Goal: Task Accomplishment & Management: Use online tool/utility

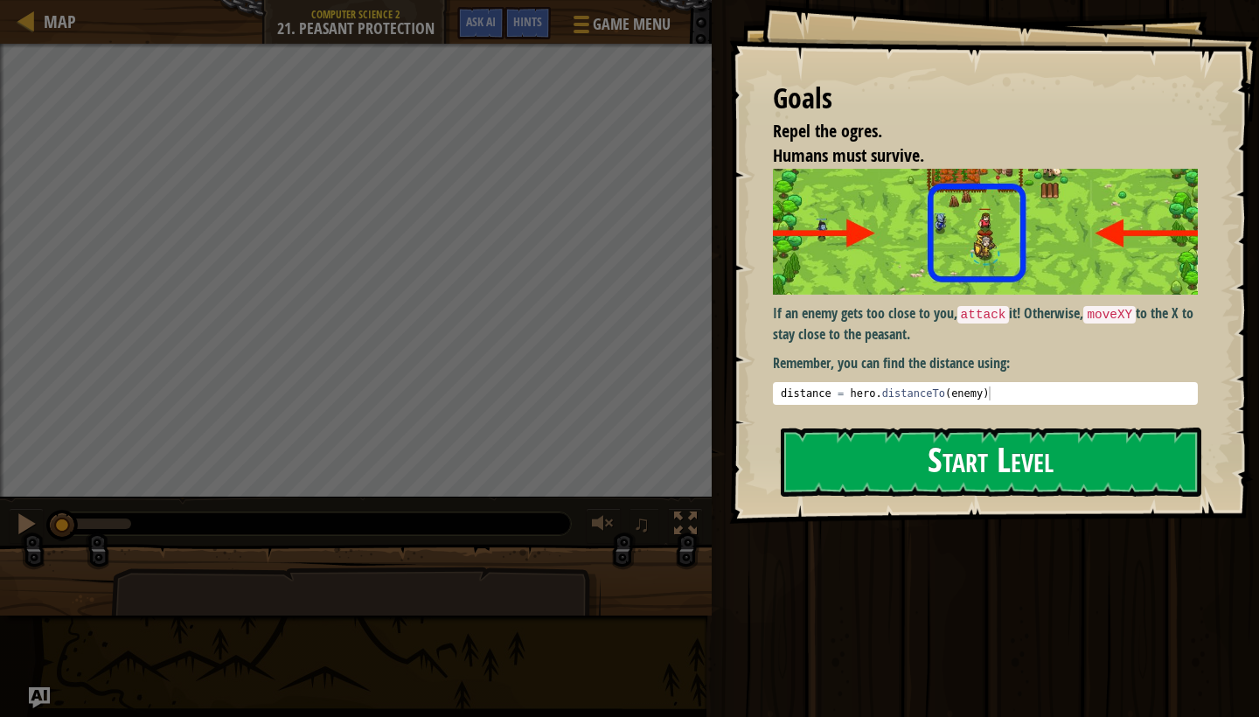
click at [1155, 462] on button "Start Level" at bounding box center [991, 462] width 421 height 69
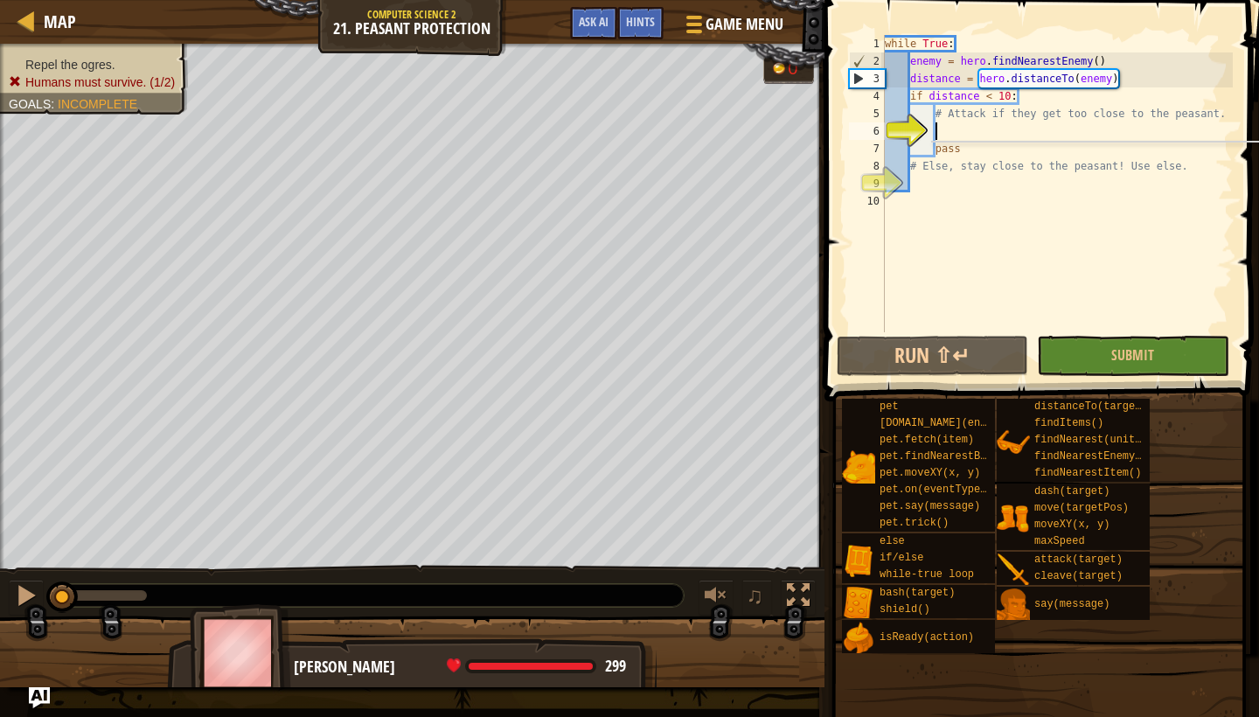
scroll to position [8, 3]
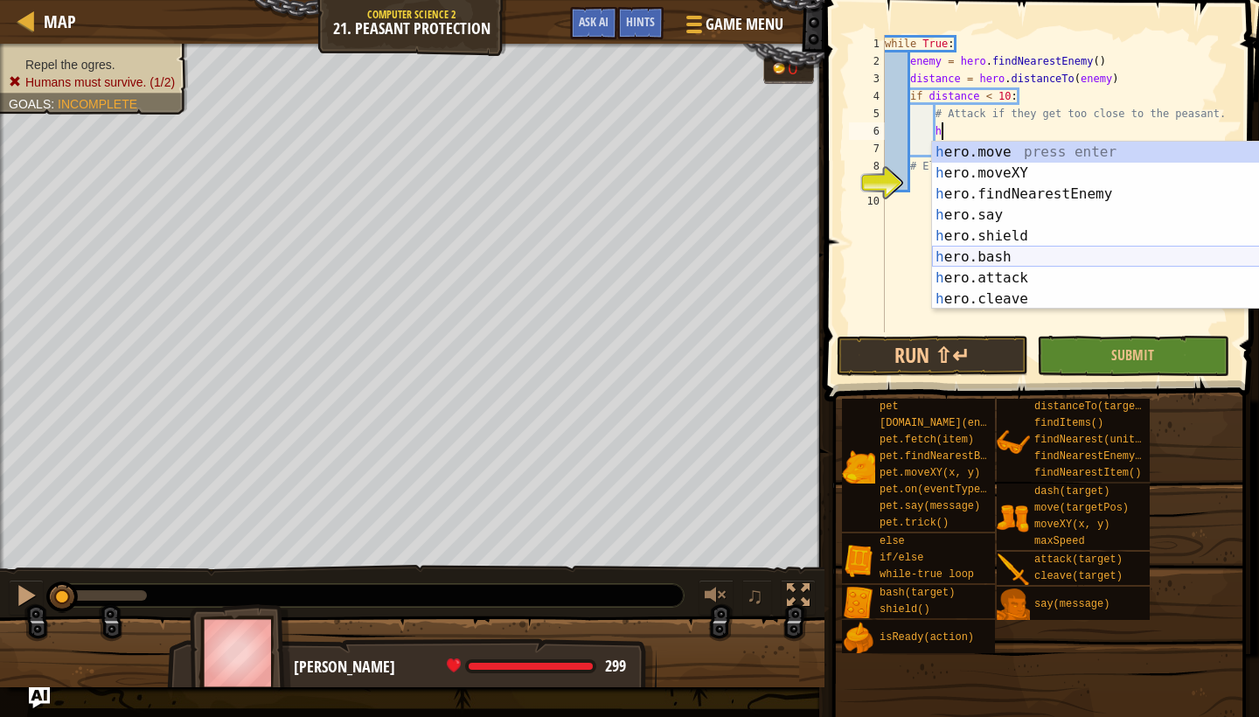
click at [1024, 257] on div "h ero.move press enter h ero.moveXY press enter h ero.findNearestEnemy press en…" at bounding box center [1097, 247] width 331 height 210
type textarea "hero.bash(enemy)"
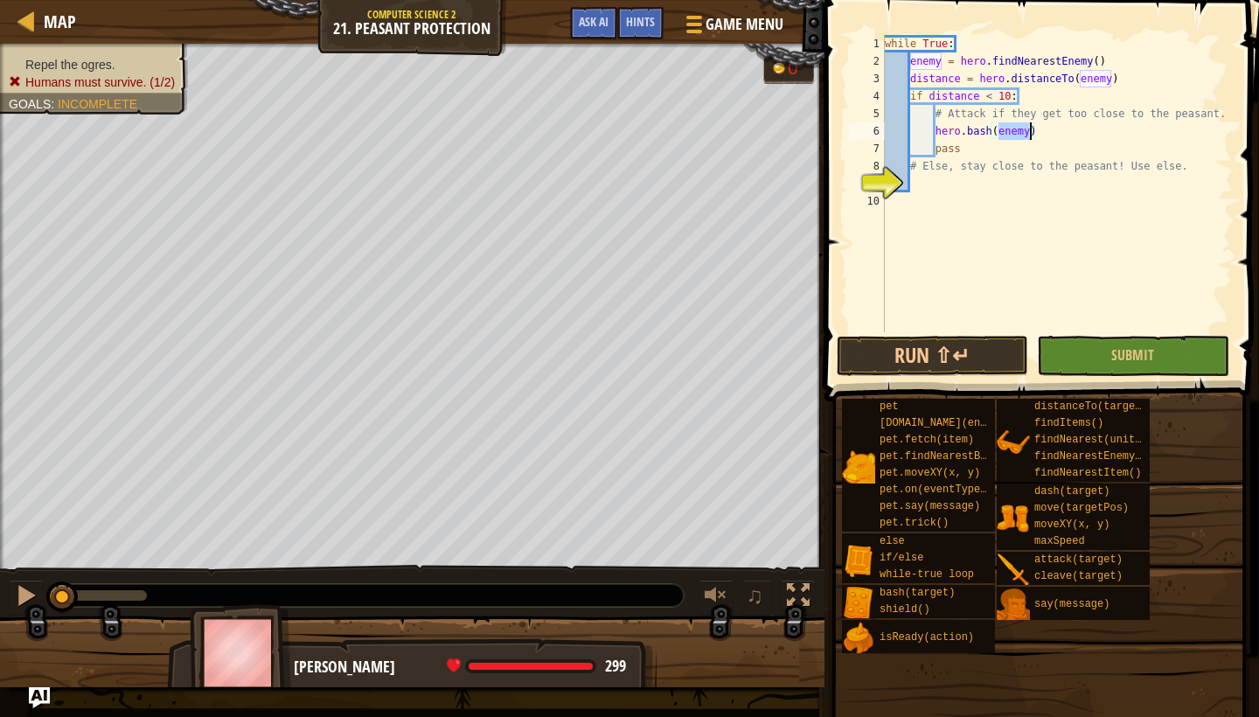
click at [1007, 194] on div "while True : enemy = hero . findNearestEnemy ( ) distance = hero . distanceTo (…" at bounding box center [1057, 201] width 352 height 332
click at [989, 187] on div "while True : enemy = hero . findNearestEnemy ( ) distance = hero . distanceTo (…" at bounding box center [1057, 201] width 352 height 332
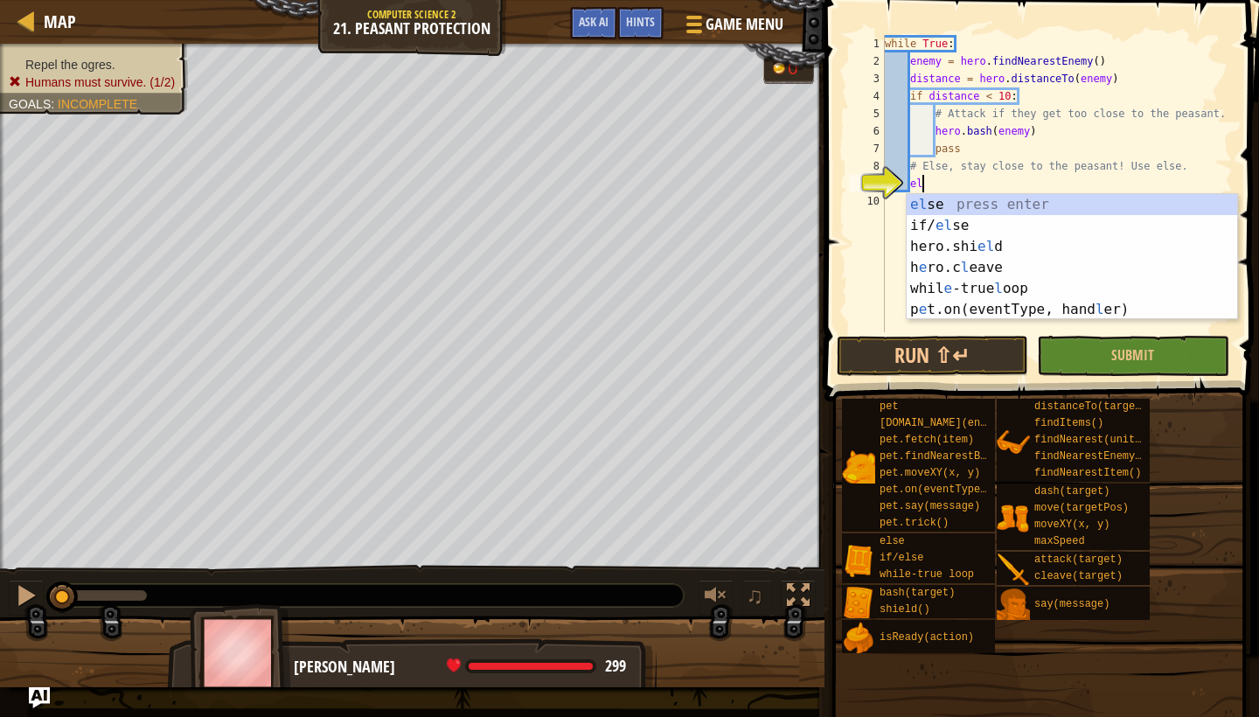
scroll to position [8, 3]
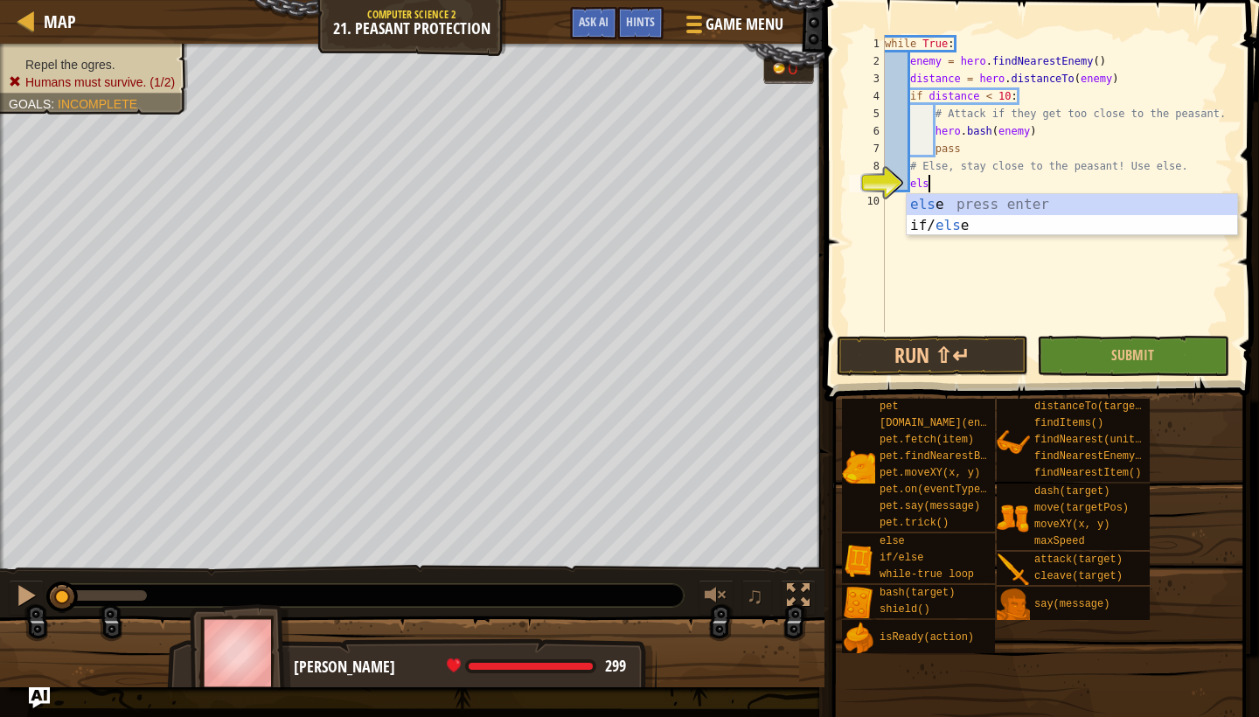
type textarea "else"
click at [951, 200] on div "else press enter if/ else press enter" at bounding box center [1072, 236] width 331 height 84
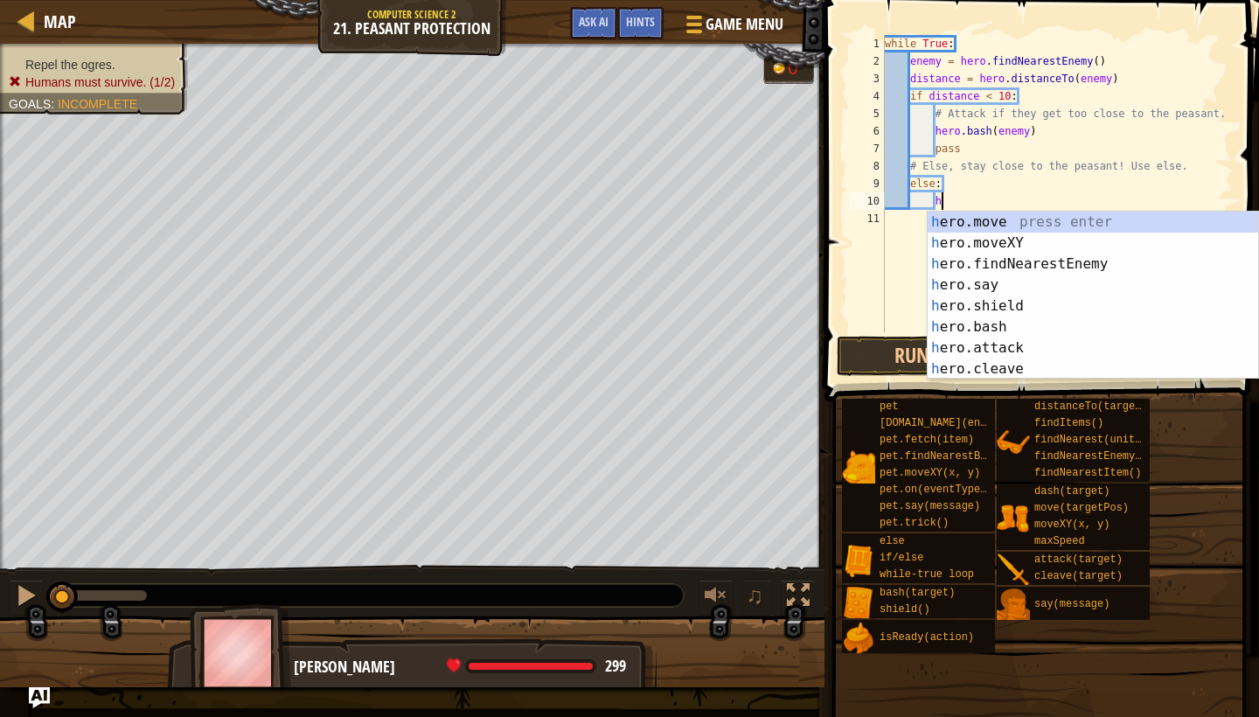
scroll to position [8, 3]
click at [1057, 241] on div "h ero.move press enter h ero.moveXY press enter h ero.findNearestEnemy press en…" at bounding box center [1093, 317] width 331 height 210
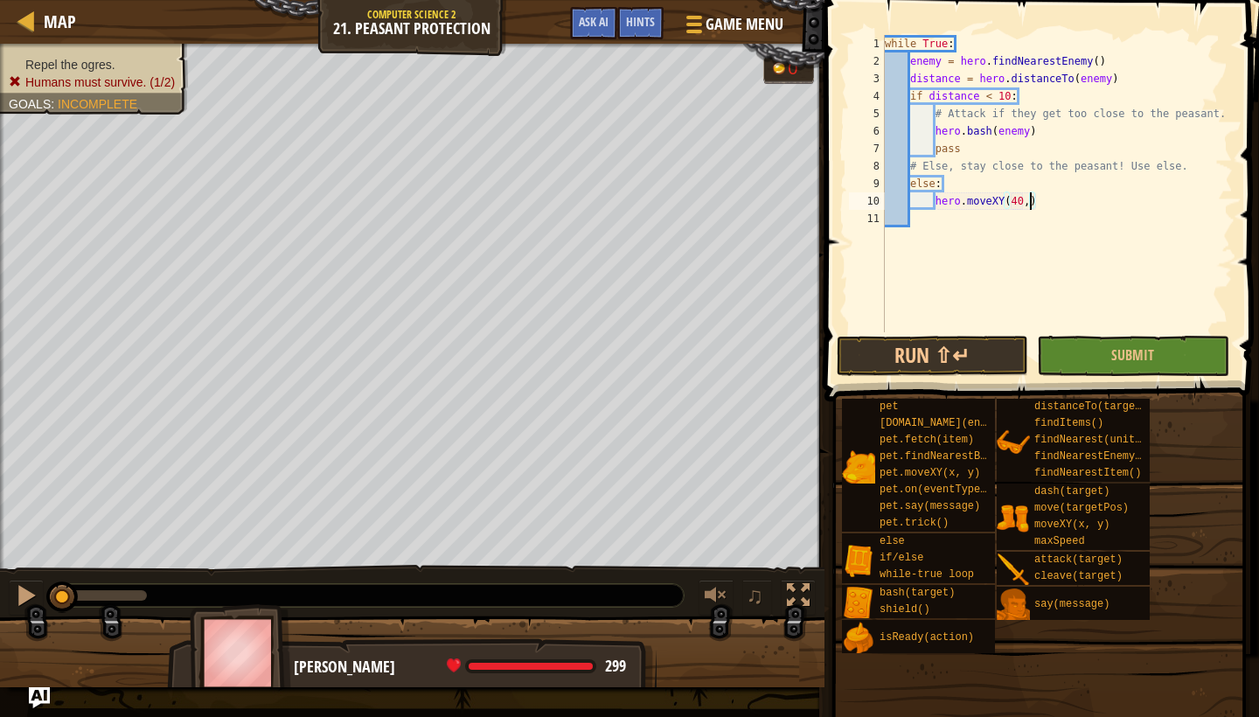
scroll to position [8, 12]
click at [1125, 351] on span "Submit" at bounding box center [1132, 354] width 43 height 19
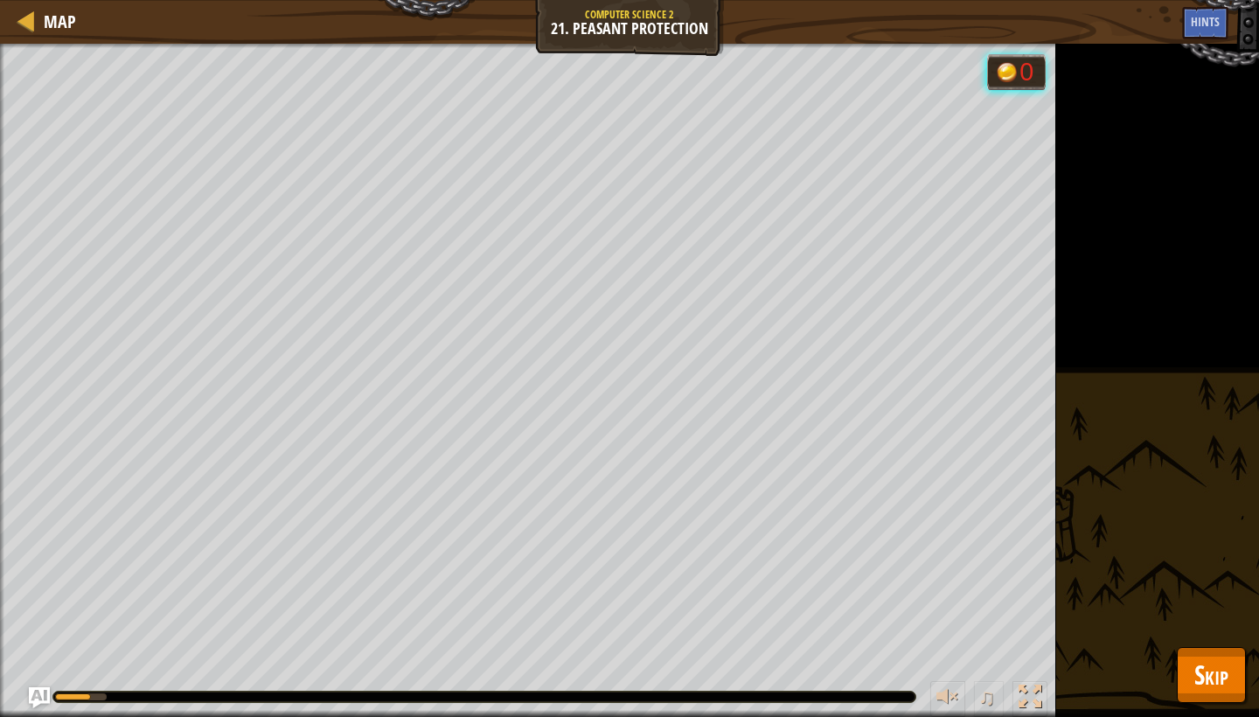
click at [1221, 684] on span "Skip" at bounding box center [1212, 675] width 34 height 36
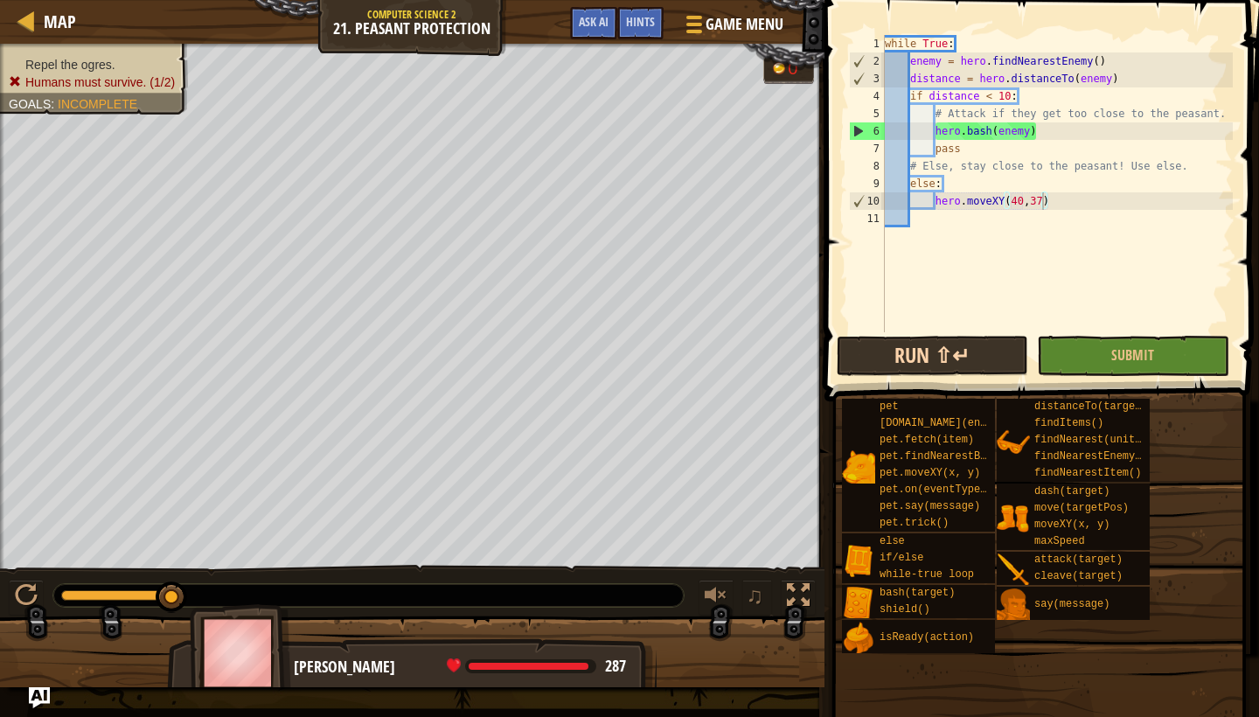
click at [885, 355] on button "Run ⇧↵" at bounding box center [933, 356] width 192 height 40
click at [1078, 162] on div "while True : enemy = hero . findNearestEnemy ( ) distance = hero . distanceTo (…" at bounding box center [1057, 201] width 352 height 332
type textarea "# Else, stay close to the peasant! Use else."
click at [1057, 220] on div "while True : enemy = hero . findNearestEnemy ( ) distance = hero . distanceTo (…" at bounding box center [1057, 201] width 352 height 332
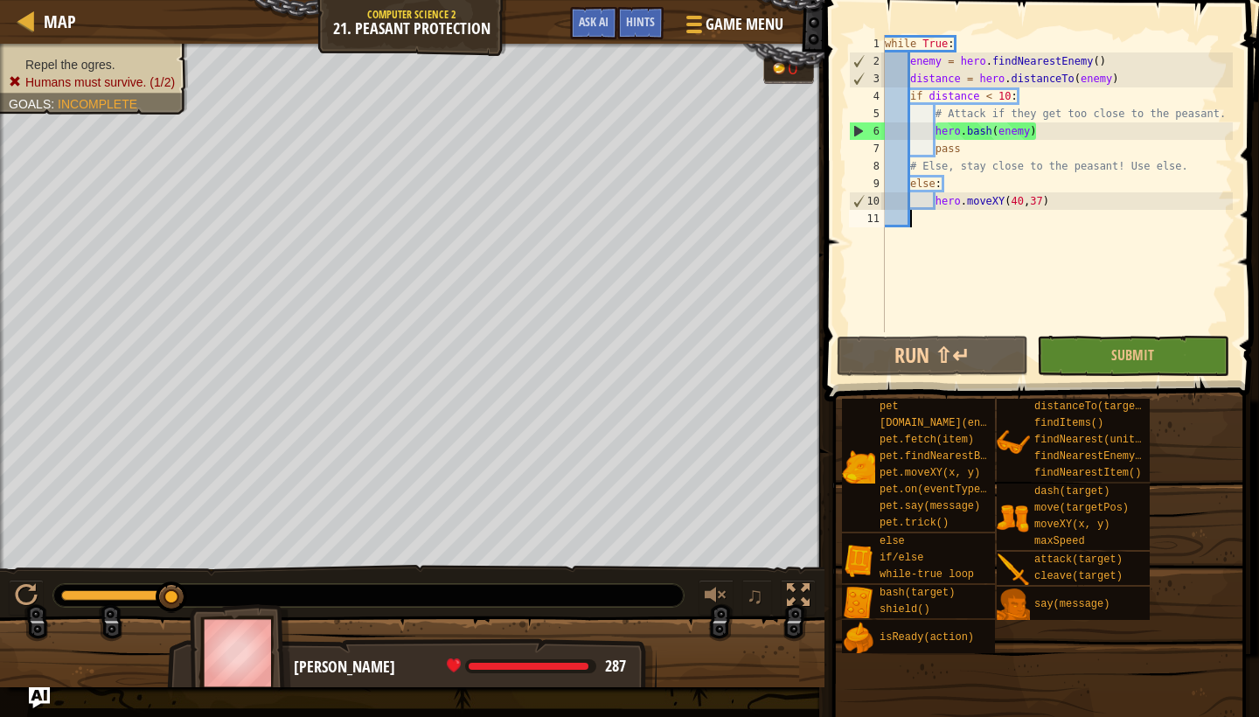
click at [1056, 117] on div "while True : enemy = hero . findNearestEnemy ( ) distance = hero . distanceTo (…" at bounding box center [1057, 201] width 352 height 332
click at [1048, 100] on div "while True : enemy = hero . findNearestEnemy ( ) distance = hero . distanceTo (…" at bounding box center [1057, 201] width 352 height 332
click at [1009, 97] on div "while True : enemy = hero . findNearestEnemy ( ) distance = hero . distanceTo (…" at bounding box center [1057, 201] width 352 height 332
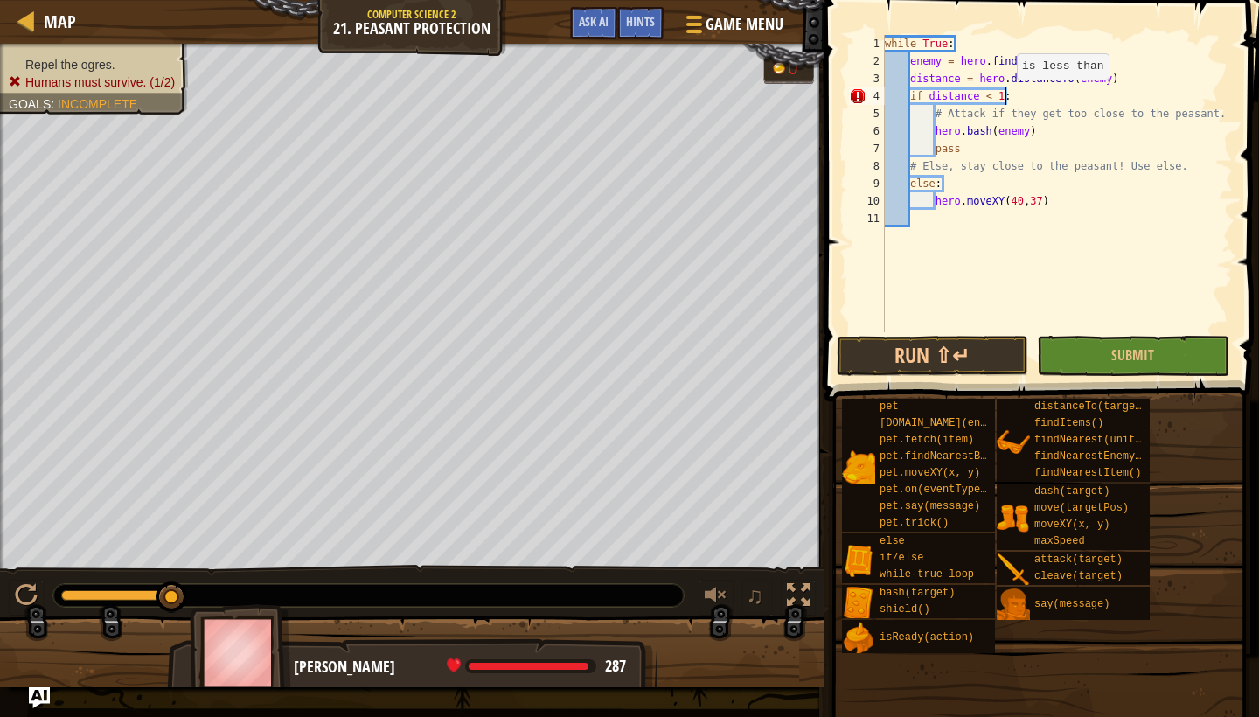
scroll to position [8, 10]
click at [979, 356] on button "Run ⇧↵" at bounding box center [933, 356] width 192 height 40
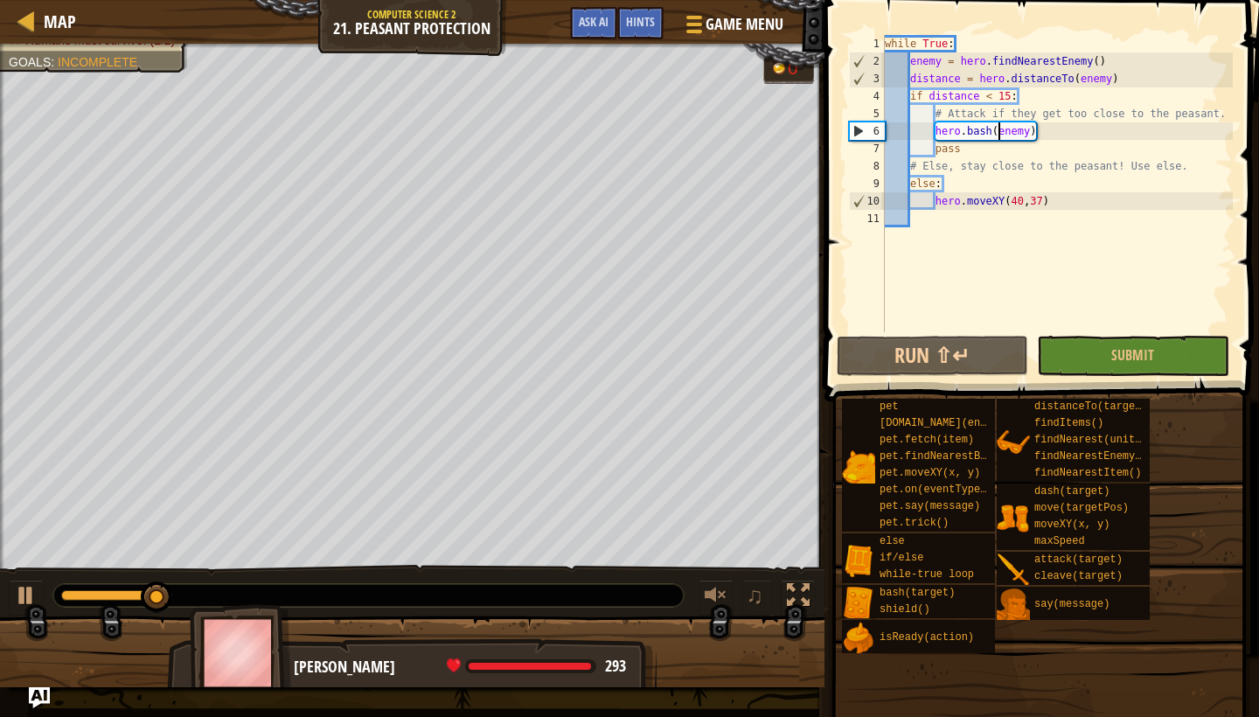
click at [995, 129] on div "while True : enemy = hero . findNearestEnemy ( ) distance = hero . distanceTo (…" at bounding box center [1057, 201] width 352 height 332
click at [993, 129] on div "while True : enemy = hero . findNearestEnemy ( ) distance = hero . distanceTo (…" at bounding box center [1057, 201] width 352 height 332
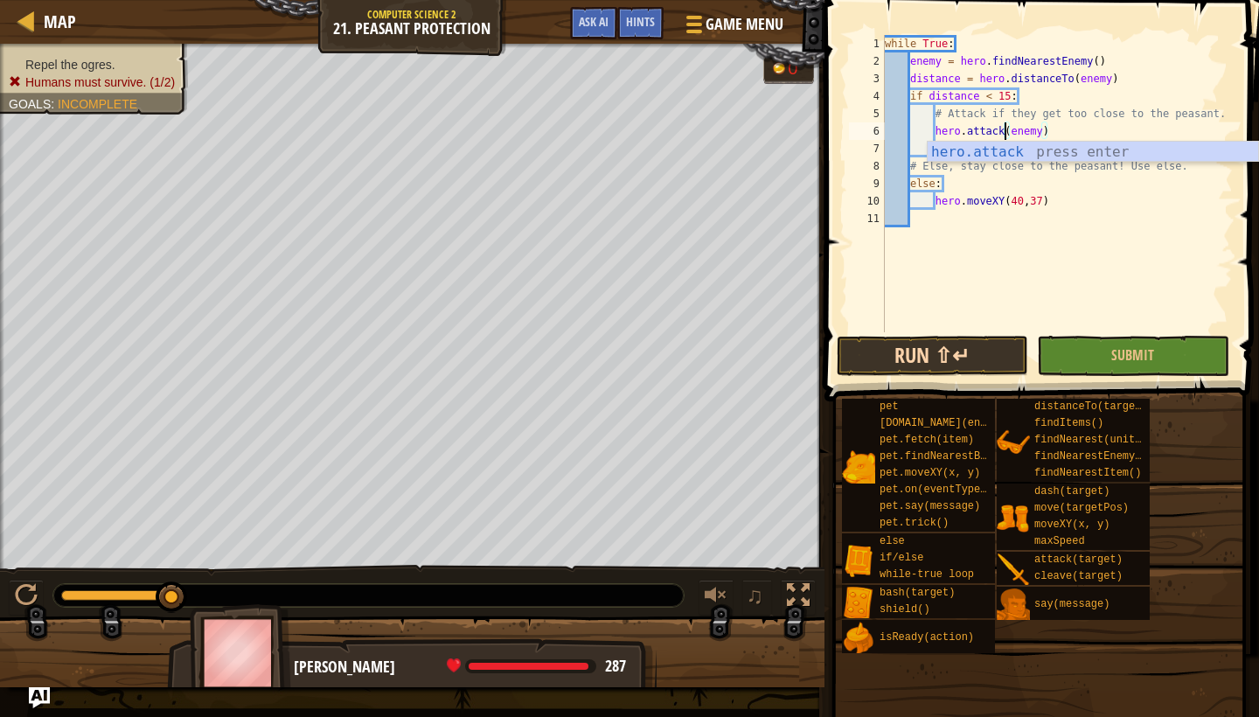
click at [979, 366] on button "Run ⇧↵" at bounding box center [933, 356] width 192 height 40
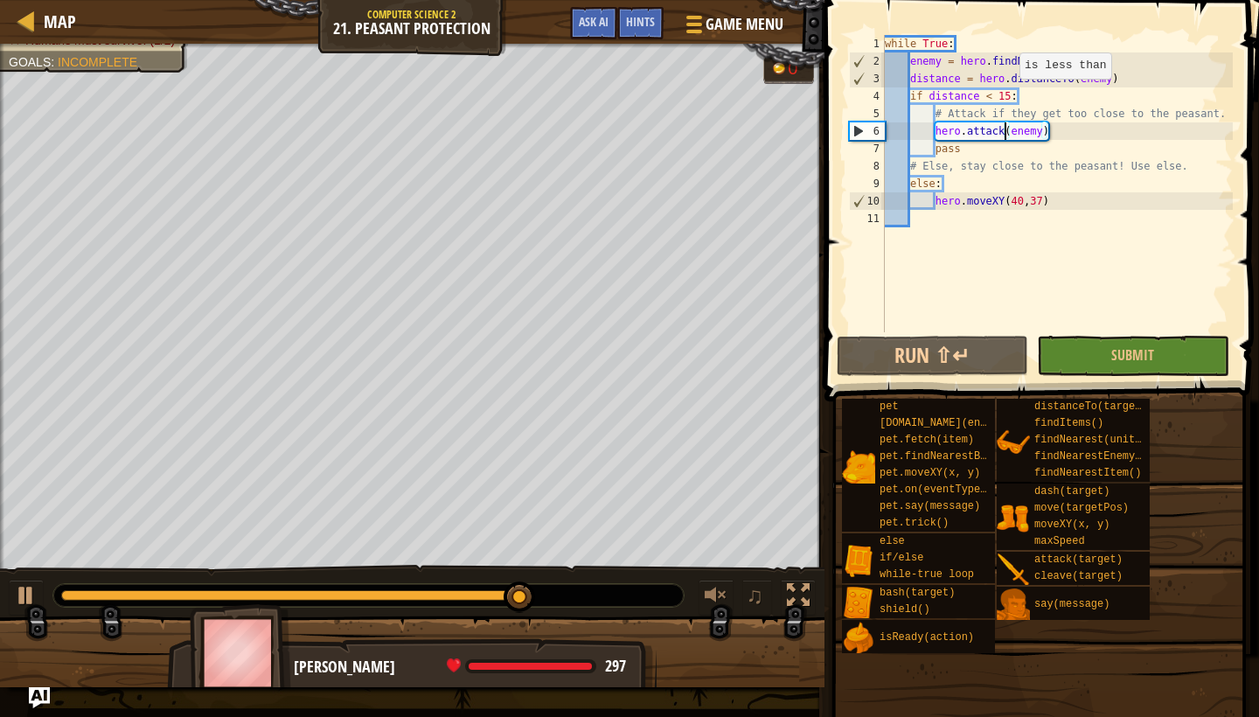
click at [1011, 96] on div "while True : enemy = hero . findNearestEnemy ( ) distance = hero . distanceTo (…" at bounding box center [1057, 201] width 352 height 332
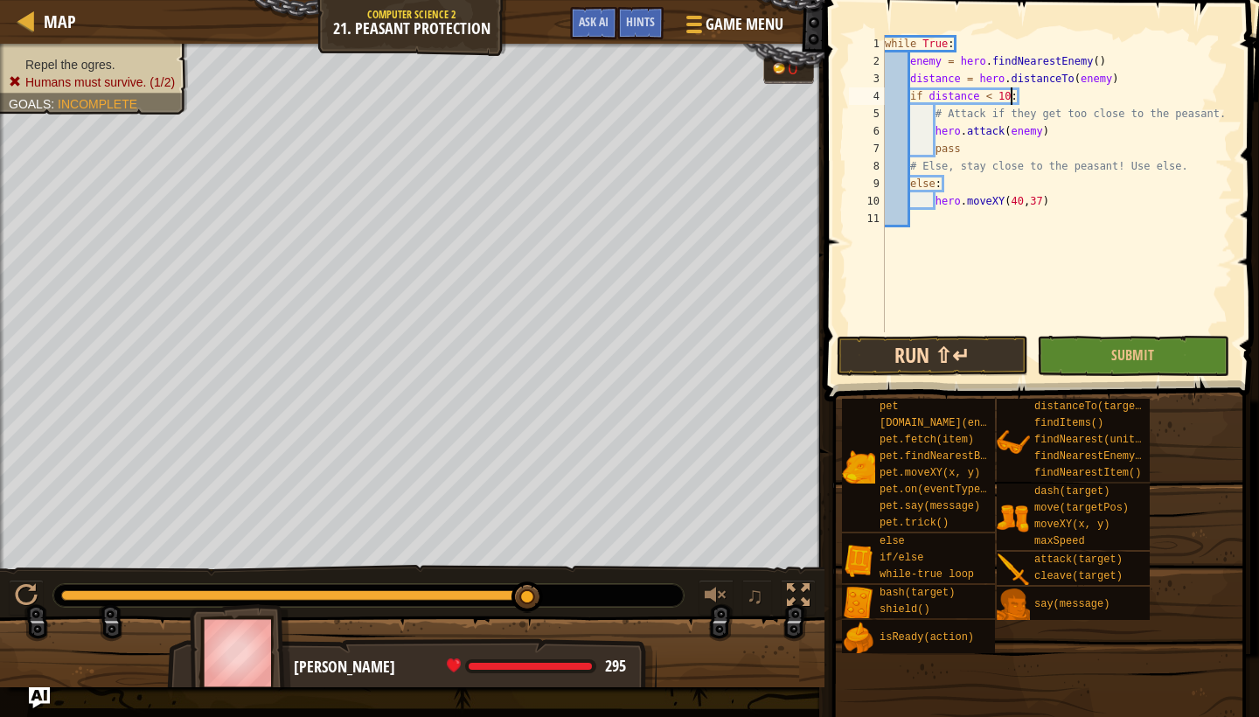
type textarea "if distance < 10:"
click at [993, 362] on button "Run ⇧↵" at bounding box center [933, 356] width 192 height 40
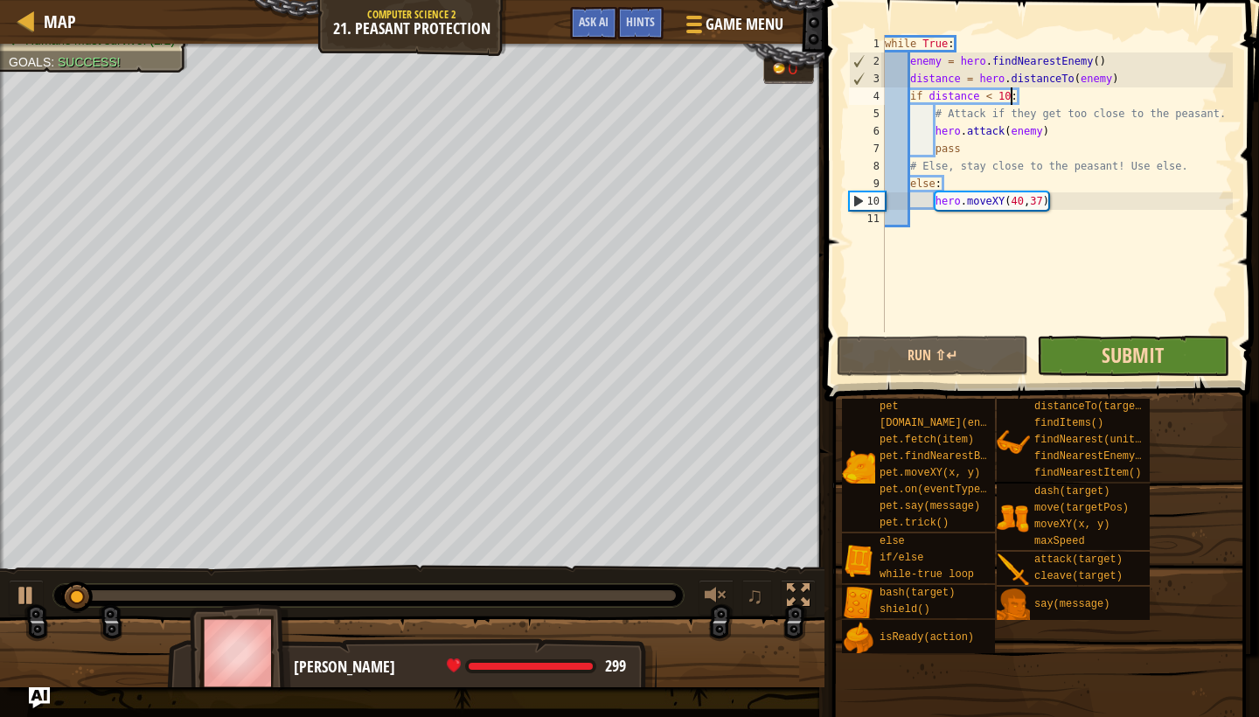
click at [1115, 357] on span "Submit" at bounding box center [1133, 355] width 62 height 28
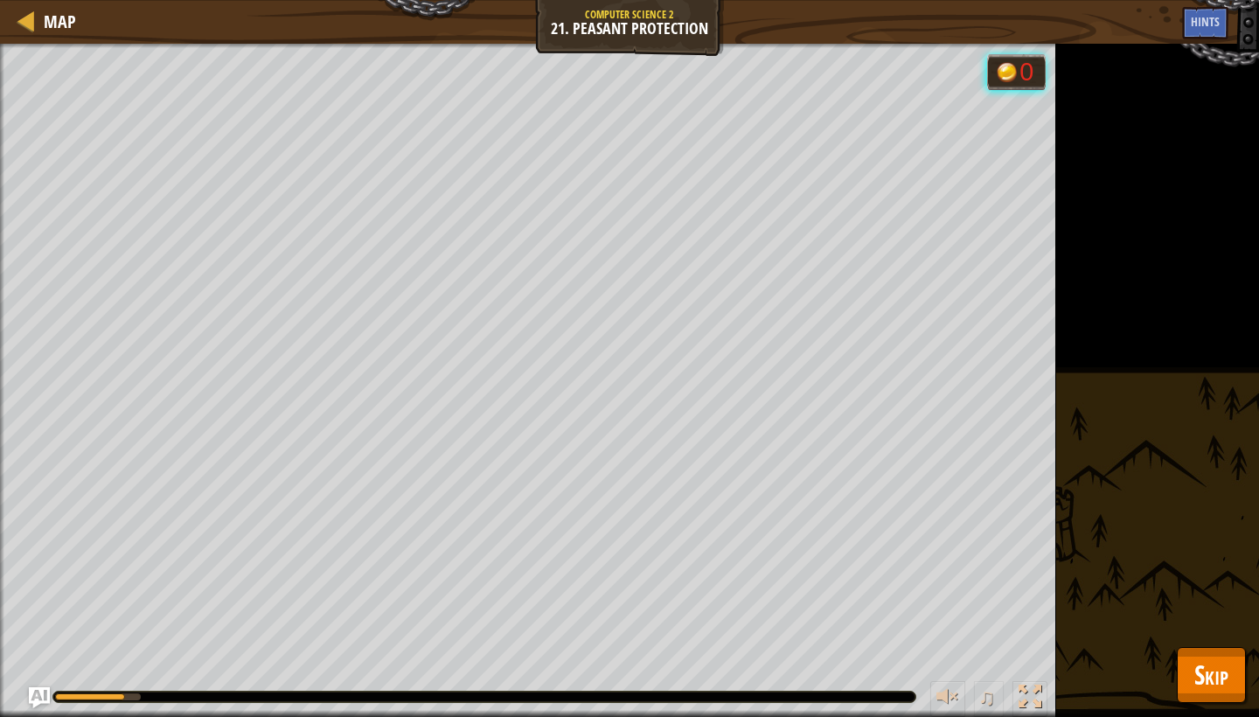
click at [1192, 672] on button "Skip" at bounding box center [1211, 675] width 69 height 56
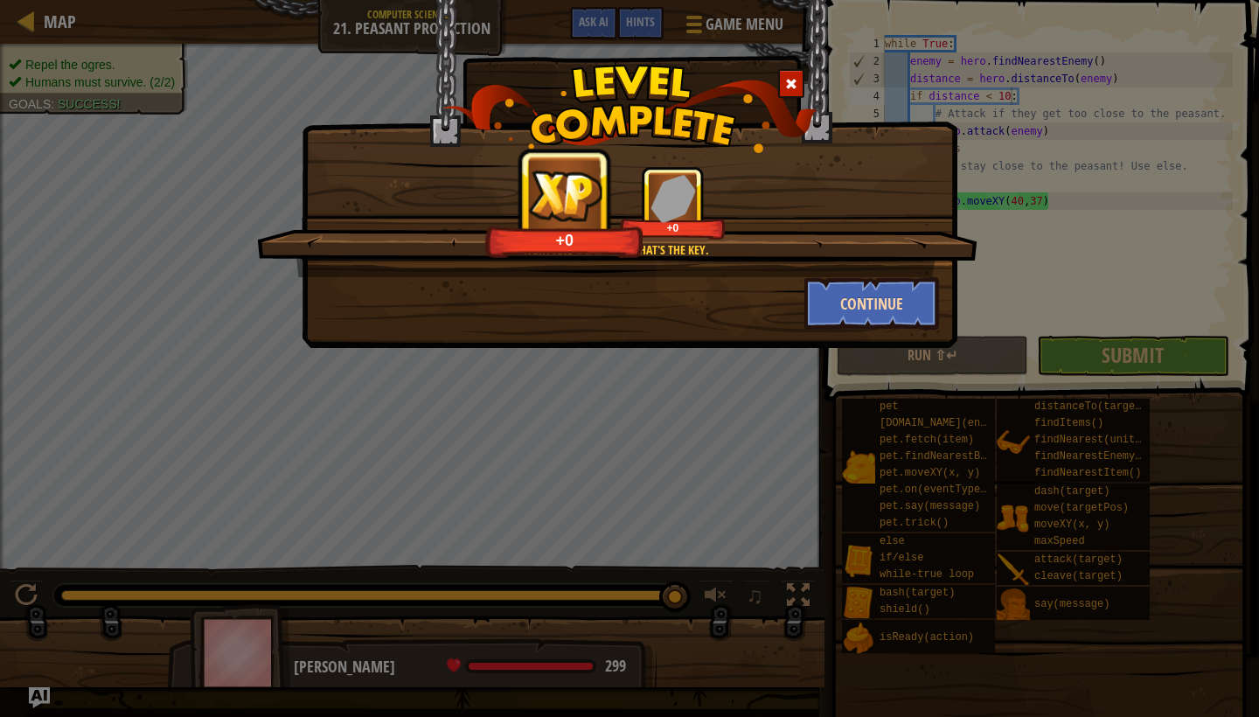
click at [867, 319] on button "Continue" at bounding box center [873, 303] width 136 height 52
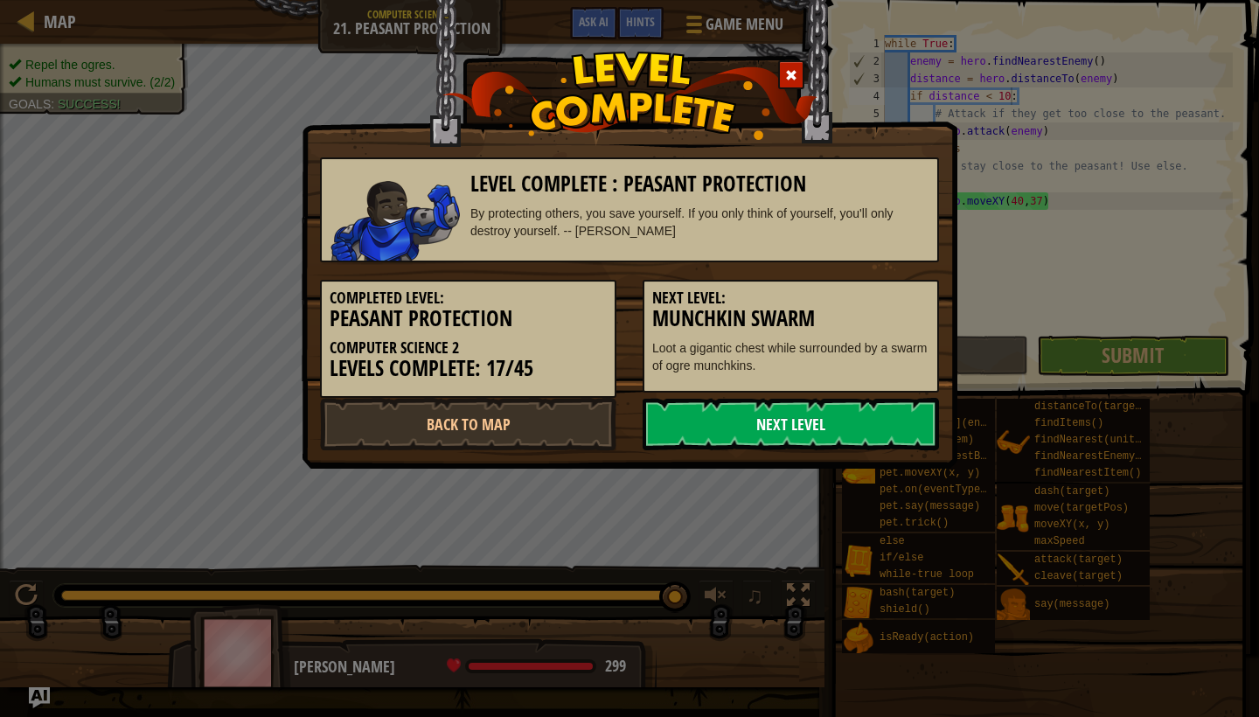
click at [856, 432] on link "Next Level" at bounding box center [791, 424] width 296 height 52
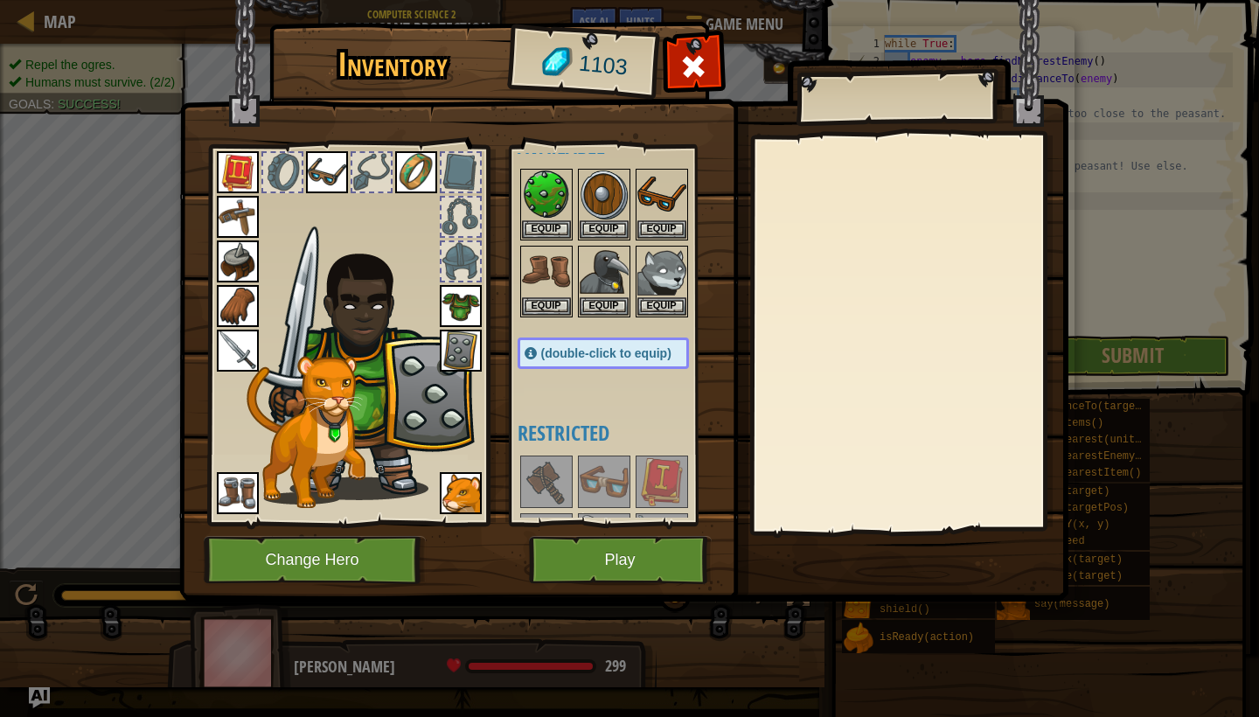
scroll to position [36, 0]
click at [548, 268] on img at bounding box center [546, 271] width 49 height 49
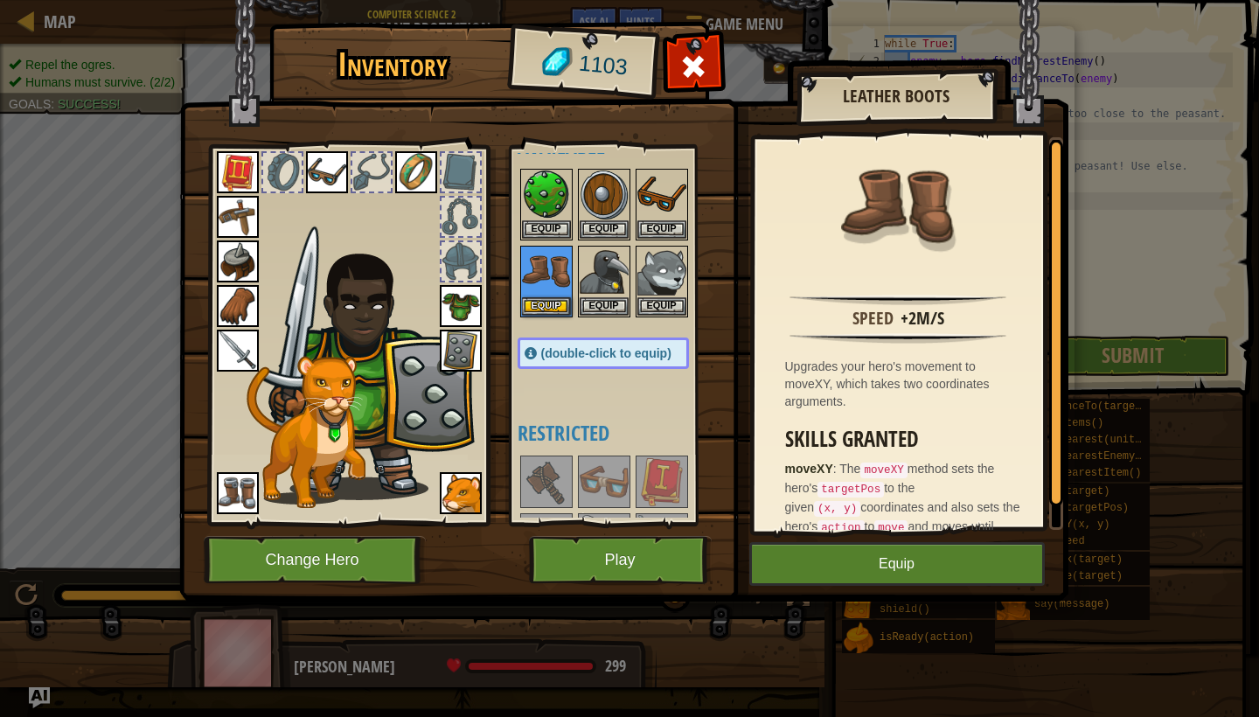
click at [233, 486] on img at bounding box center [238, 493] width 42 height 42
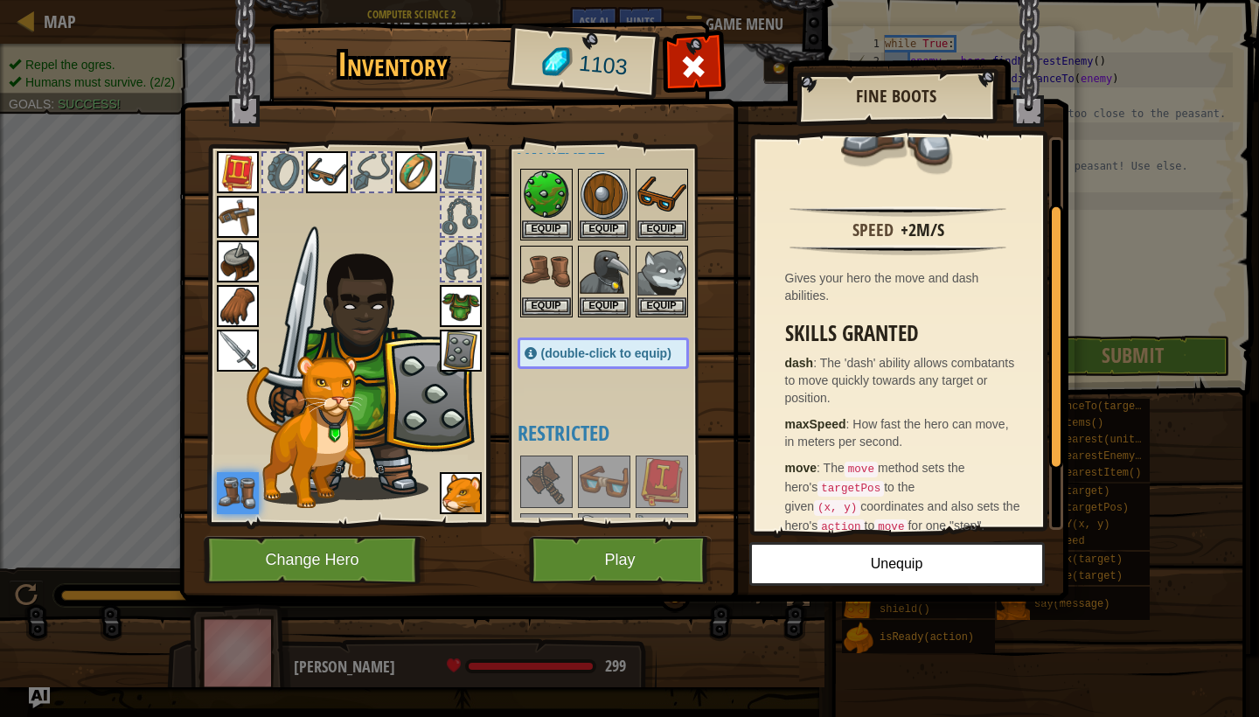
scroll to position [73, 0]
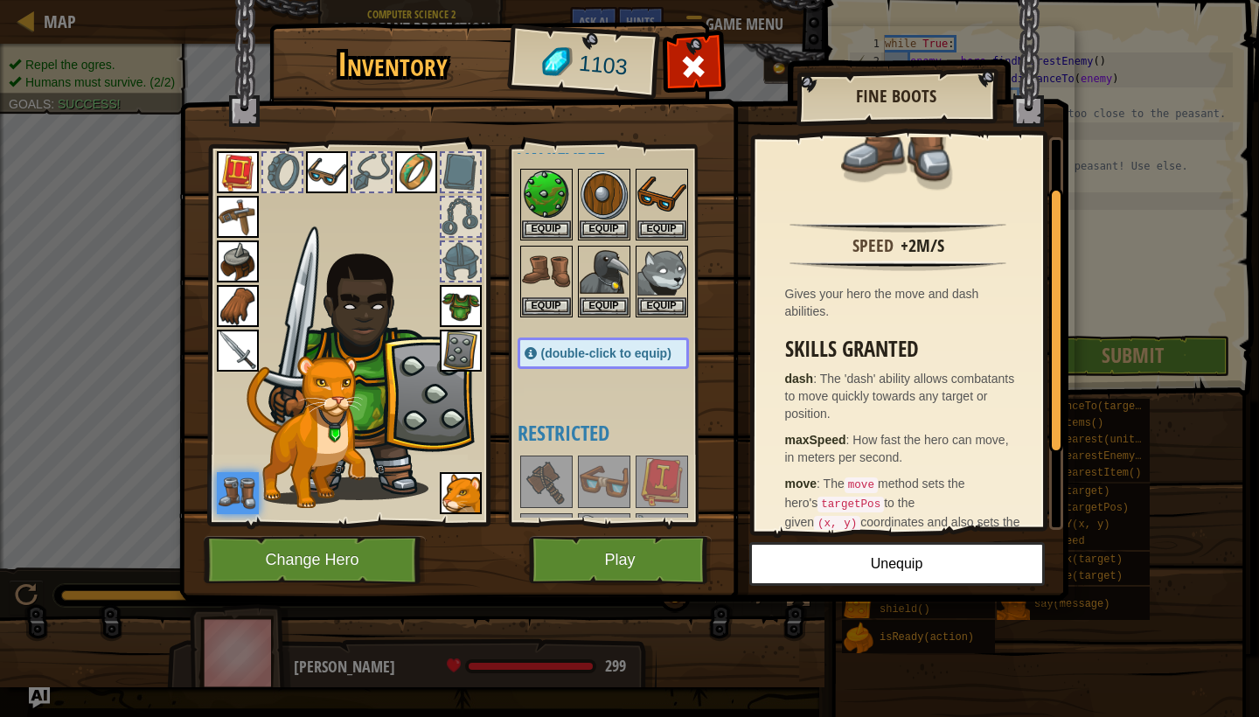
click at [658, 569] on button "Play" at bounding box center [620, 560] width 183 height 48
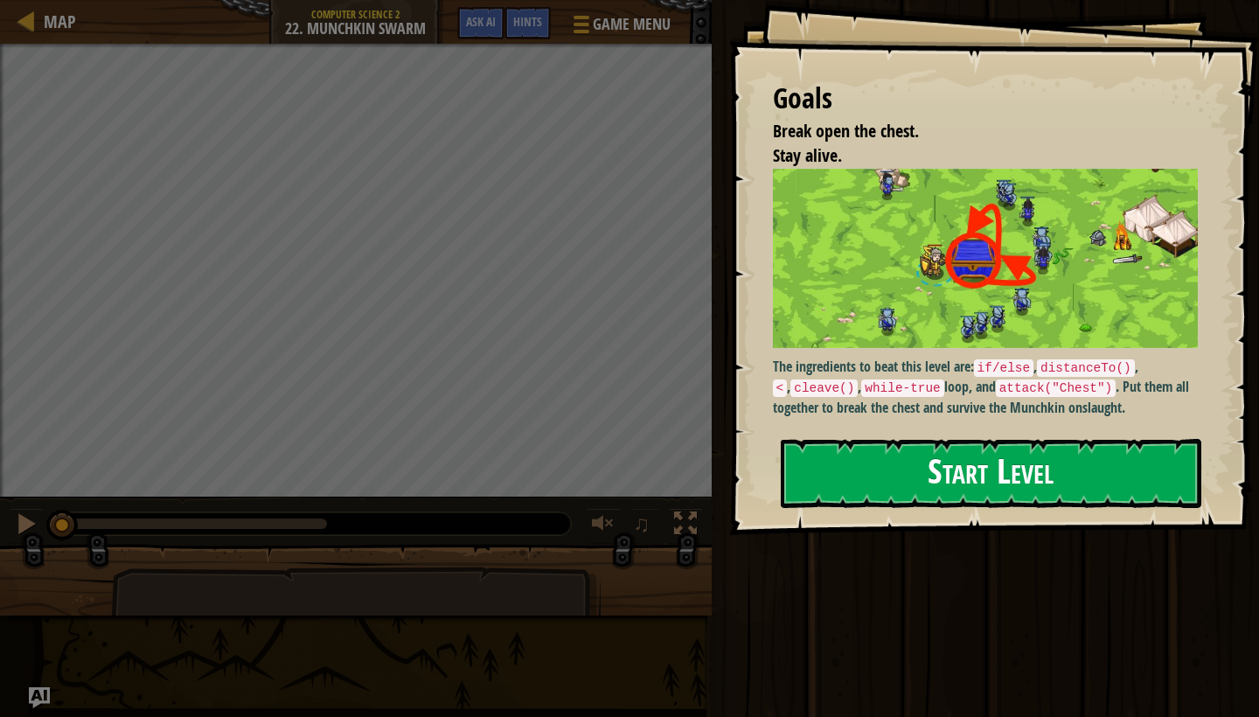
click at [930, 477] on button "Start Level" at bounding box center [991, 473] width 421 height 69
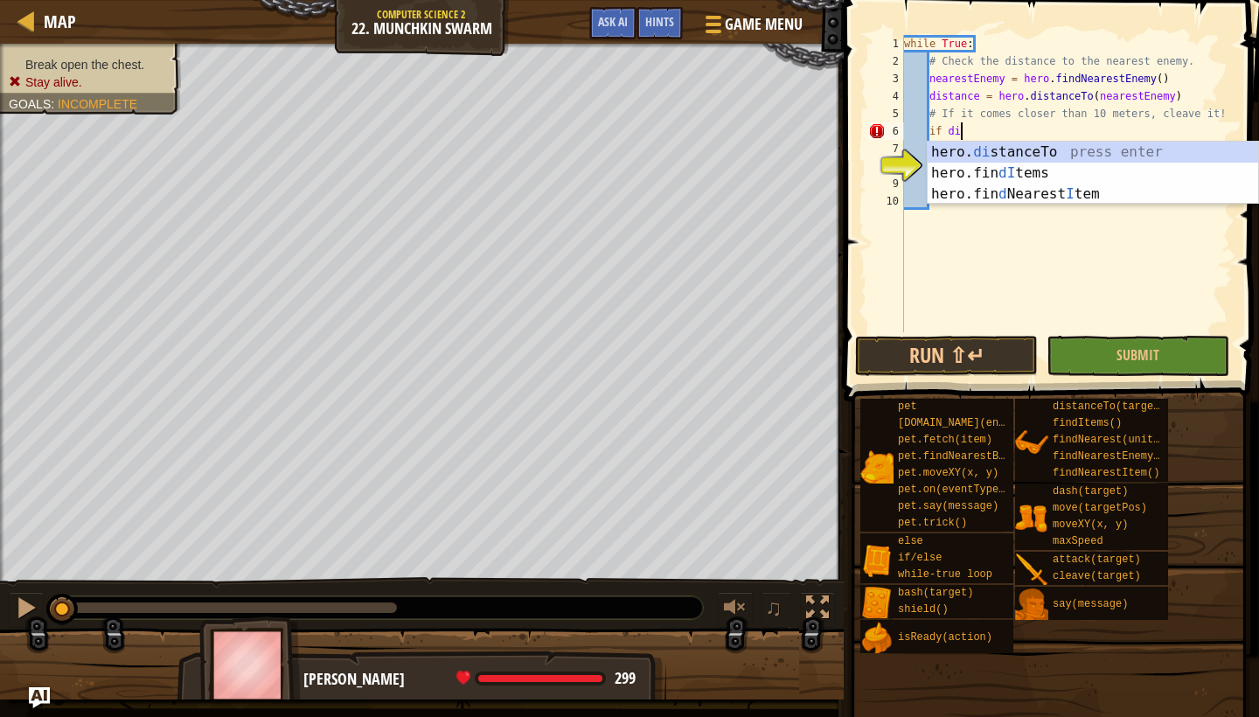
scroll to position [8, 4]
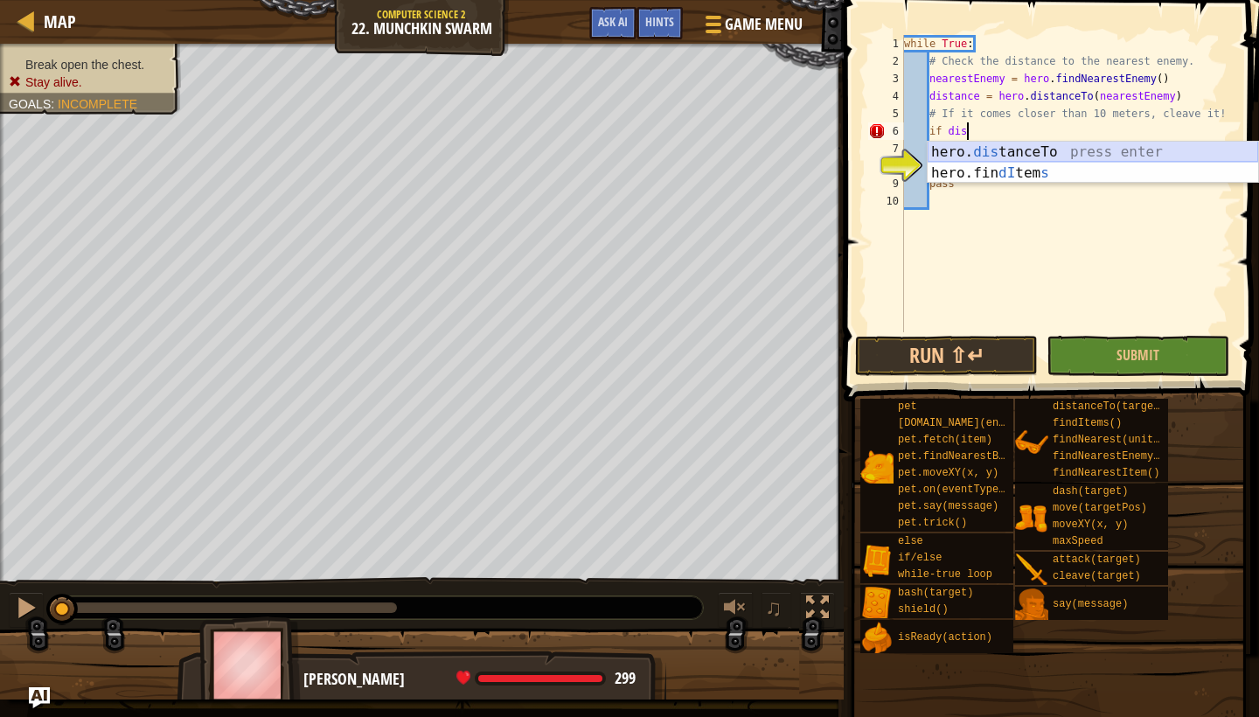
click at [1021, 150] on div "hero. dis tanceTo press enter hero.fin dI tem s press enter" at bounding box center [1093, 184] width 331 height 84
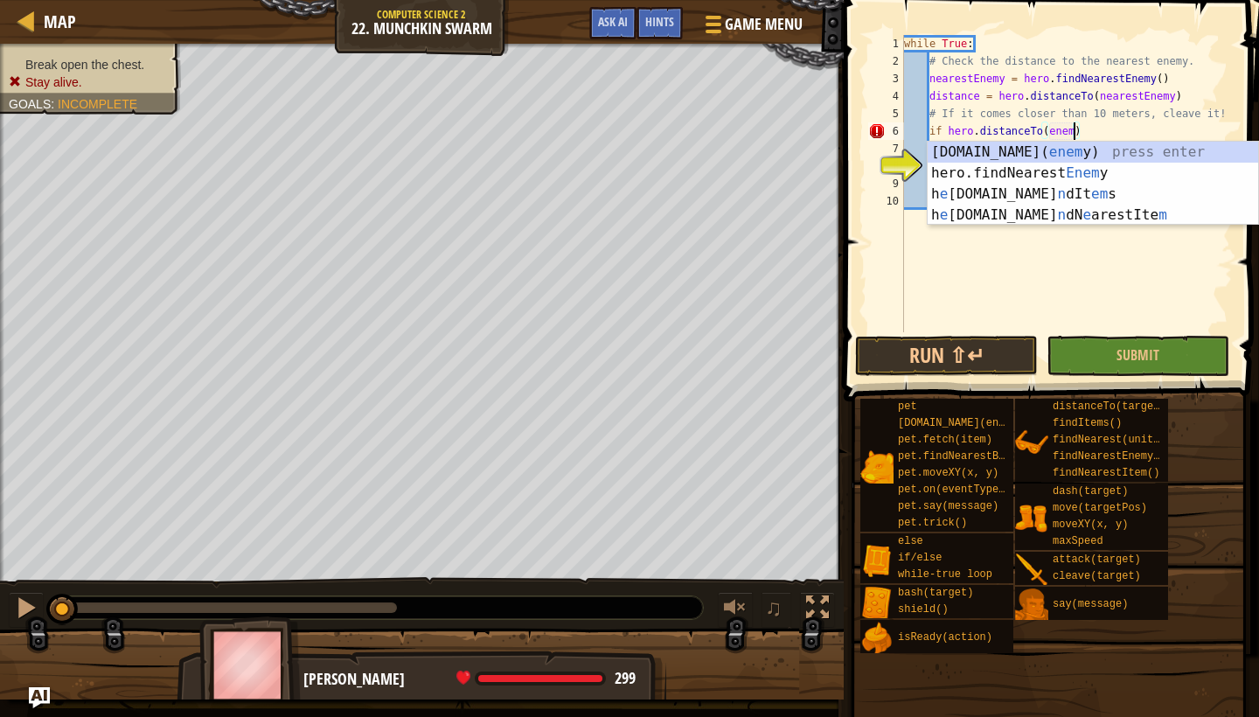
scroll to position [8, 14]
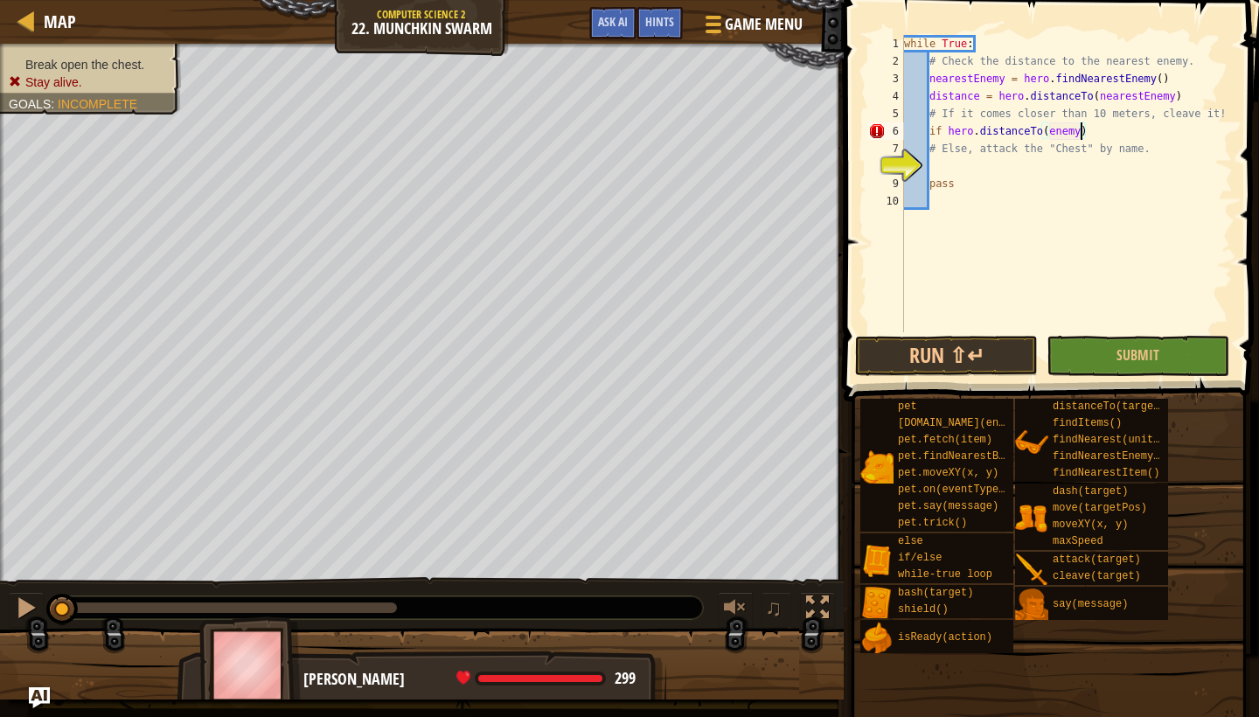
click at [1104, 127] on div "while True : # Check the distance to the nearest enemy. nearestEnemy = hero . f…" at bounding box center [1067, 201] width 332 height 332
type textarea "if hero.distanceTo(enemy)<10:"
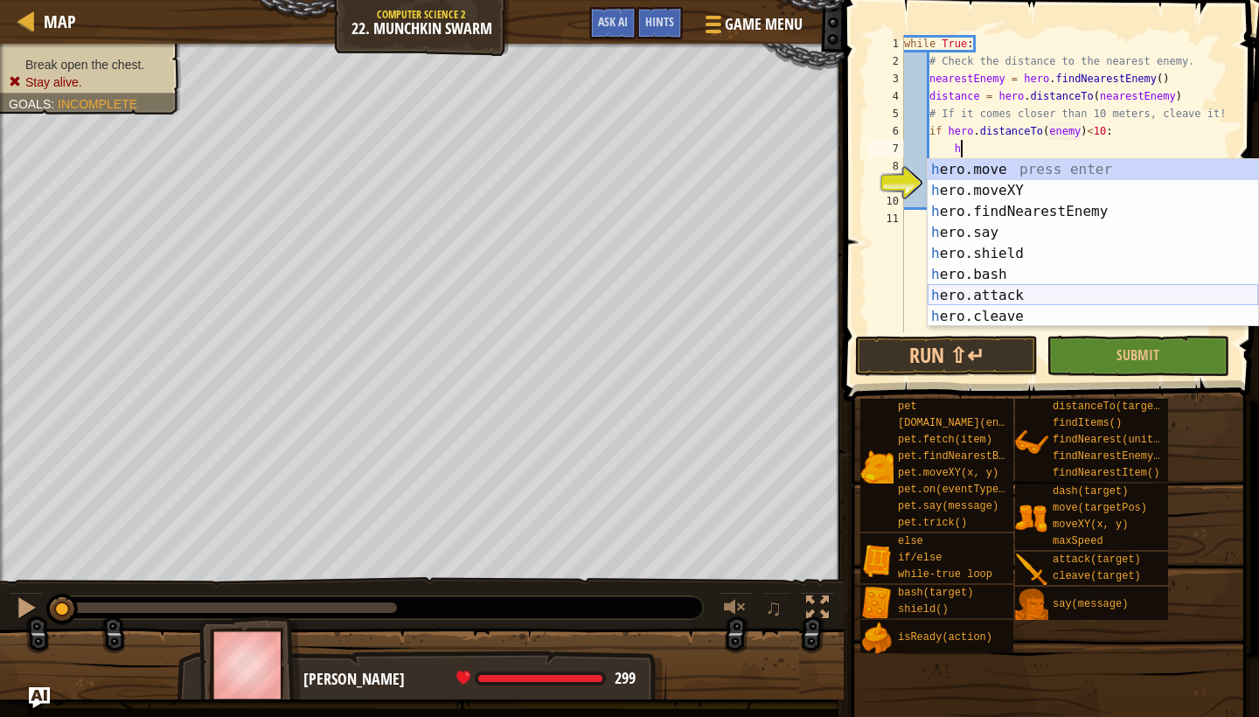
click at [1002, 293] on div "h ero.move press enter h ero.moveXY press enter h ero.findNearestEnemy press en…" at bounding box center [1093, 264] width 331 height 210
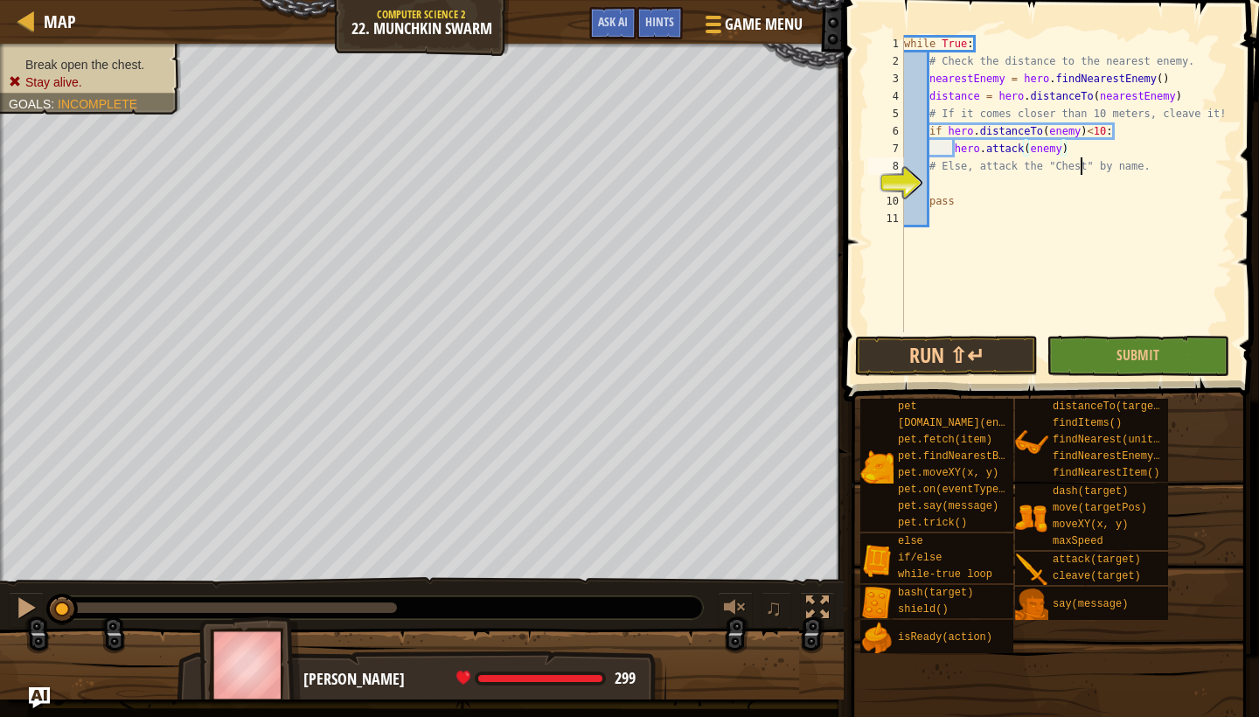
click at [1080, 159] on div "while True : # Check the distance to the nearest enemy. nearestEnemy = hero . f…" at bounding box center [1067, 201] width 332 height 332
click at [1064, 148] on div "while True : # Check the distance to the nearest enemy. nearestEnemy = hero . f…" at bounding box center [1067, 201] width 332 height 332
type textarea "hero.attack(enemy)"
click at [1067, 148] on div "while True : # Check the distance to the nearest enemy. nearestEnemy = hero . f…" at bounding box center [1067, 201] width 332 height 332
click at [942, 185] on div "while True : # Check the distance to the nearest enemy. nearestEnemy = hero . f…" at bounding box center [1067, 201] width 332 height 332
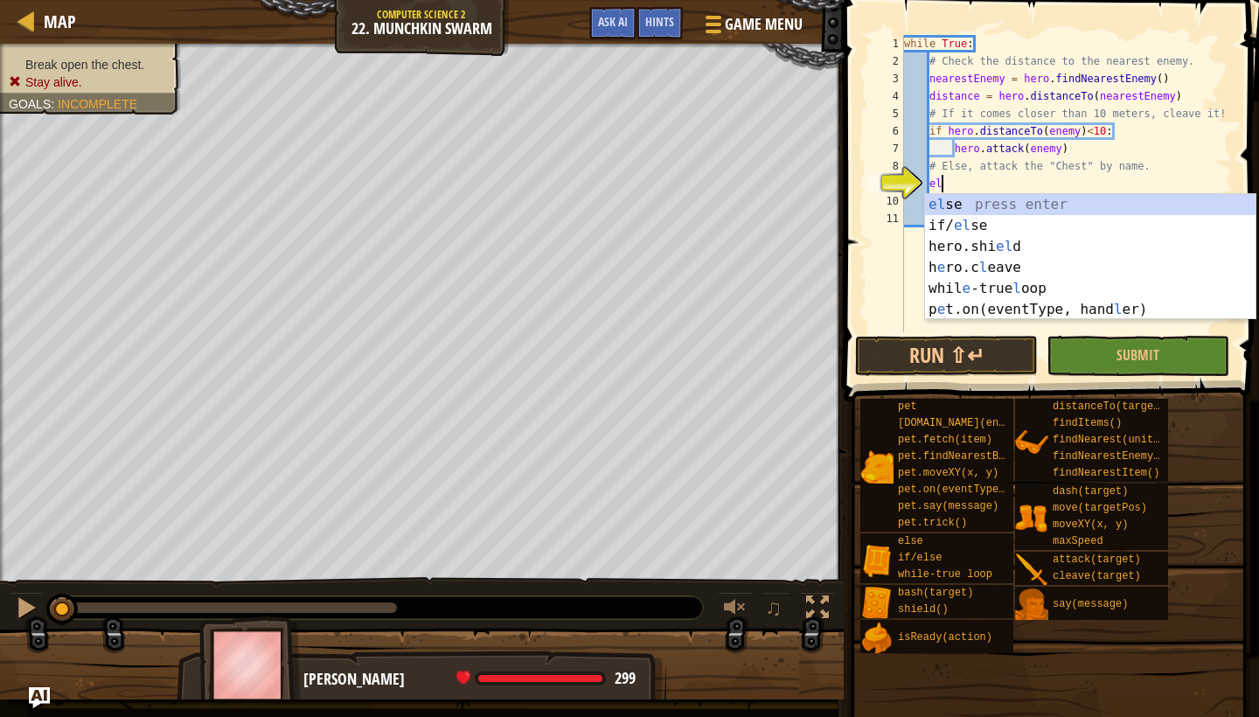
scroll to position [8, 3]
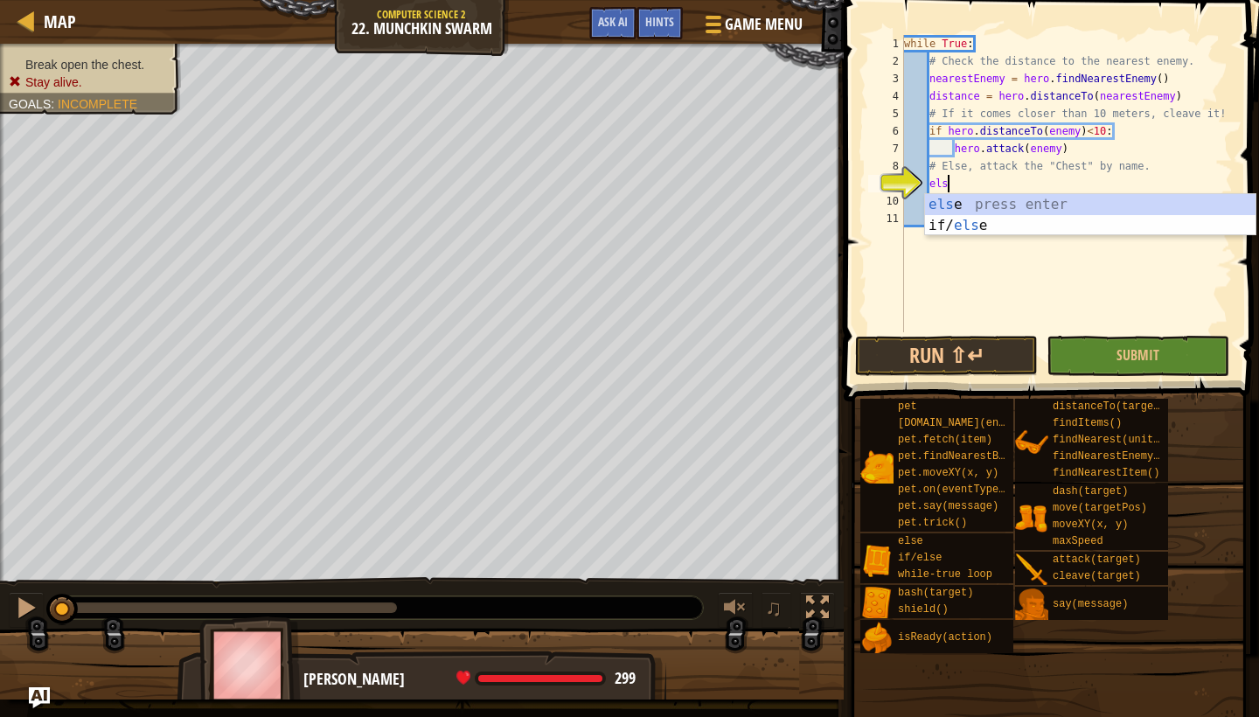
type textarea "else"
click at [946, 198] on div "else press enter if/ else press enter" at bounding box center [1090, 236] width 331 height 84
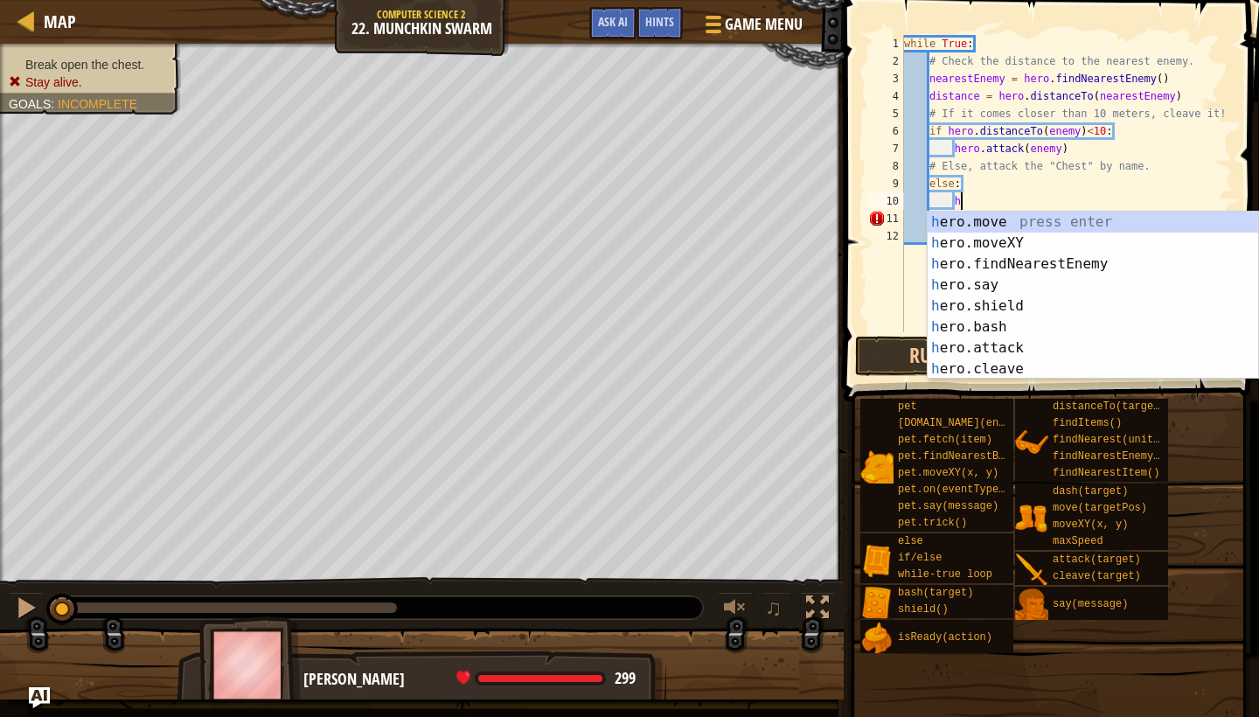
scroll to position [8, 3]
click at [1021, 338] on div "h ero.move press enter h ero.moveXY press enter h ero.findNearestEnemy press en…" at bounding box center [1093, 317] width 331 height 210
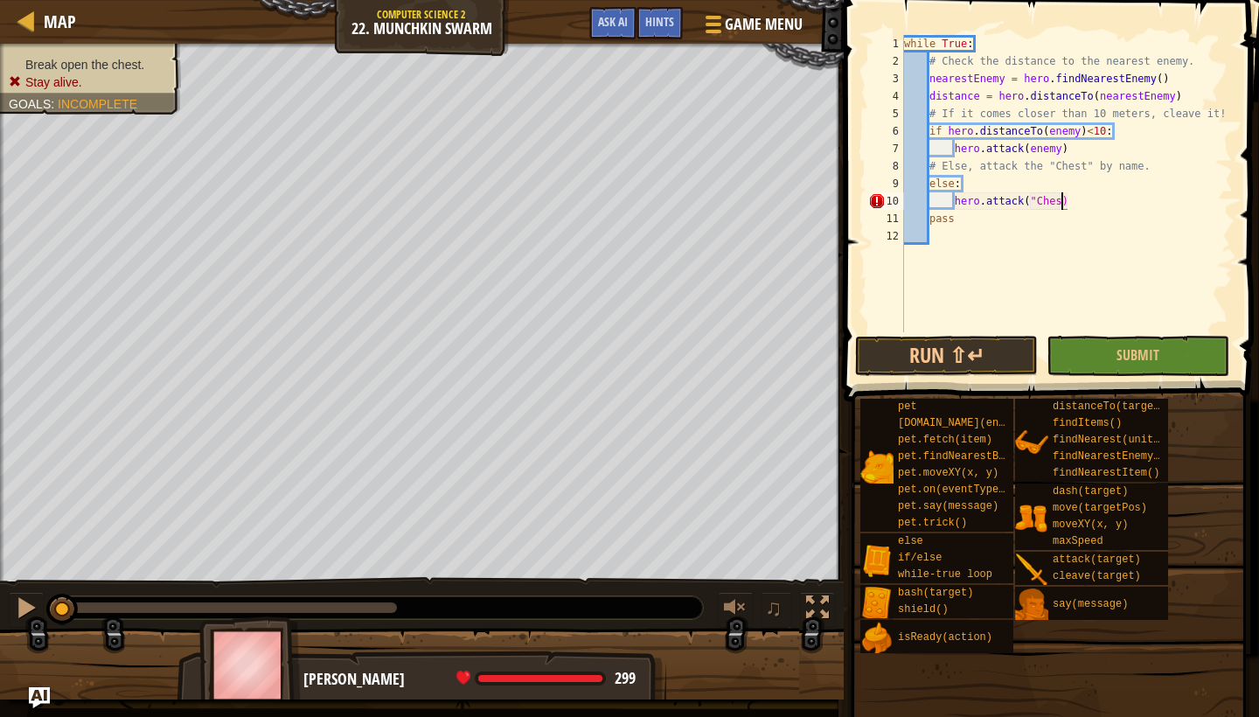
scroll to position [8, 13]
click at [1017, 352] on button "Run ⇧↵" at bounding box center [946, 356] width 183 height 40
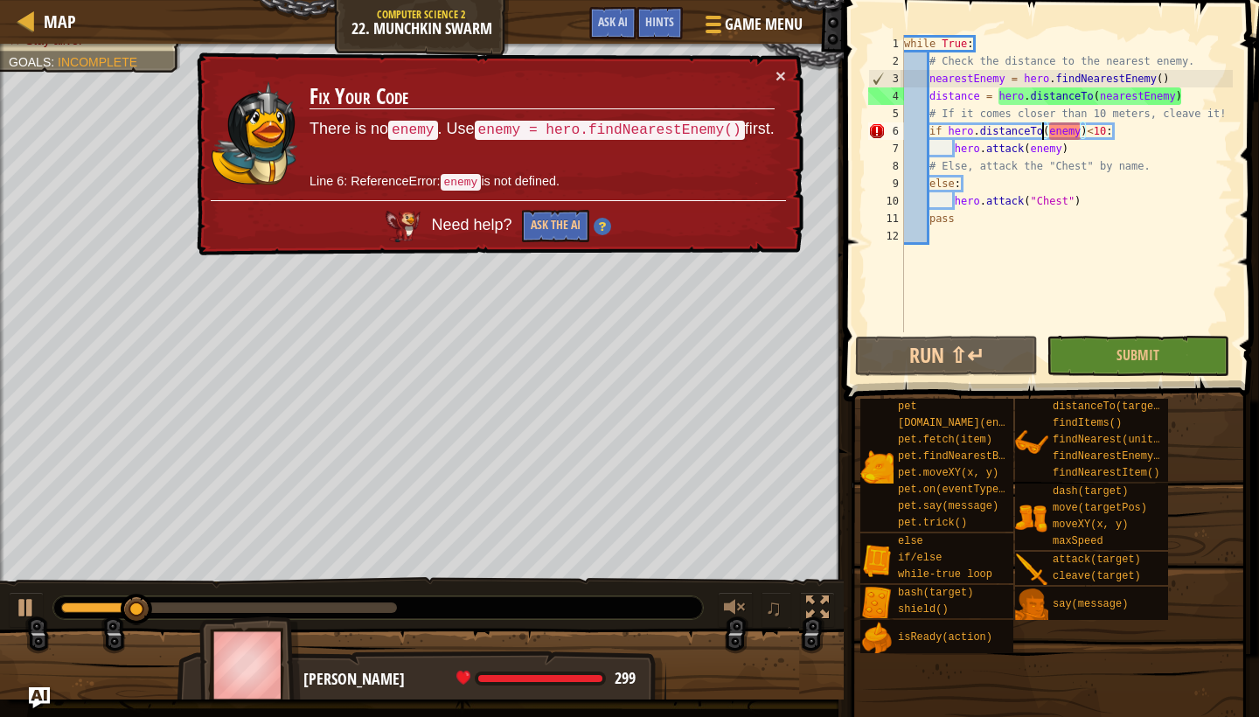
click at [1042, 130] on div "while True : # Check the distance to the nearest enemy. nearestEnemy = hero . f…" at bounding box center [1067, 201] width 332 height 332
click at [1052, 133] on div "while True : # Check the distance to the nearest enemy. nearestEnemy = hero . f…" at bounding box center [1067, 201] width 332 height 332
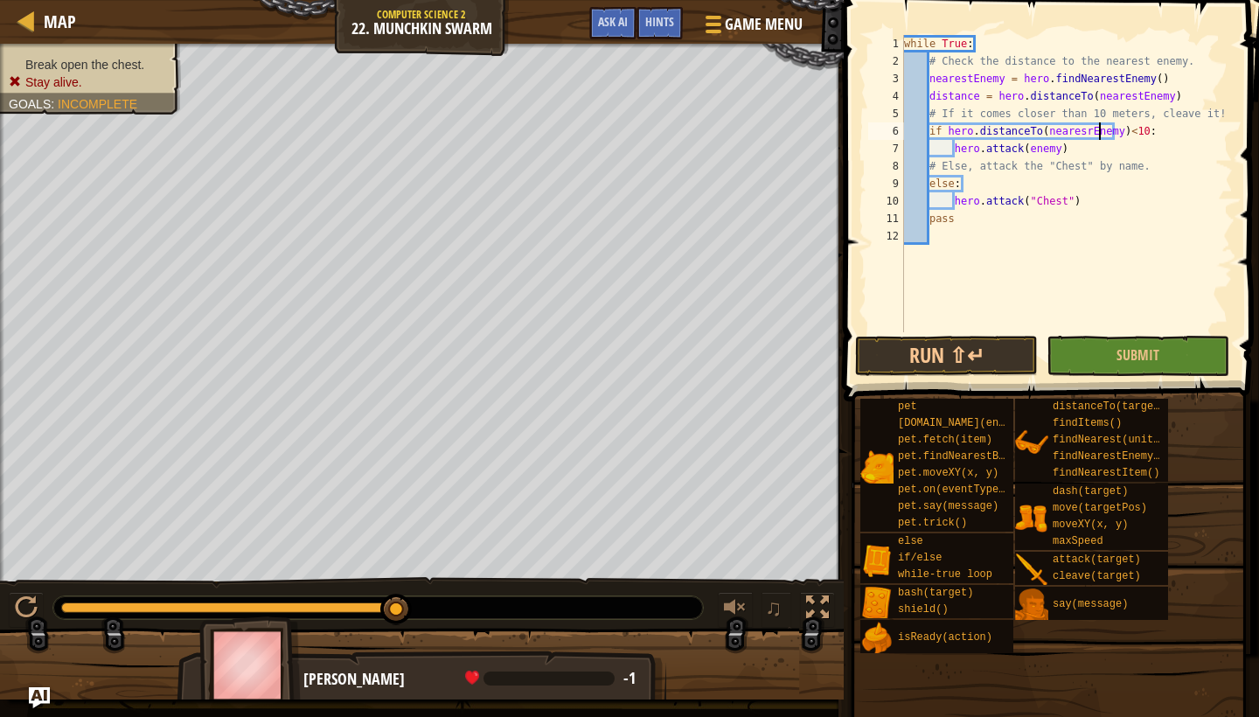
scroll to position [8, 16]
click at [1131, 131] on div "while True : # Check the distance to the nearest enemy. nearestEnemy = hero . f…" at bounding box center [1067, 201] width 332 height 332
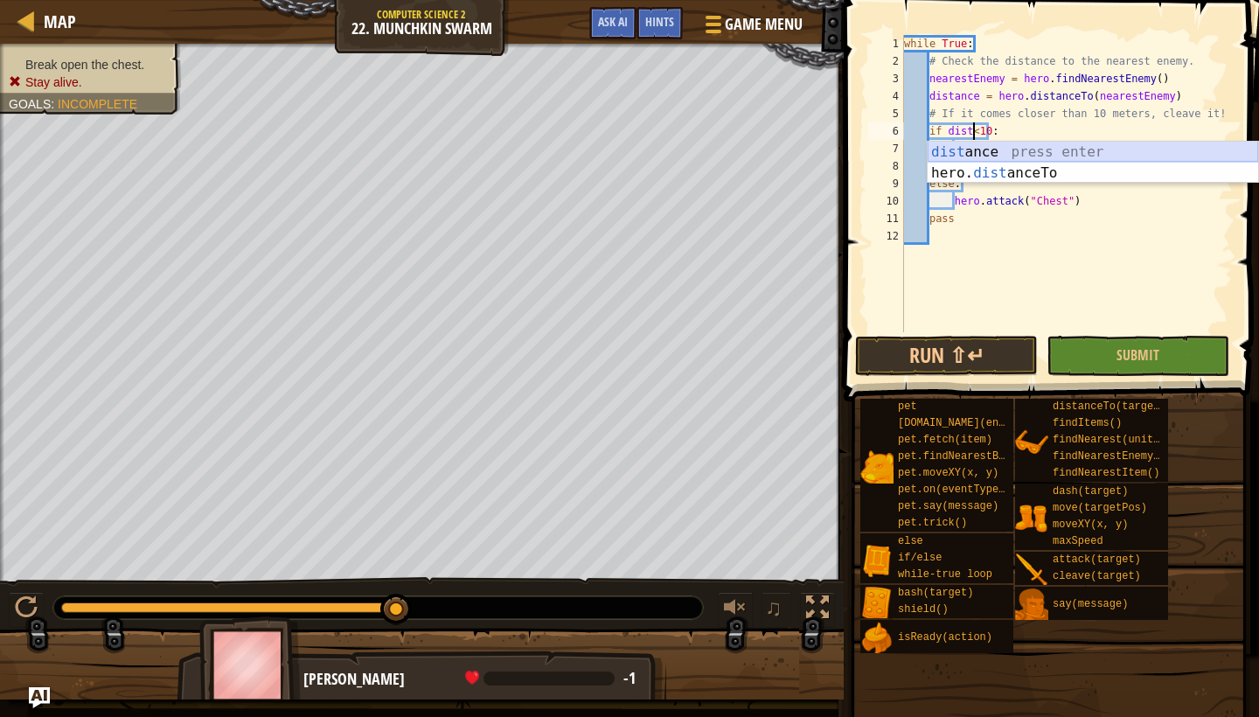
click at [1121, 150] on div "dist ance press enter hero. dist anceTo press enter" at bounding box center [1093, 184] width 331 height 84
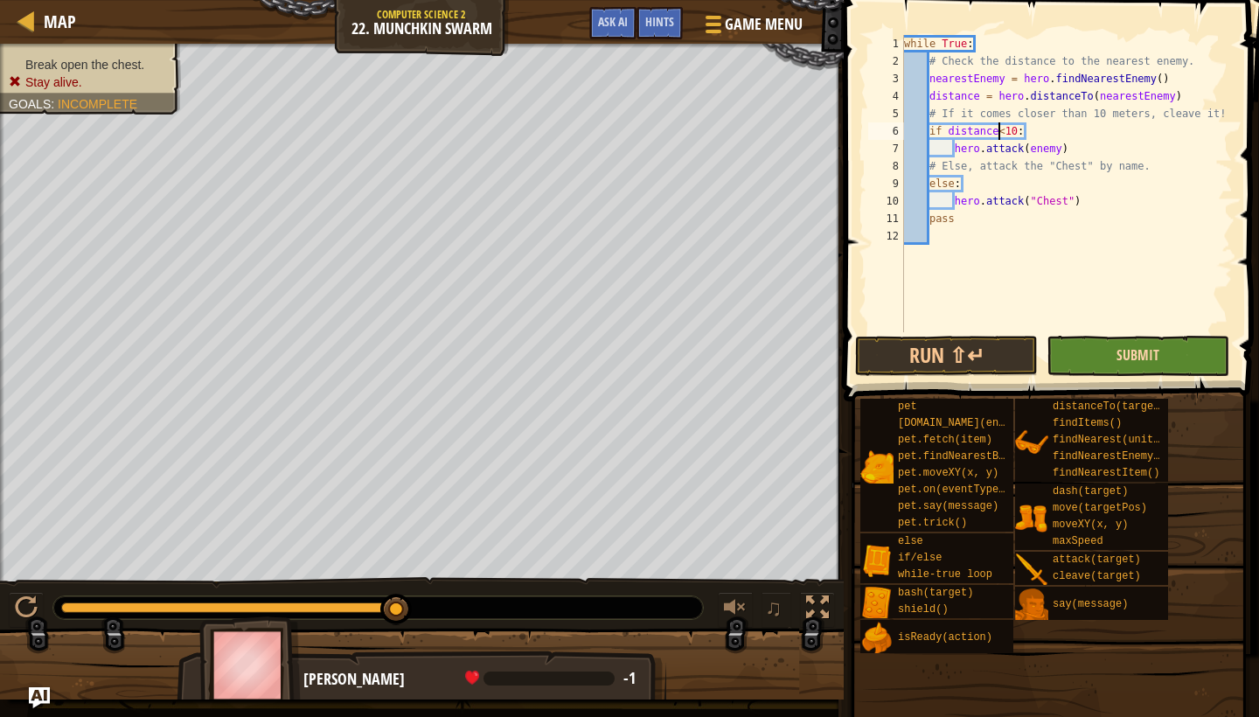
click at [1145, 353] on span "Submit" at bounding box center [1138, 354] width 43 height 19
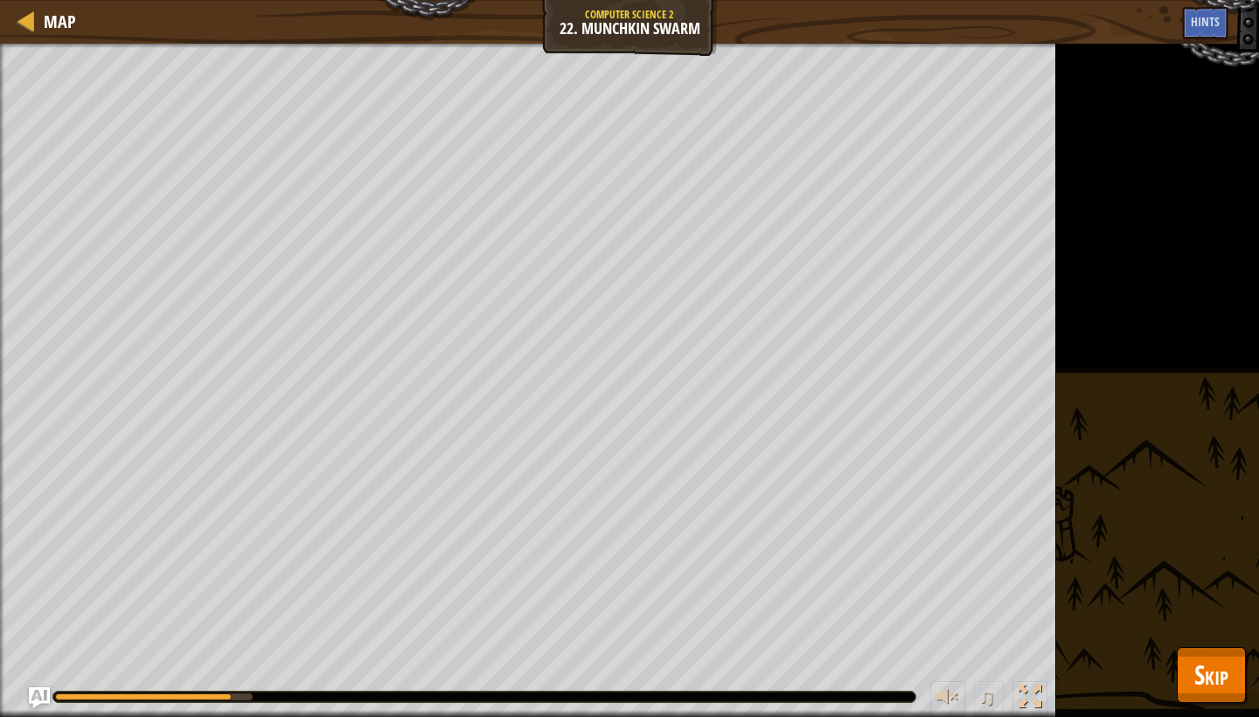
click at [1204, 690] on span "Skip" at bounding box center [1212, 675] width 34 height 36
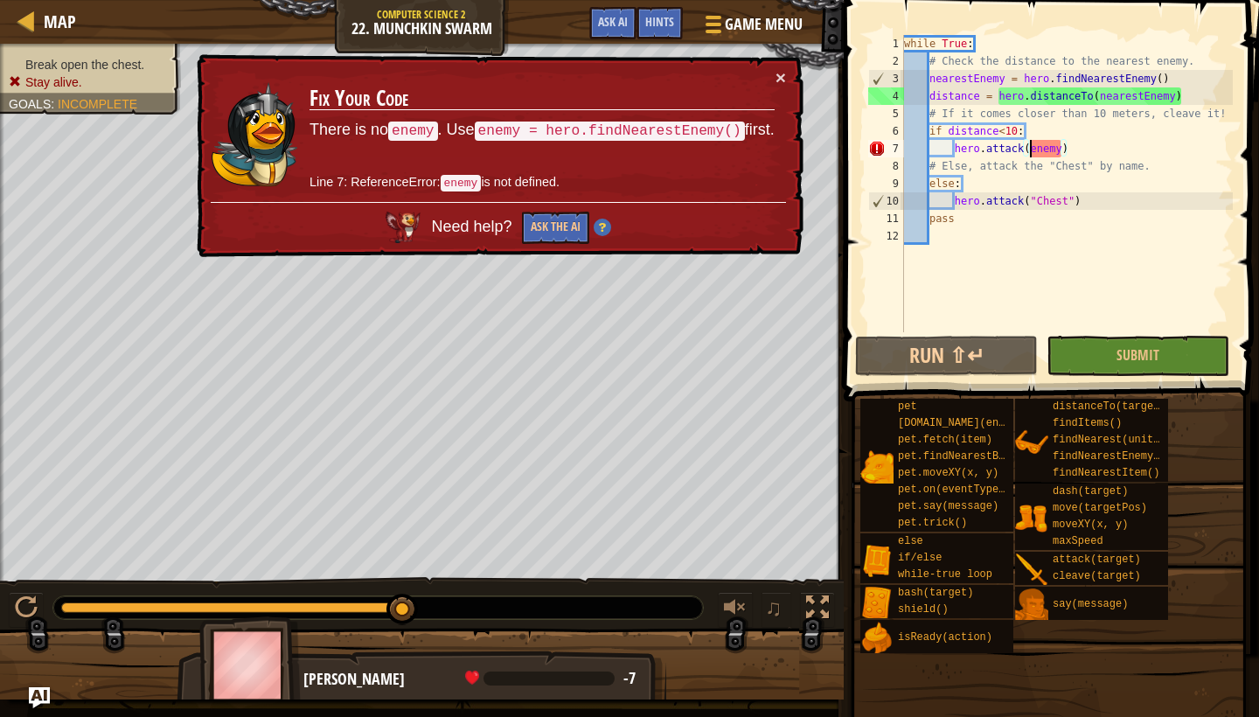
click at [1032, 150] on div "while True : # Check the distance to the nearest enemy. nearestEnemy = hero . f…" at bounding box center [1067, 201] width 332 height 332
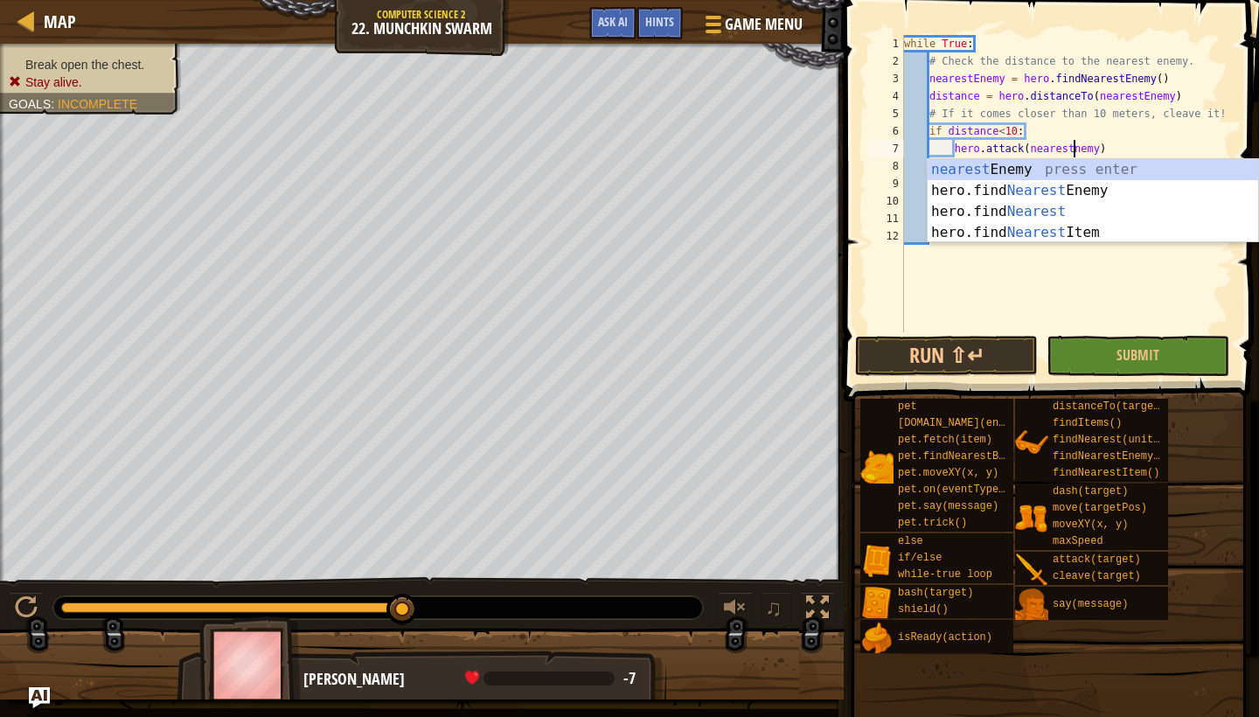
scroll to position [8, 14]
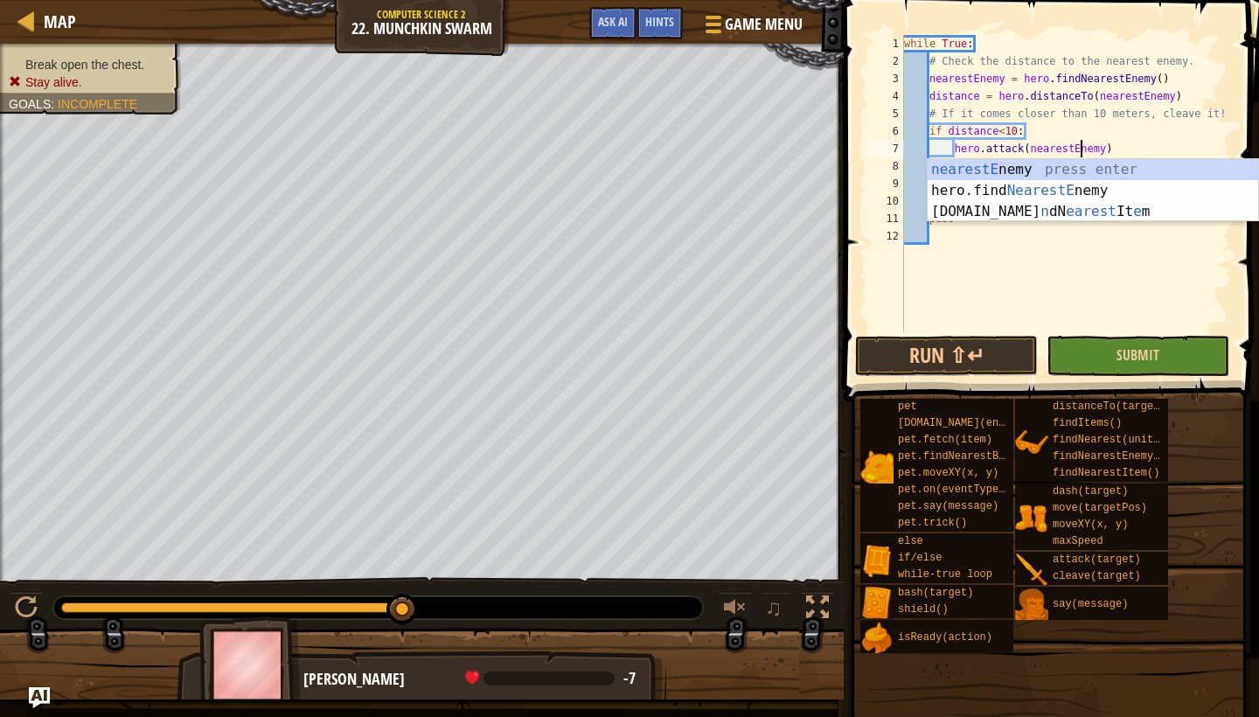
click at [1129, 342] on button "Submit" at bounding box center [1138, 356] width 183 height 40
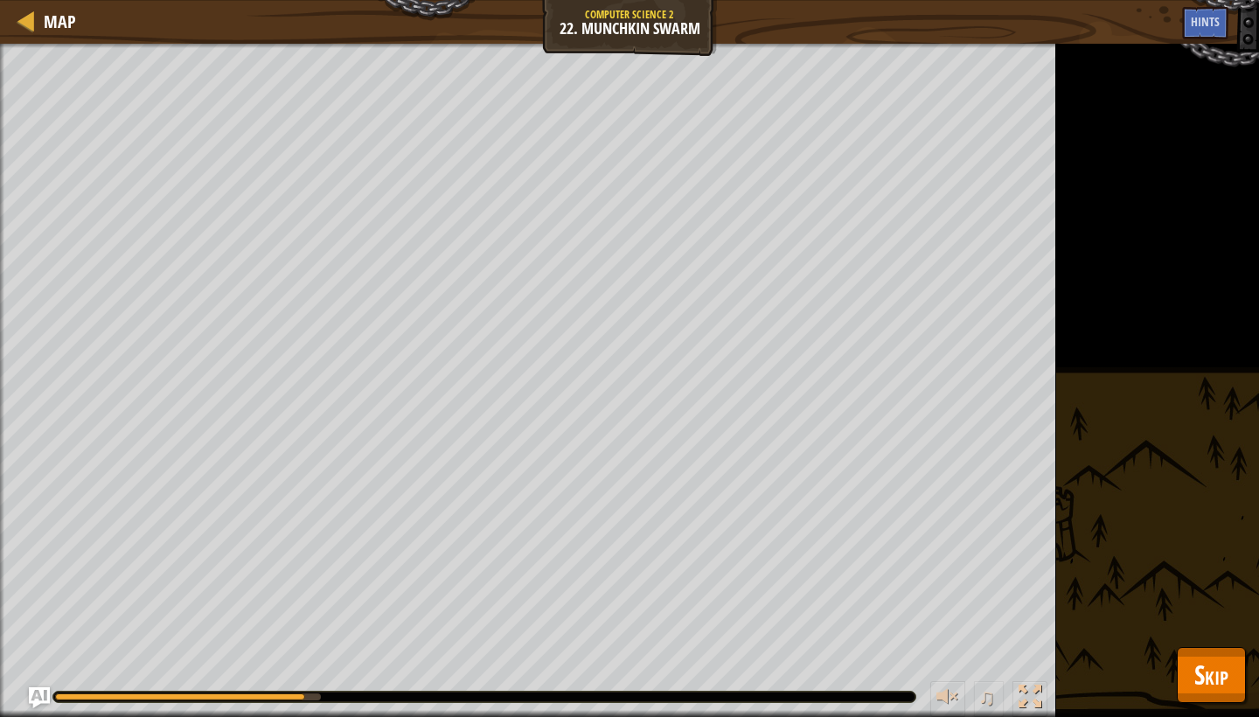
click at [1193, 677] on button "Skip" at bounding box center [1211, 675] width 69 height 56
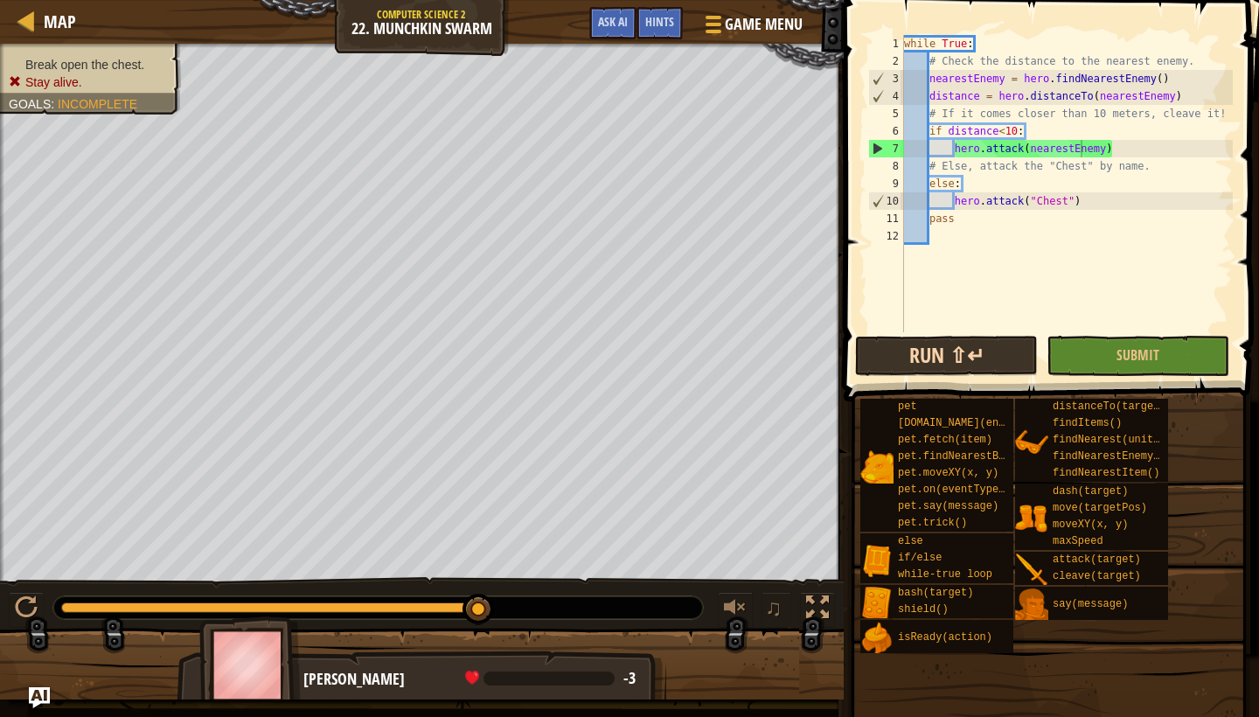
click at [974, 364] on button "Run ⇧↵" at bounding box center [946, 356] width 183 height 40
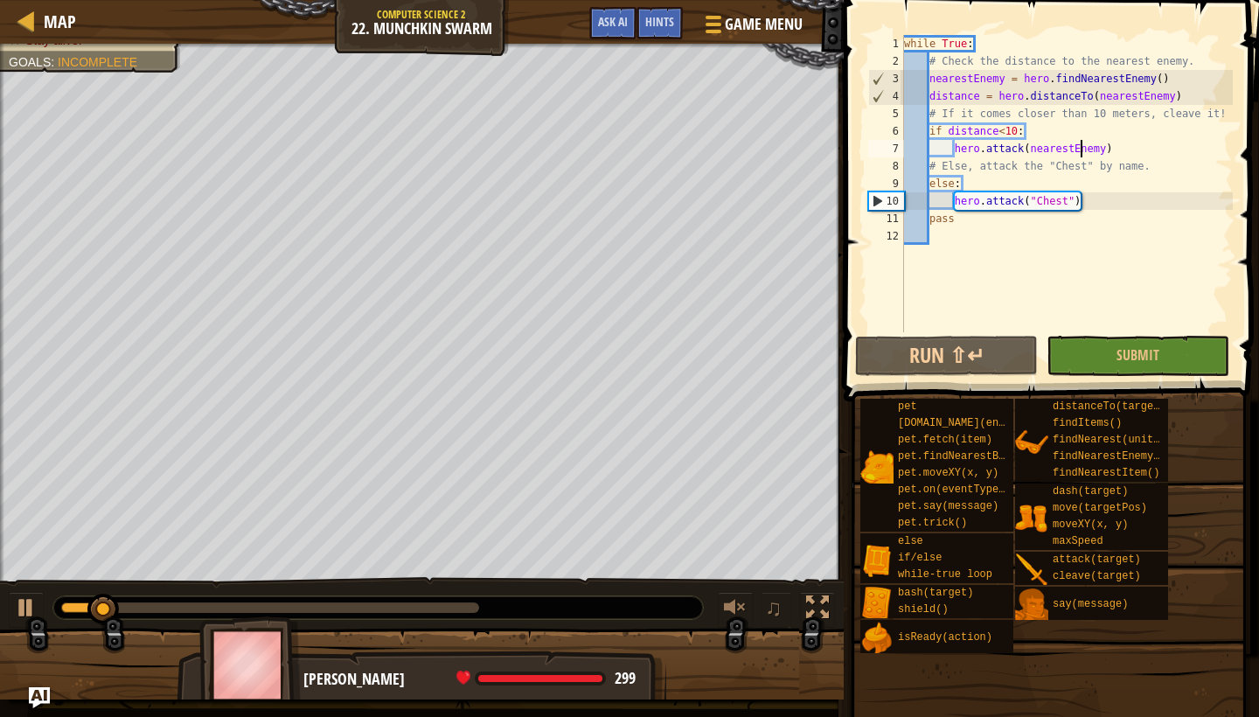
click at [378, 609] on div at bounding box center [270, 608] width 418 height 10
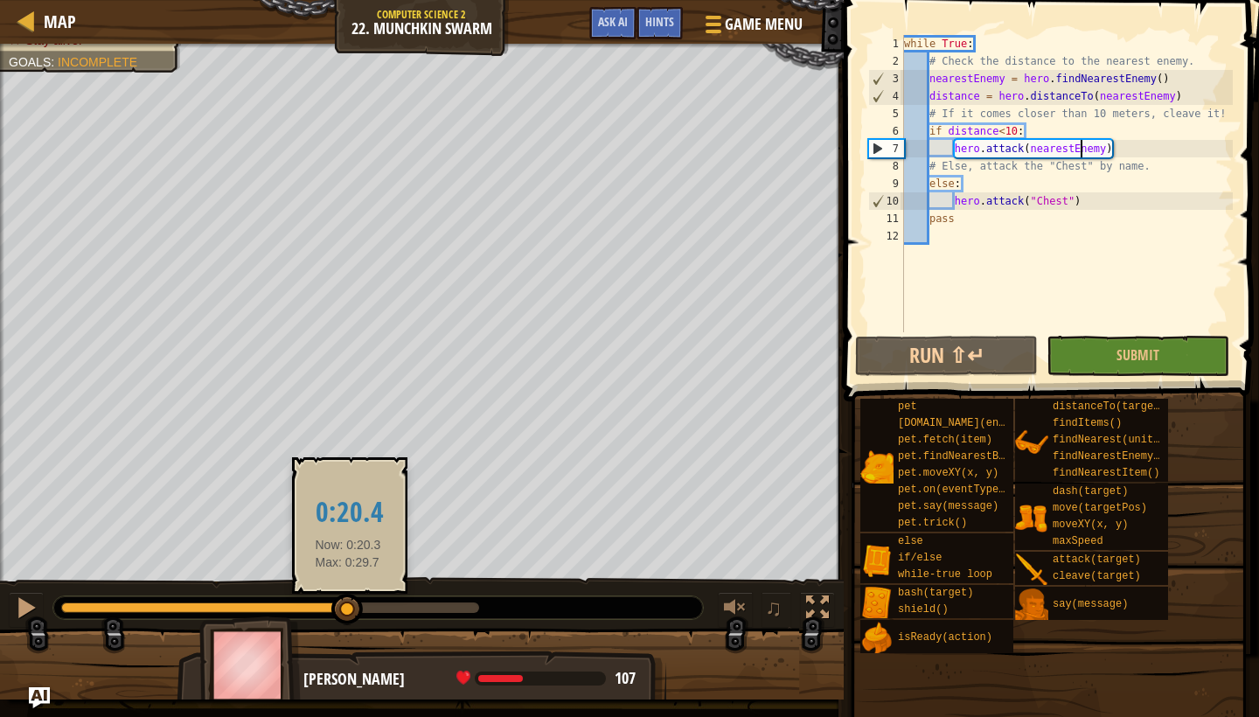
drag, startPoint x: 378, startPoint y: 609, endPoint x: 359, endPoint y: 609, distance: 19.2
click at [357, 609] on div at bounding box center [346, 609] width 31 height 31
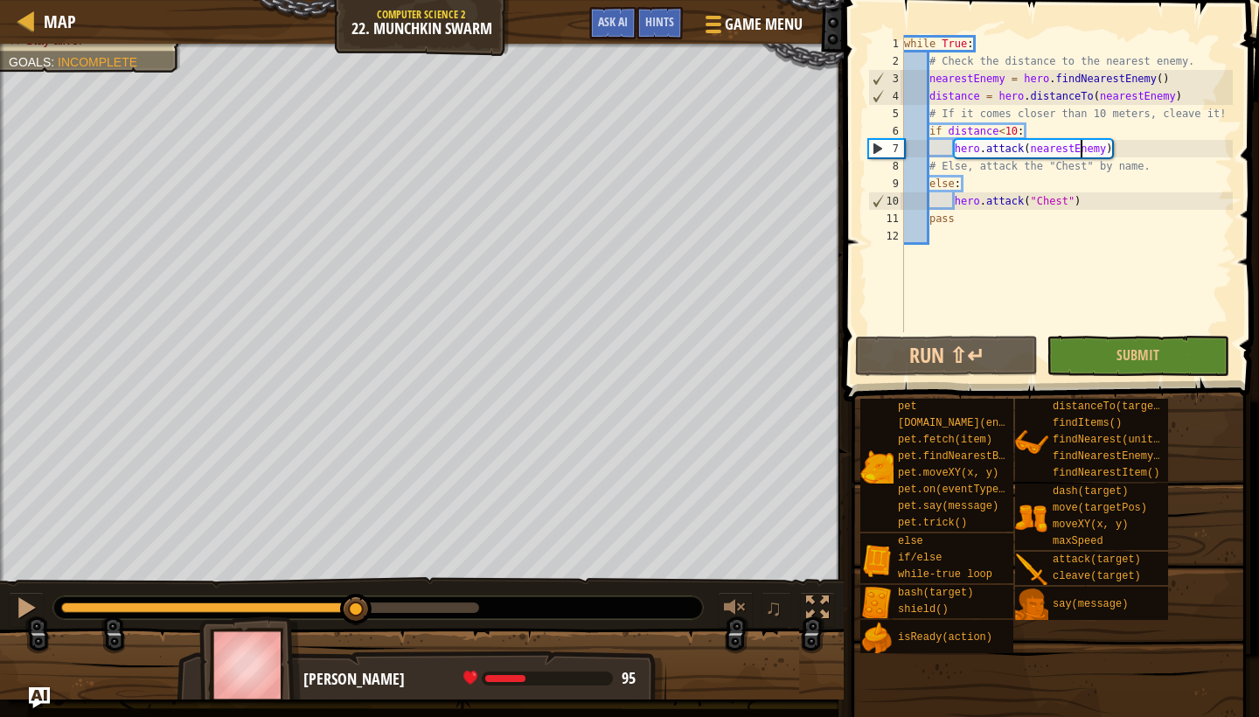
click at [1024, 148] on div "while True : # Check the distance to the nearest enemy. nearestEnemy = hero . f…" at bounding box center [1067, 201] width 332 height 332
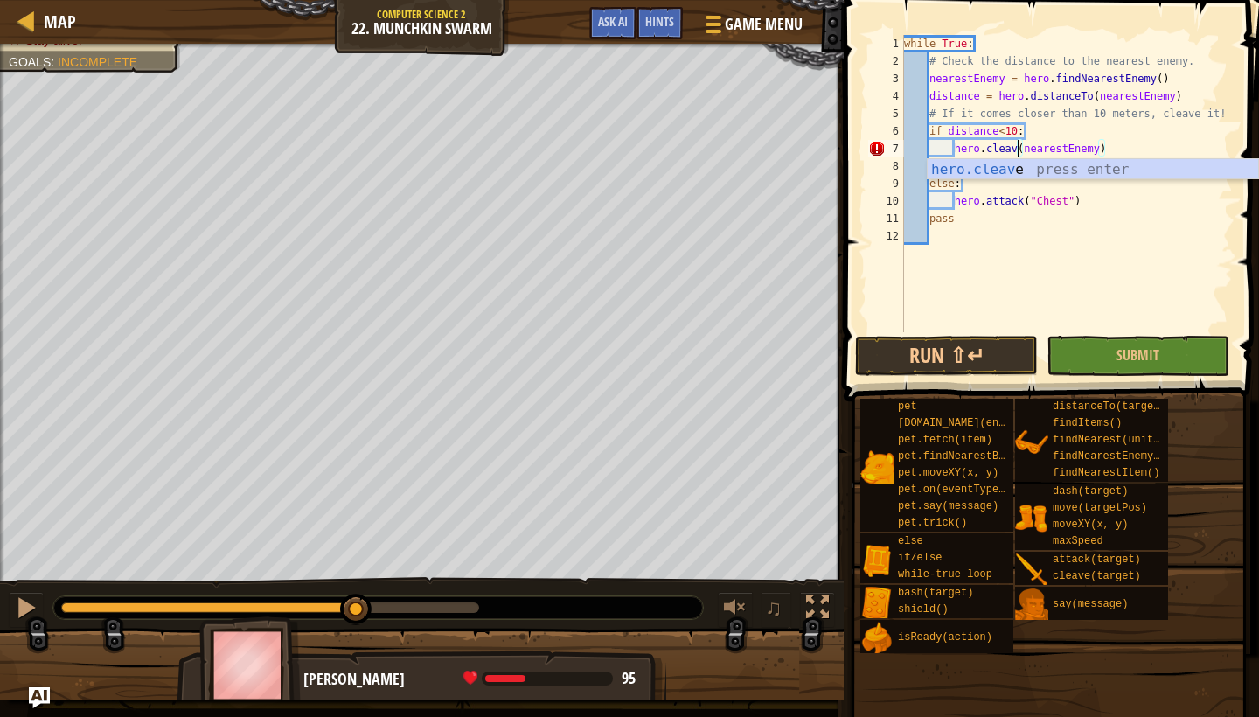
scroll to position [8, 10]
type textarea "hero.cleave(nearestEnemy)"
click at [1004, 347] on button "Run ⇧↵" at bounding box center [946, 356] width 183 height 40
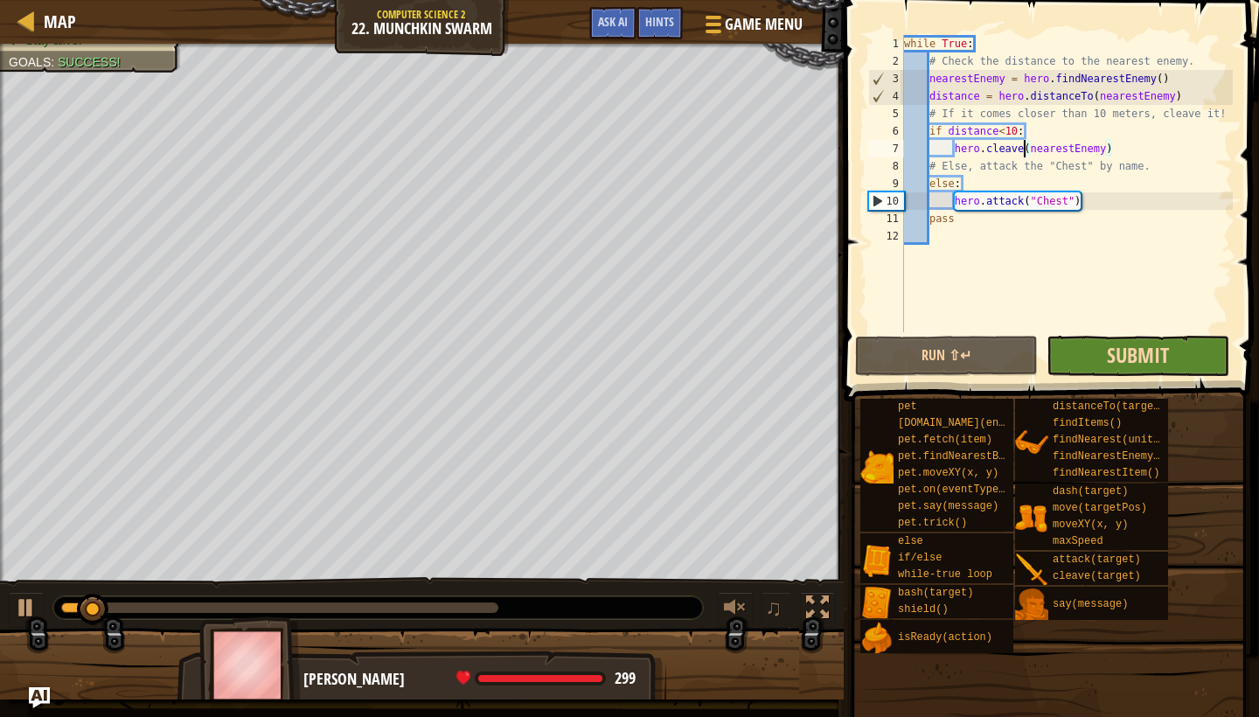
click at [1129, 360] on span "Submit" at bounding box center [1138, 355] width 62 height 28
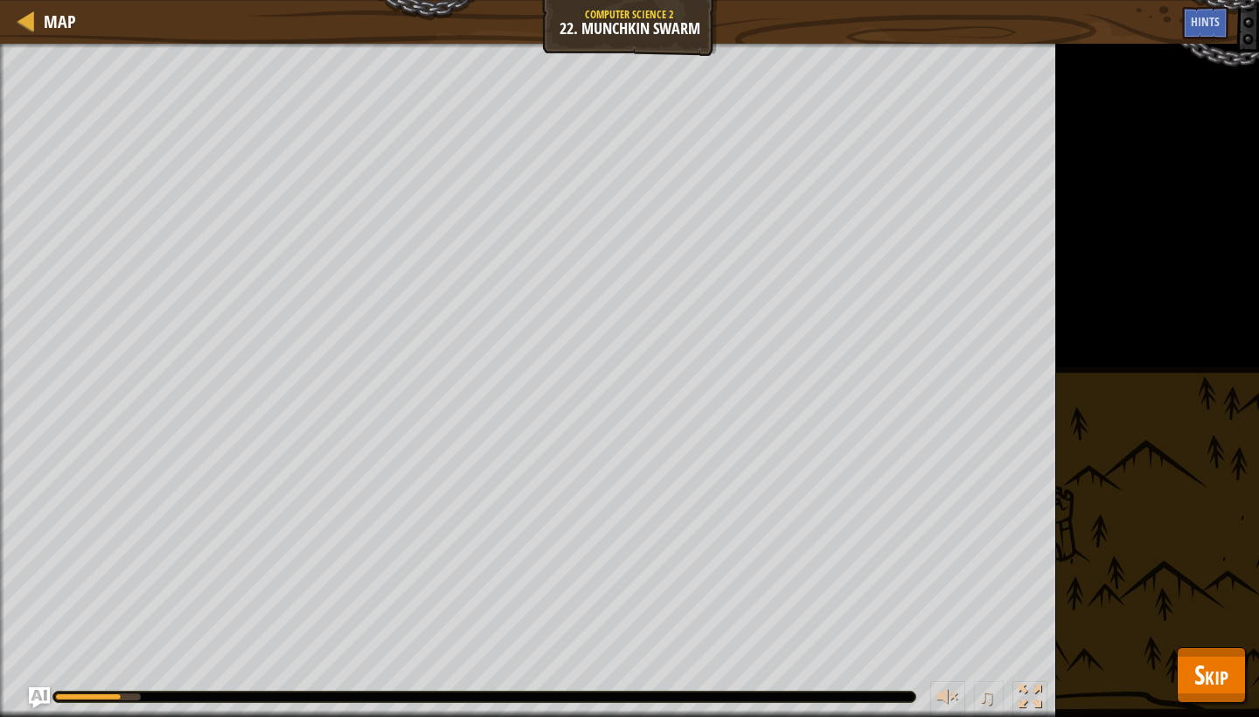
click at [1223, 679] on span "Skip" at bounding box center [1212, 675] width 34 height 36
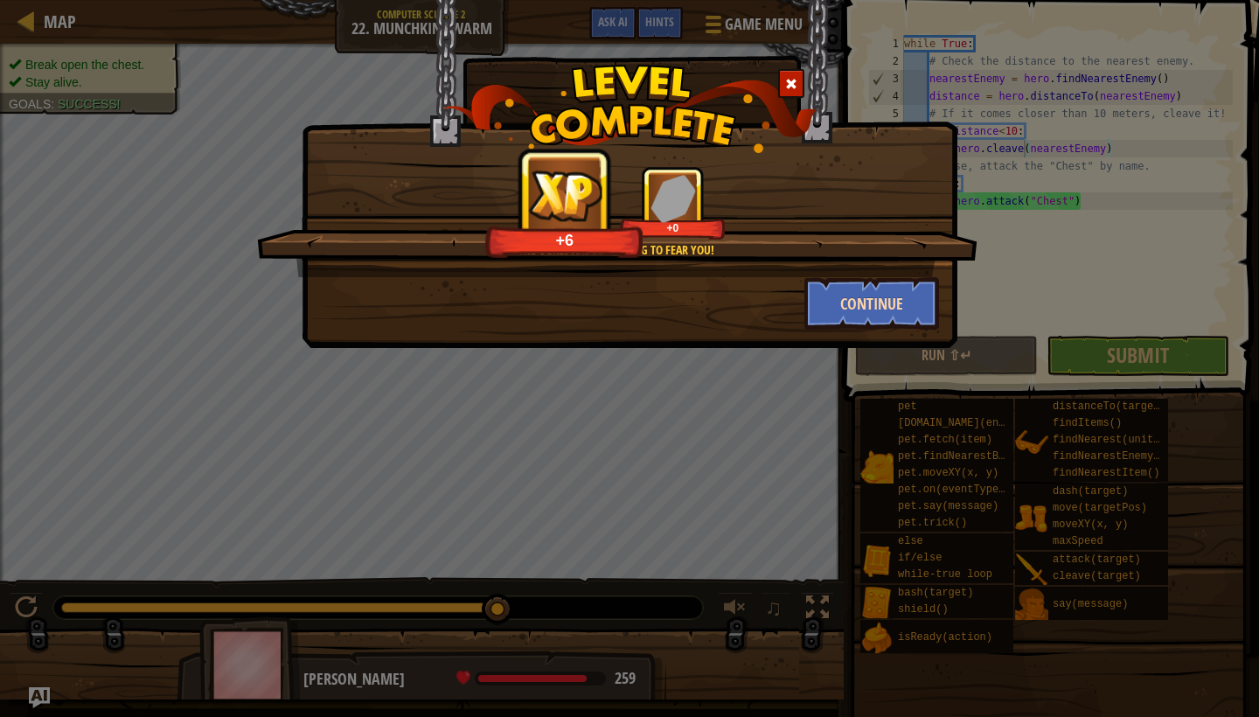
click at [881, 315] on button "Continue" at bounding box center [873, 303] width 136 height 52
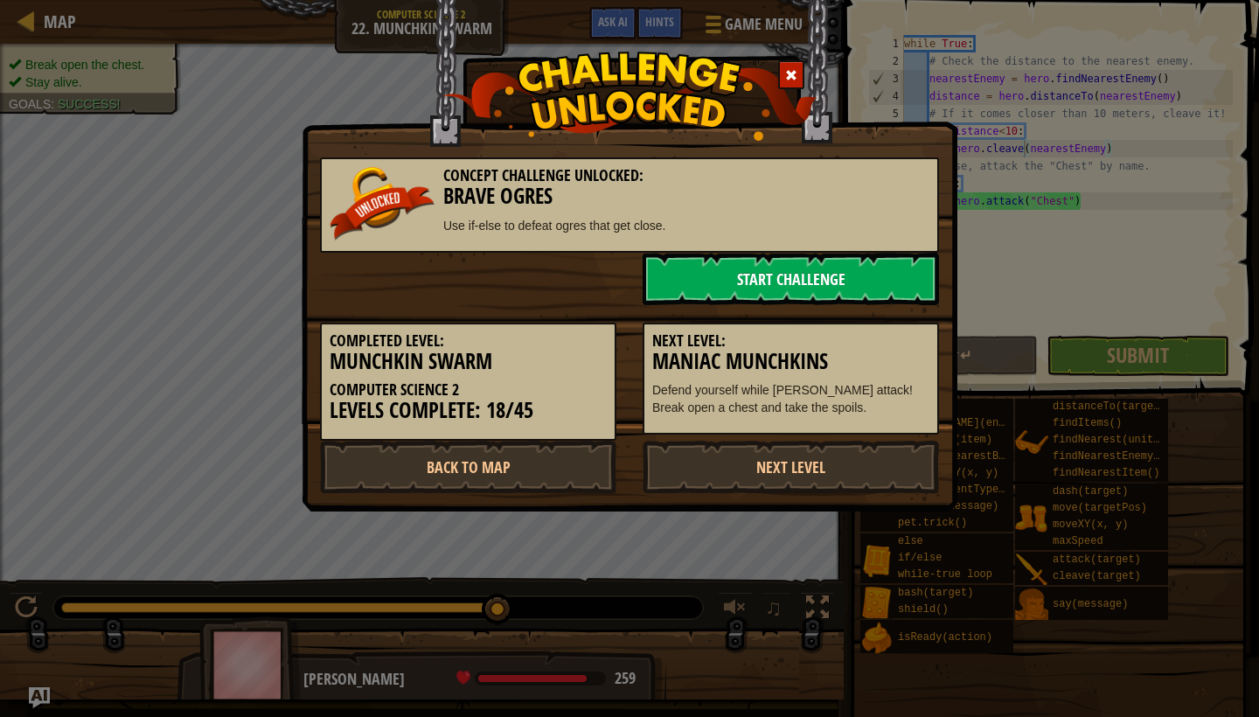
click at [802, 283] on link "Start Challenge" at bounding box center [791, 279] width 296 height 52
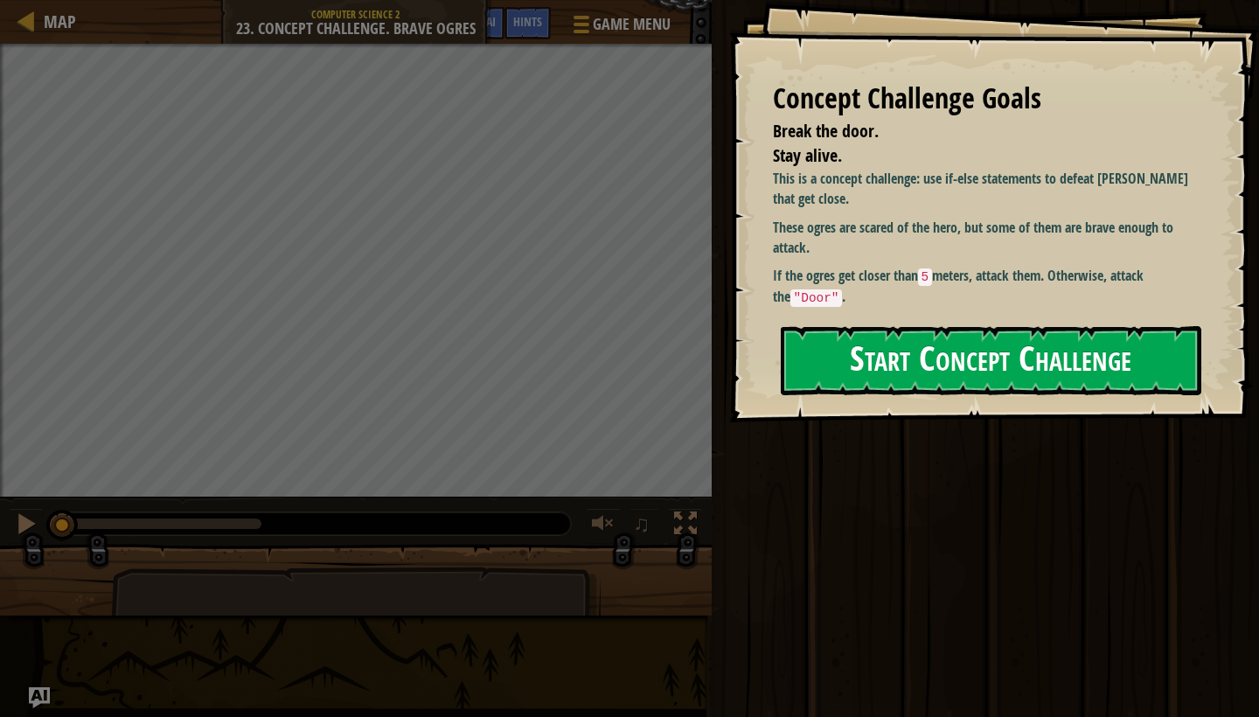
click at [955, 386] on button "Start Concept Challenge" at bounding box center [991, 360] width 421 height 69
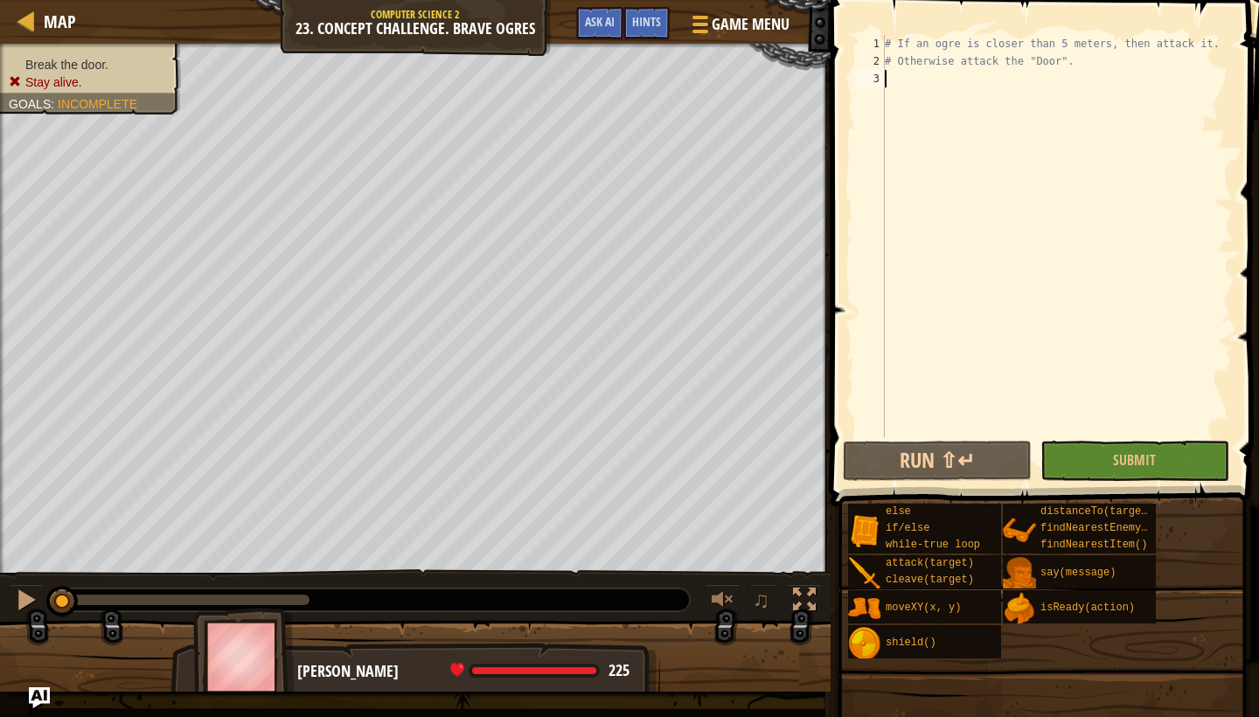
type textarea "i"
type textarea "w"
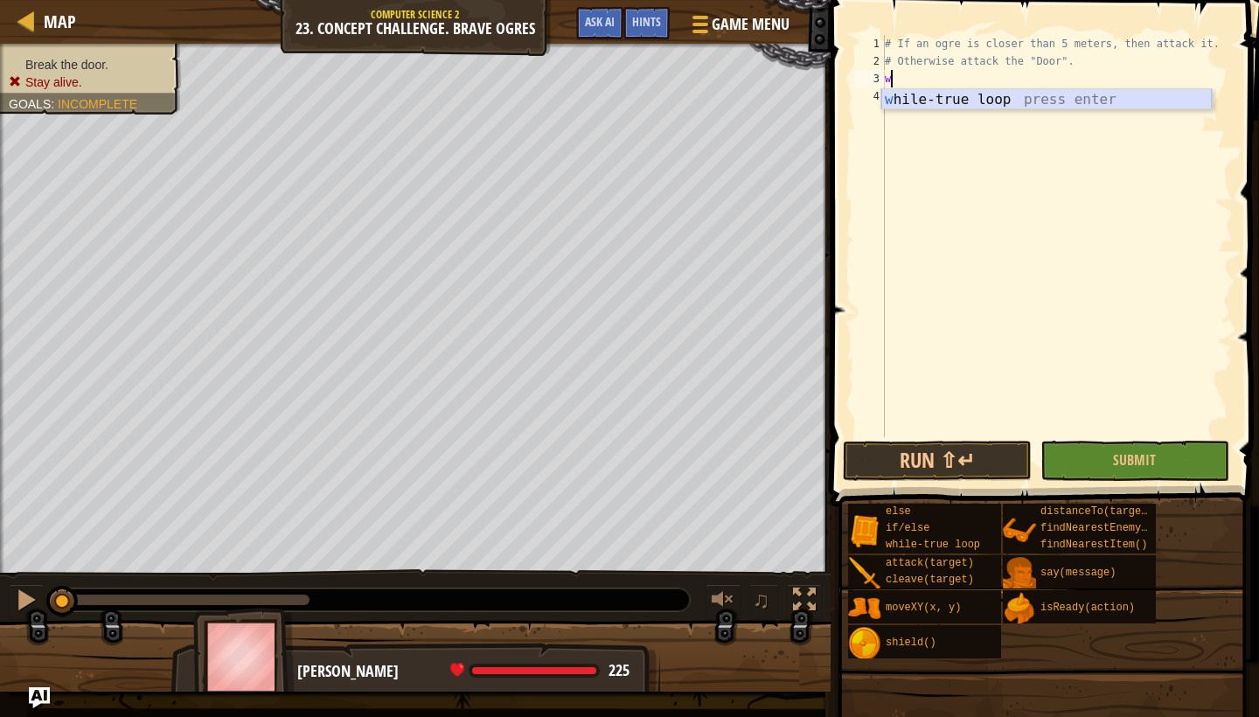
click at [933, 101] on div "w [PERSON_NAME]-true loop press enter" at bounding box center [1046, 120] width 331 height 63
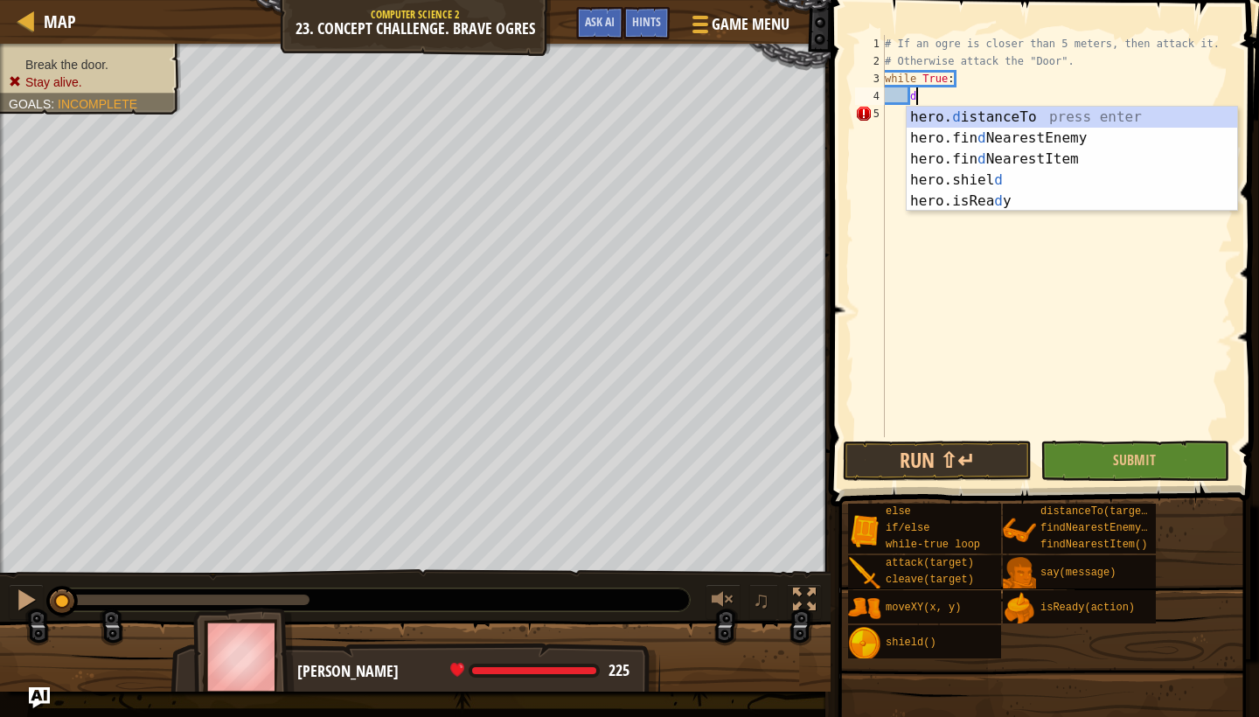
scroll to position [8, 3]
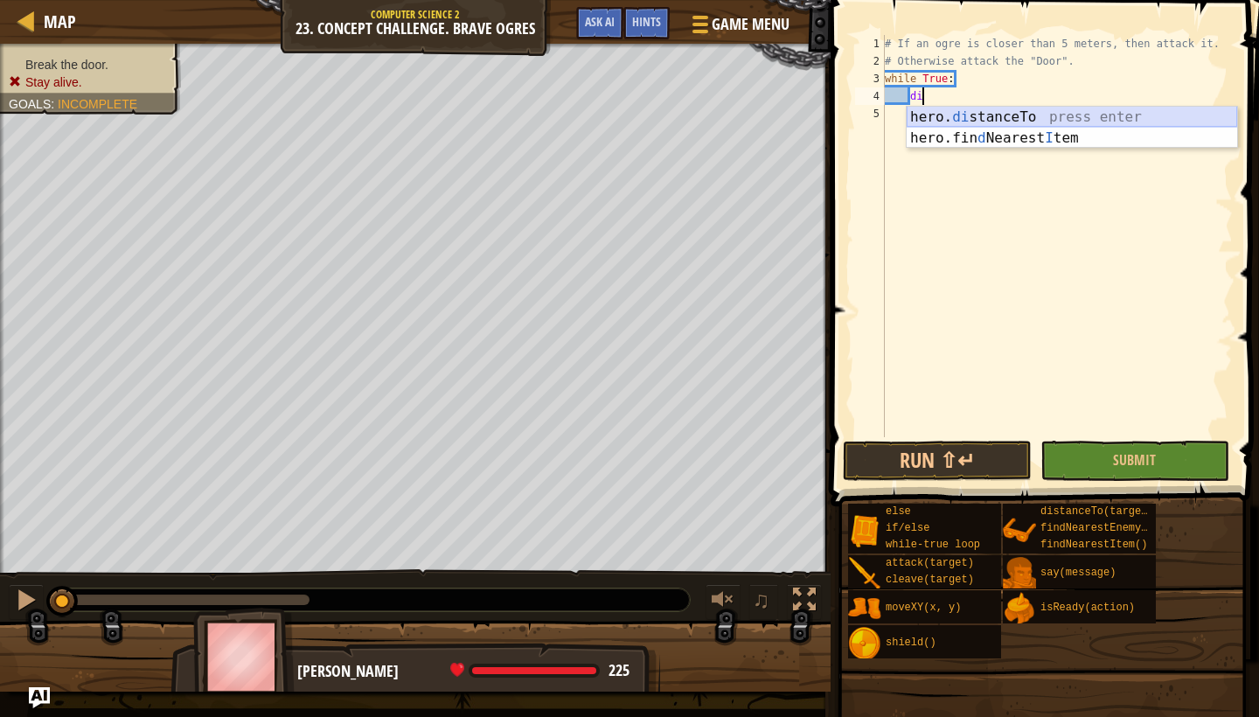
click at [987, 117] on div "hero. di stanceTo press enter hero.fin d Nearest I tem press enter" at bounding box center [1072, 149] width 331 height 84
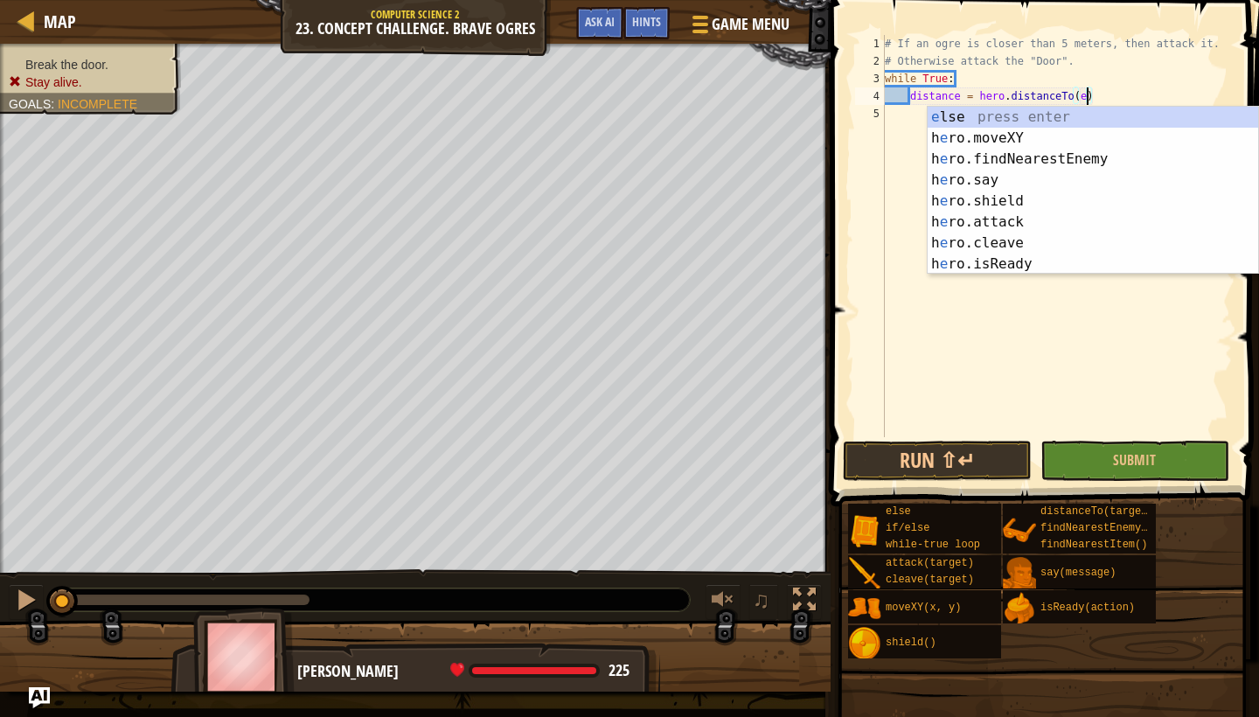
scroll to position [8, 16]
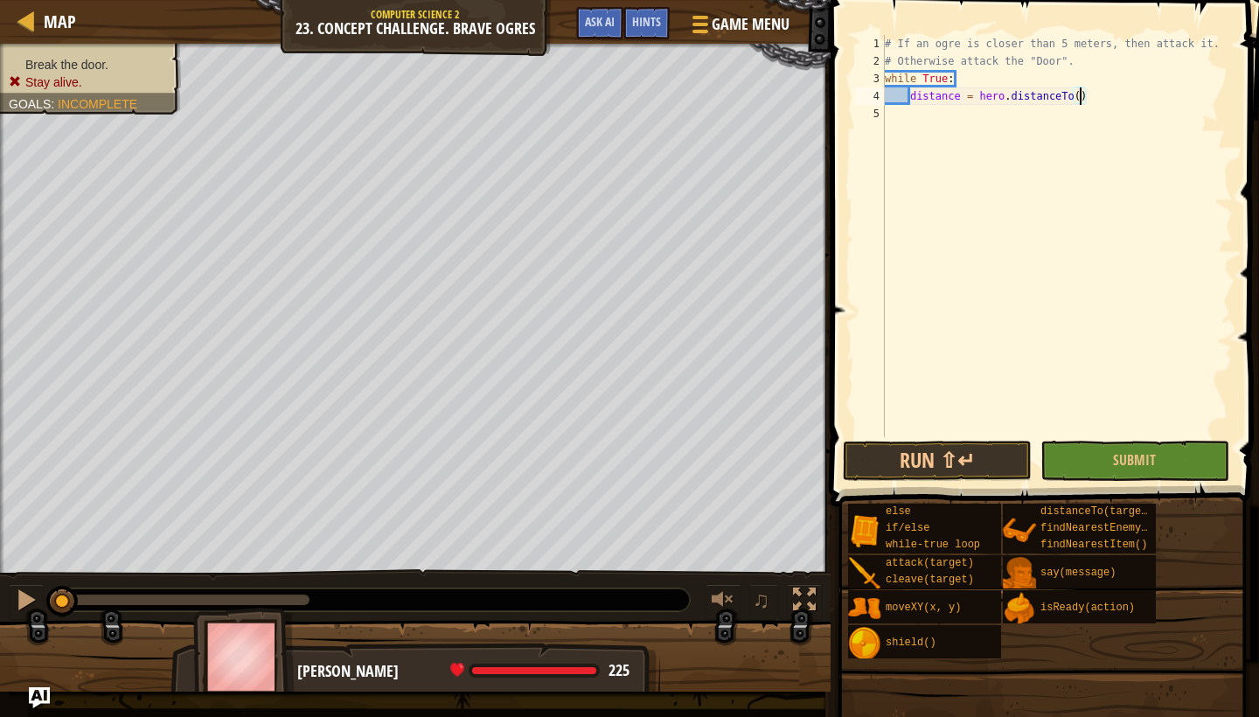
click at [1013, 78] on div "# If an ogre is closer than 5 meters, then attack it. # Otherwise attack the "D…" at bounding box center [1057, 253] width 352 height 437
type textarea "while True:"
type textarea "e"
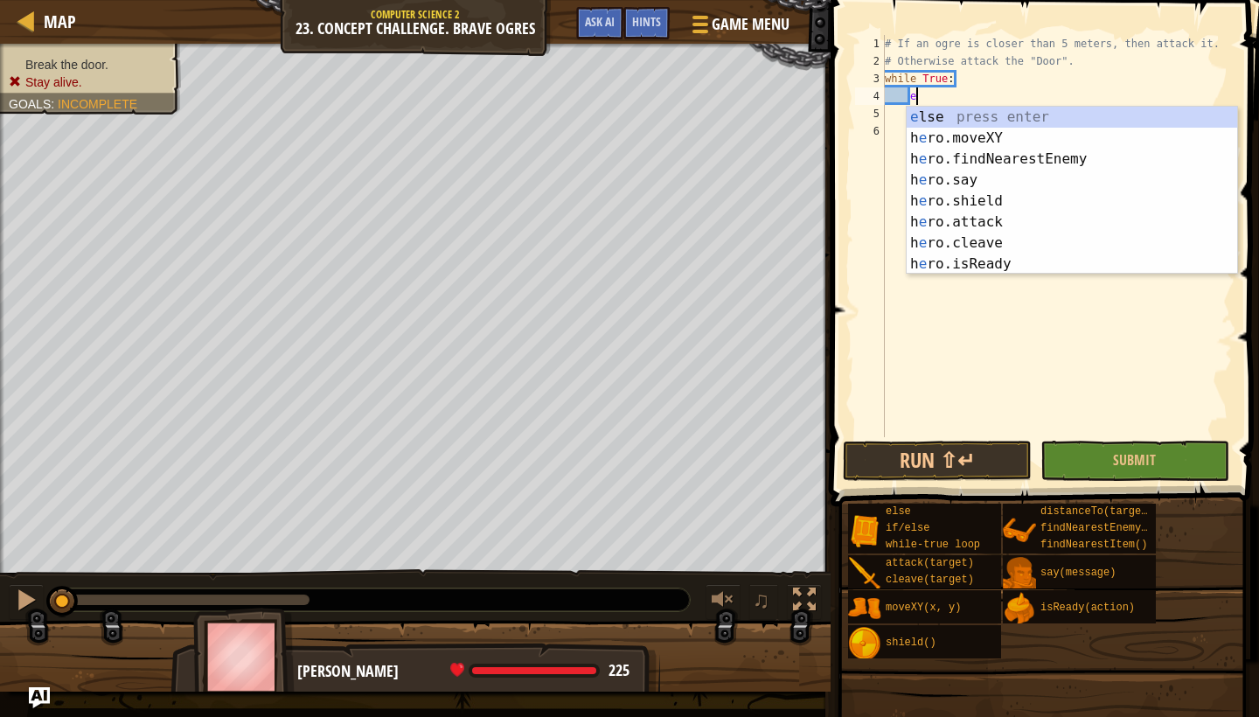
scroll to position [8, 2]
click at [965, 160] on div "e lse press enter h e ro.moveXY press enter h e ro.findNearestEnemy press enter…" at bounding box center [1072, 212] width 331 height 210
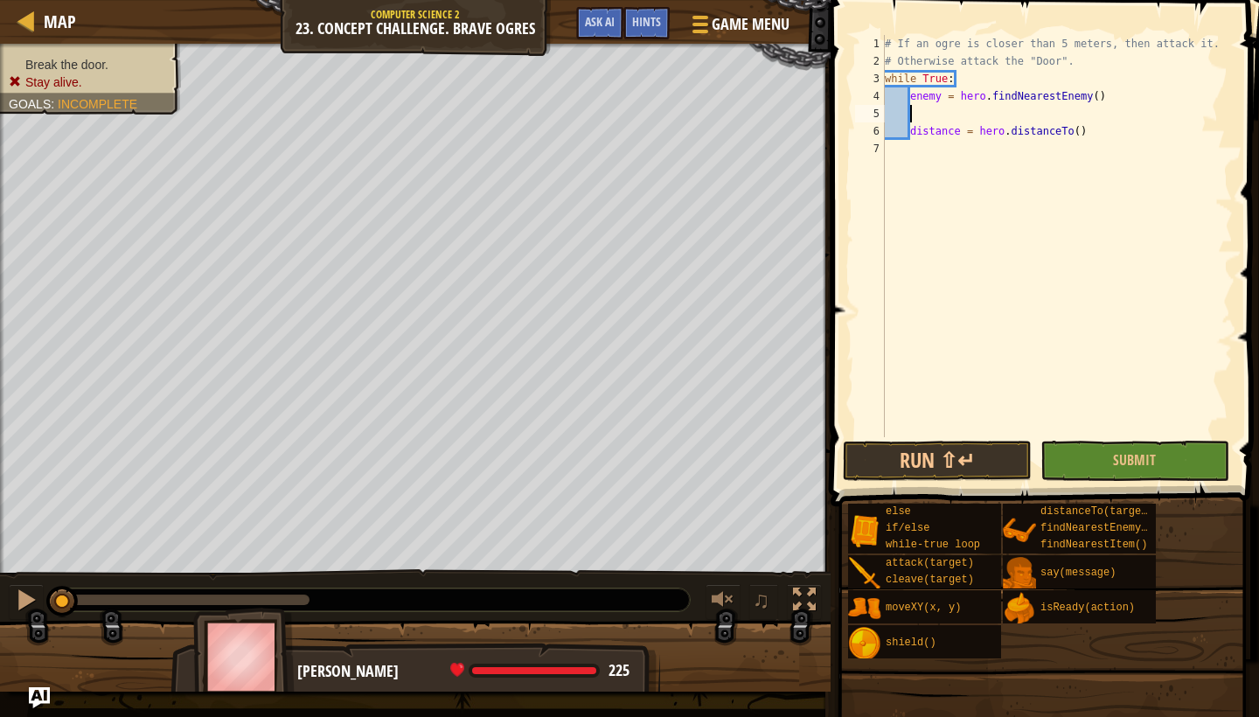
scroll to position [8, 1]
click at [941, 98] on div "# If an ogre is closer than 5 meters, then attack it. # Otherwise attack the "D…" at bounding box center [1057, 253] width 352 height 437
click at [1082, 133] on div "# If an ogre is closer than 5 meters, then attack it. # Otherwise attack the "D…" at bounding box center [1057, 253] width 352 height 437
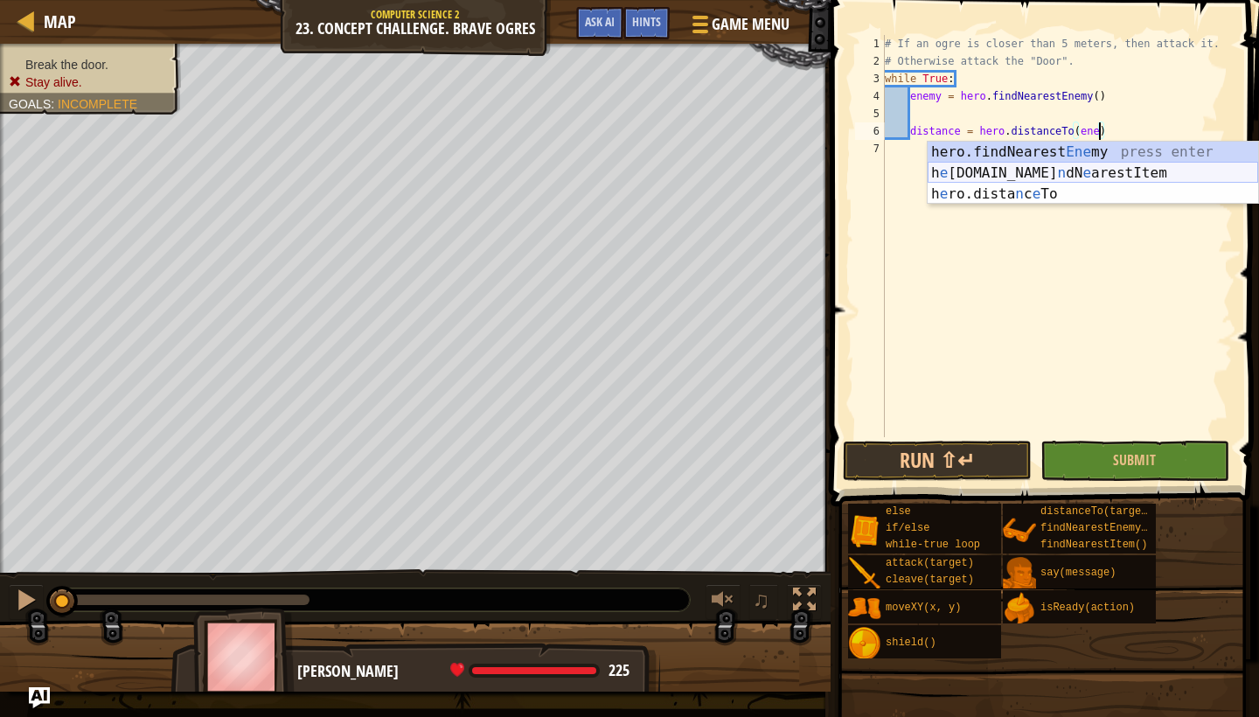
scroll to position [8, 18]
type textarea "distance = hero.distanceTo(enemy)"
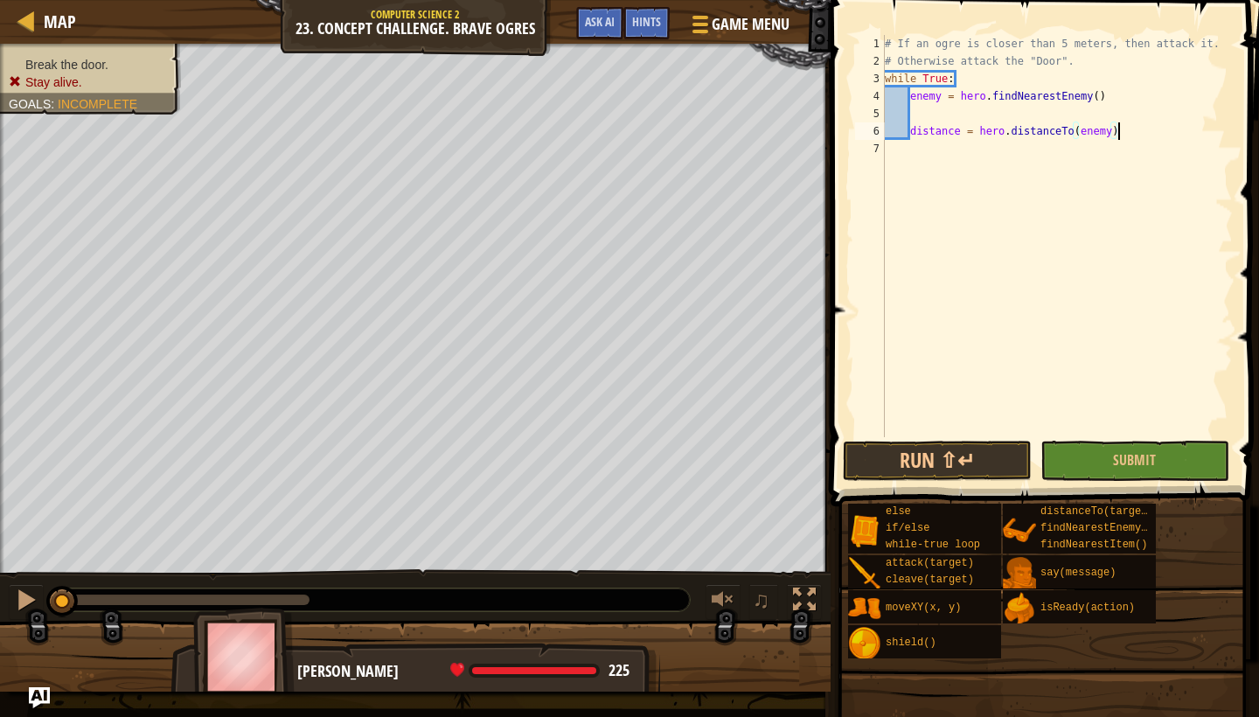
click at [1151, 129] on div "# If an ogre is closer than 5 meters, then attack it. # Otherwise attack the "D…" at bounding box center [1057, 253] width 352 height 437
type textarea "if distance<5:"
type textarea "j"
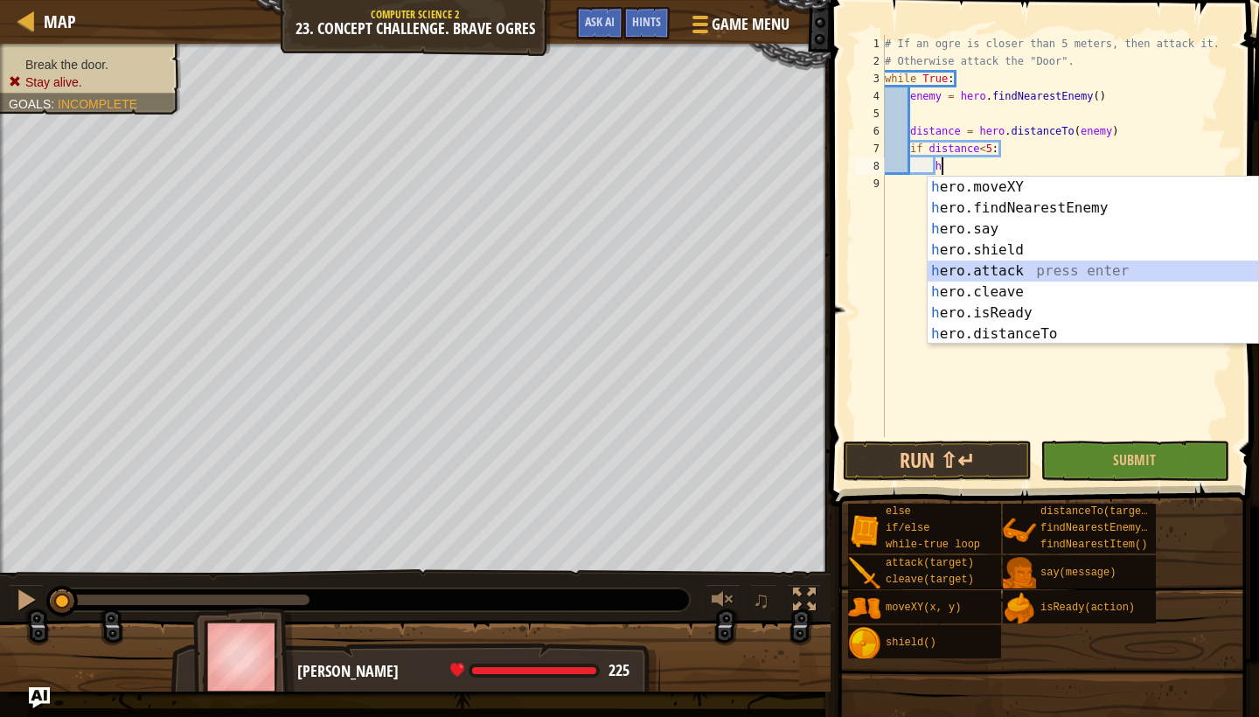
click at [1062, 268] on div "h ero.moveXY press enter h ero.findNearestEnemy press enter h ero.say press ent…" at bounding box center [1093, 282] width 331 height 210
type textarea "hero.attack(enemy)"
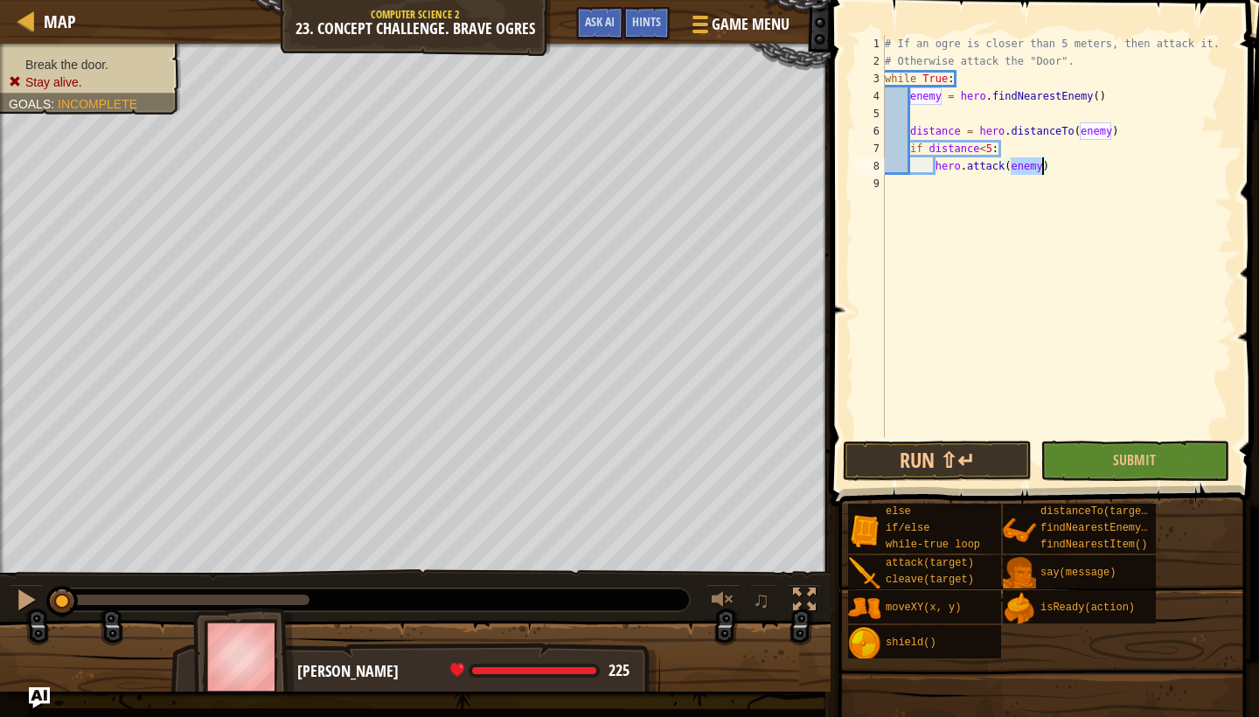
click at [1063, 171] on div "# If an ogre is closer than 5 meters, then attack it. # Otherwise attack the "D…" at bounding box center [1057, 253] width 352 height 437
click at [916, 185] on div "# If an ogre is closer than 5 meters, then attack it. # Otherwise attack the "D…" at bounding box center [1057, 253] width 352 height 437
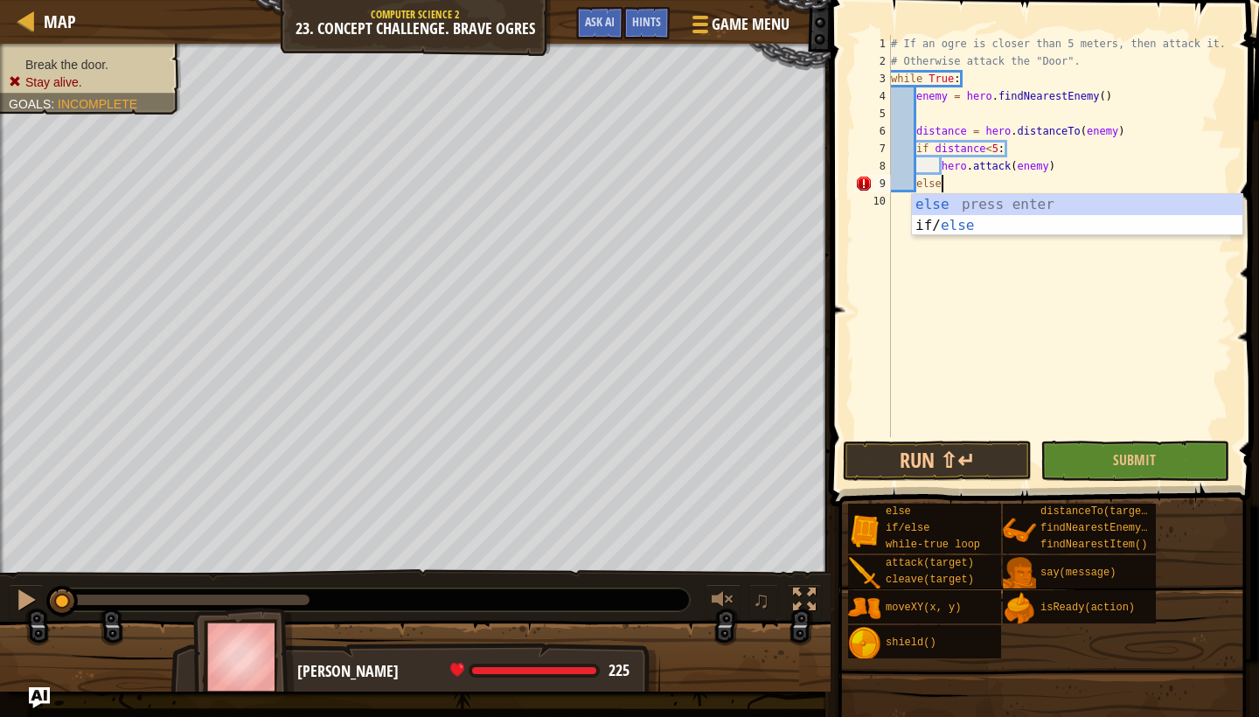
type textarea "else:"
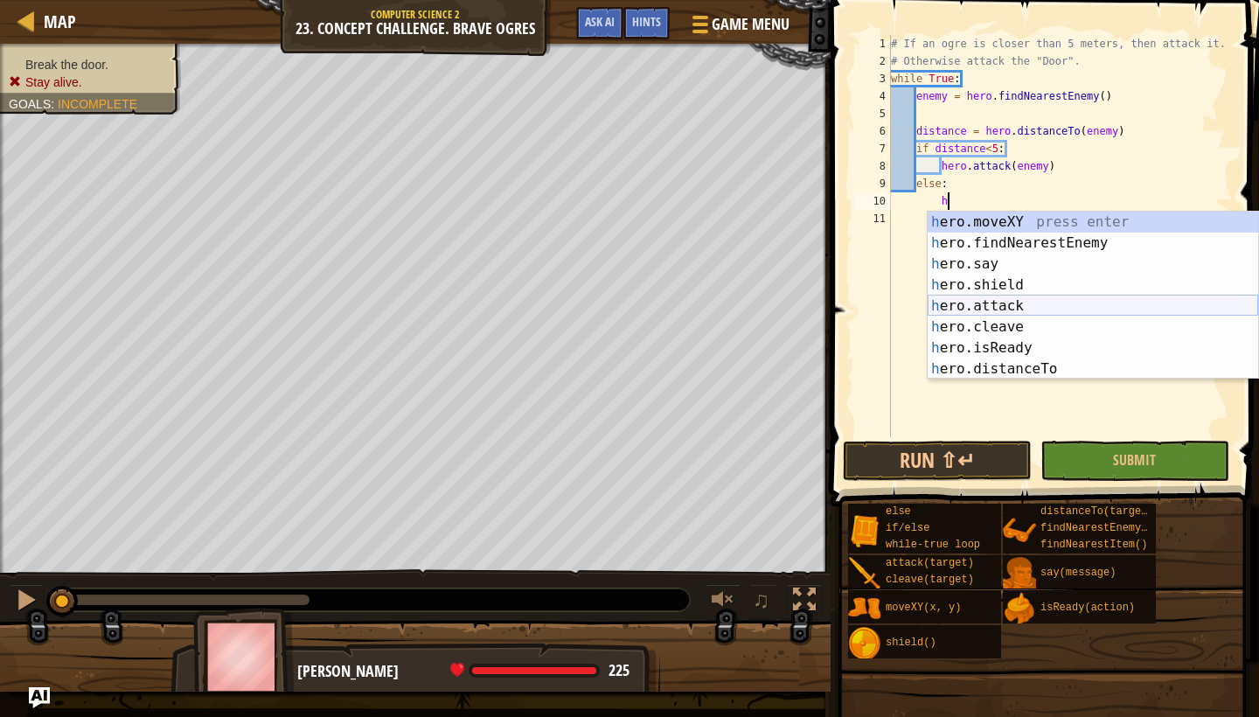
click at [958, 302] on div "h ero.moveXY press enter h ero.findNearestEnemy press enter h ero.say press ent…" at bounding box center [1093, 317] width 331 height 210
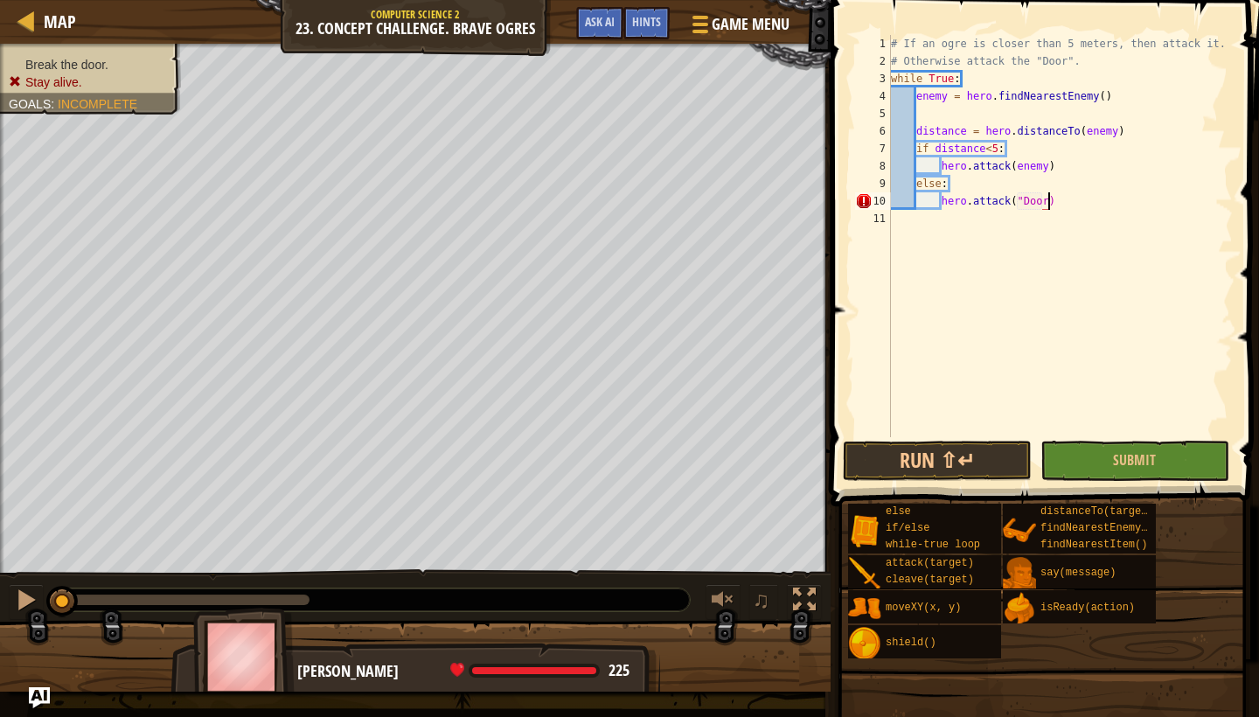
scroll to position [8, 13]
type textarea "hero.attack("Door")"
click at [1126, 449] on button "Submit" at bounding box center [1135, 461] width 189 height 40
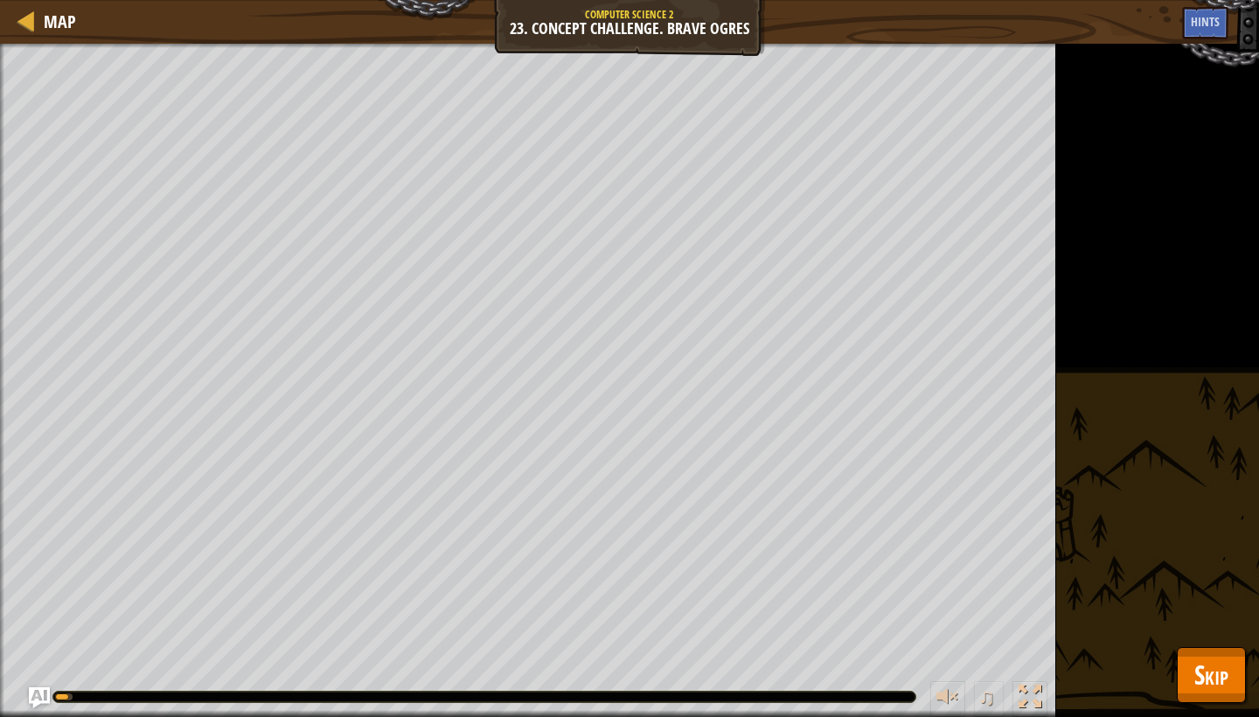
click at [1197, 677] on span "Skip" at bounding box center [1212, 675] width 34 height 36
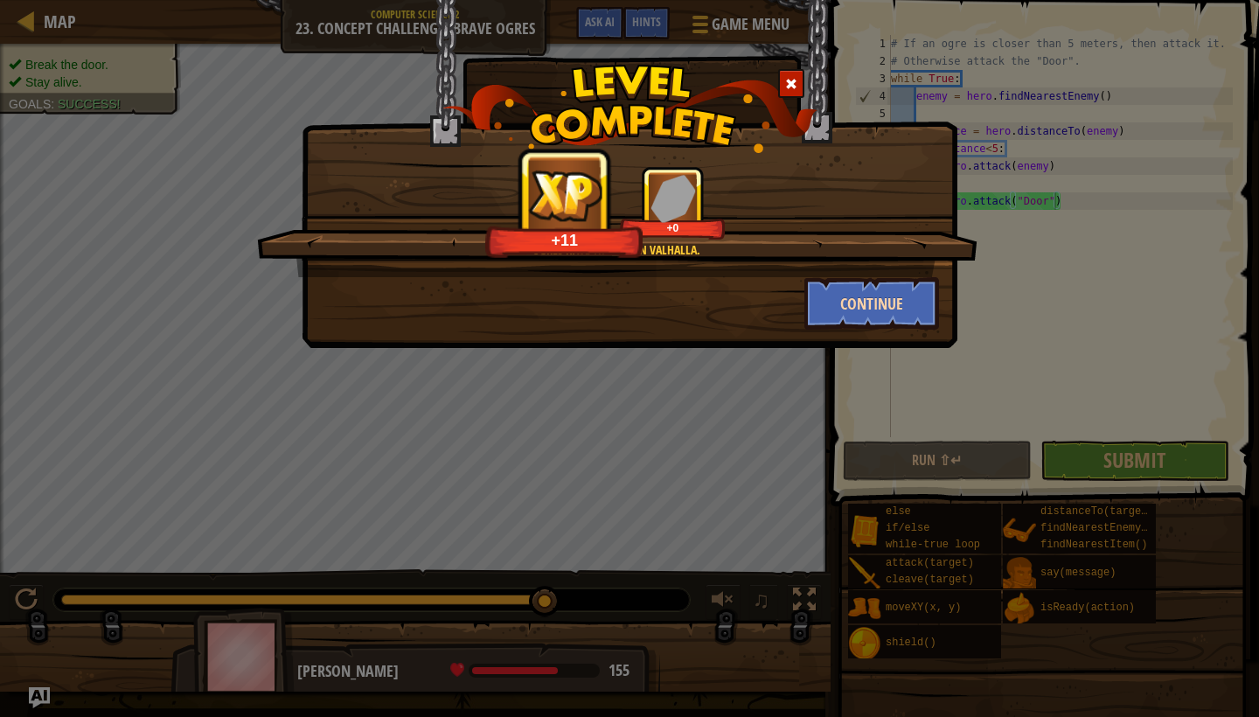
click at [862, 325] on button "Continue" at bounding box center [873, 303] width 136 height 52
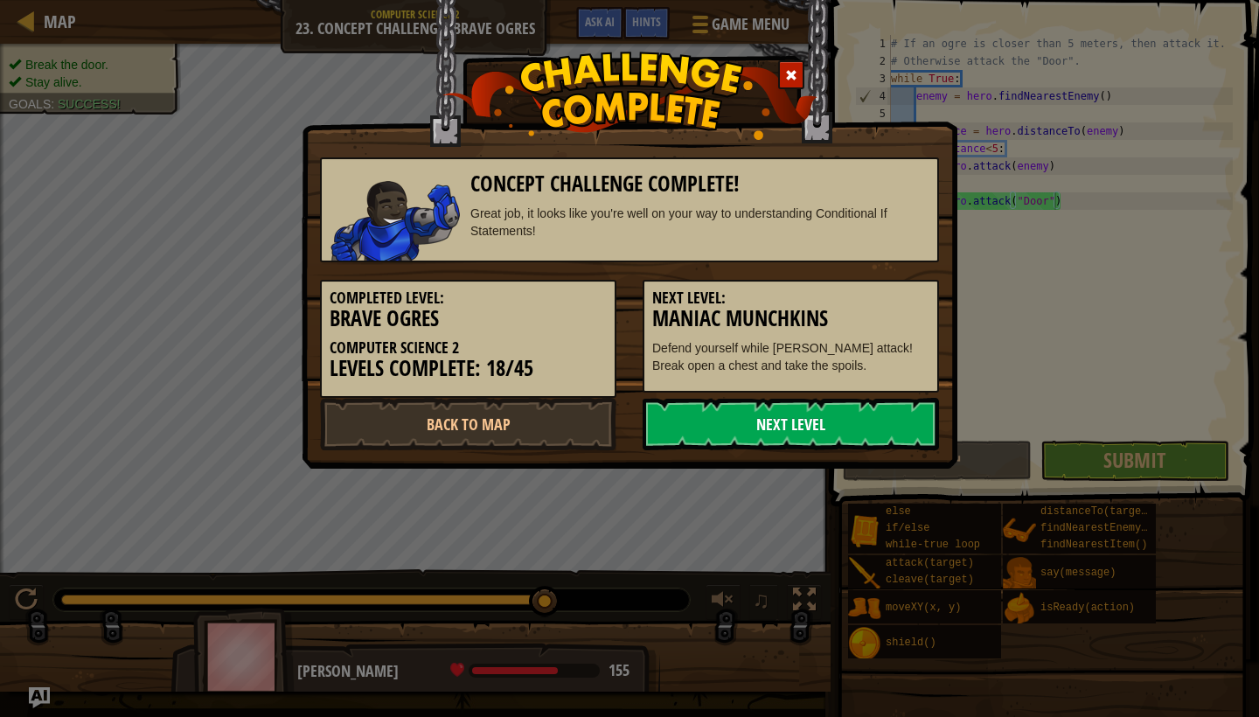
click at [798, 425] on link "Next Level" at bounding box center [791, 424] width 296 height 52
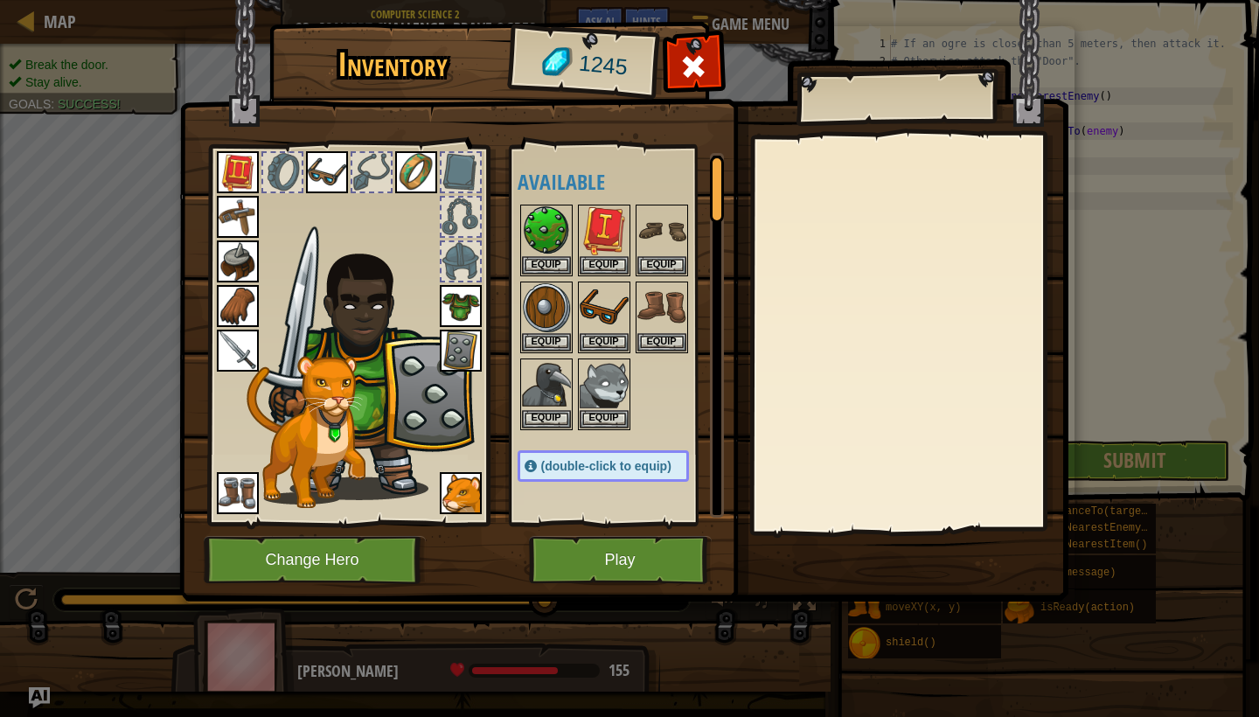
click at [668, 570] on button "Play" at bounding box center [620, 560] width 183 height 48
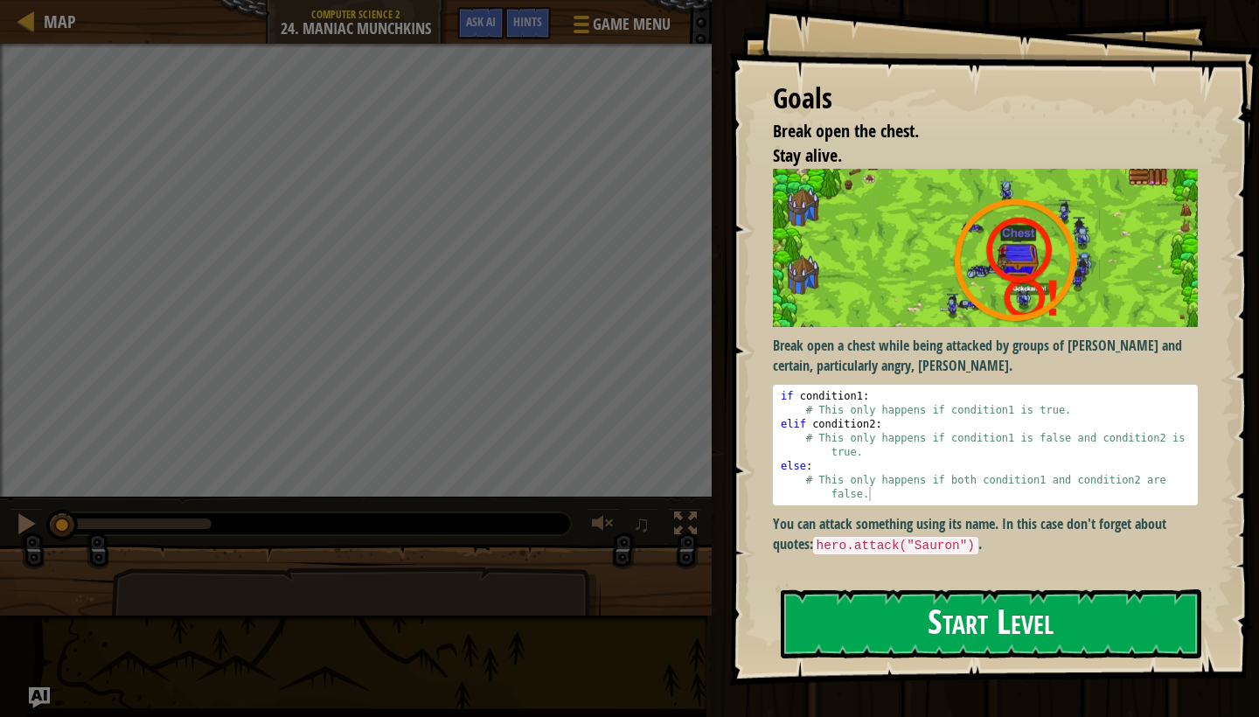
click at [984, 633] on button "Start Level" at bounding box center [991, 623] width 421 height 69
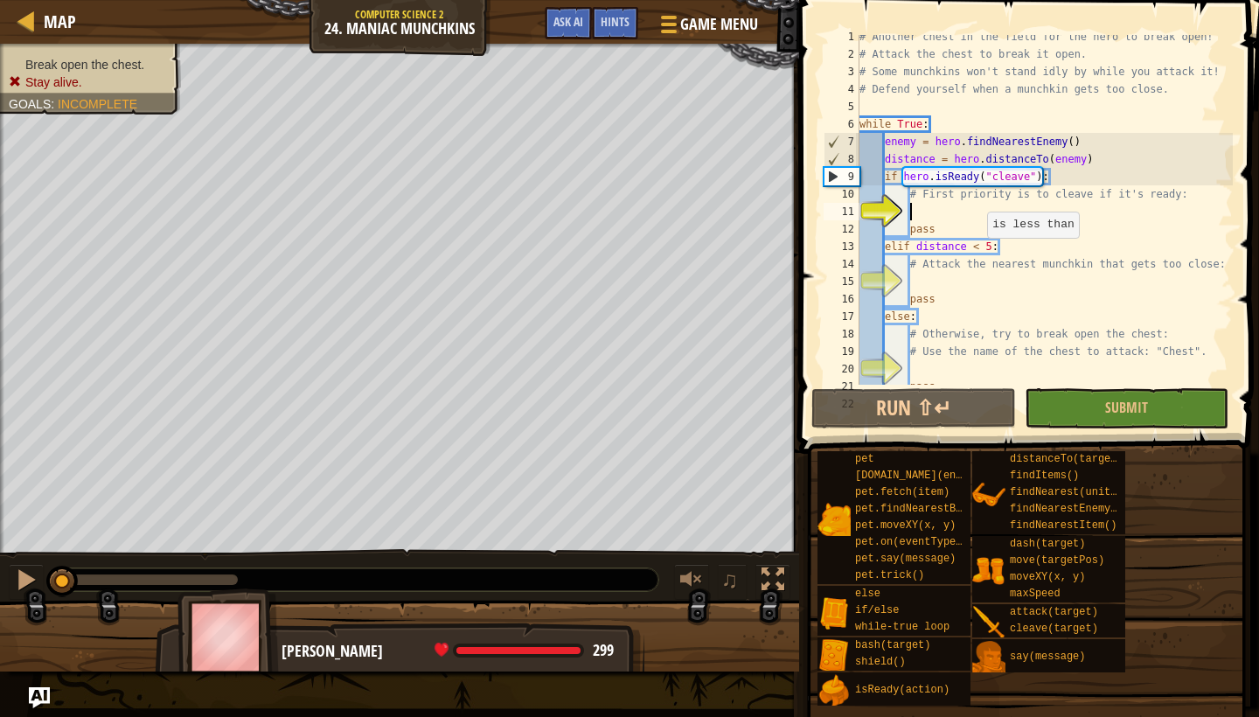
scroll to position [9, 0]
click at [933, 280] on div "# Another chest in the field for the hero to break open! # Attack the chest to …" at bounding box center [1044, 218] width 377 height 385
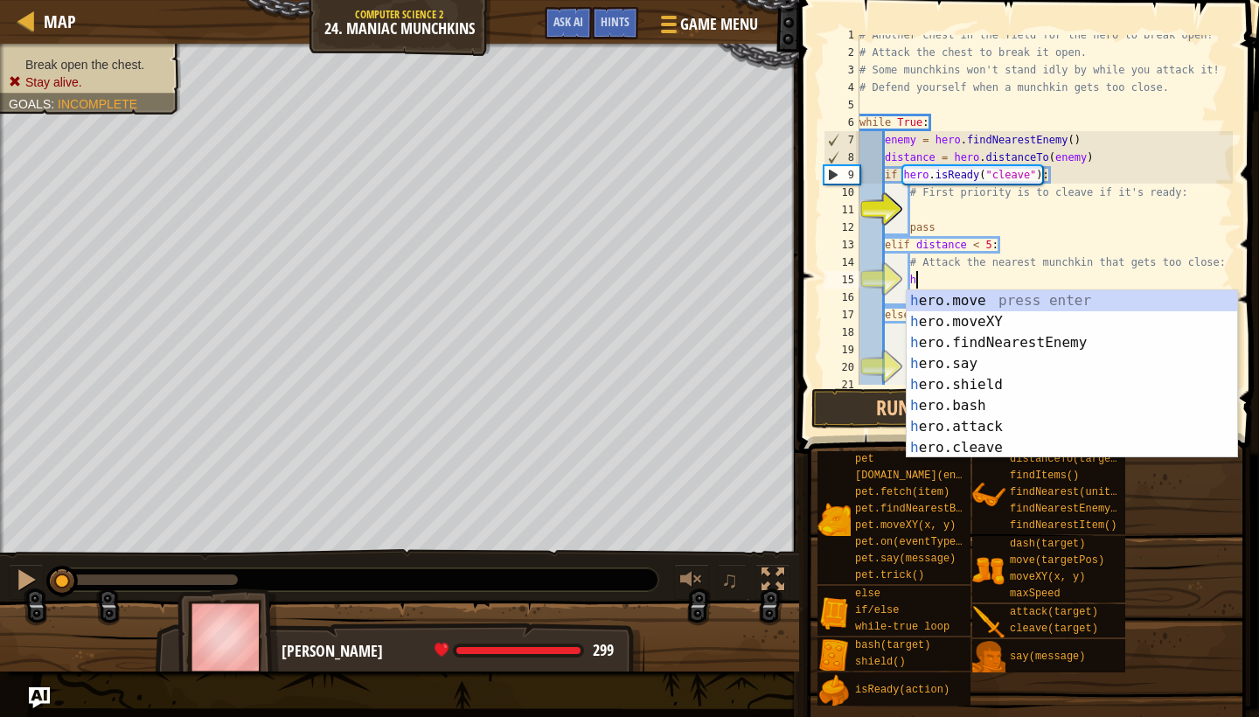
scroll to position [8, 4]
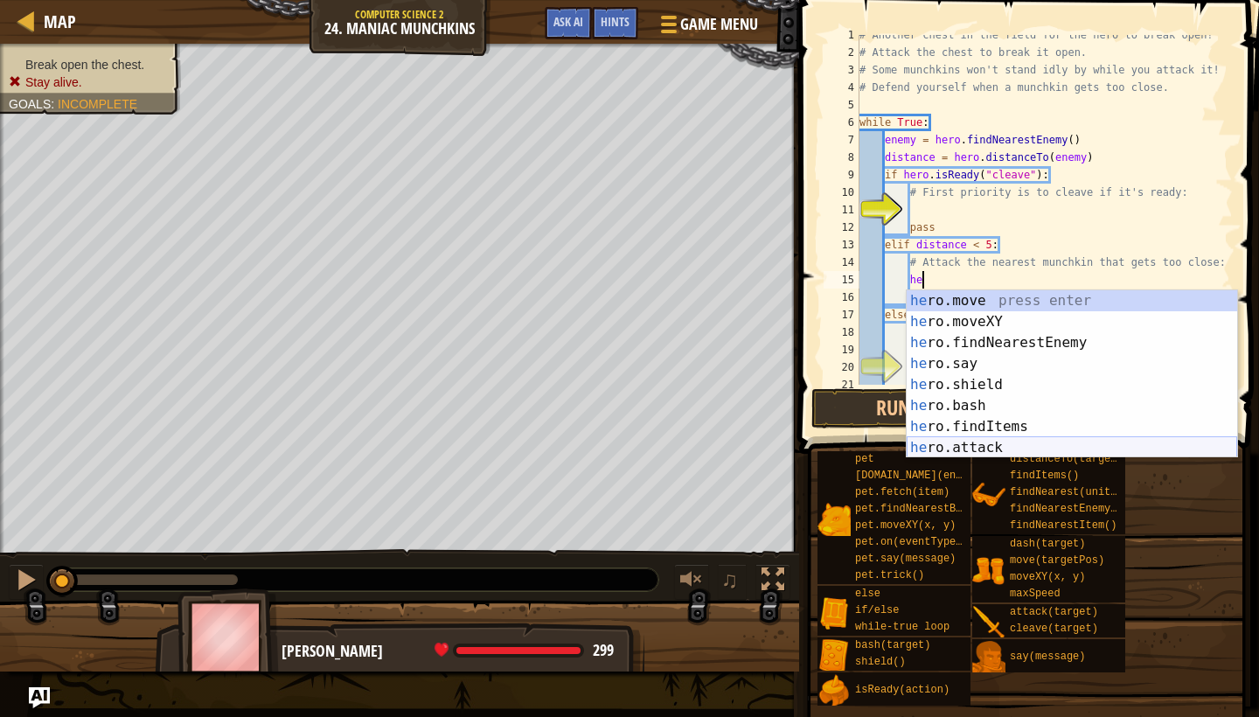
click at [989, 446] on div "he ro.move press enter he ro.moveXY press enter he ro.findNearestEnemy press en…" at bounding box center [1072, 395] width 331 height 210
type textarea "hero.attack(enemy)"
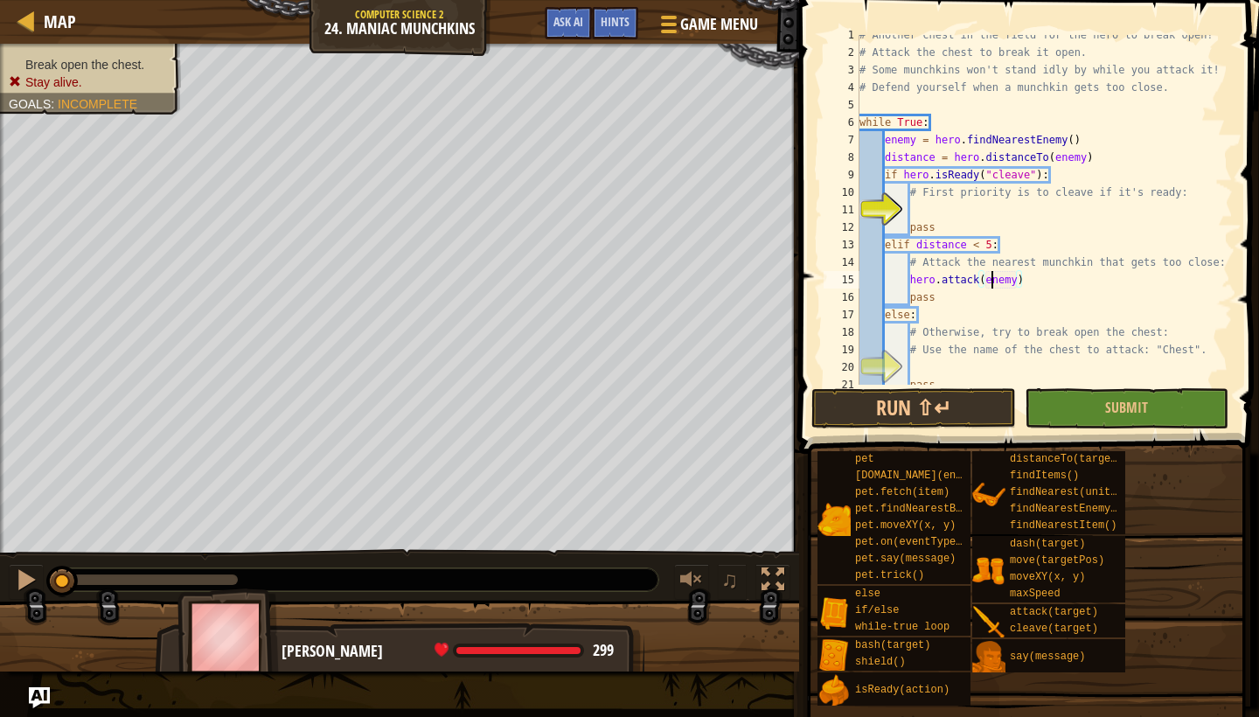
click at [992, 285] on div "# Another chest in the field for the hero to break open! # Attack the chest to …" at bounding box center [1044, 218] width 377 height 385
click at [922, 366] on div "# Another chest in the field for the hero to break open! # Attack the chest to …" at bounding box center [1044, 218] width 377 height 385
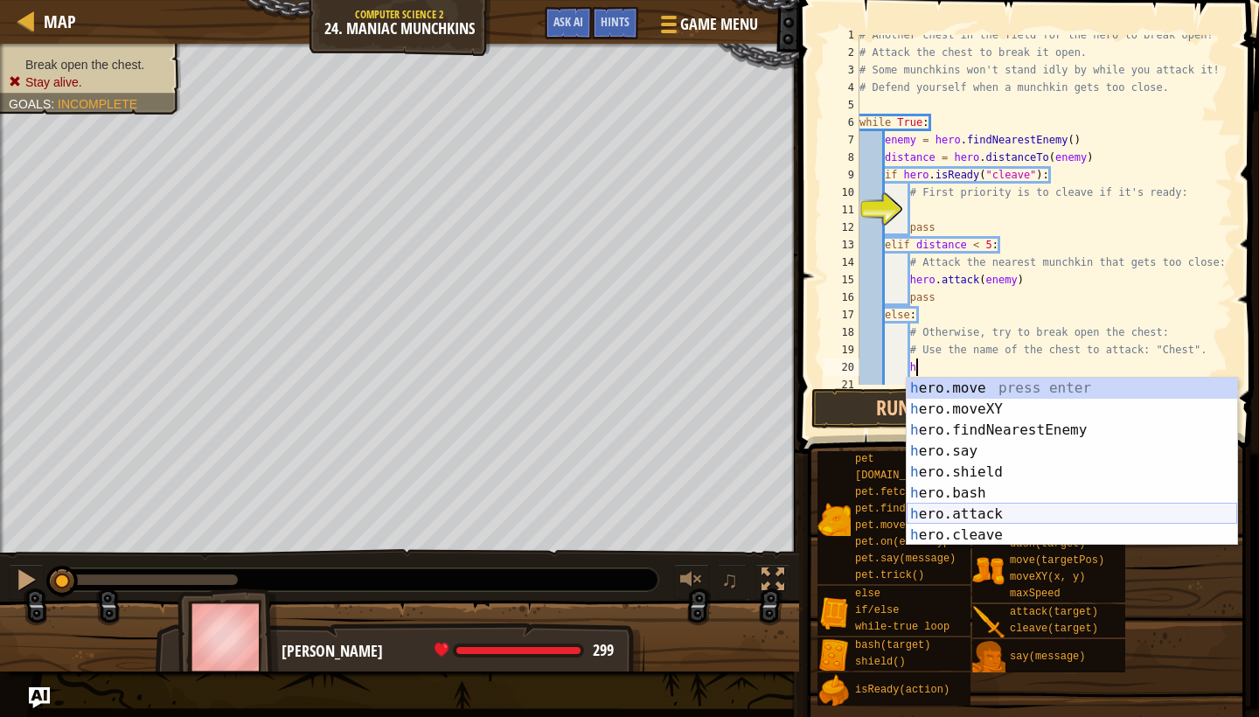
click at [986, 513] on div "h ero.move press enter h ero.moveXY press enter h ero.findNearestEnemy press en…" at bounding box center [1072, 483] width 331 height 210
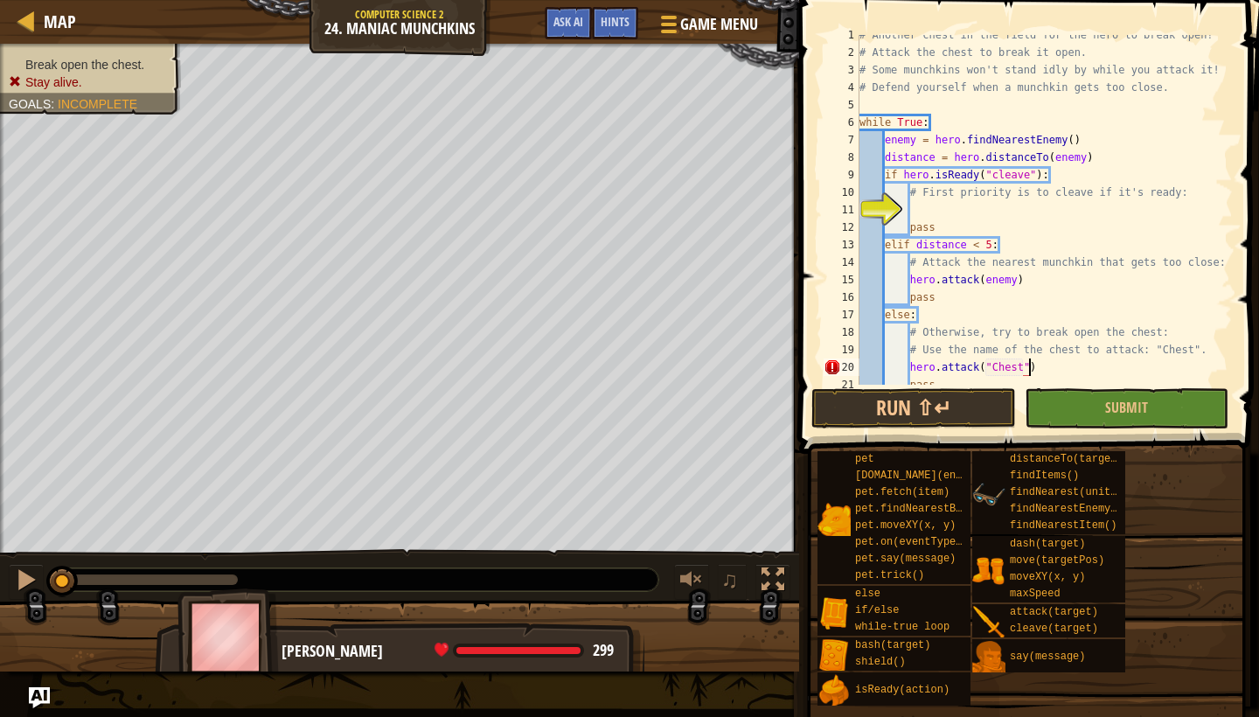
scroll to position [8, 14]
click at [1136, 399] on span "Submit" at bounding box center [1126, 407] width 43 height 19
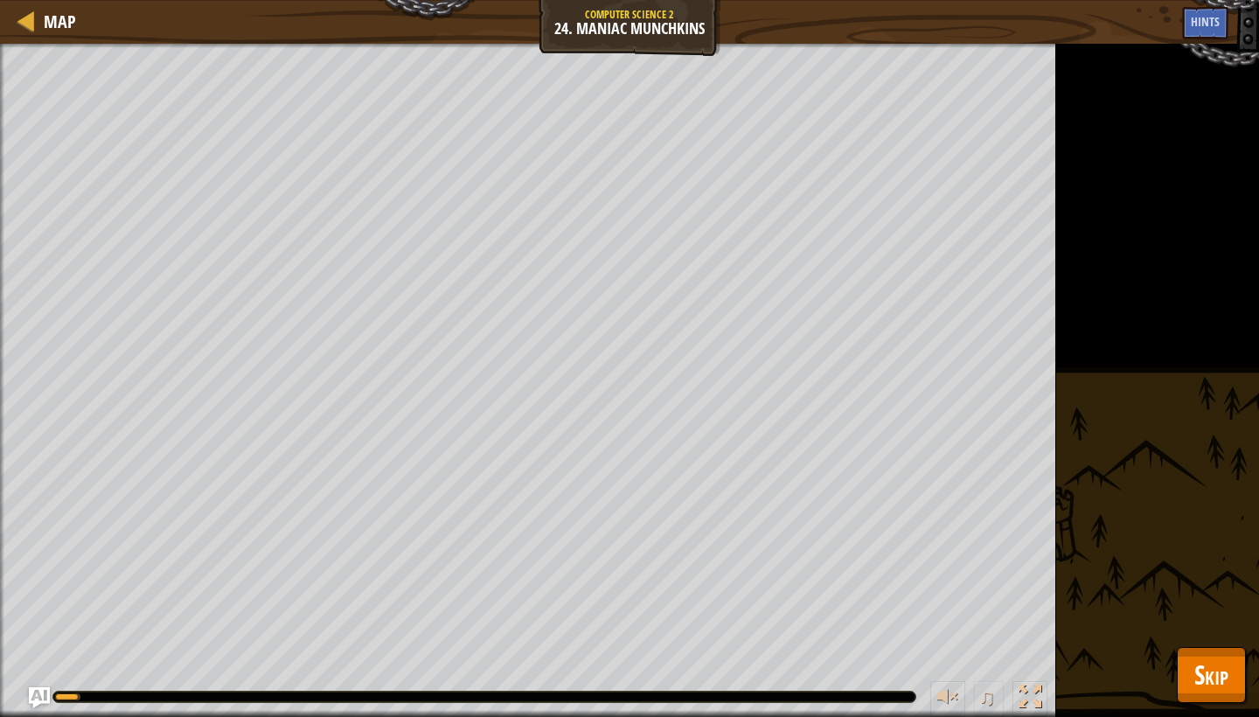
click at [1183, 671] on button "Skip" at bounding box center [1211, 675] width 69 height 56
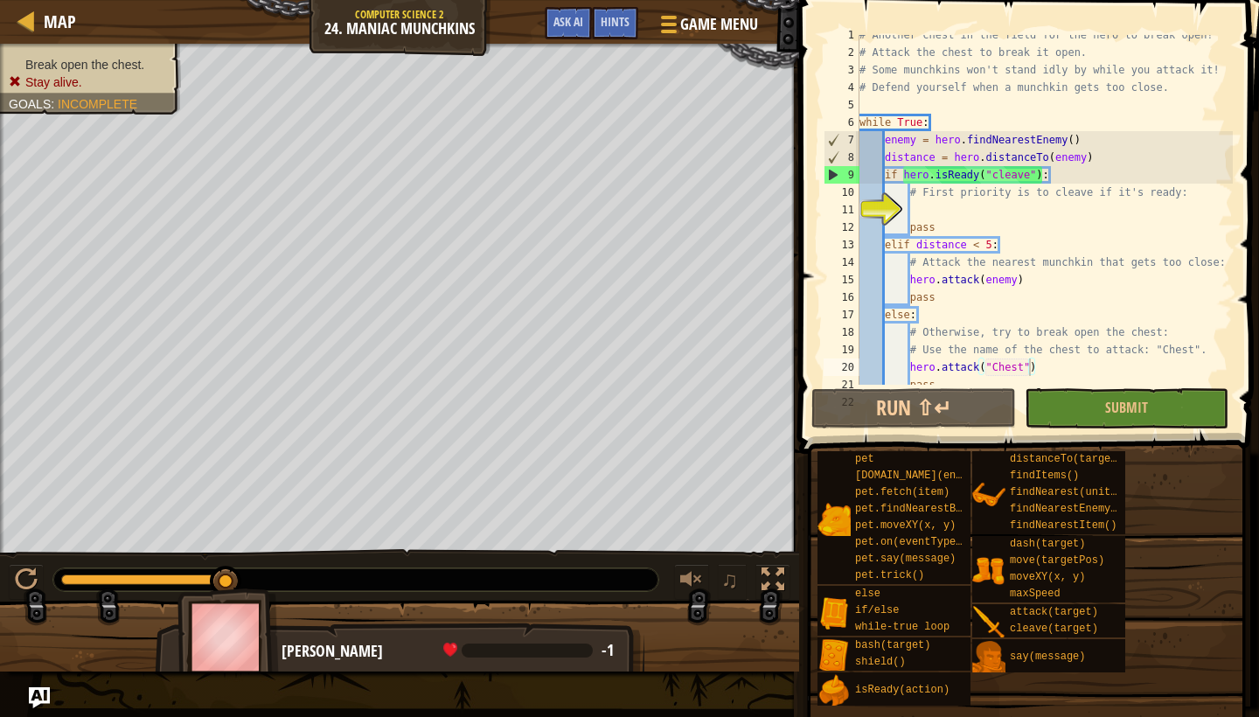
type textarea "if hero.isReady("cleave"):"
click at [1060, 171] on div "# Another chest in the field for the hero to break open! # Attack the chest to …" at bounding box center [1044, 218] width 377 height 385
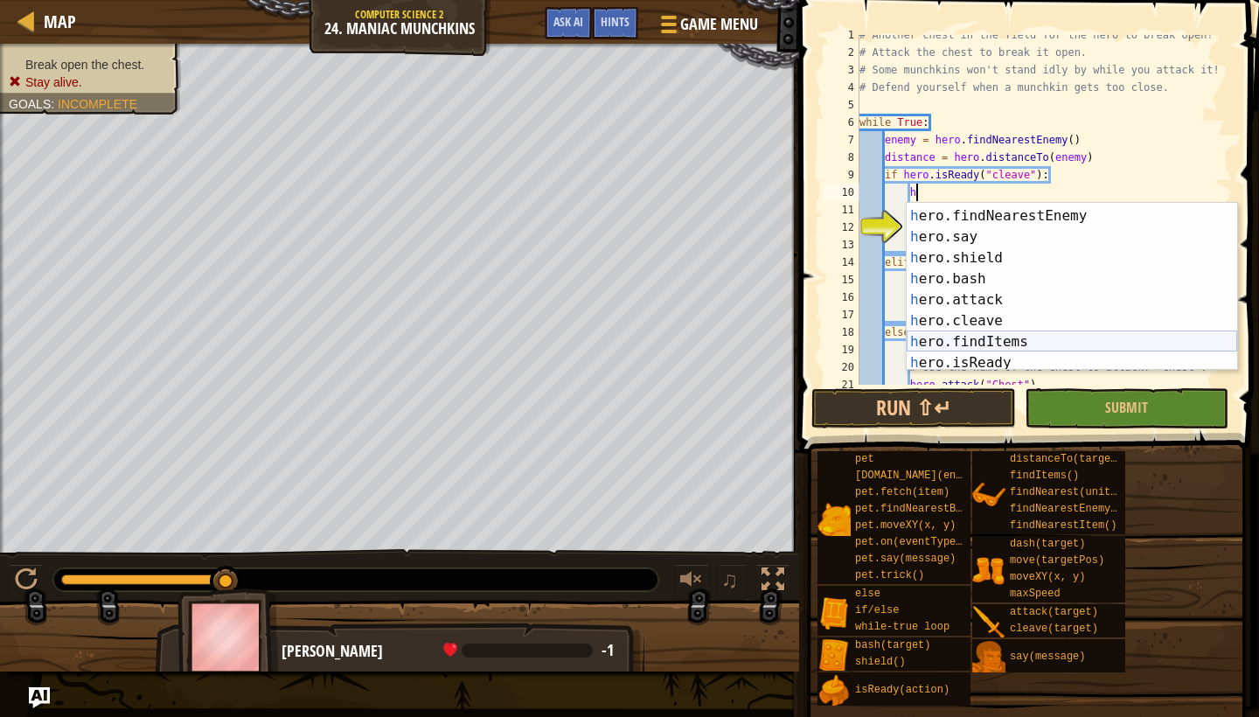
scroll to position [60, 0]
click at [1004, 320] on div "h ero.moveXY press enter h ero.findNearestEnemy press enter h ero.say press ent…" at bounding box center [1072, 290] width 331 height 210
type textarea "hero.cleave(enemy)"
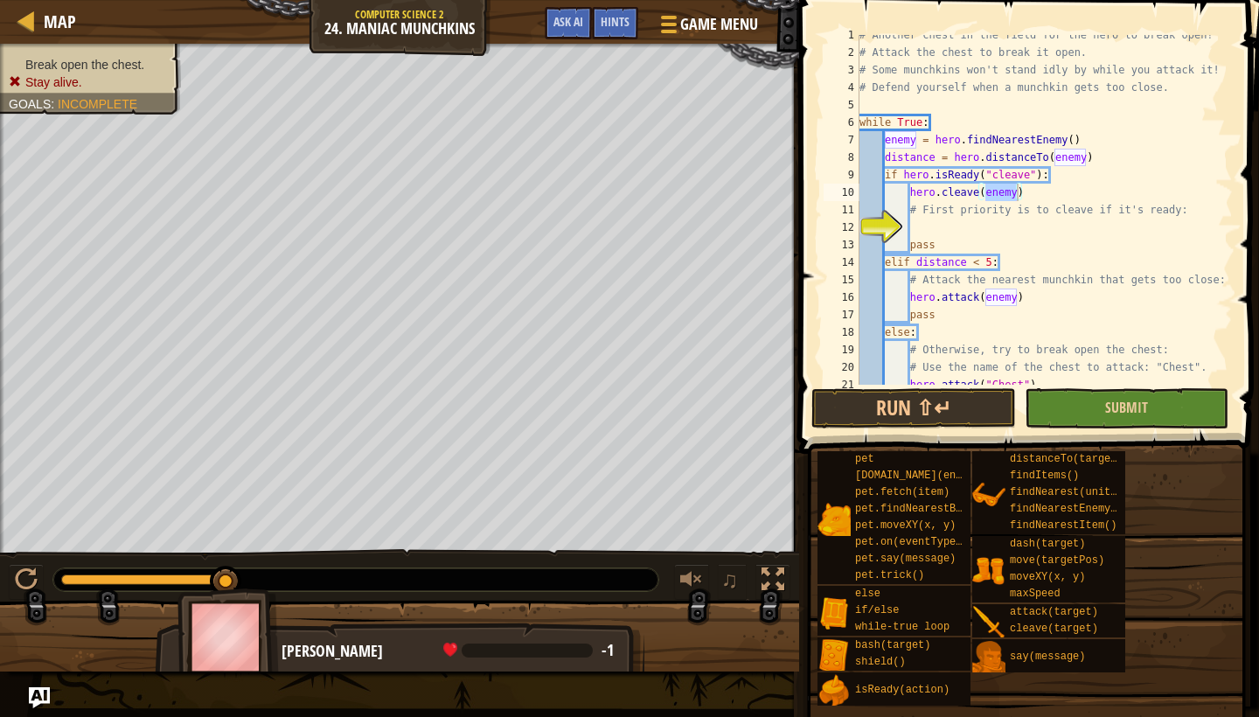
click at [1099, 406] on button "Submit" at bounding box center [1127, 408] width 204 height 40
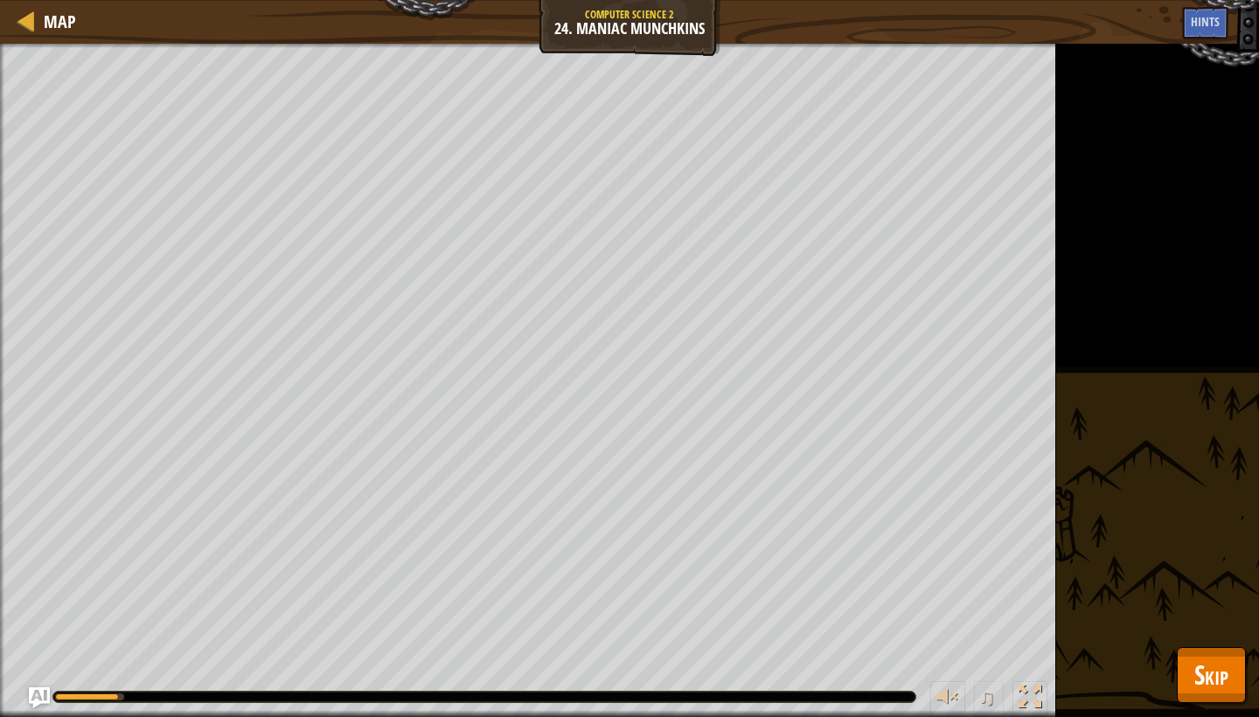
click at [1191, 669] on button "Skip" at bounding box center [1211, 675] width 69 height 56
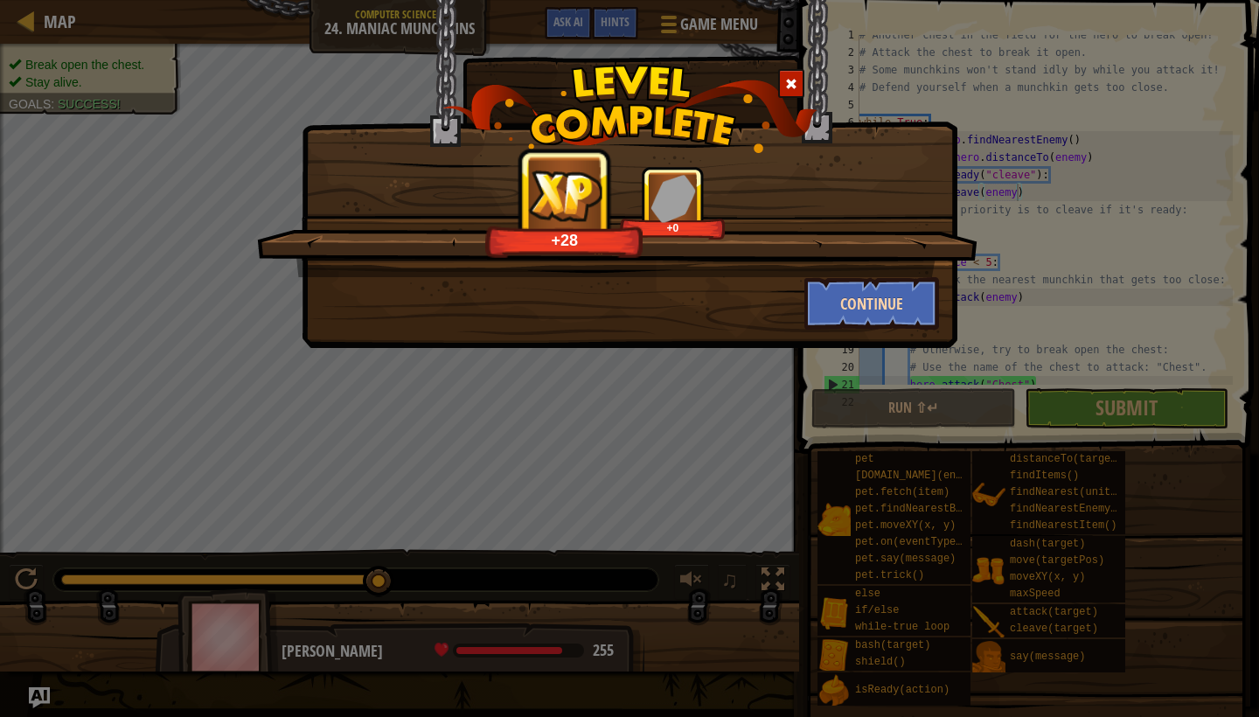
click at [880, 303] on button "Continue" at bounding box center [873, 303] width 136 height 52
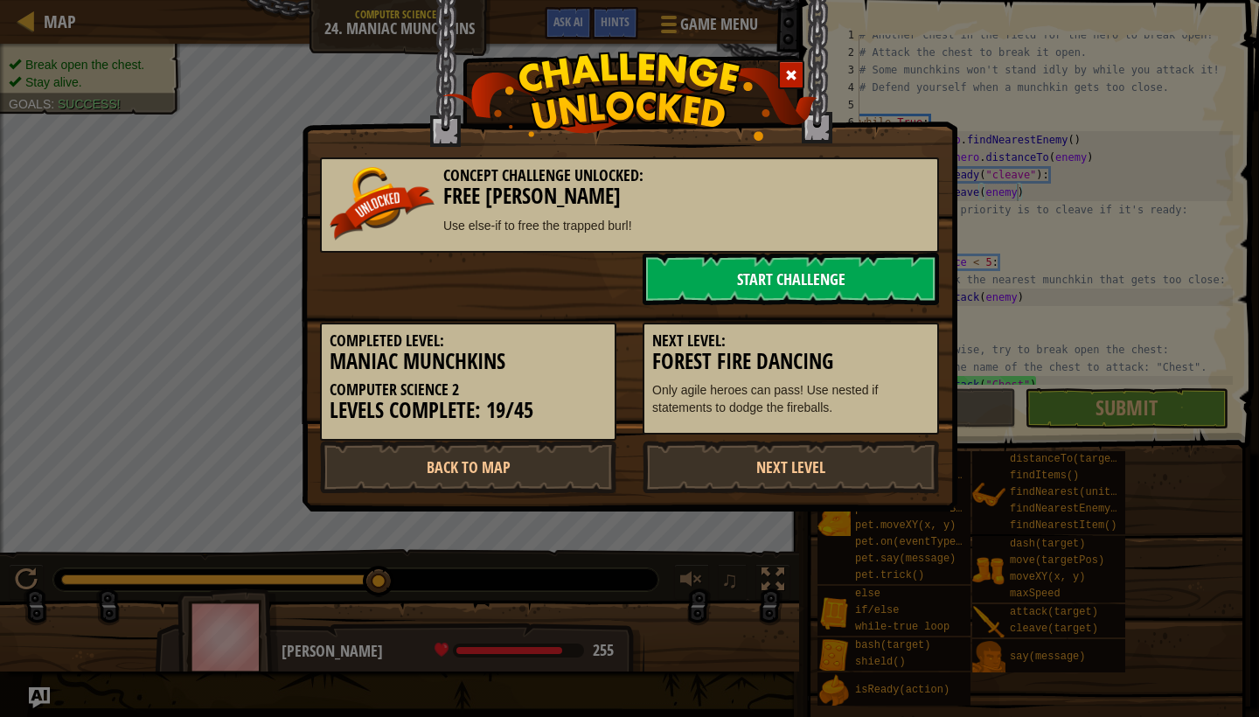
click at [892, 282] on link "Start Challenge" at bounding box center [791, 279] width 296 height 52
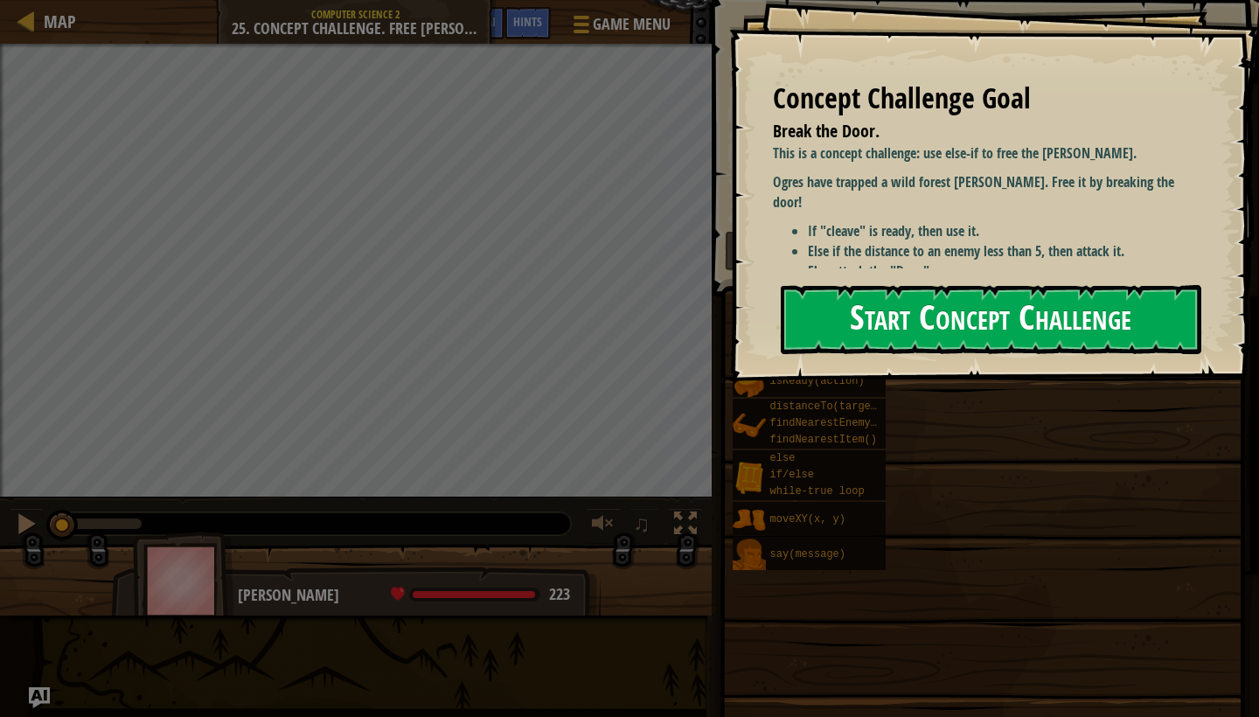
click at [955, 304] on button "Start Concept Challenge" at bounding box center [991, 319] width 421 height 69
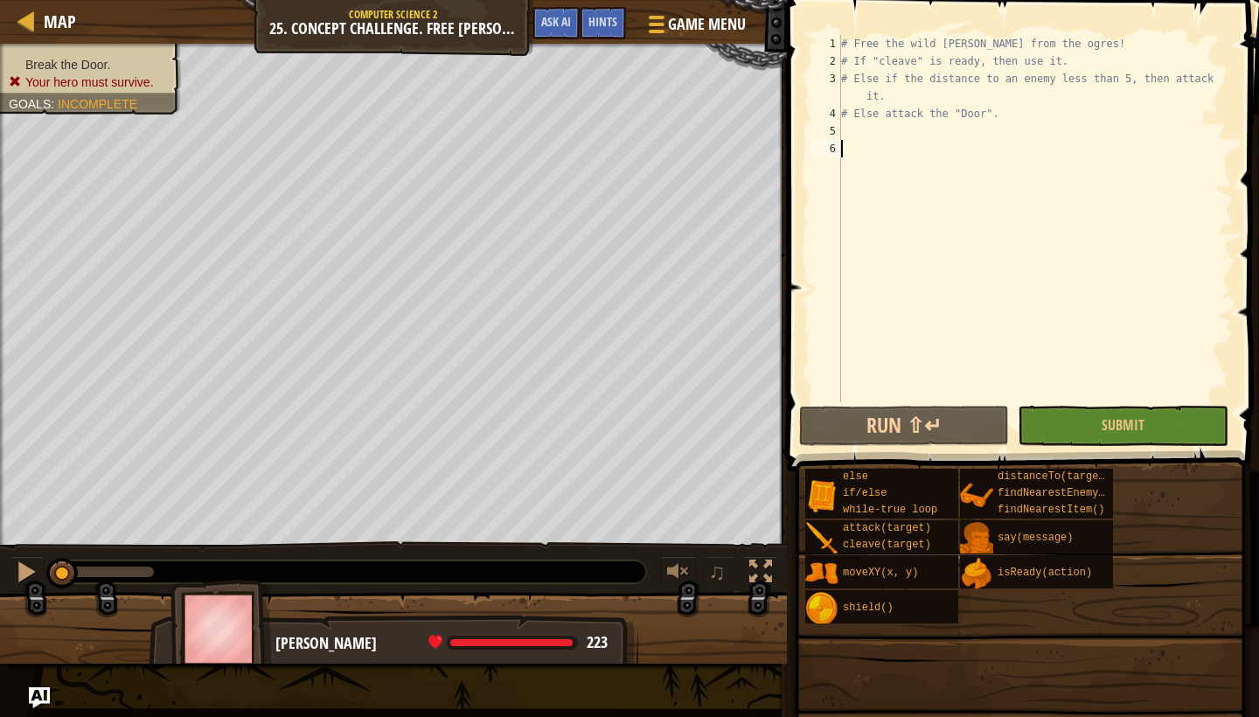
type textarea "w"
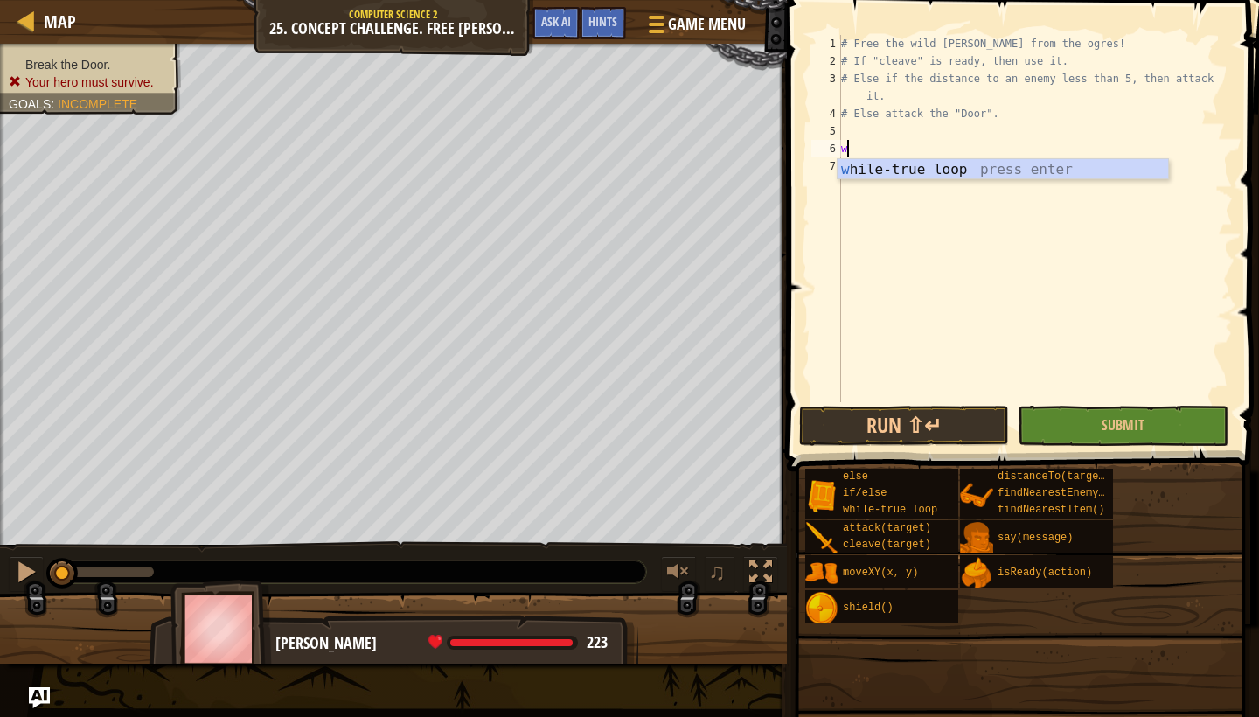
scroll to position [8, 0]
click at [951, 170] on div "w [PERSON_NAME]-true loop press enter" at bounding box center [1003, 190] width 331 height 63
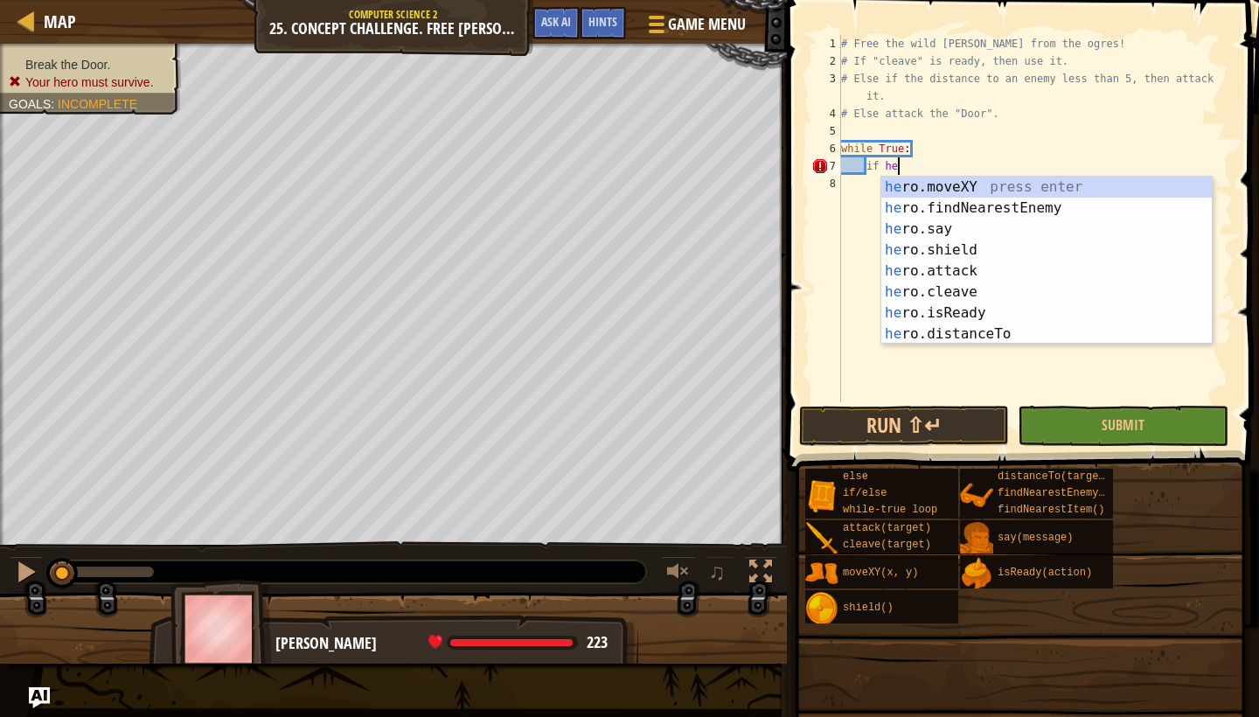
scroll to position [8, 3]
click at [982, 310] on div "he ro.moveXY press enter he ro.findNearestEnemy press enter he ro.say press ent…" at bounding box center [1046, 282] width 331 height 210
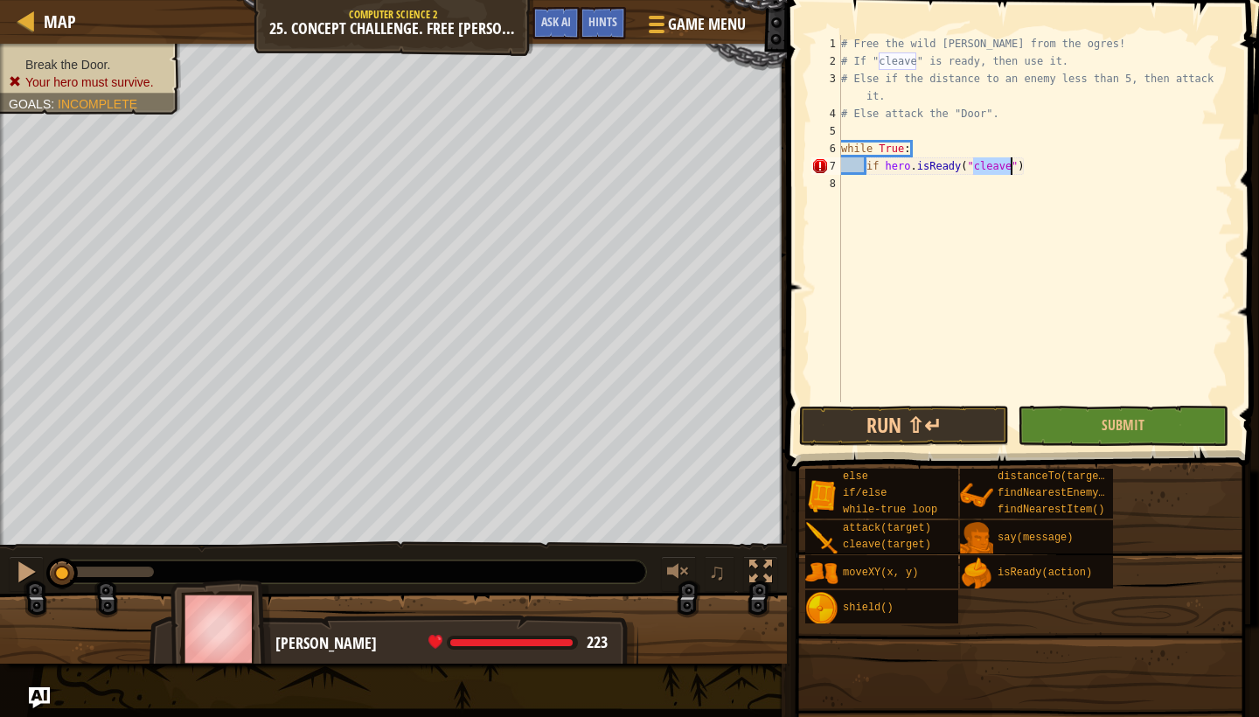
click at [1035, 155] on div "# Free the wild [PERSON_NAME] from the ogres! # If "cleave" is ready, then use …" at bounding box center [1035, 236] width 395 height 402
click at [1033, 169] on div "# Free the wild [PERSON_NAME] from the ogres! # If "cleave" is ready, then use …" at bounding box center [1035, 236] width 395 height 402
type textarea "if hero.isReady("cleave")"
type textarea ":"
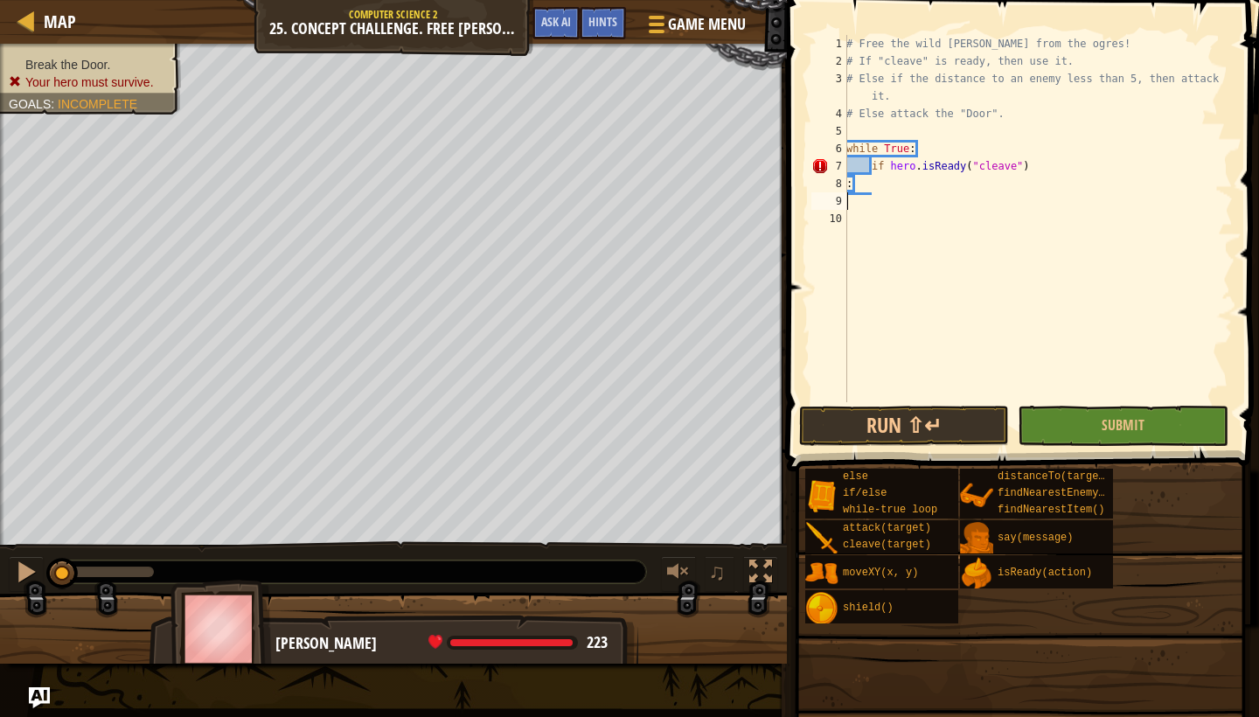
type textarea ":"
type textarea "if hero.isReady("cleave"):"
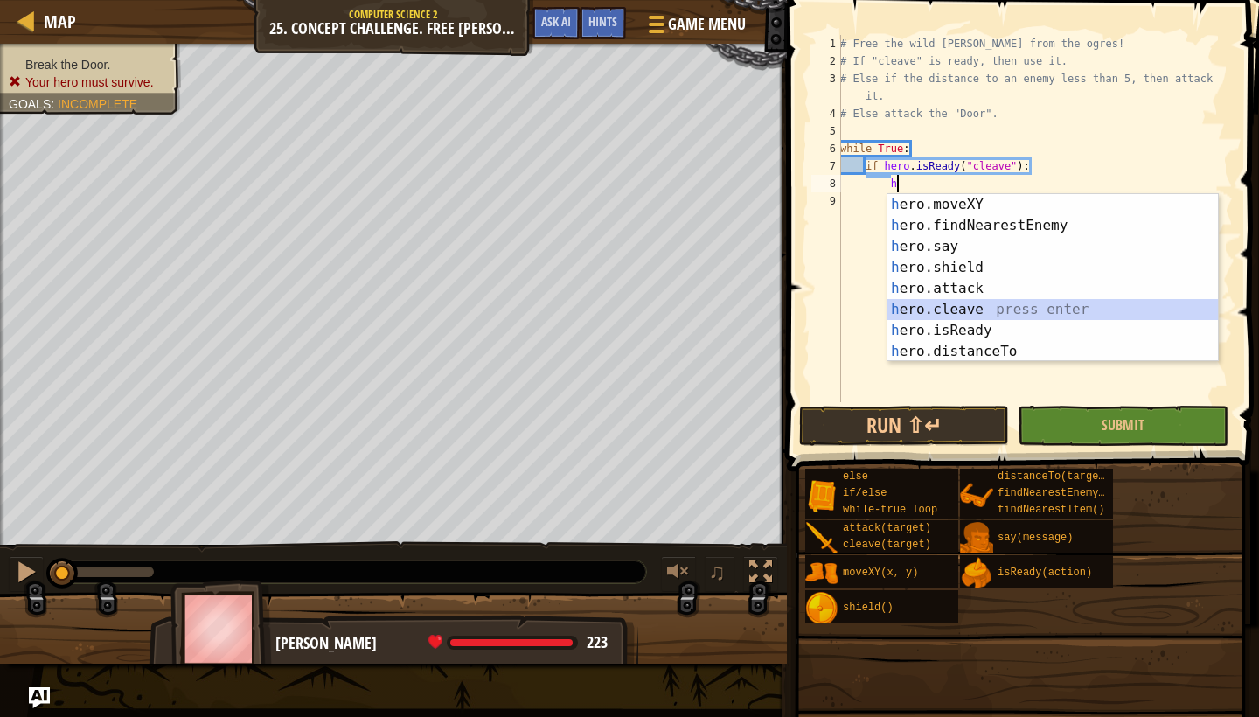
click at [994, 301] on div "h ero.moveXY press enter h ero.findNearestEnemy press enter h ero.say press ent…" at bounding box center [1053, 299] width 331 height 210
type textarea "hero.cleave(enemy)"
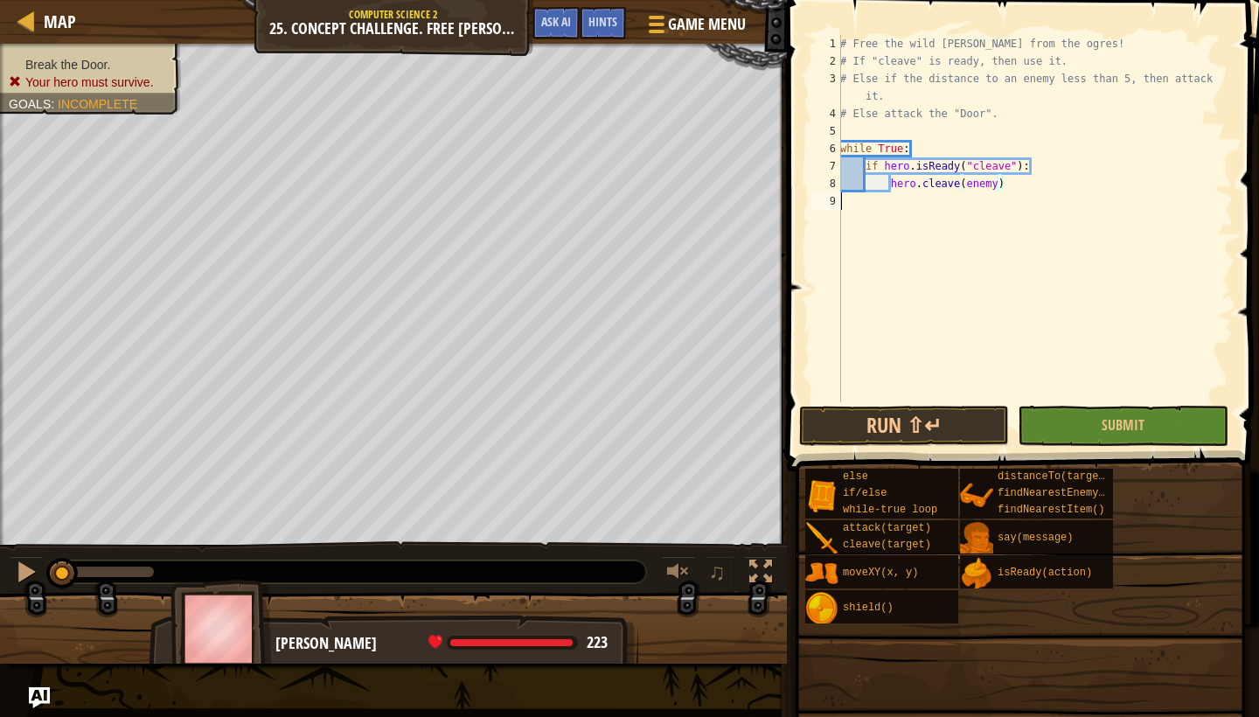
click at [1028, 196] on div "# Free the wild [PERSON_NAME] from the ogres! # If "cleave" is ready, then use …" at bounding box center [1035, 236] width 396 height 402
click at [935, 153] on div "# Free the wild [PERSON_NAME] from the ogres! # If "cleave" is ready, then use …" at bounding box center [1035, 236] width 396 height 402
type textarea "while True:"
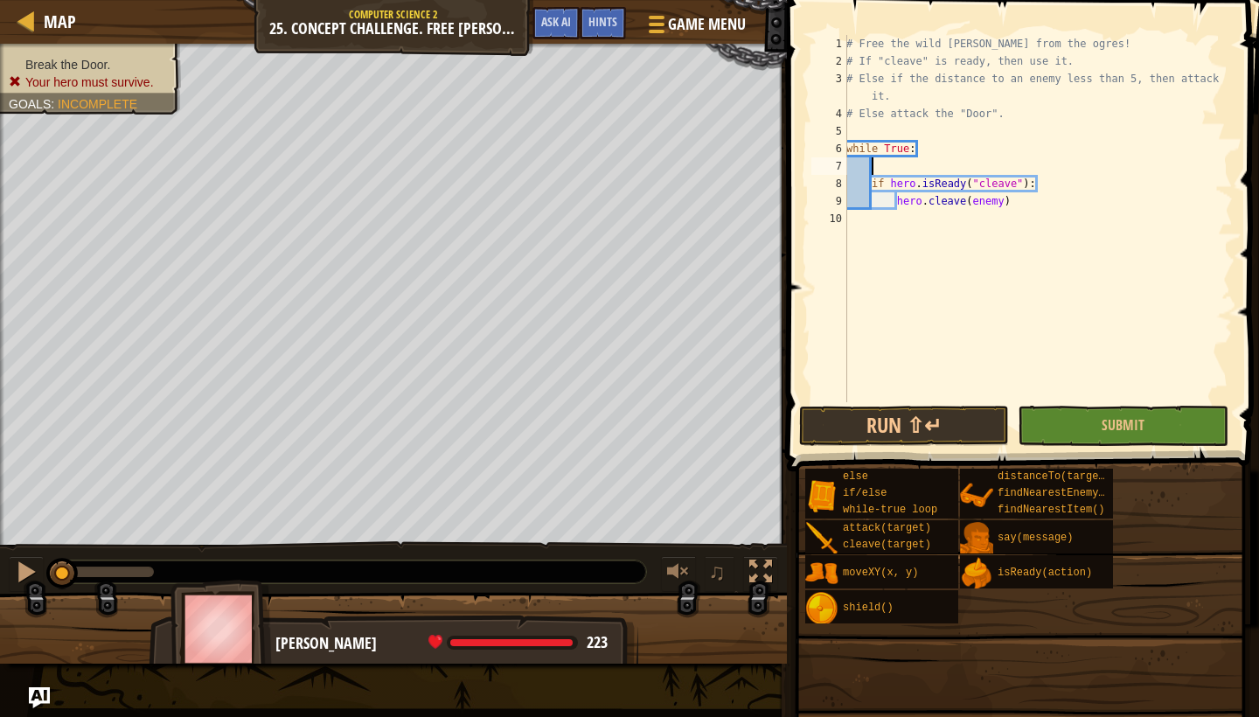
type textarea "en"
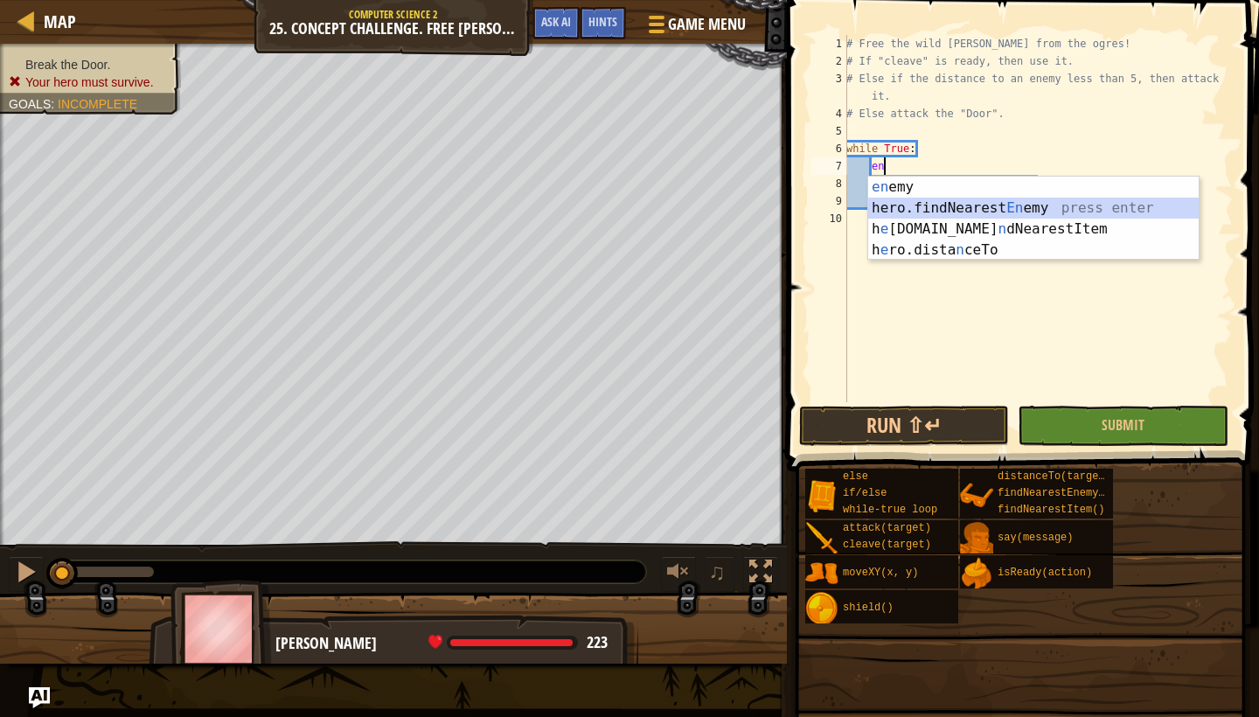
click at [961, 217] on div "en emy press enter hero.findNearest En emy press enter h e [DOMAIN_NAME] n dNea…" at bounding box center [1033, 240] width 331 height 126
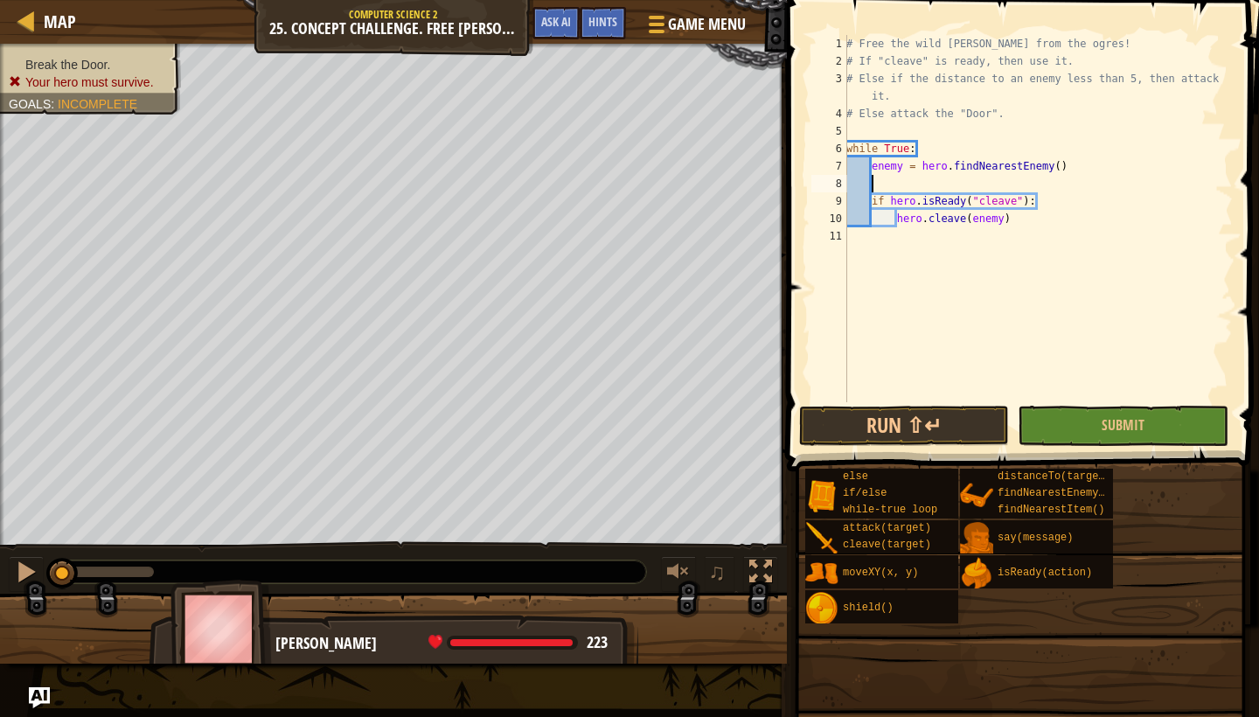
click at [1031, 224] on div "# Free the wild [PERSON_NAME] from the ogres! # If "cleave" is ready, then use …" at bounding box center [1038, 236] width 390 height 402
type textarea "hero.cleave(enemy)"
click at [884, 245] on div "# Free the wild [PERSON_NAME] from the ogres! # If "cleave" is ready, then use …" at bounding box center [1038, 236] width 390 height 402
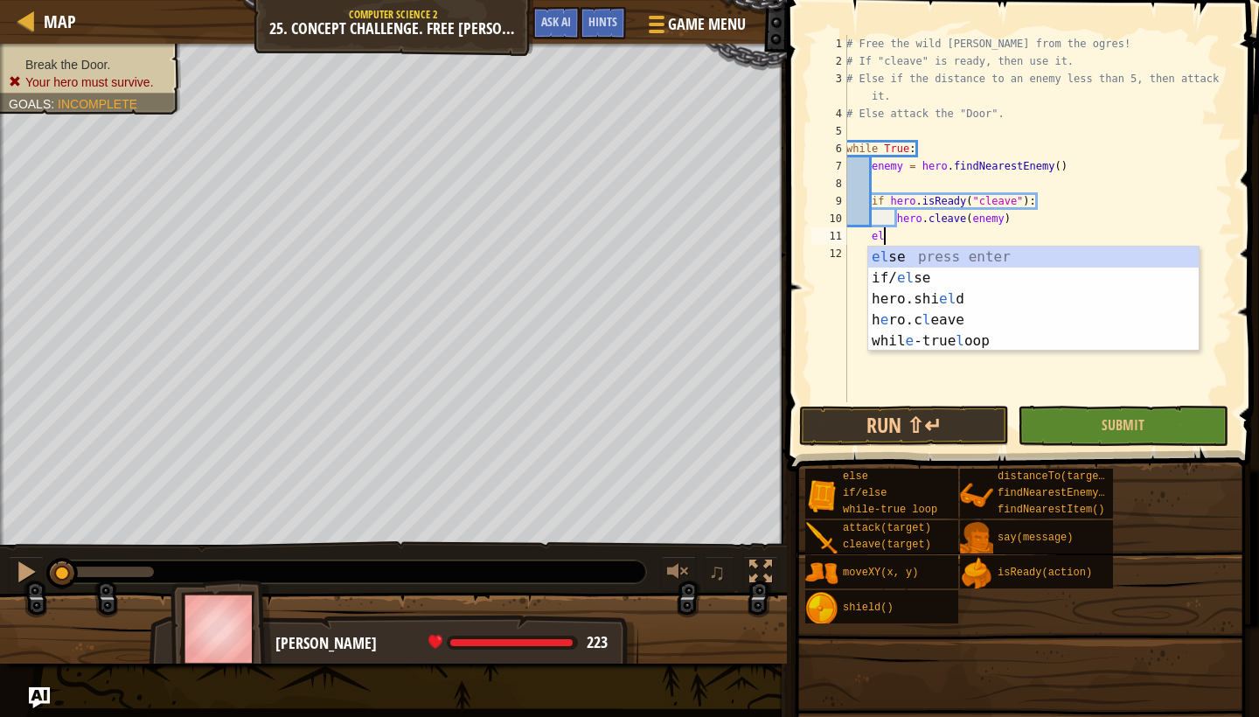
scroll to position [8, 3]
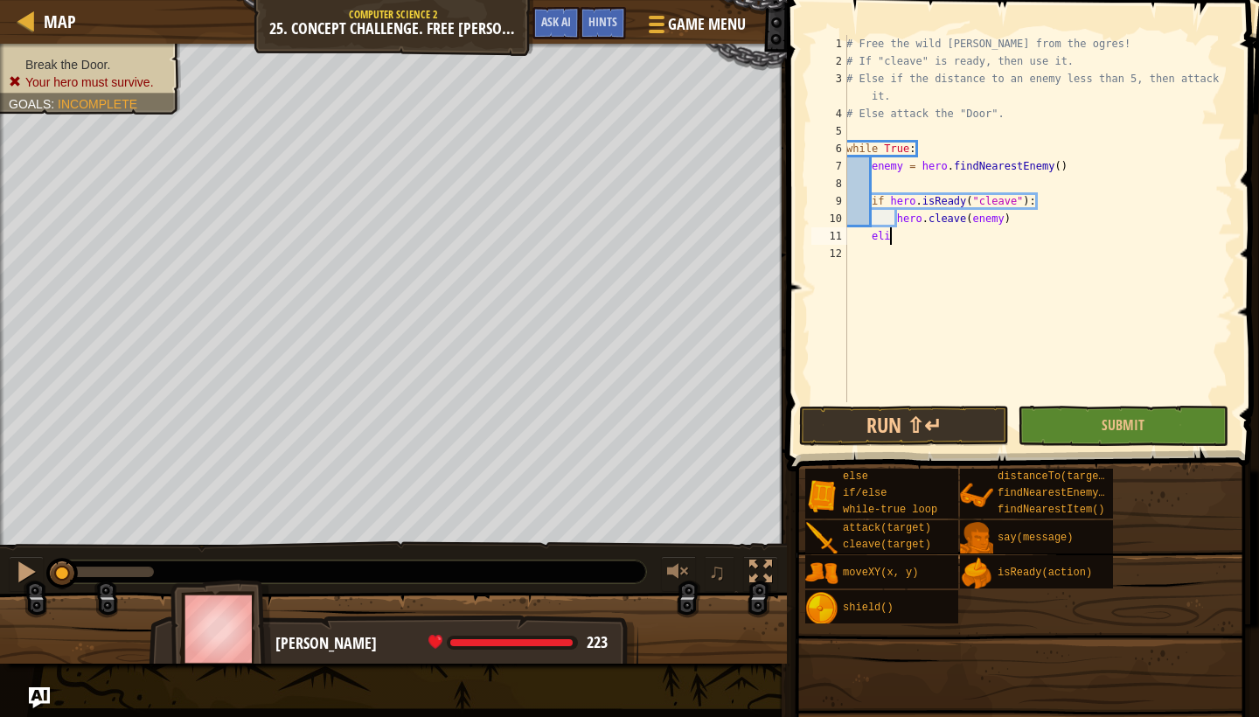
type textarea "elif"
click at [869, 240] on div "# Free the wild [PERSON_NAME] from the ogres! # If "cleave" is ready, then use …" at bounding box center [1038, 236] width 390 height 402
click at [885, 184] on div "# Free the wild [PERSON_NAME] from the ogres! # If "cleave" is ready, then use …" at bounding box center [1038, 236] width 390 height 402
click at [898, 238] on div "# Free the wild [PERSON_NAME] from the ogres! # If "cleave" is ready, then use …" at bounding box center [1038, 236] width 390 height 402
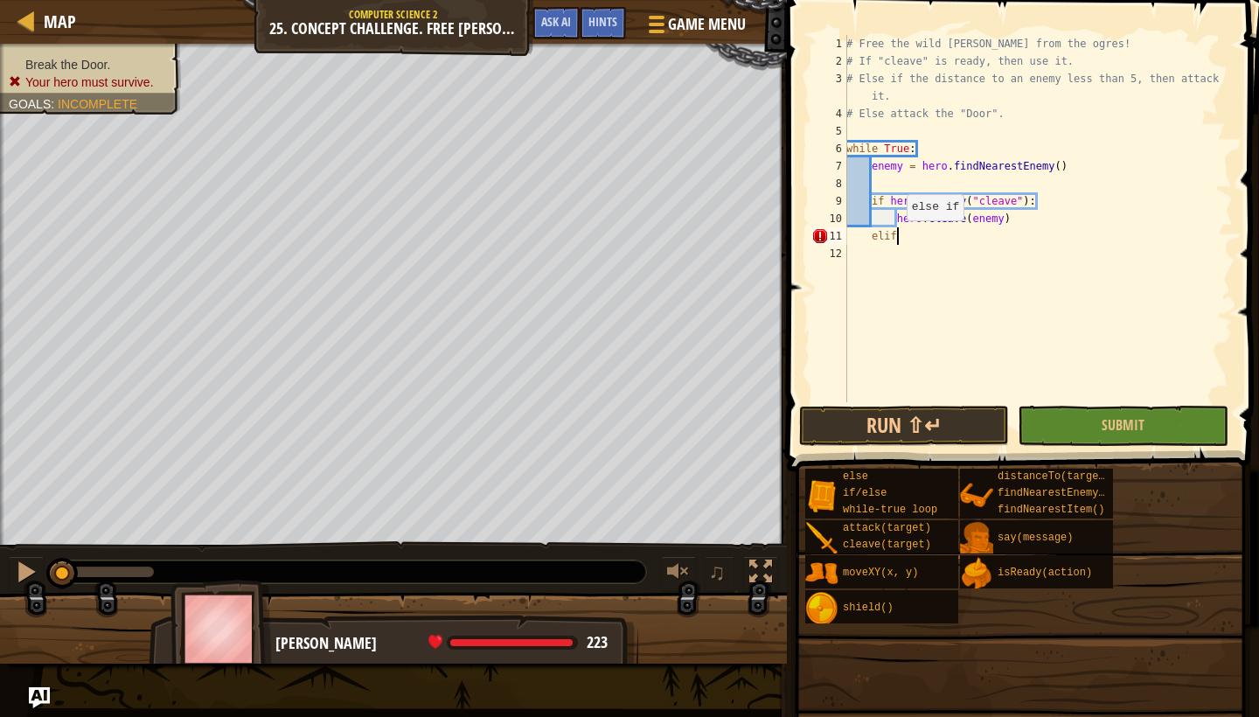
type textarea "elif"
click at [874, 238] on div "# Free the wild [PERSON_NAME] from the ogres! # If "cleave" is ready, then use …" at bounding box center [1038, 236] width 390 height 402
click at [889, 188] on div "# Free the wild [PERSON_NAME] from the ogres! # If "cleave" is ready, then use …" at bounding box center [1038, 236] width 390 height 402
click at [928, 198] on div "hero. dis tanceTo press enter" at bounding box center [1033, 225] width 331 height 63
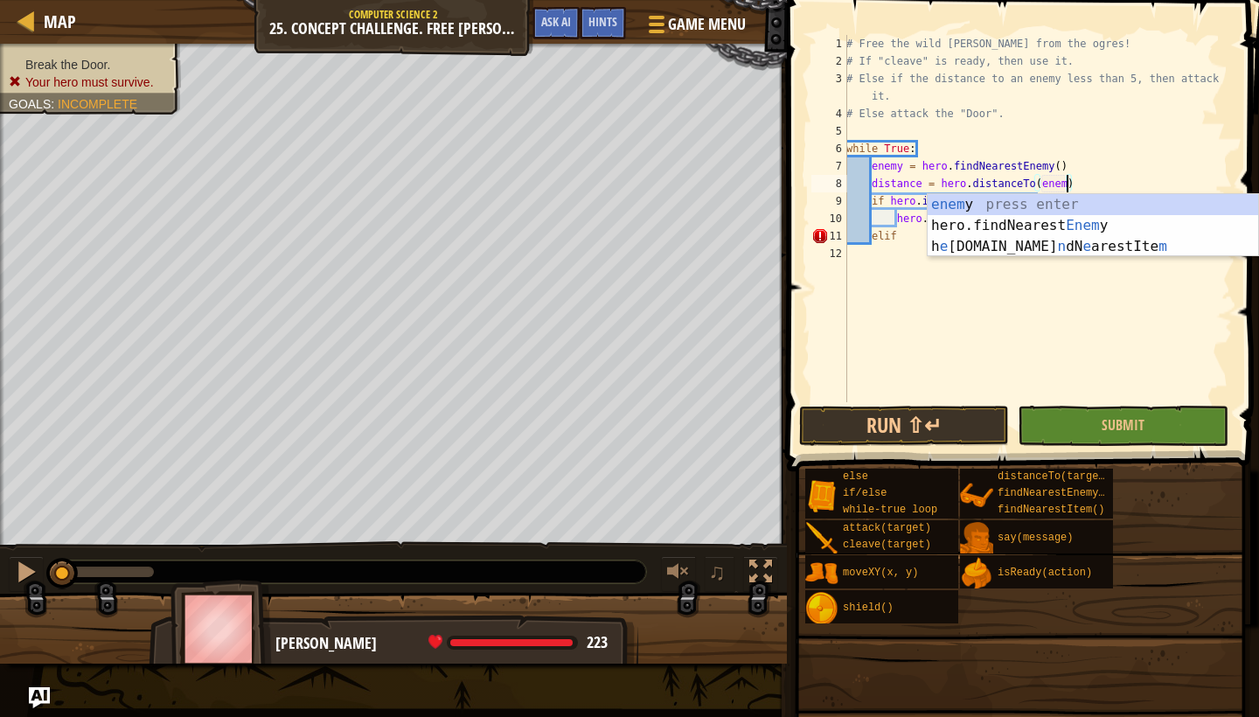
scroll to position [8, 18]
click at [1102, 171] on div "# Free the wild [PERSON_NAME] from the ogres! # If "cleave" is ready, then use …" at bounding box center [1038, 236] width 390 height 402
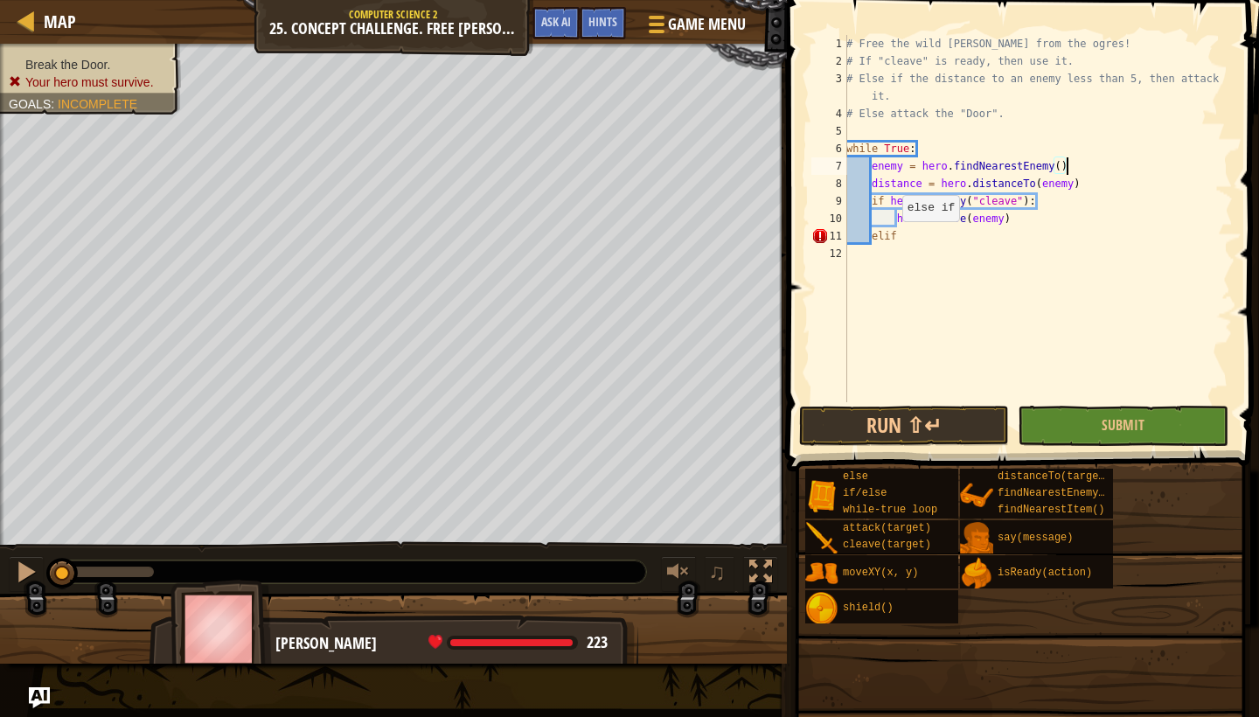
click at [895, 239] on div "# Free the wild [PERSON_NAME] from the ogres! # If "cleave" is ready, then use …" at bounding box center [1038, 236] width 390 height 402
type textarea "elif distance<5:"
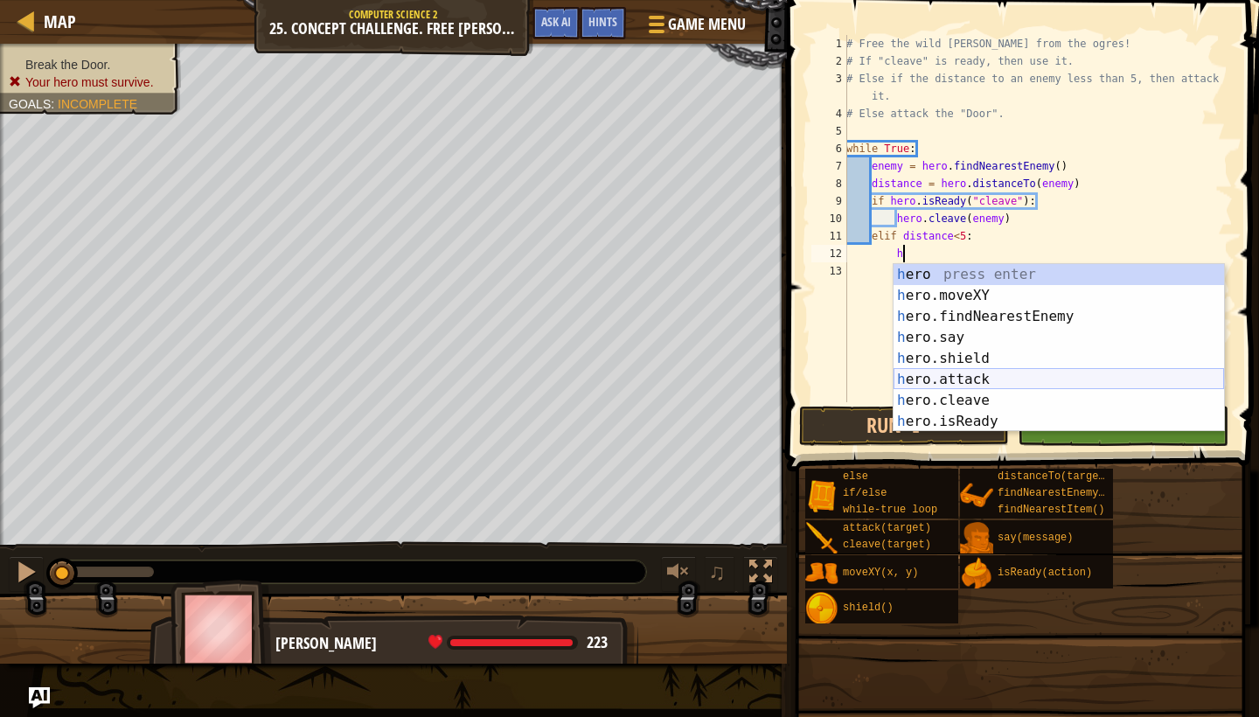
click at [1001, 379] on div "h ero press enter h ero.moveXY press enter h ero.findNearestEnemy press enter h…" at bounding box center [1059, 369] width 331 height 210
type textarea "hero.attack(enemy)"
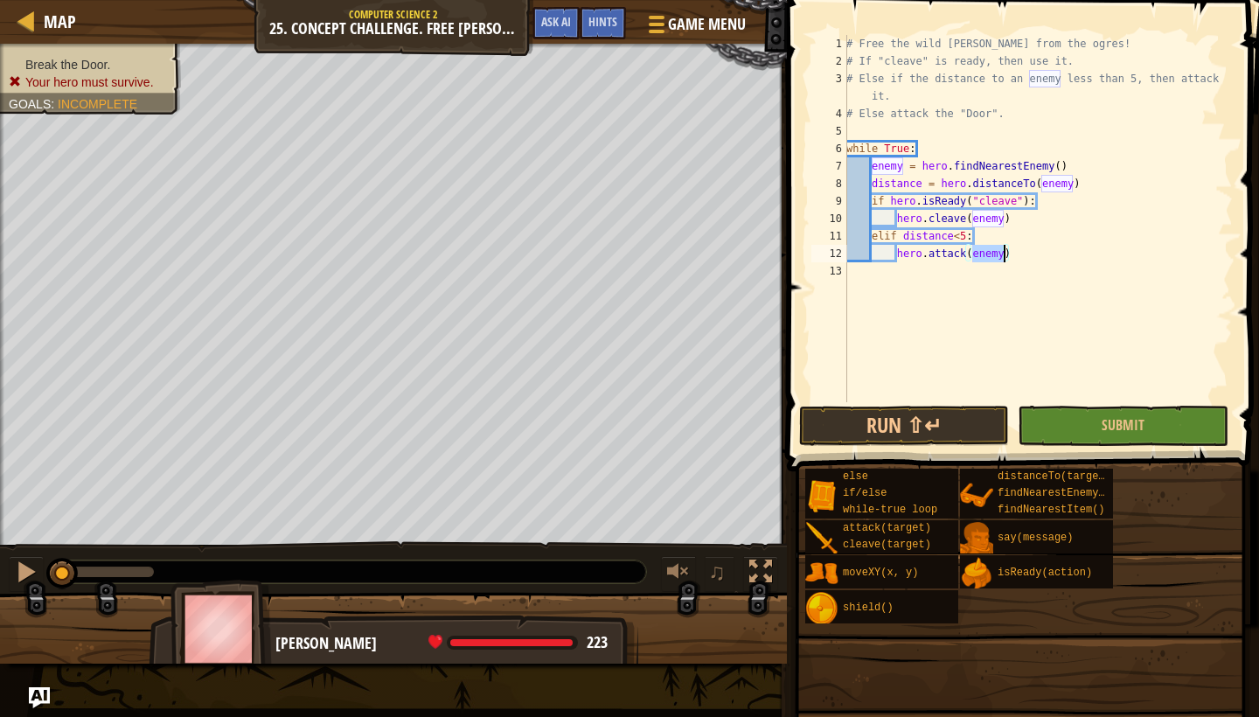
click at [930, 289] on div "# Free the wild [PERSON_NAME] from the ogres! # If "cleave" is ready, then use …" at bounding box center [1038, 236] width 390 height 402
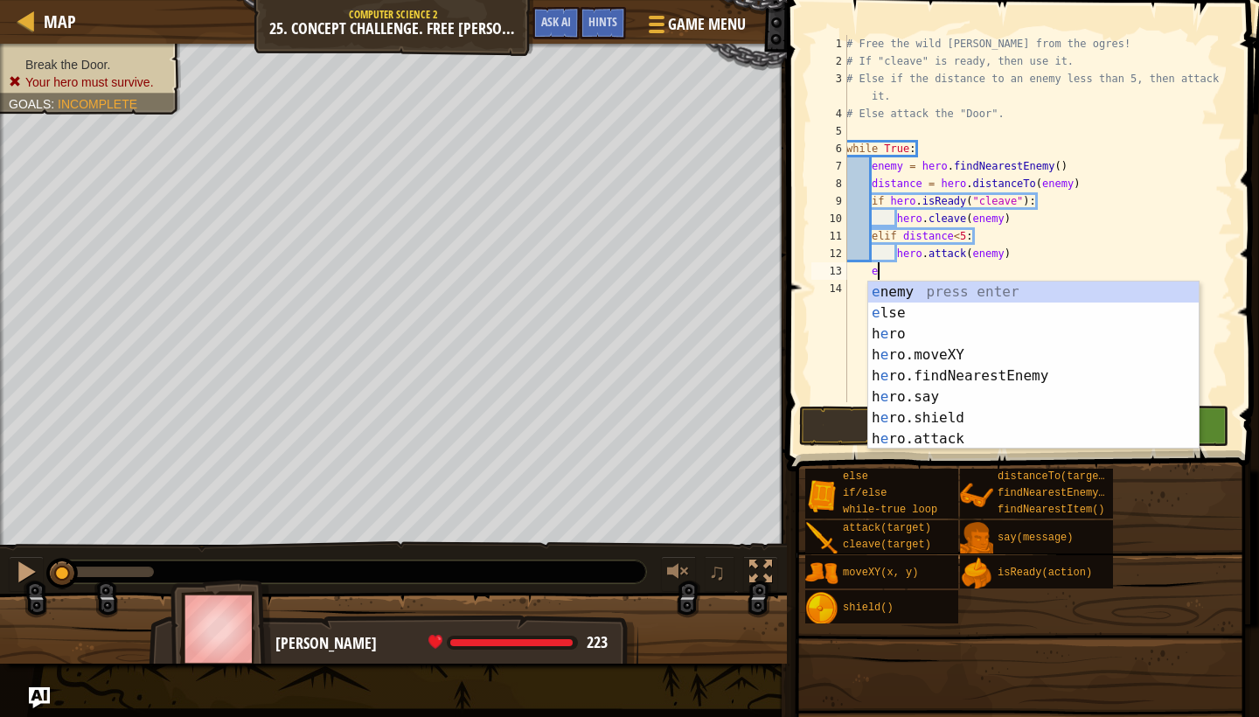
type textarea "el"
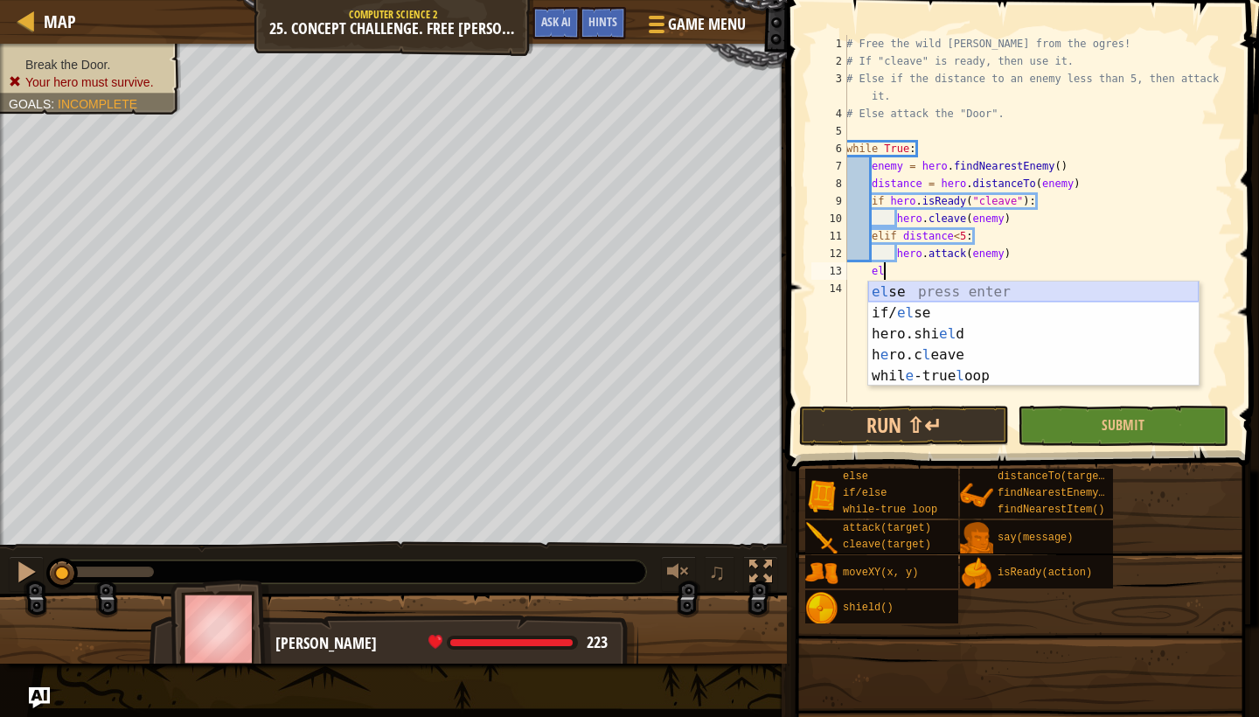
click at [891, 294] on div "el se press enter if/ el se press enter hero.shi el d press enter h e ro.c l ea…" at bounding box center [1033, 355] width 331 height 147
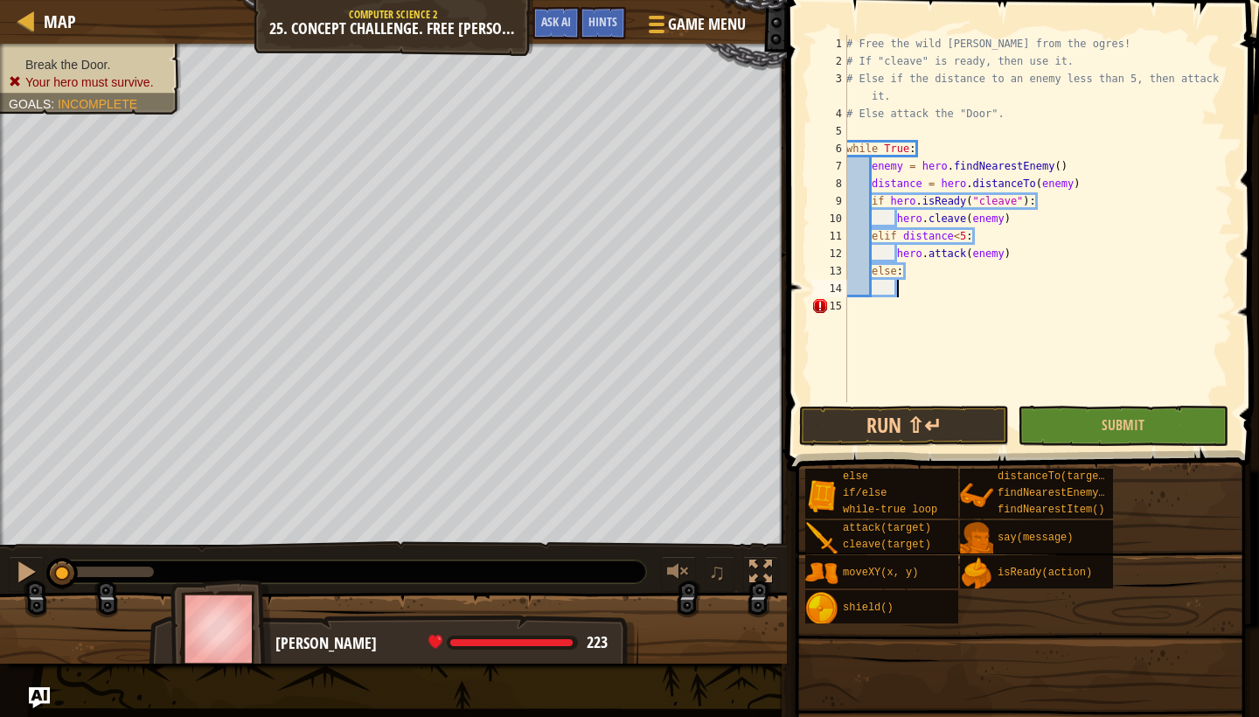
scroll to position [8, 3]
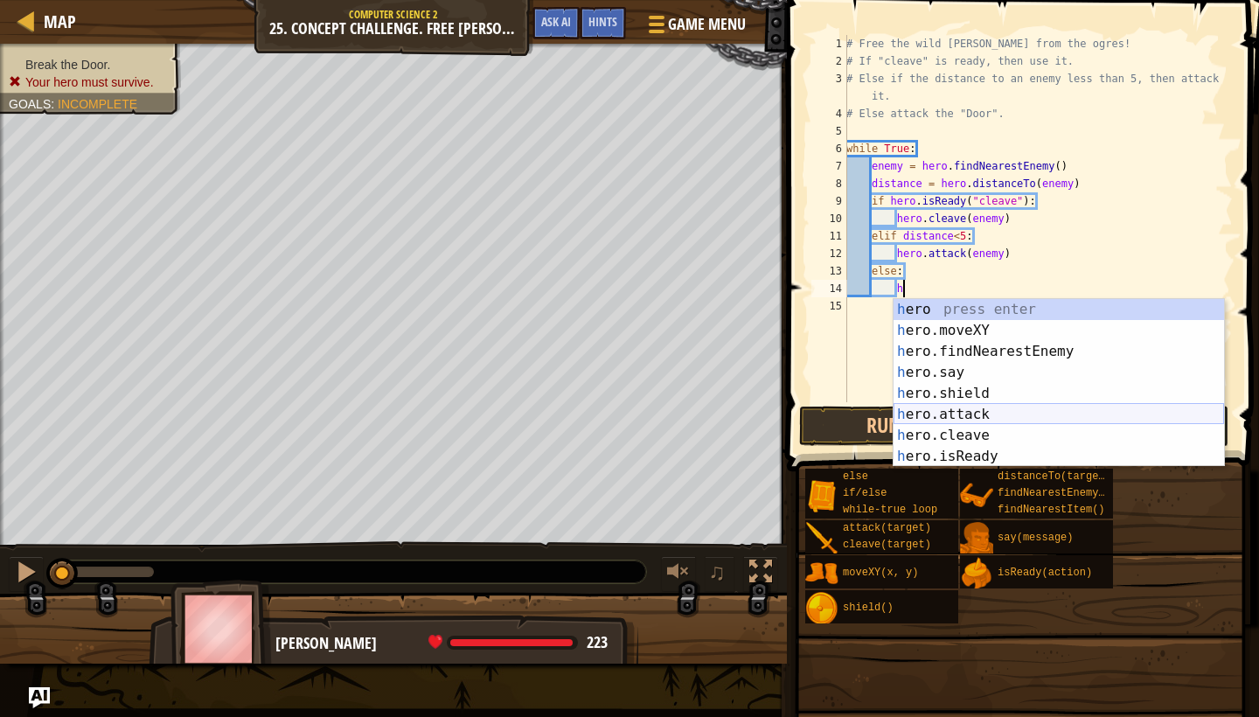
click at [986, 408] on div "h ero press enter h ero.moveXY press enter h ero.findNearestEnemy press enter h…" at bounding box center [1059, 404] width 331 height 210
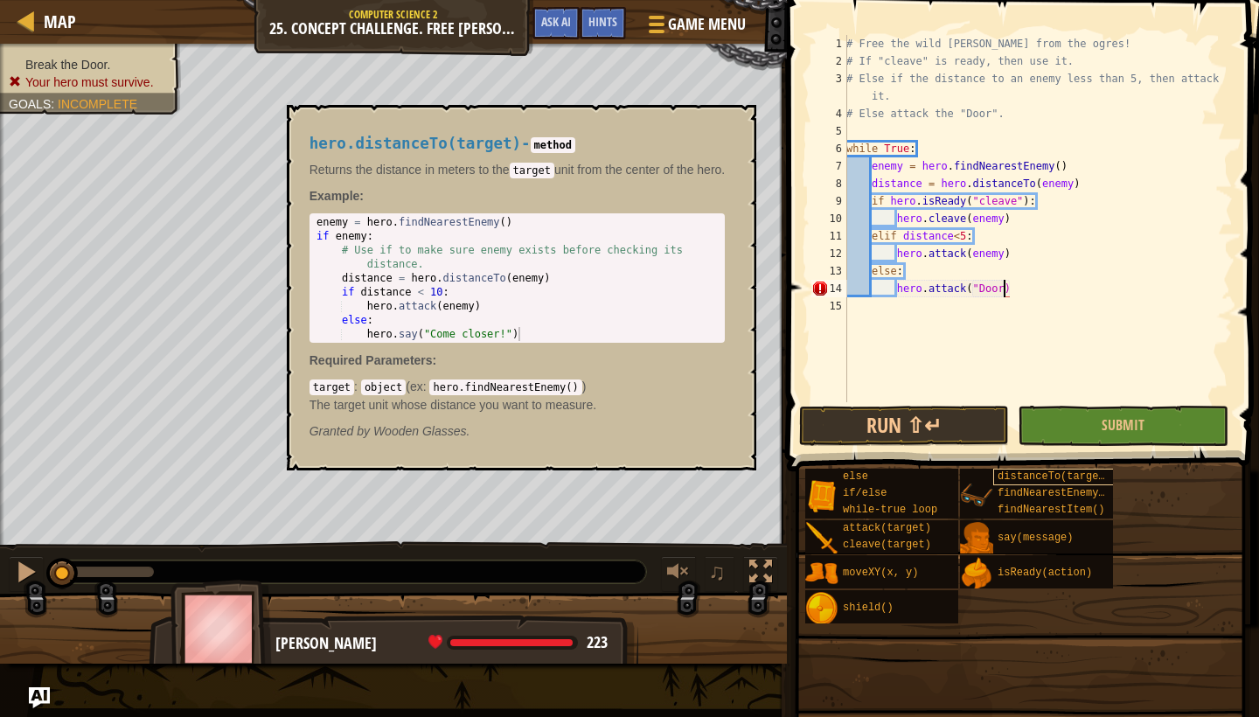
scroll to position [8, 13]
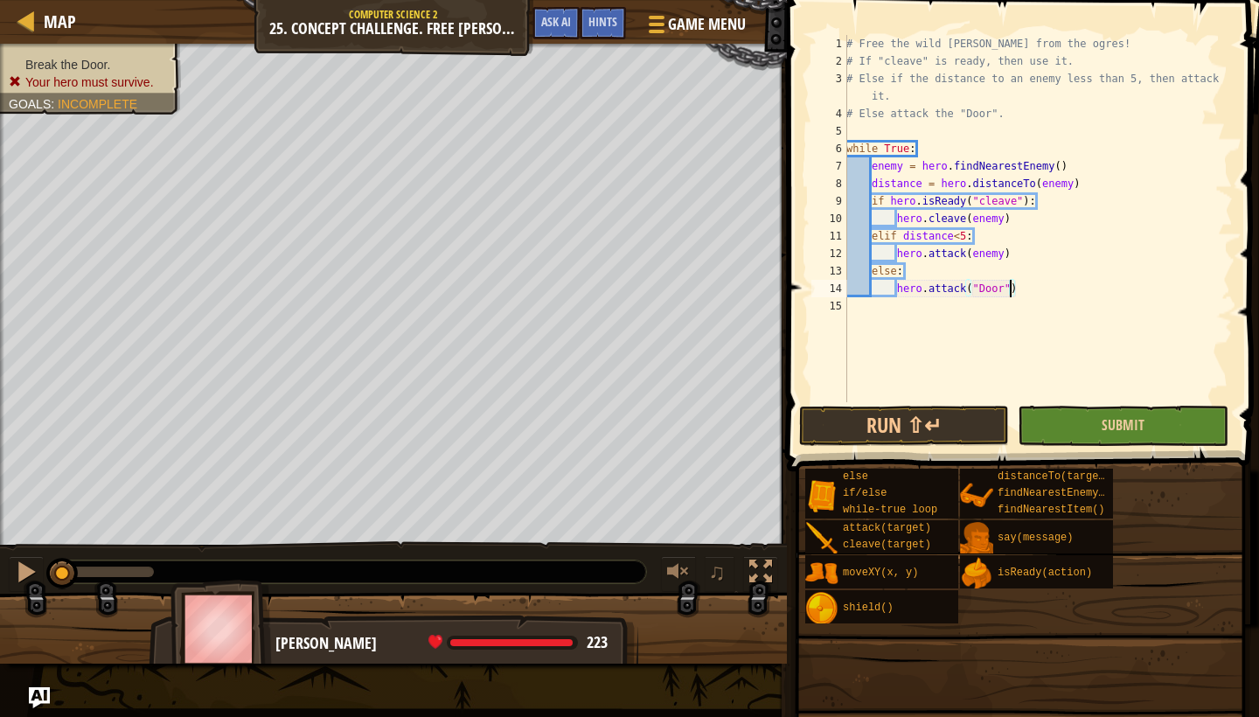
type textarea "hero.attack("Door")"
click at [1085, 426] on button "Submit" at bounding box center [1123, 426] width 210 height 40
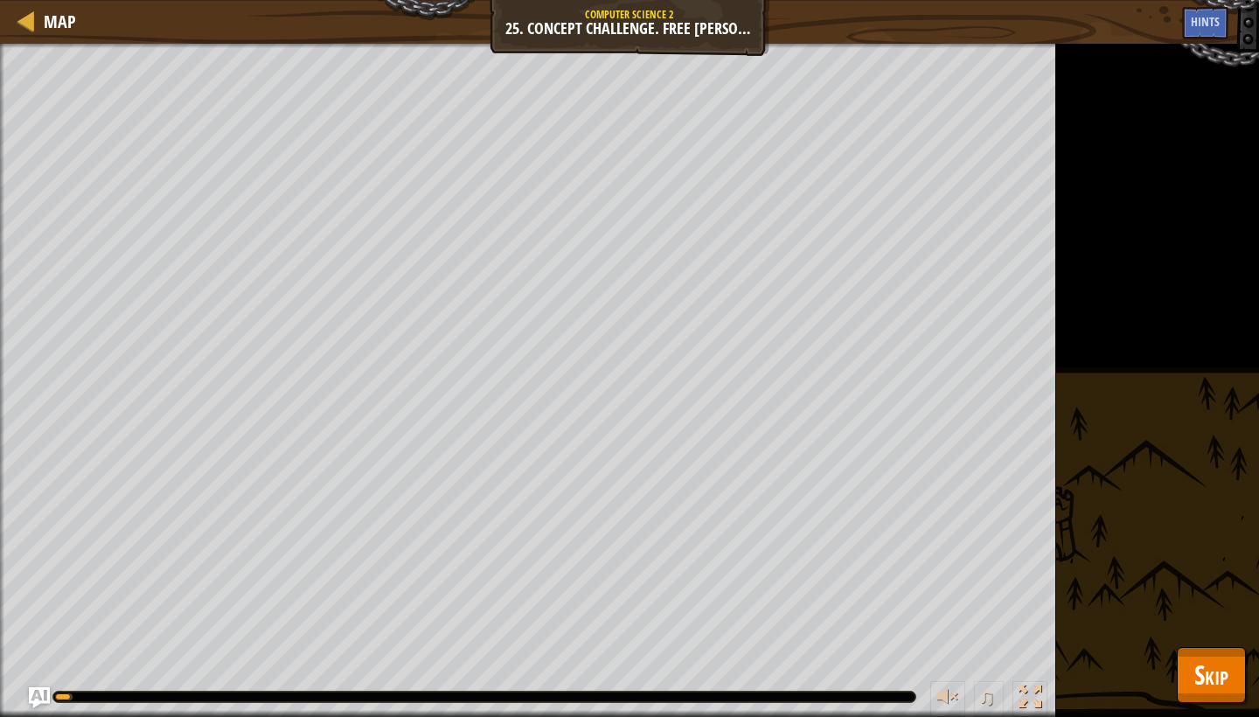
click at [1208, 669] on span "Skip" at bounding box center [1212, 675] width 34 height 36
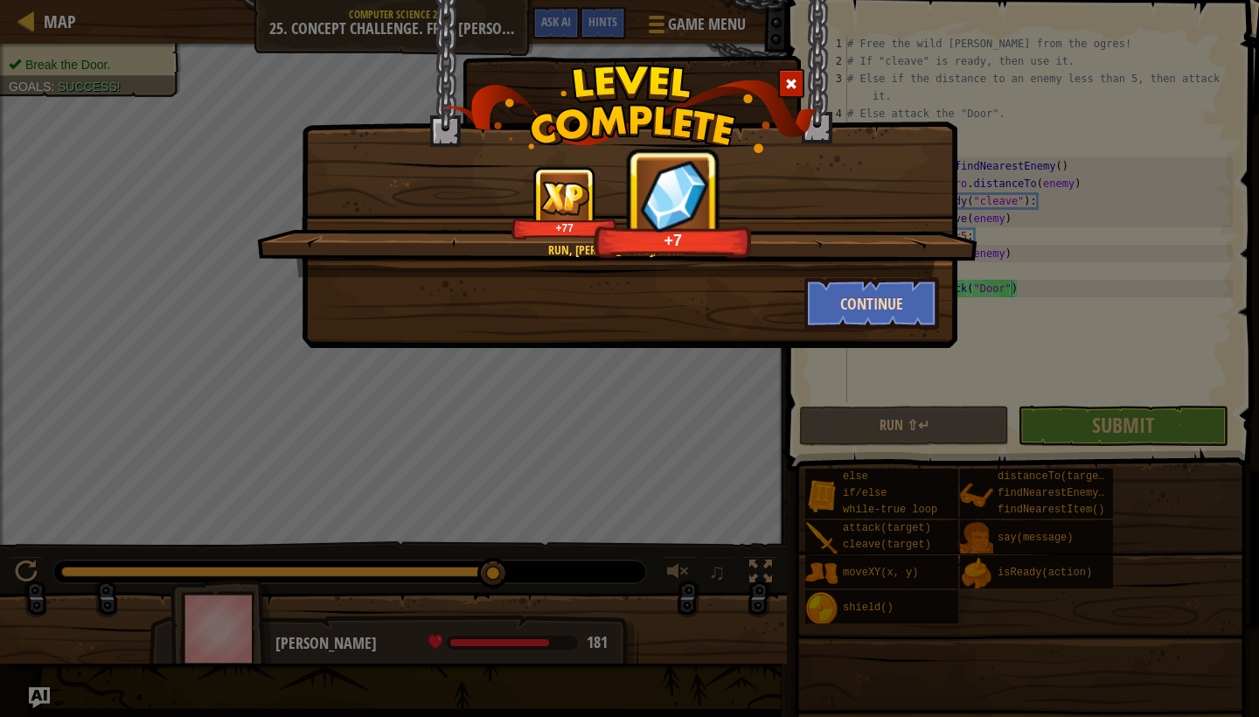
click at [900, 329] on button "Continue" at bounding box center [873, 303] width 136 height 52
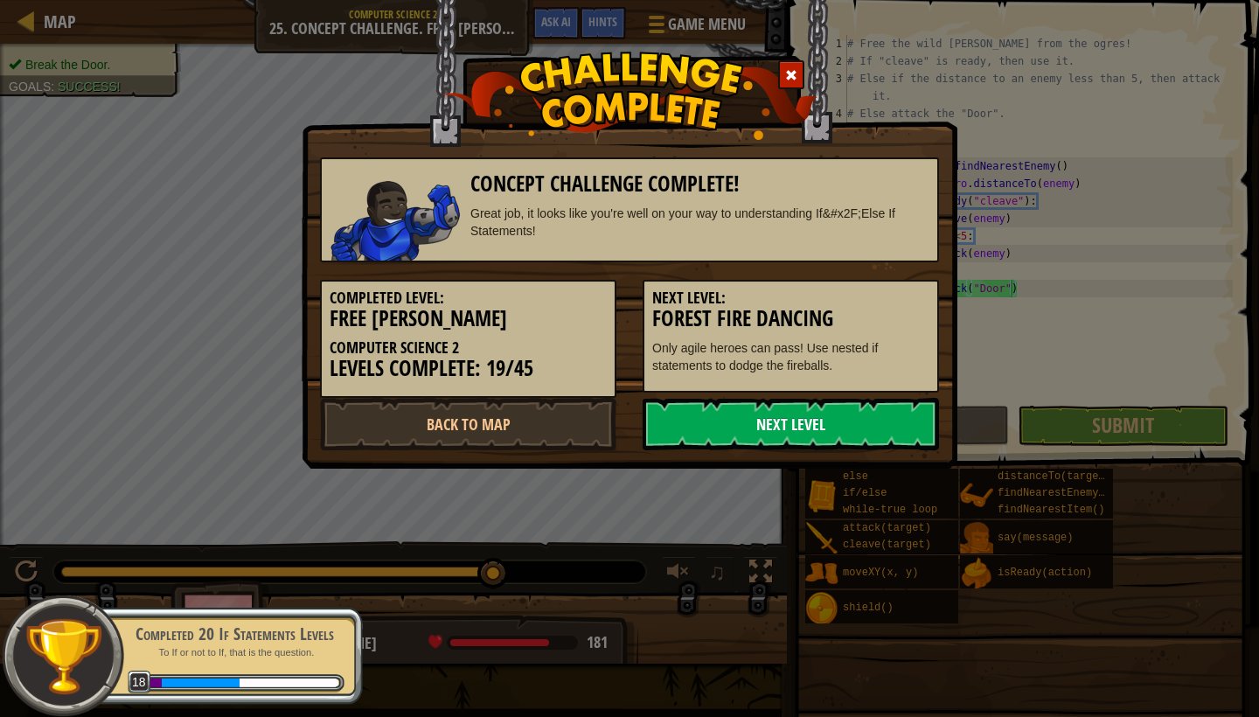
click at [829, 425] on link "Next Level" at bounding box center [791, 424] width 296 height 52
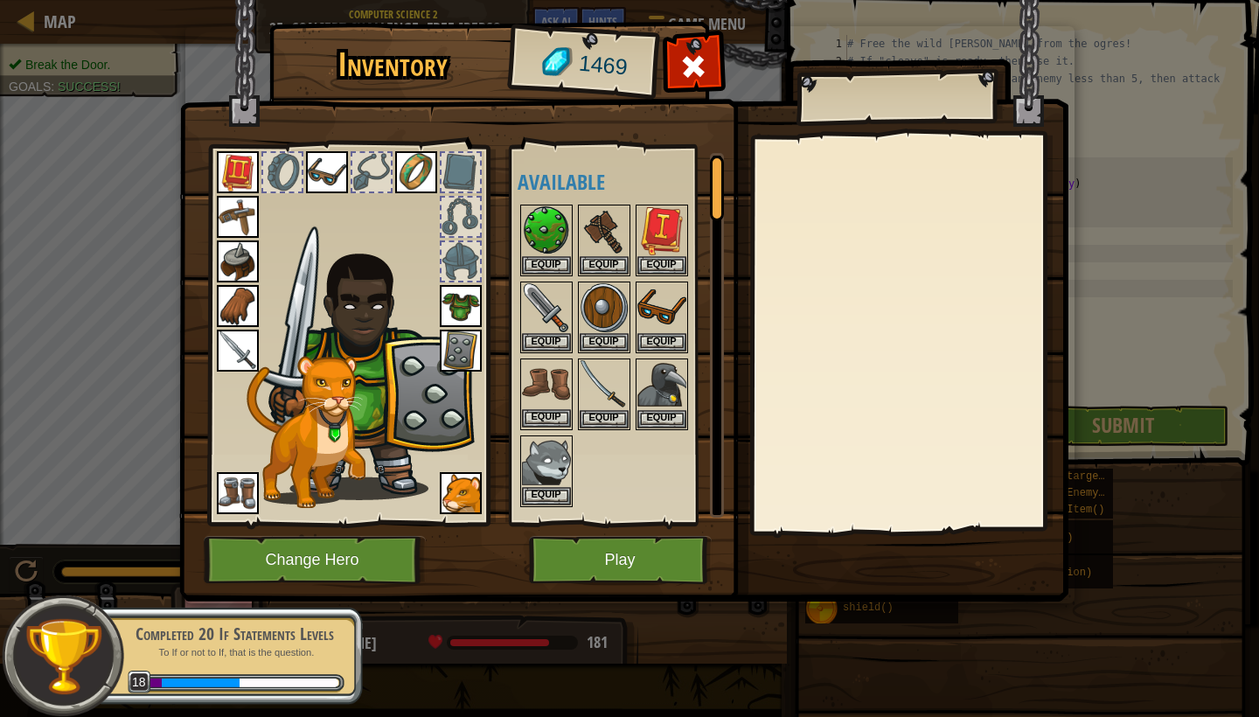
click at [556, 374] on img at bounding box center [546, 384] width 49 height 49
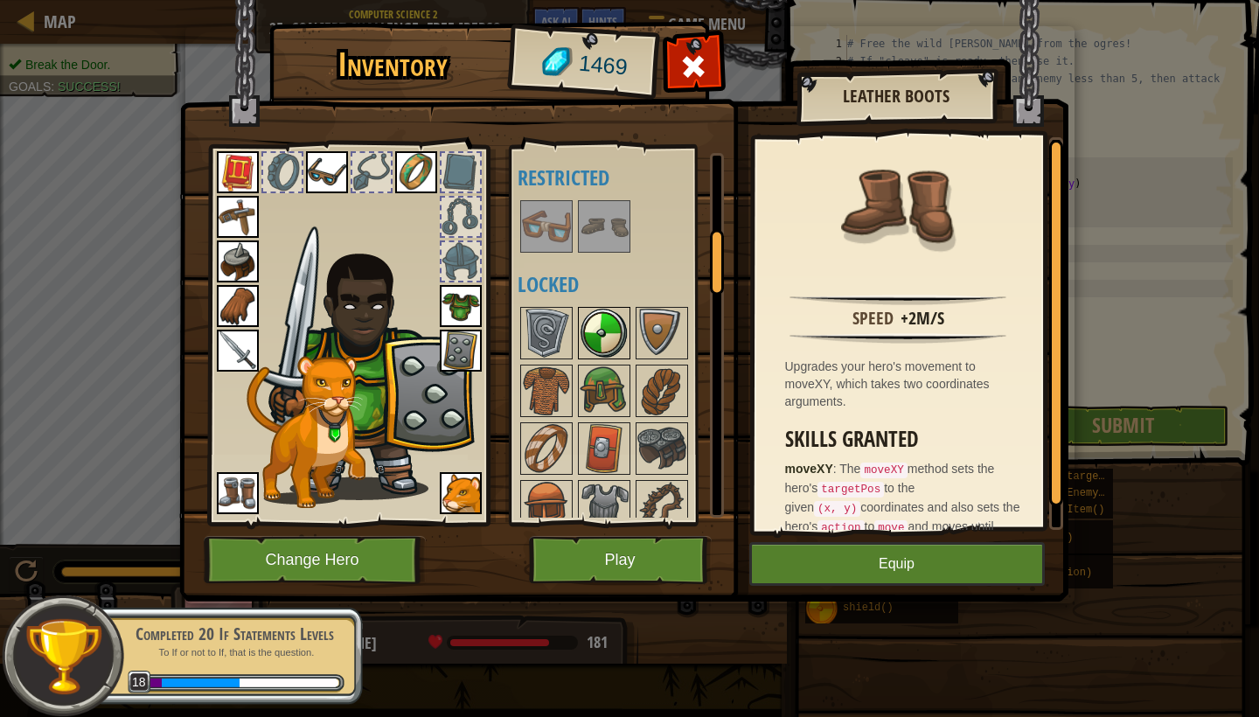
scroll to position [483, 0]
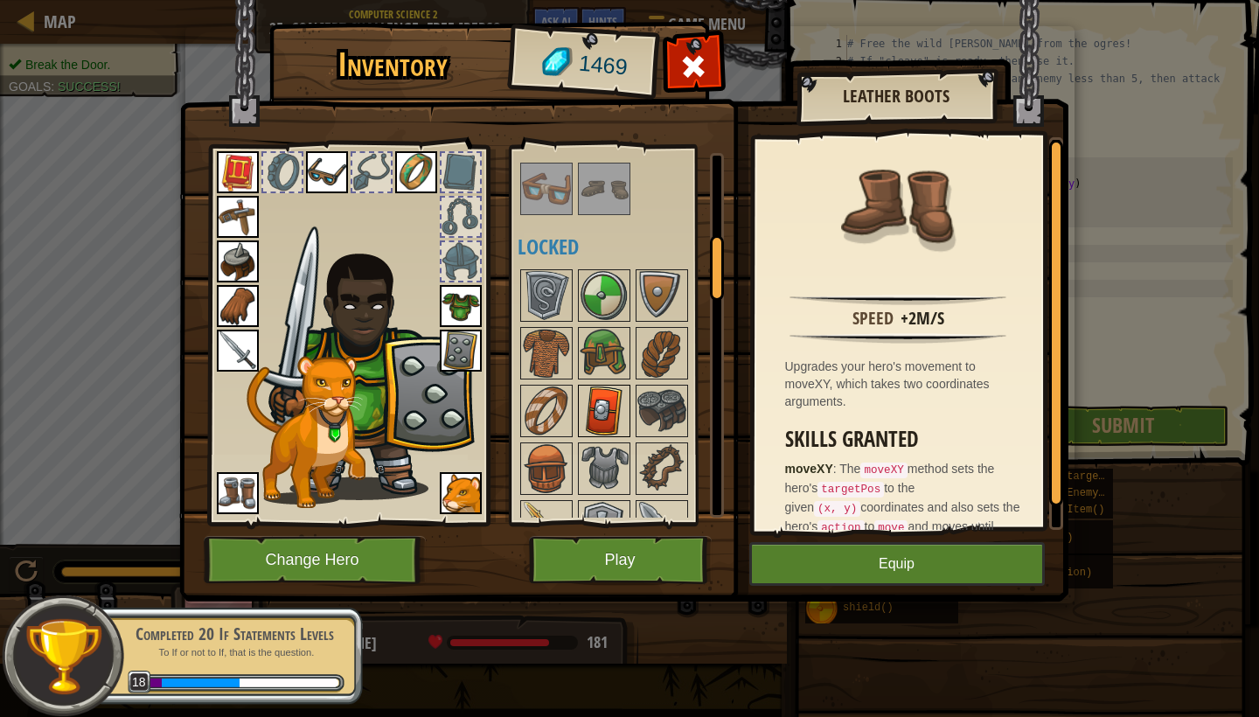
click at [590, 405] on img at bounding box center [604, 411] width 49 height 49
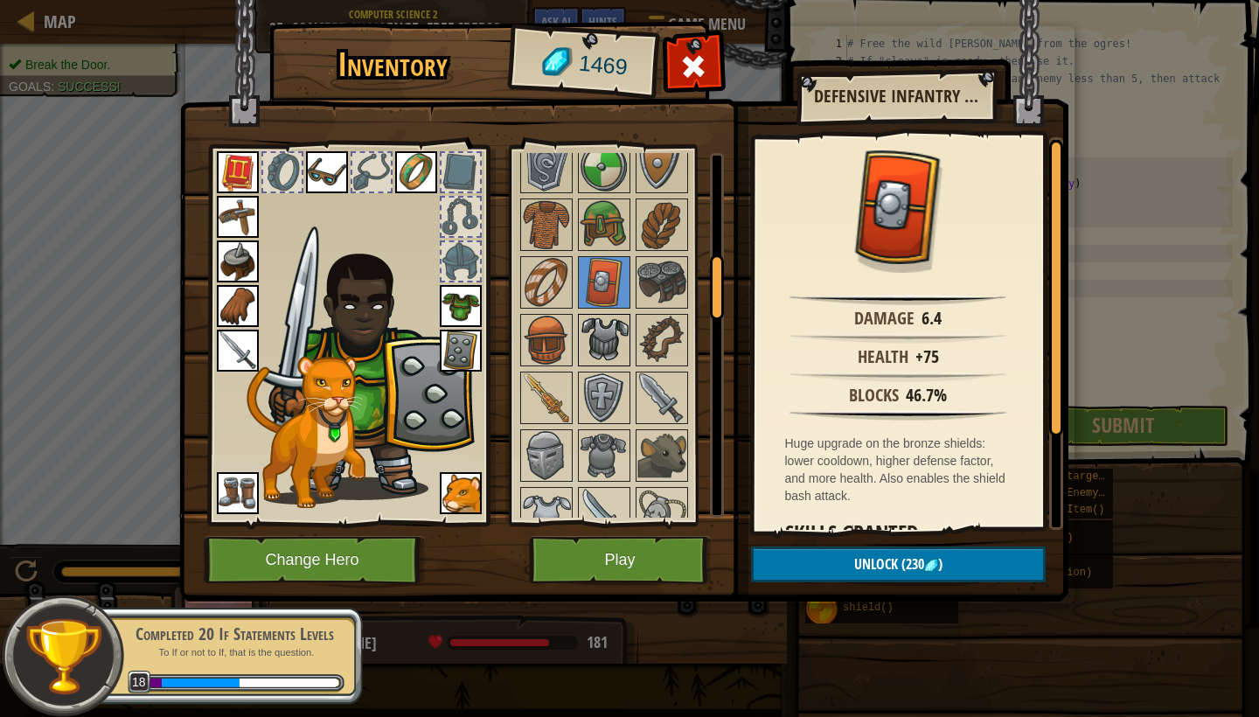
scroll to position [623, 0]
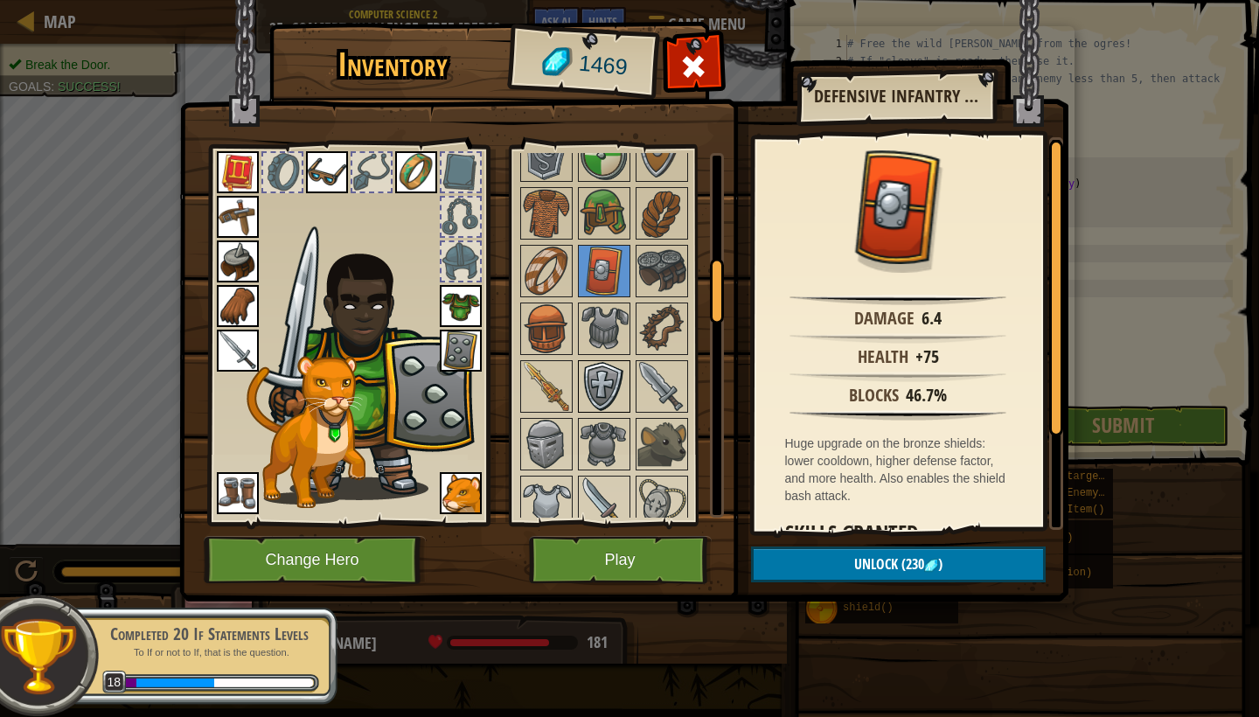
click at [601, 377] on img at bounding box center [604, 386] width 49 height 49
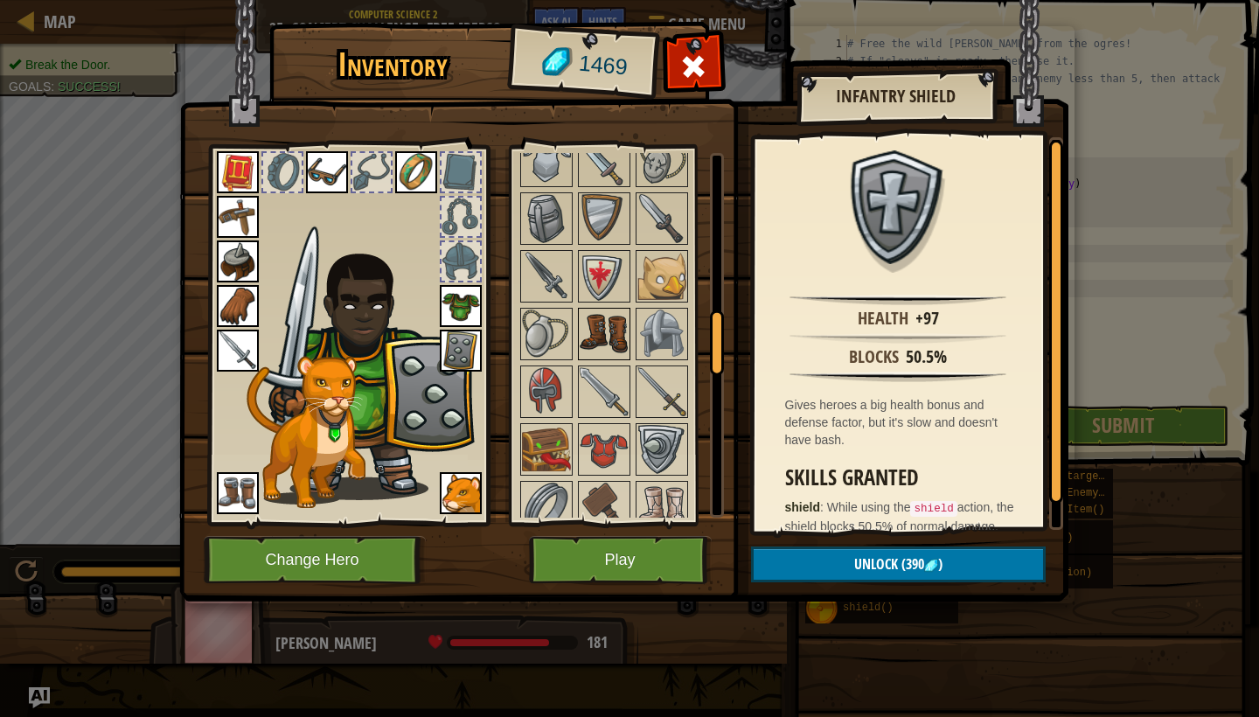
scroll to position [971, 0]
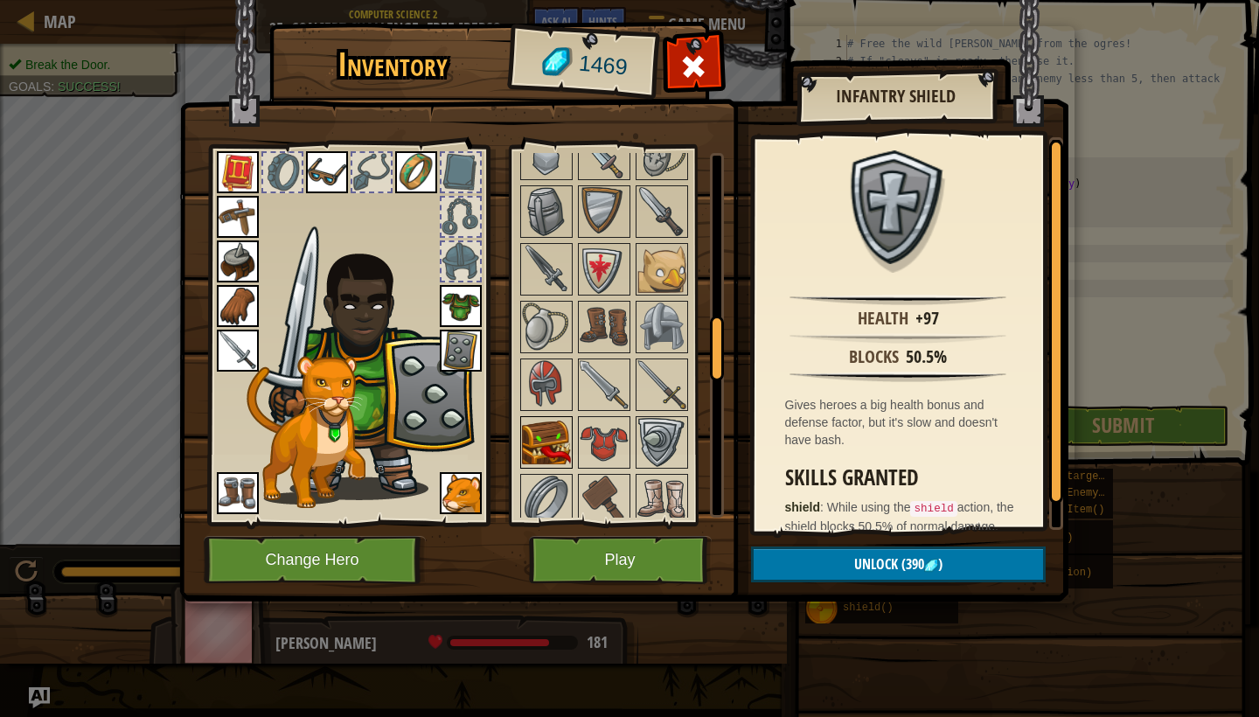
click at [560, 438] on img at bounding box center [546, 442] width 49 height 49
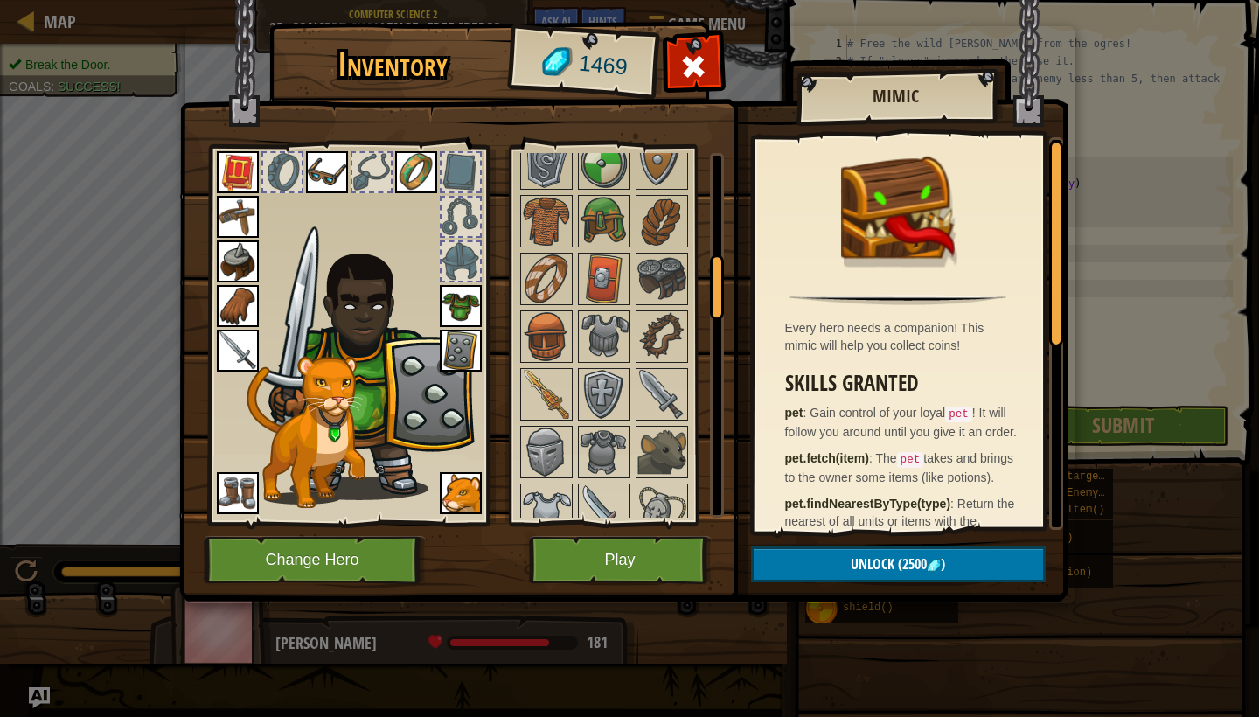
scroll to position [597, 0]
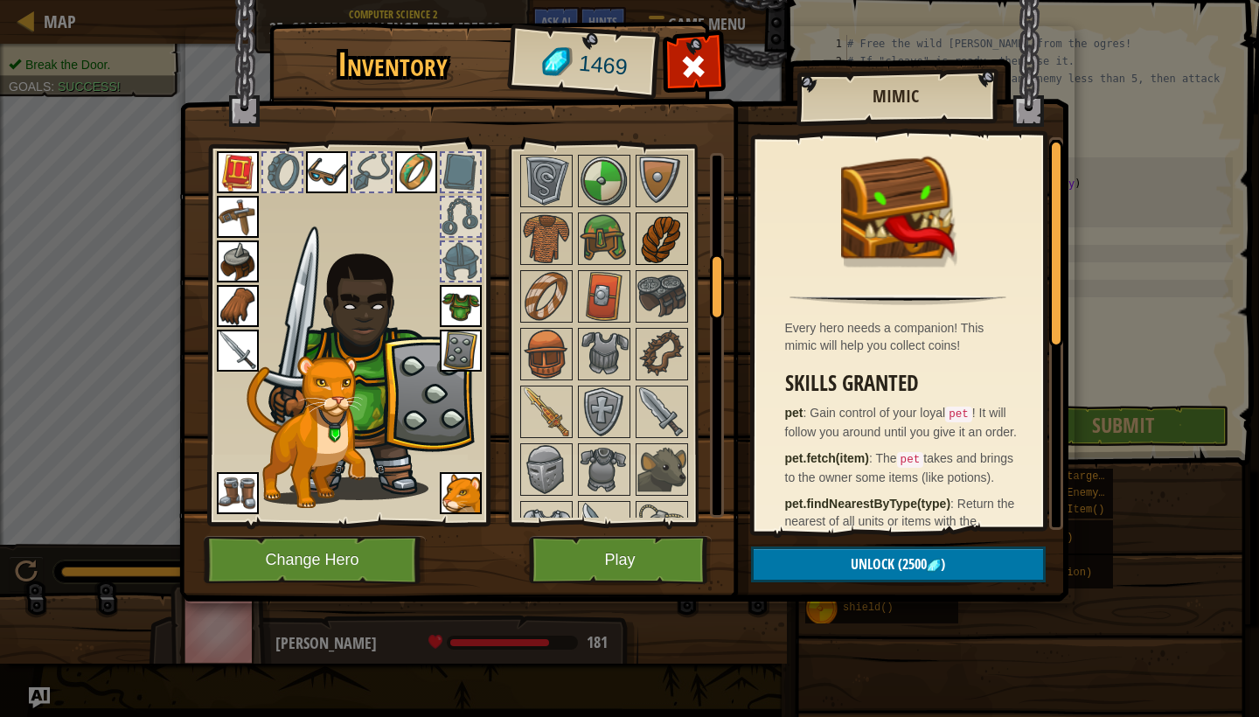
click at [658, 228] on img at bounding box center [661, 238] width 49 height 49
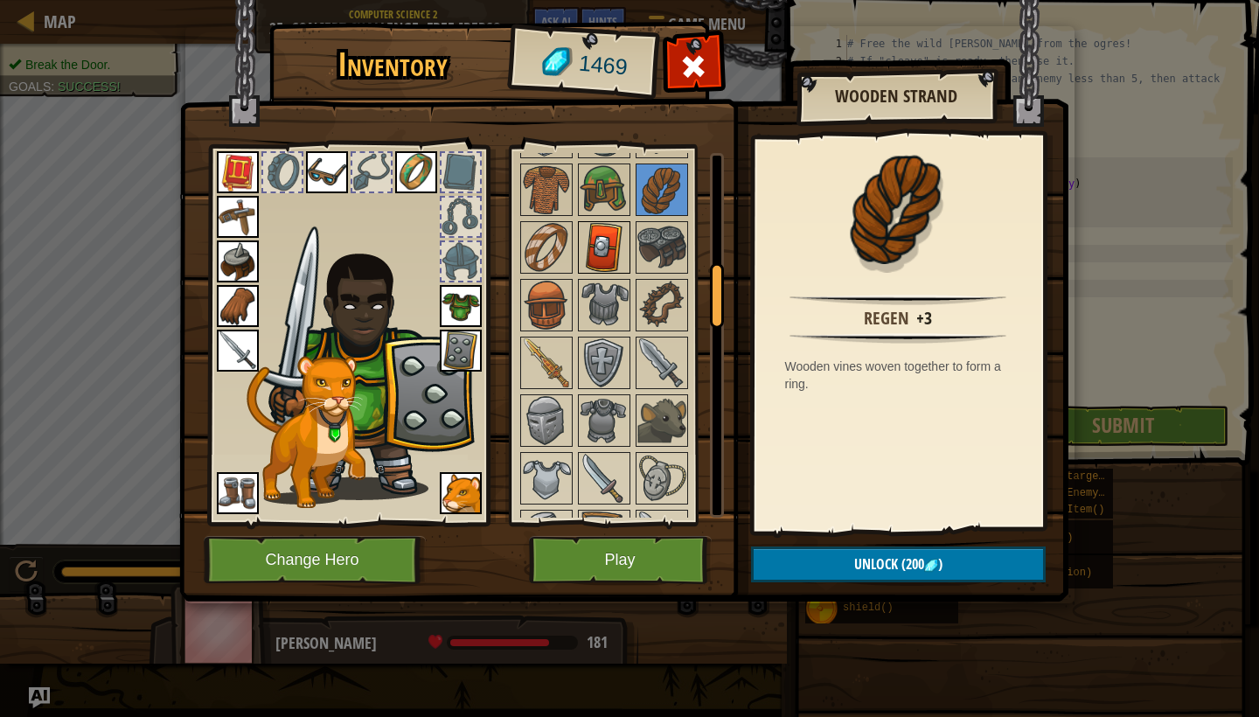
scroll to position [651, 0]
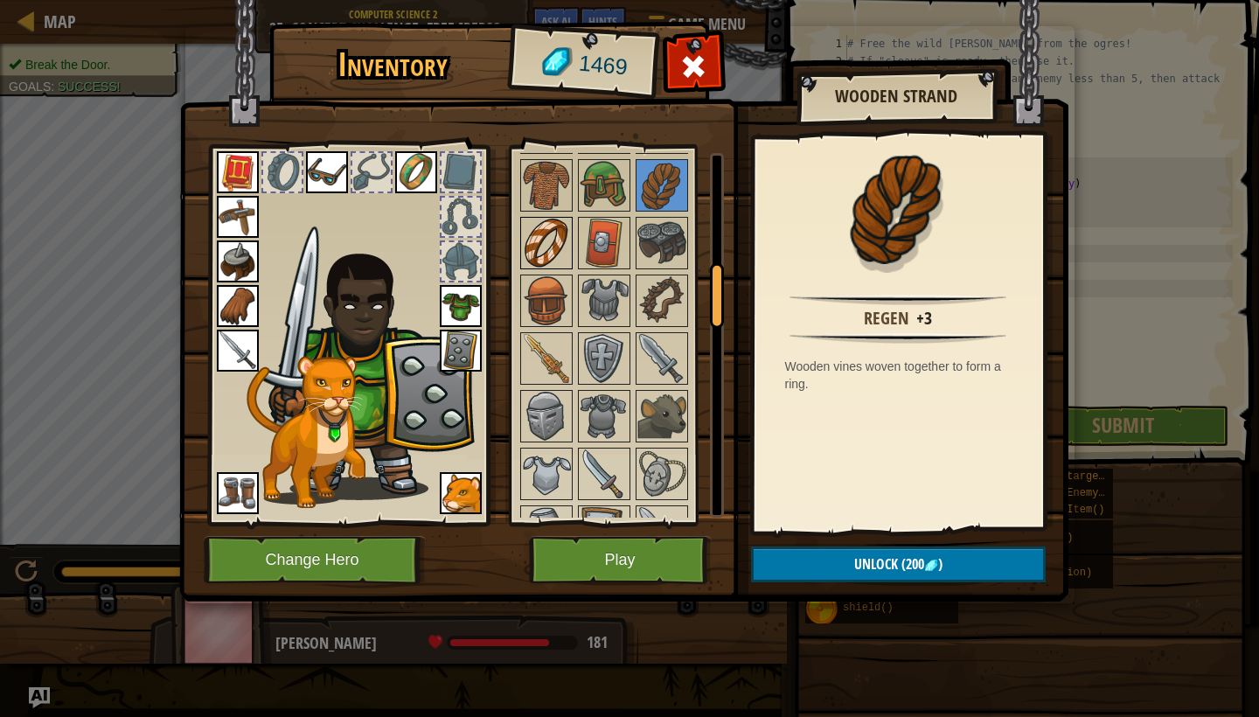
click at [554, 251] on img at bounding box center [546, 243] width 49 height 49
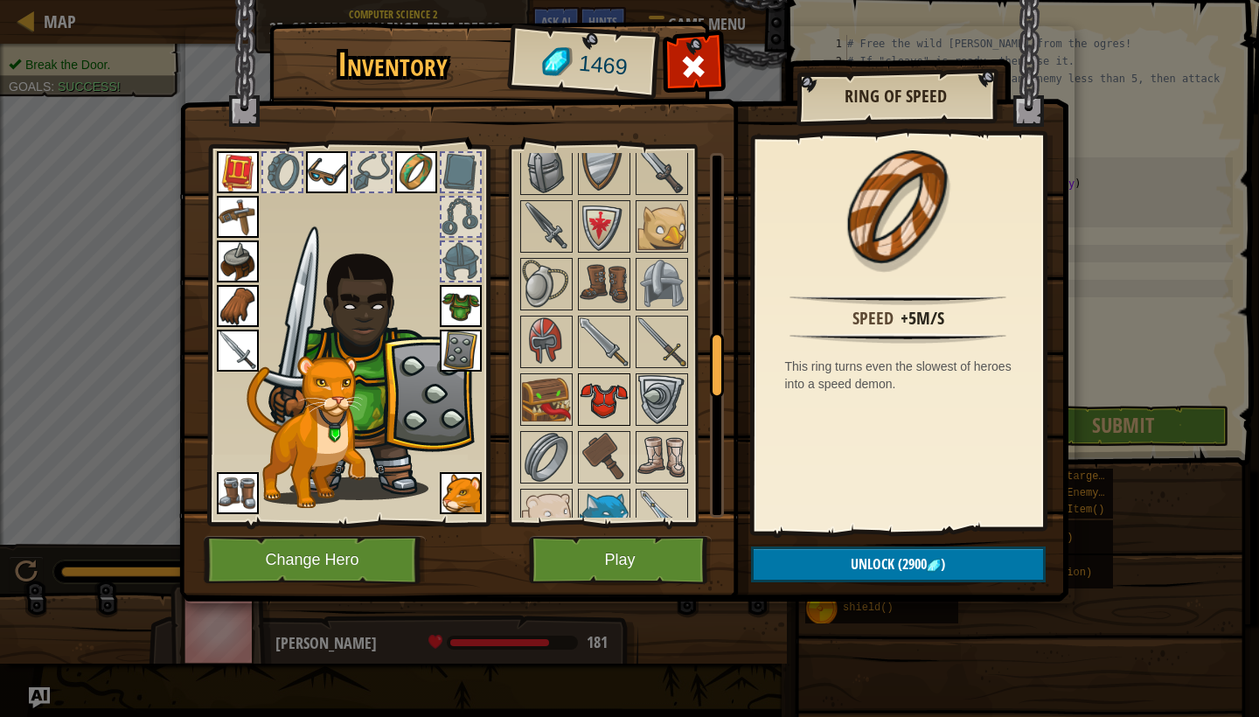
scroll to position [1119, 0]
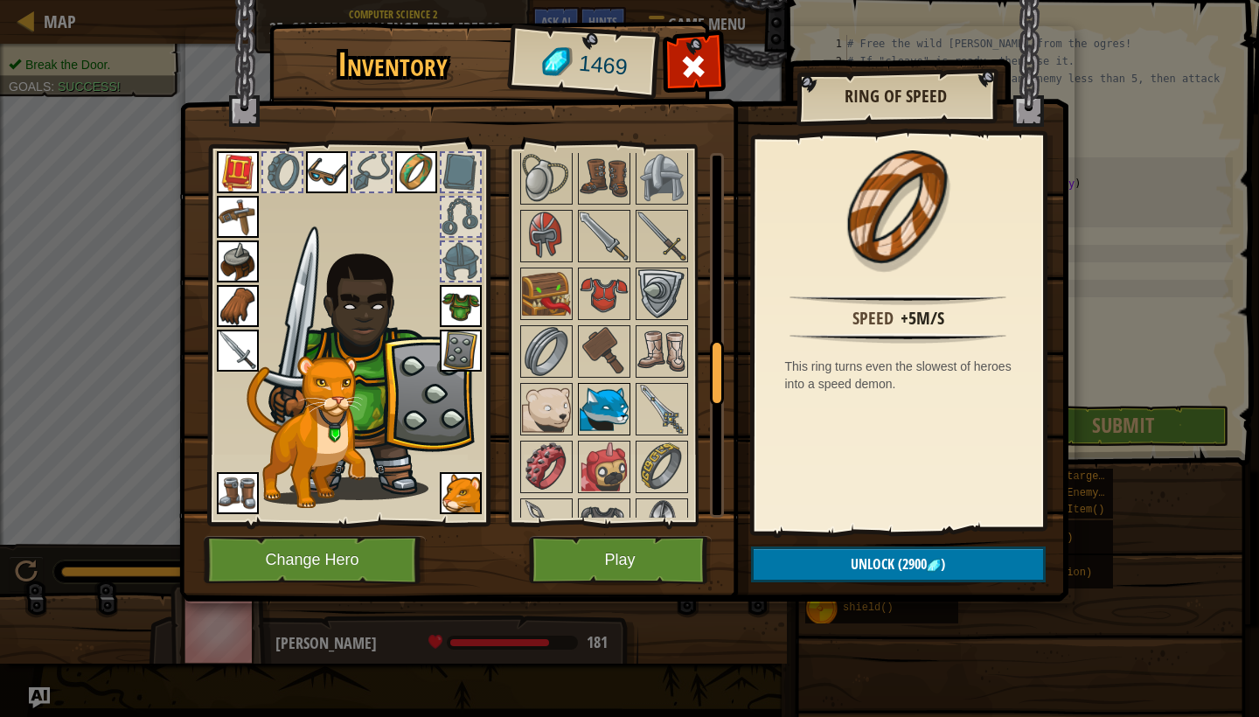
click at [607, 394] on img at bounding box center [604, 409] width 49 height 49
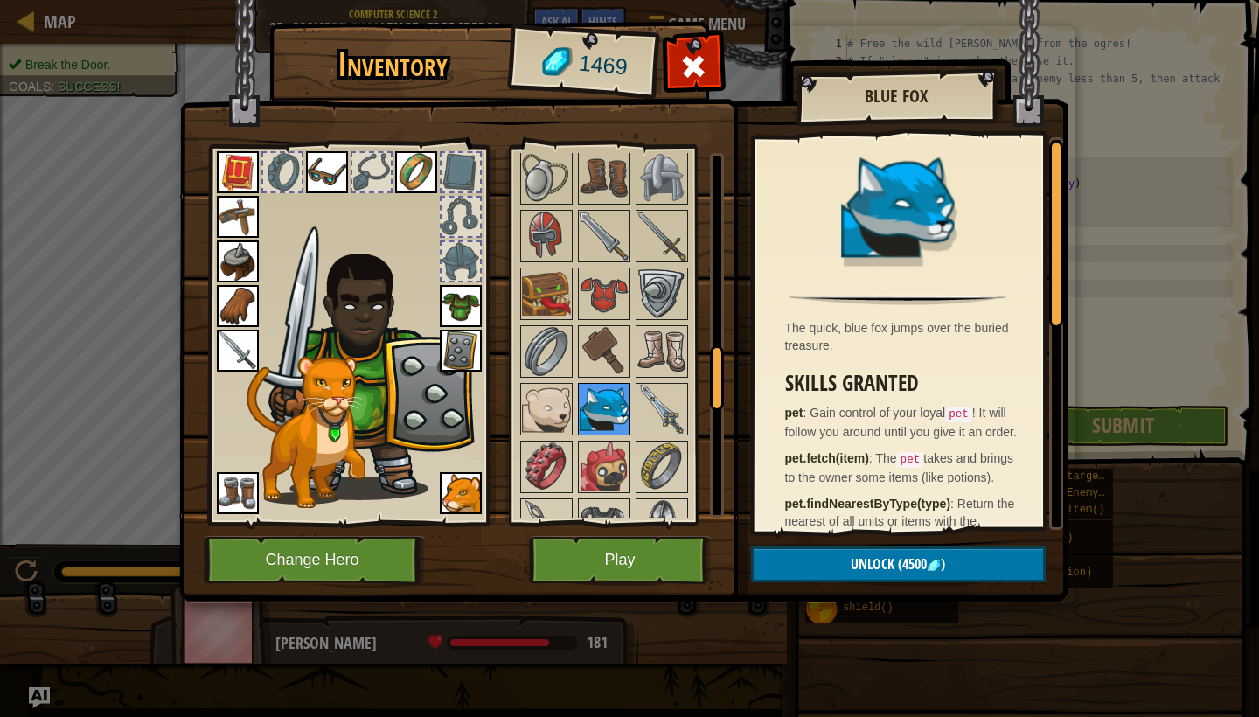
scroll to position [1161, 0]
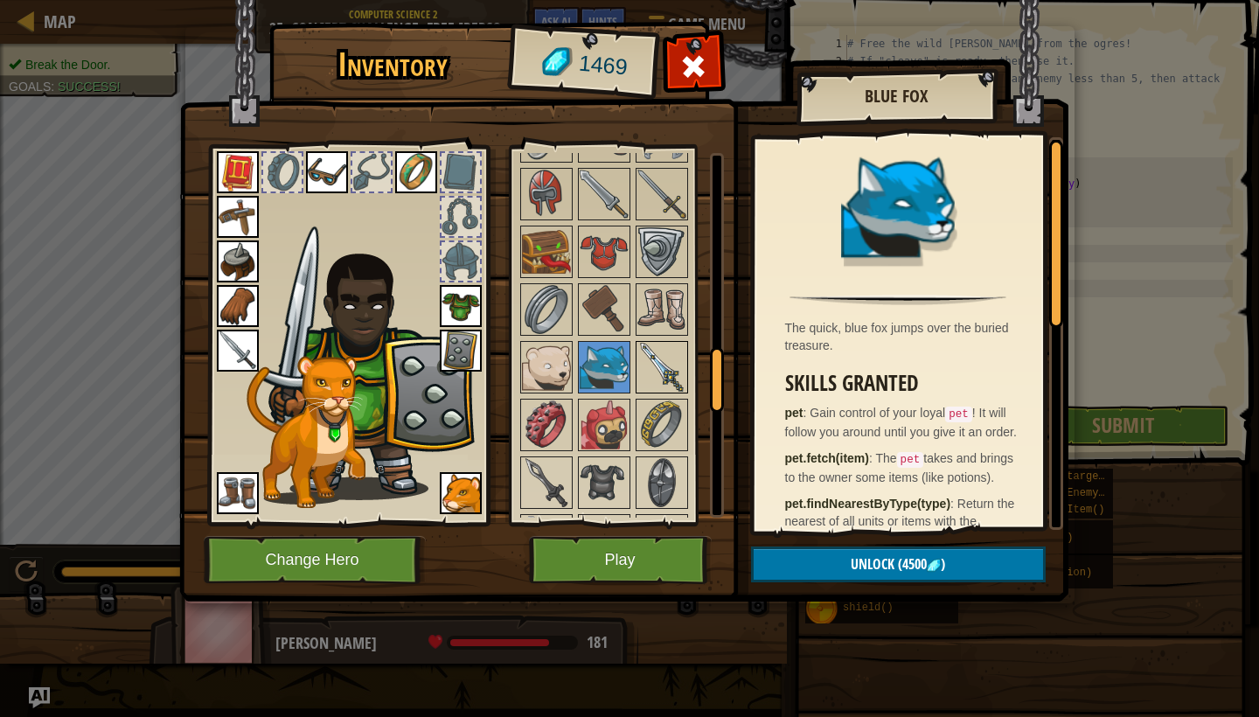
click at [657, 359] on img at bounding box center [661, 367] width 49 height 49
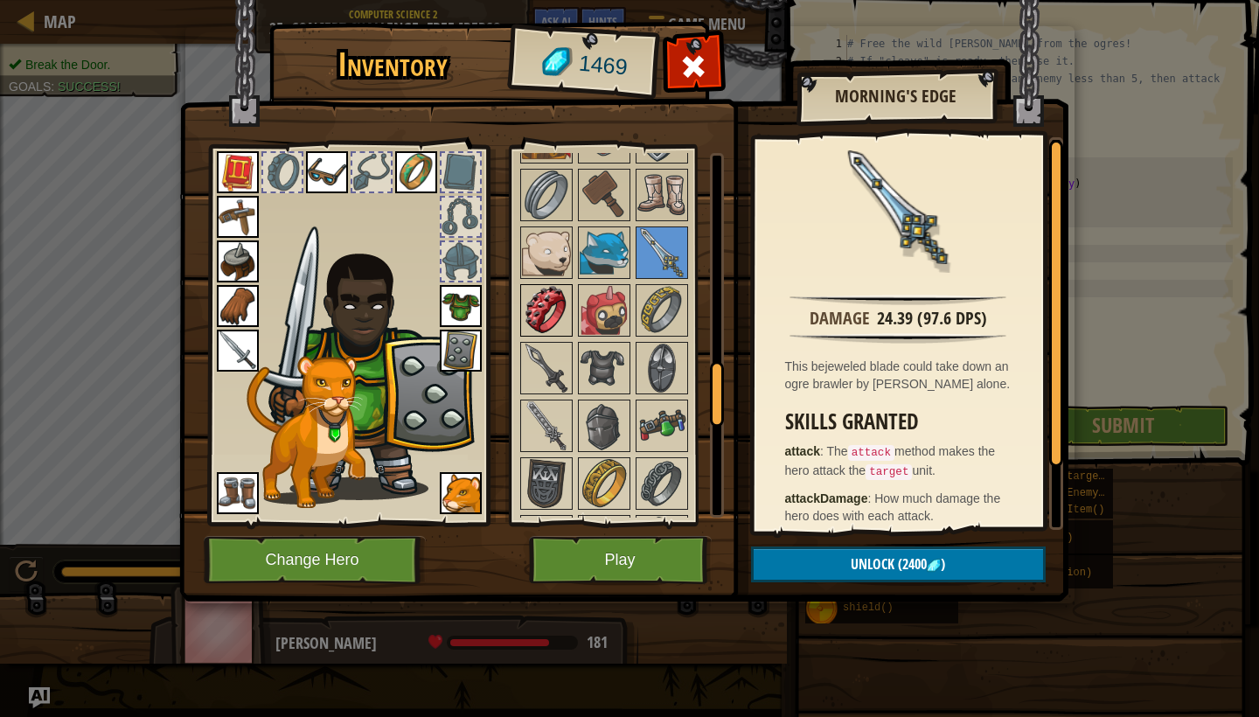
scroll to position [1285, 0]
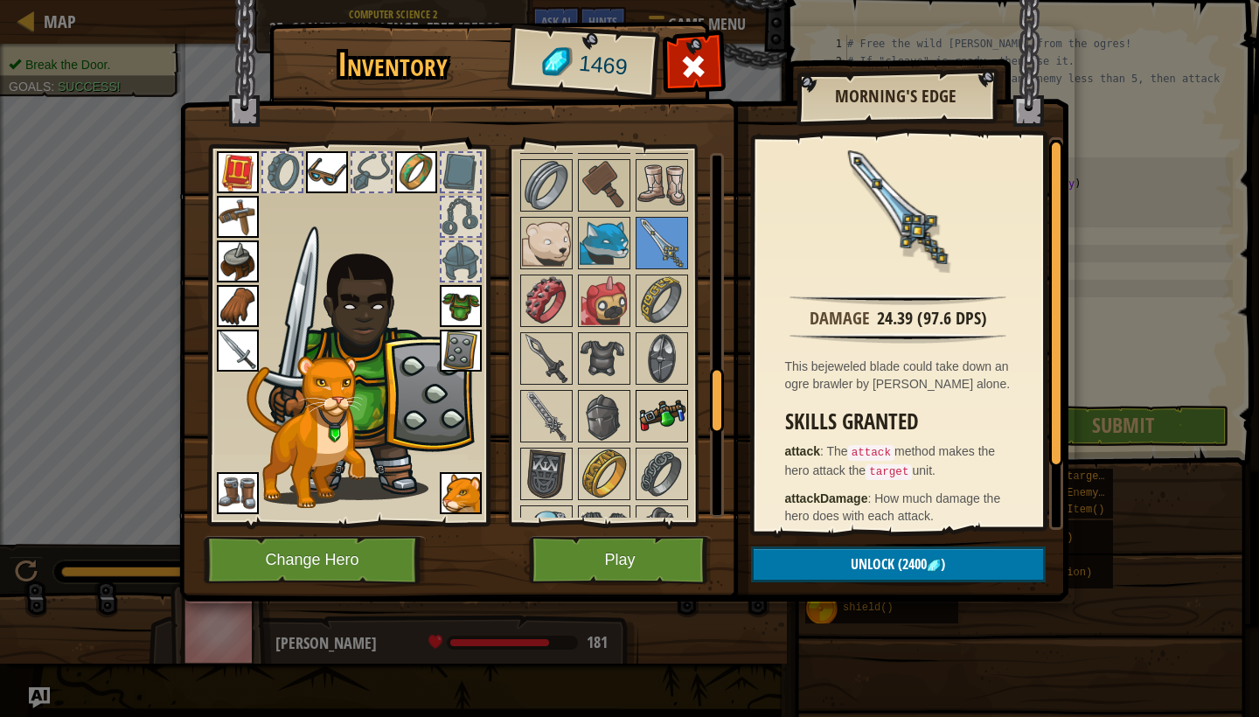
click at [655, 401] on img at bounding box center [661, 416] width 49 height 49
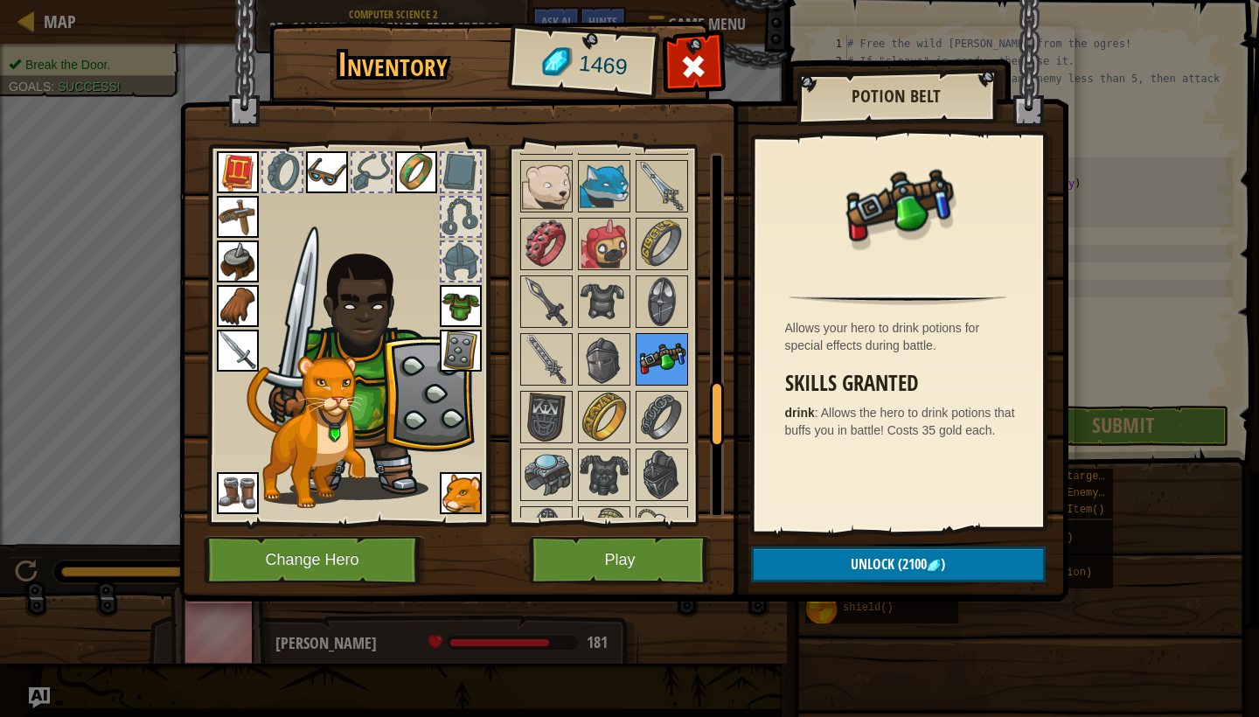
scroll to position [1369, 0]
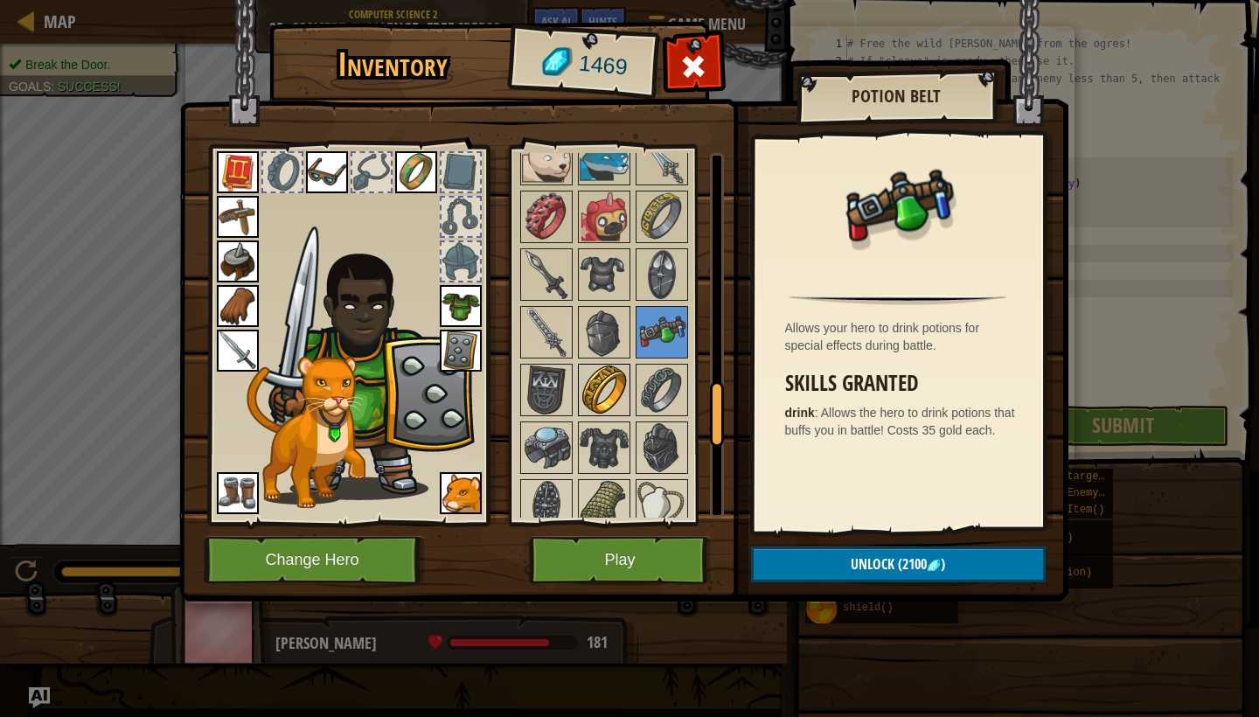
click at [614, 385] on img at bounding box center [604, 390] width 49 height 49
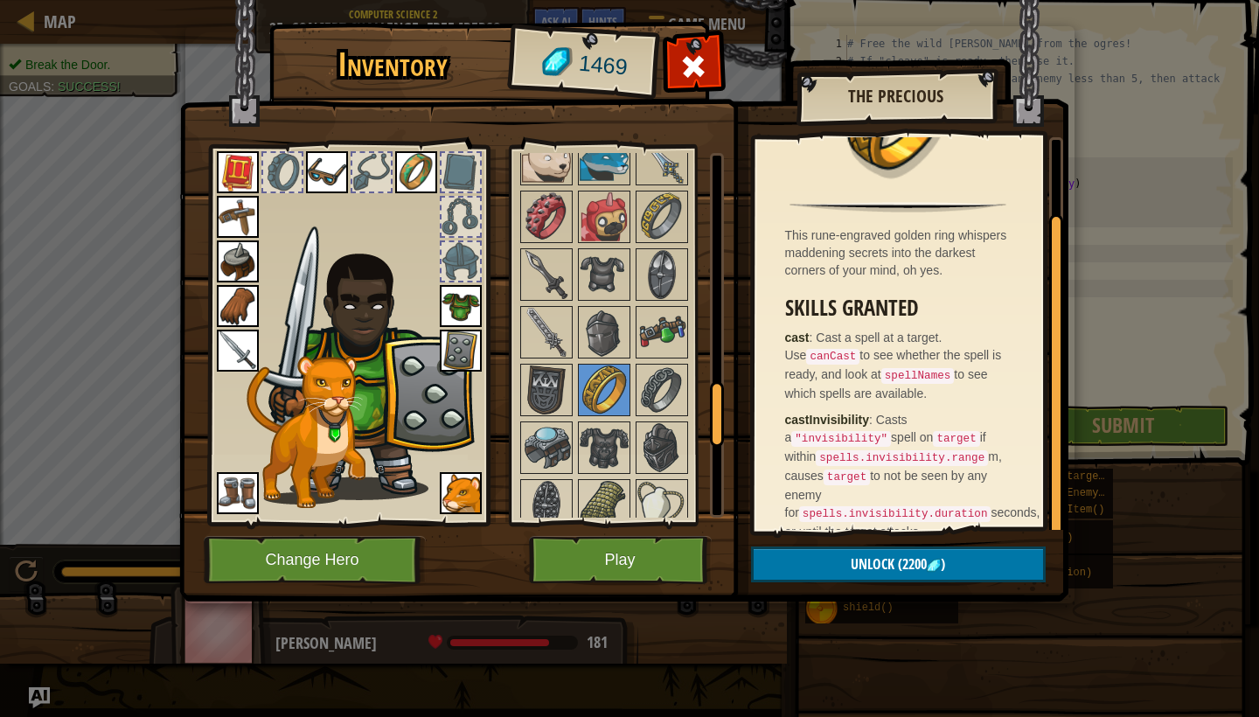
scroll to position [92, 0]
click at [670, 390] on img at bounding box center [661, 390] width 49 height 49
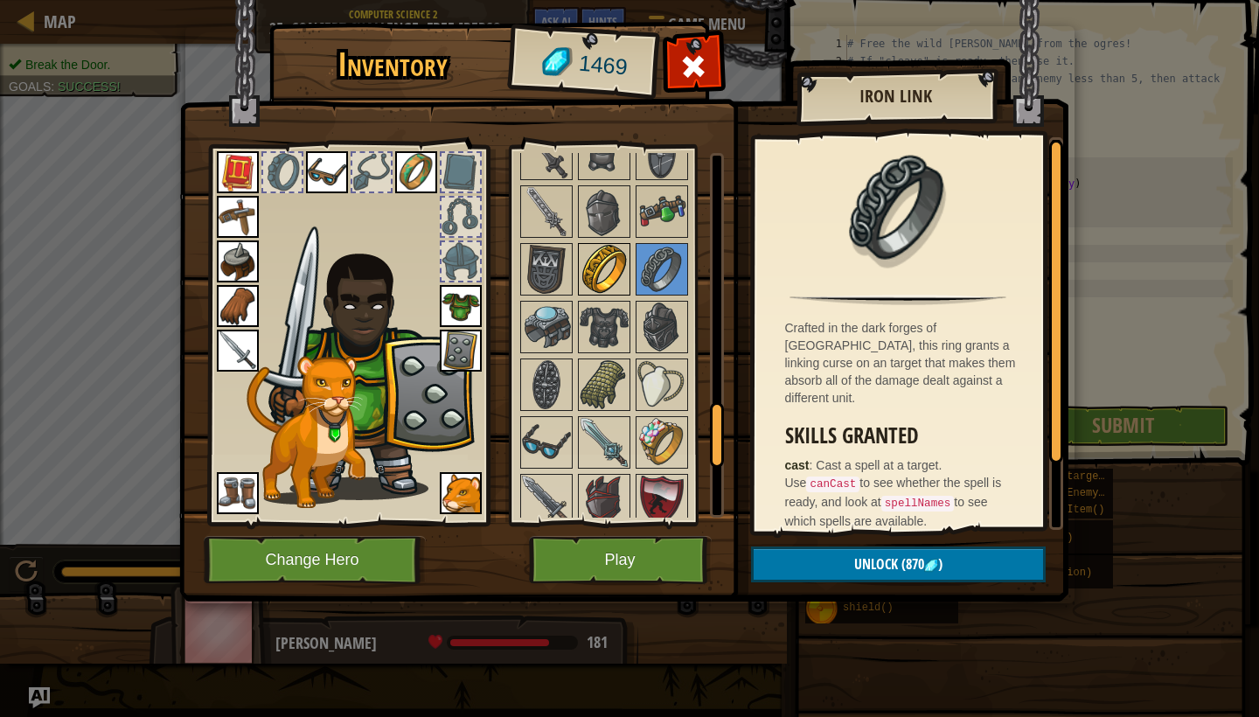
scroll to position [1495, 0]
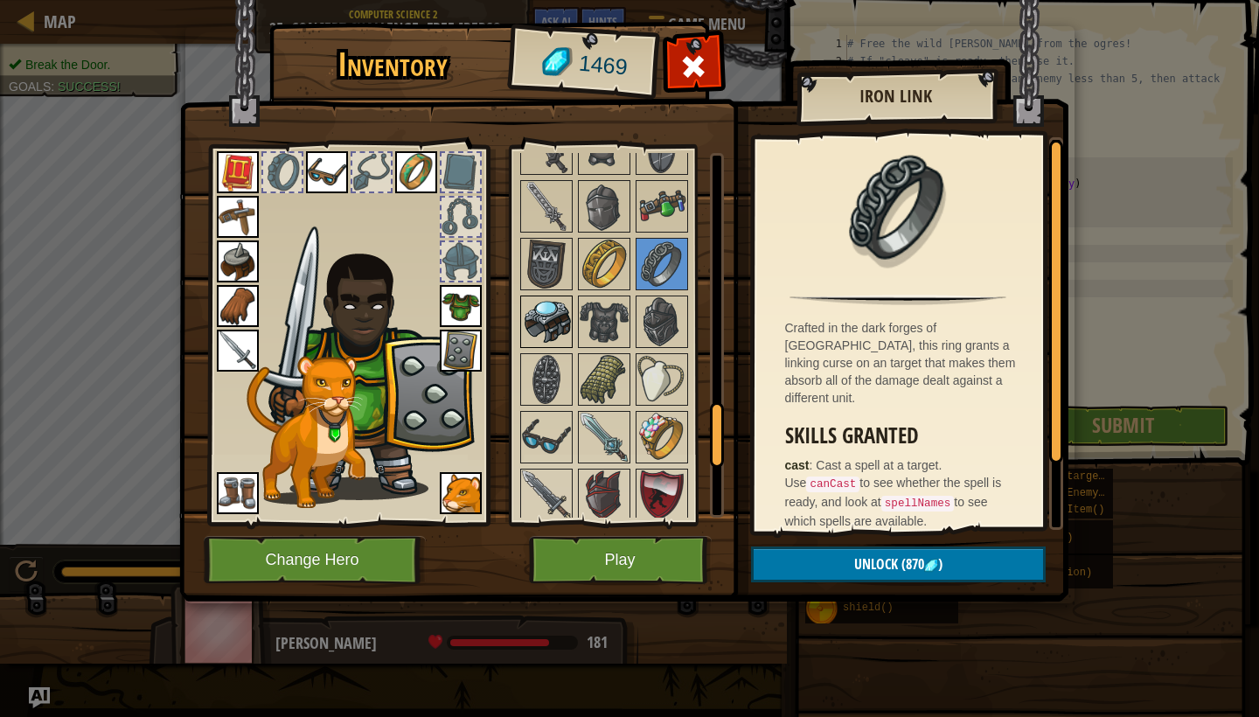
click at [559, 315] on img at bounding box center [546, 321] width 49 height 49
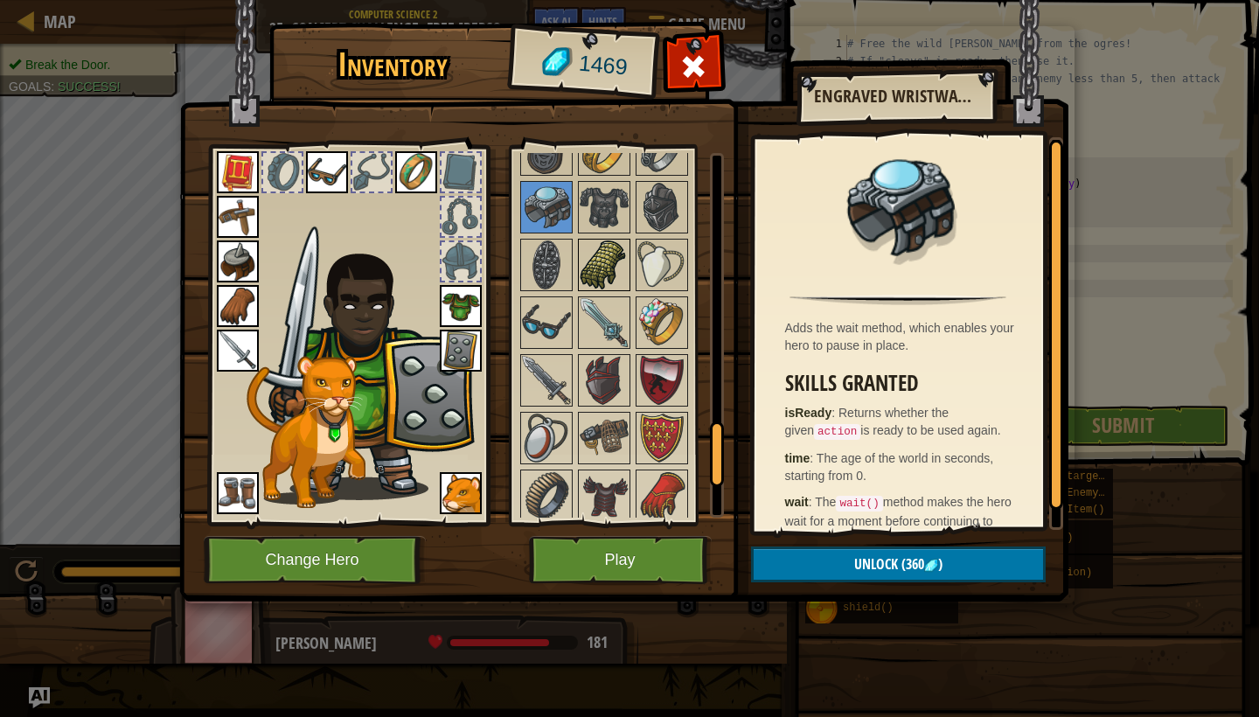
scroll to position [1613, 0]
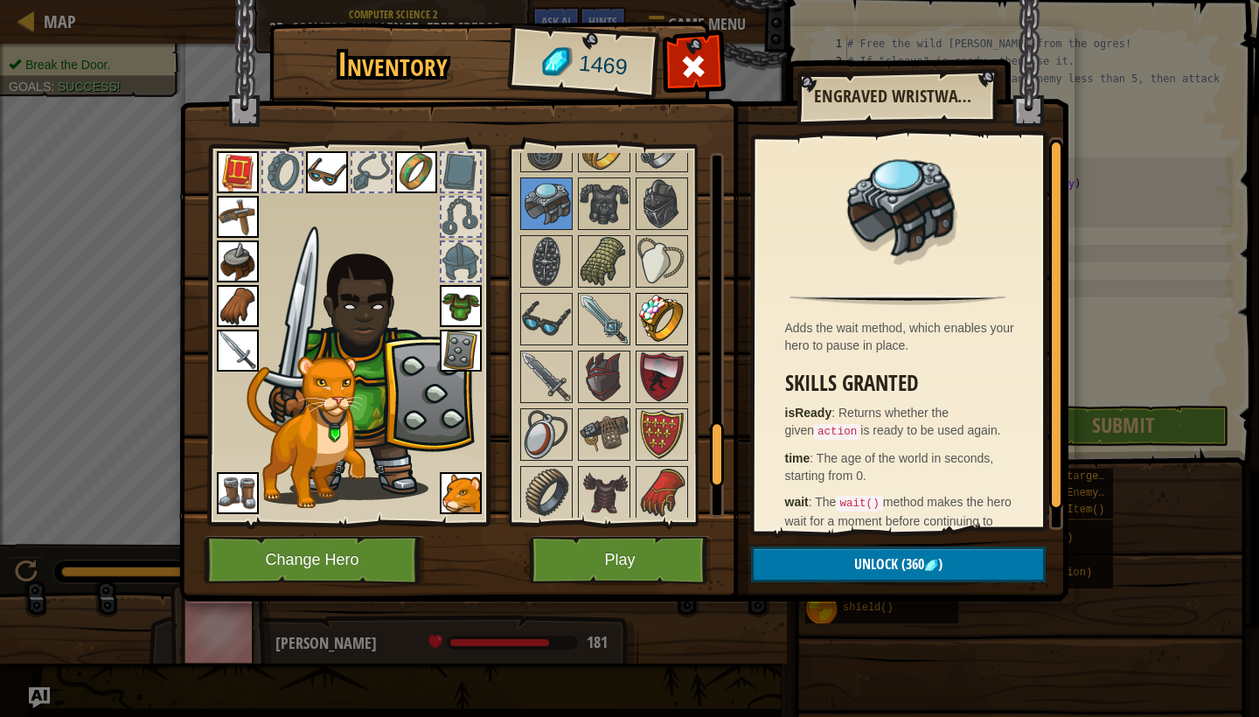
click at [655, 317] on img at bounding box center [661, 319] width 49 height 49
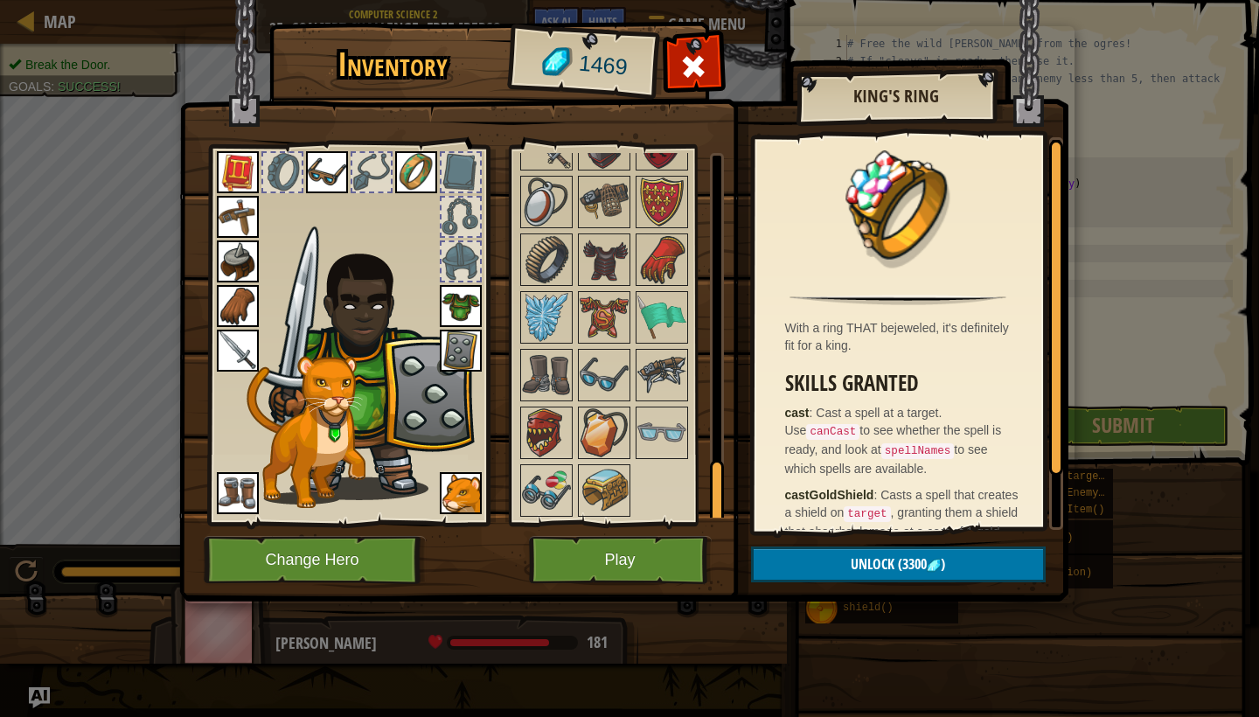
scroll to position [1845, 0]
click at [612, 434] on img at bounding box center [604, 433] width 49 height 49
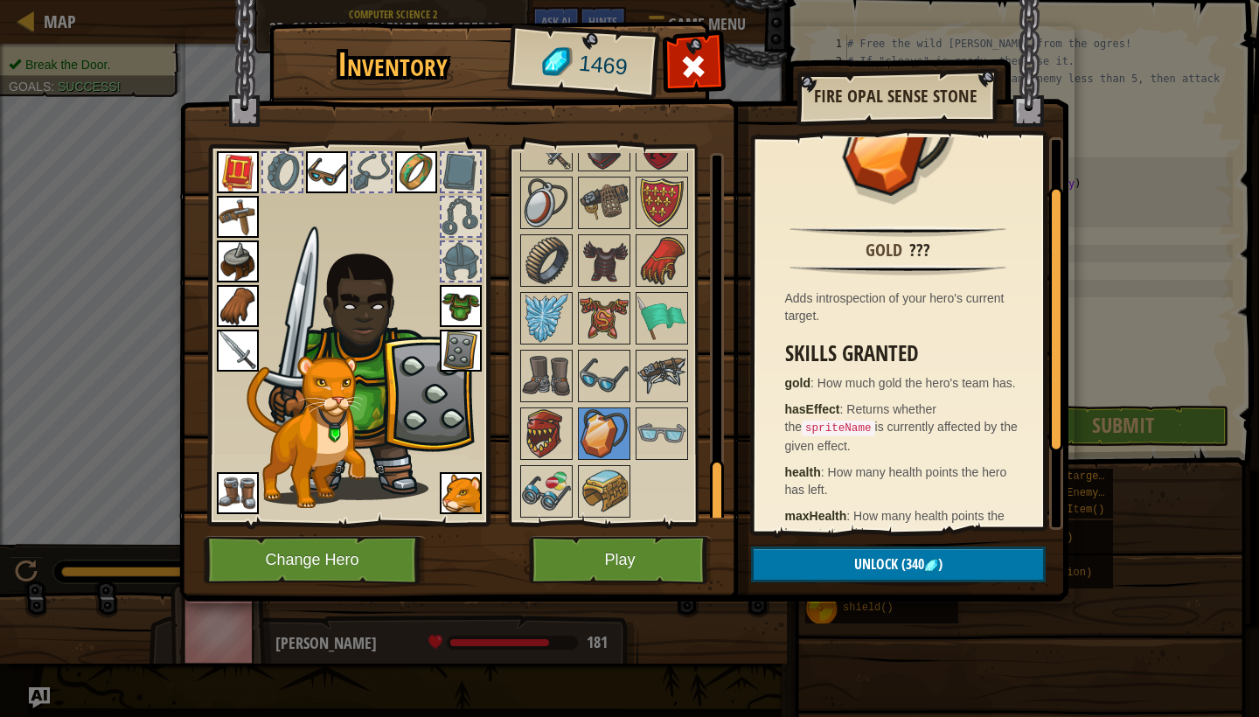
scroll to position [71, 0]
click at [548, 491] on img at bounding box center [546, 491] width 49 height 49
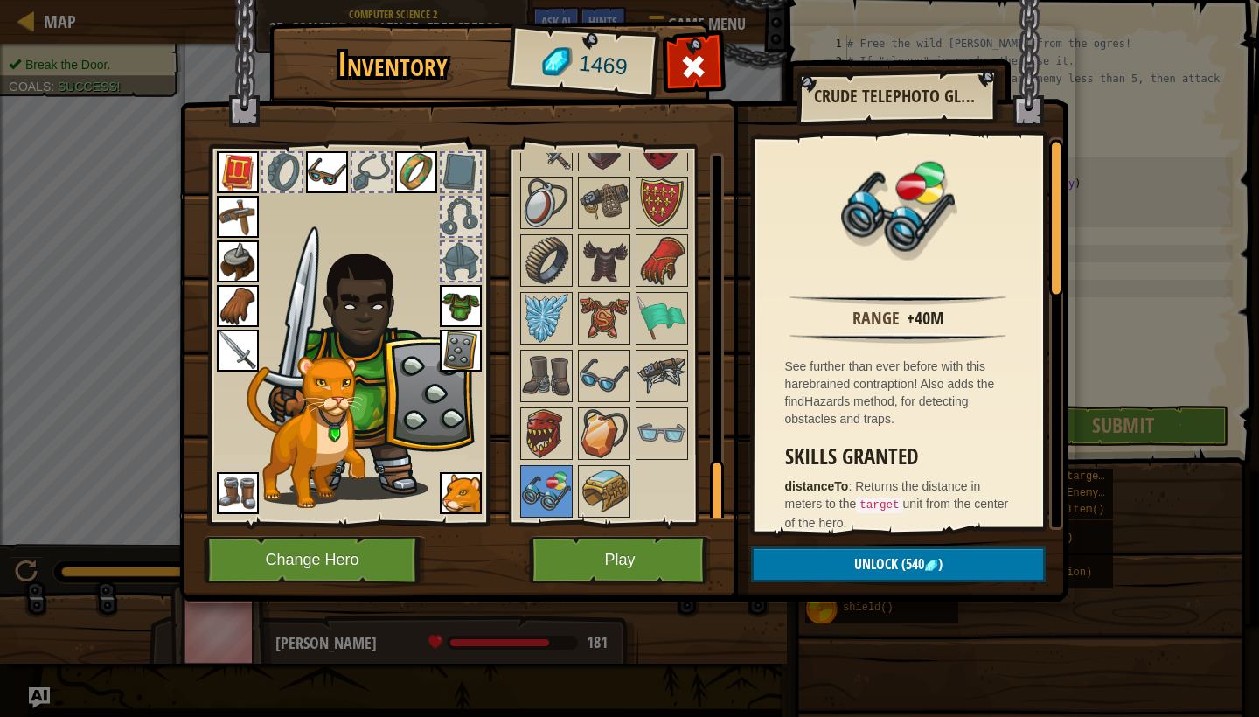
scroll to position [0, 0]
click at [941, 568] on span ")" at bounding box center [940, 563] width 4 height 19
click at [826, 557] on button "Confirm" at bounding box center [898, 565] width 295 height 36
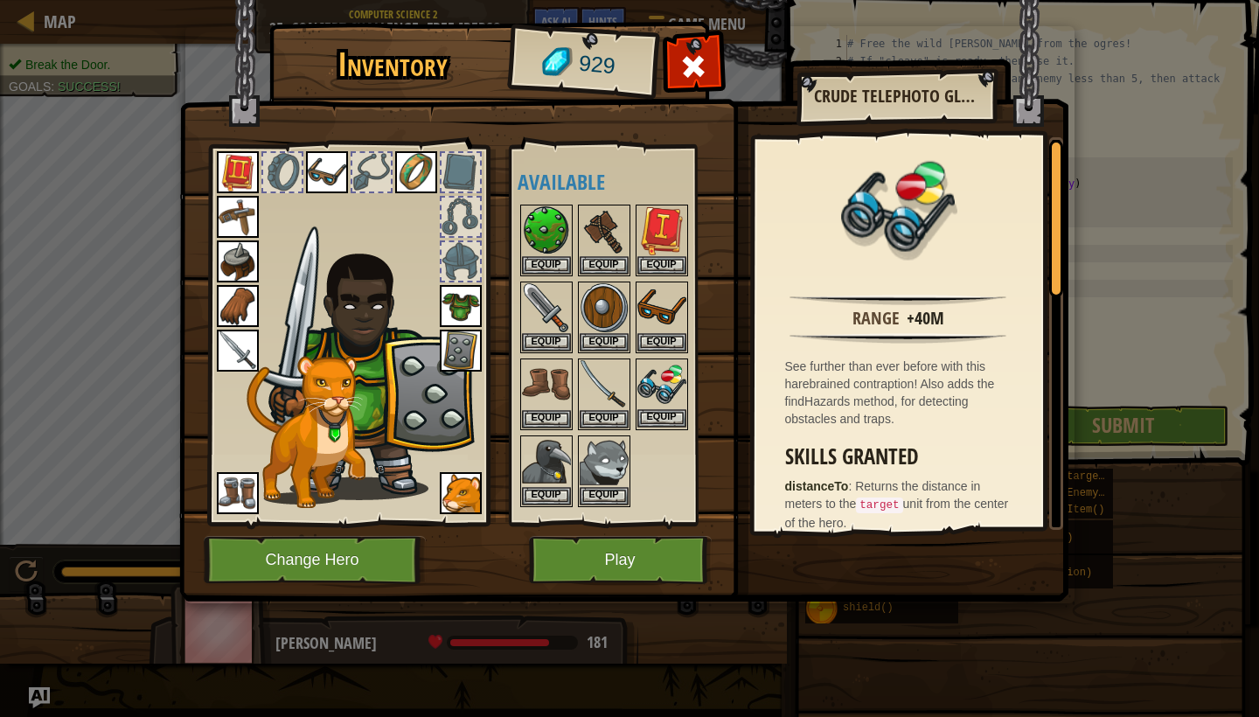
click at [665, 410] on button "Equip" at bounding box center [661, 418] width 49 height 18
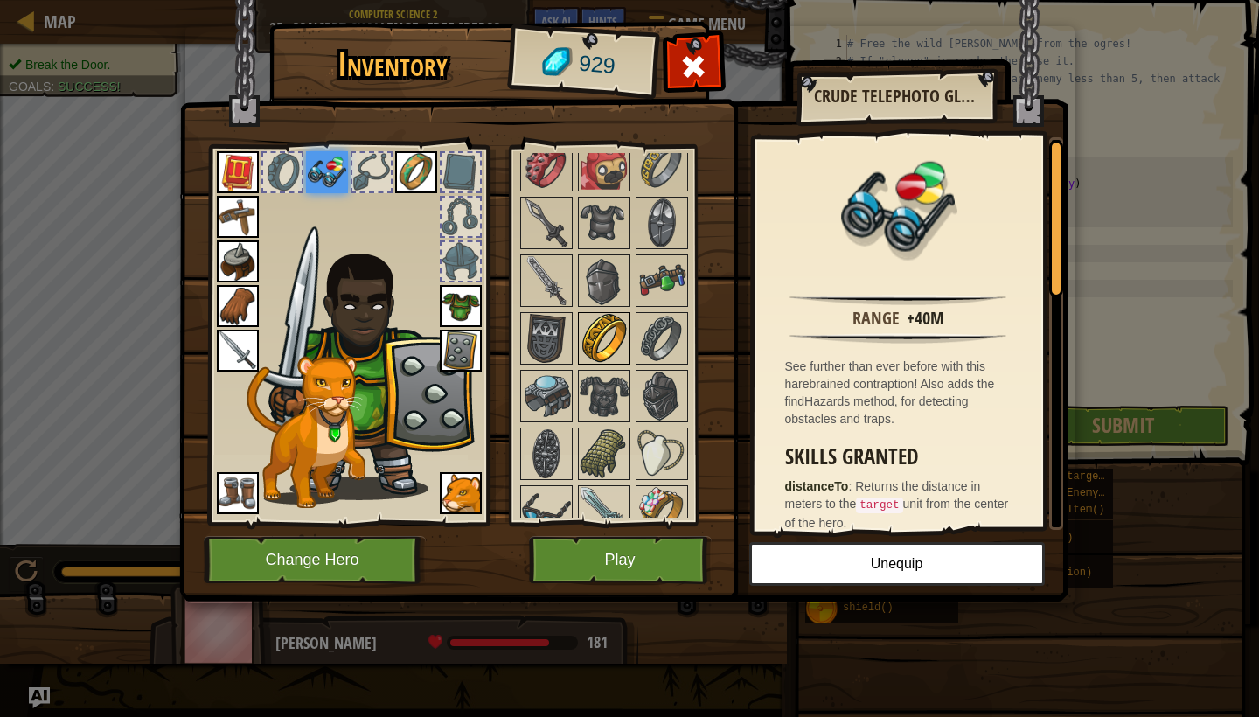
scroll to position [1302, 0]
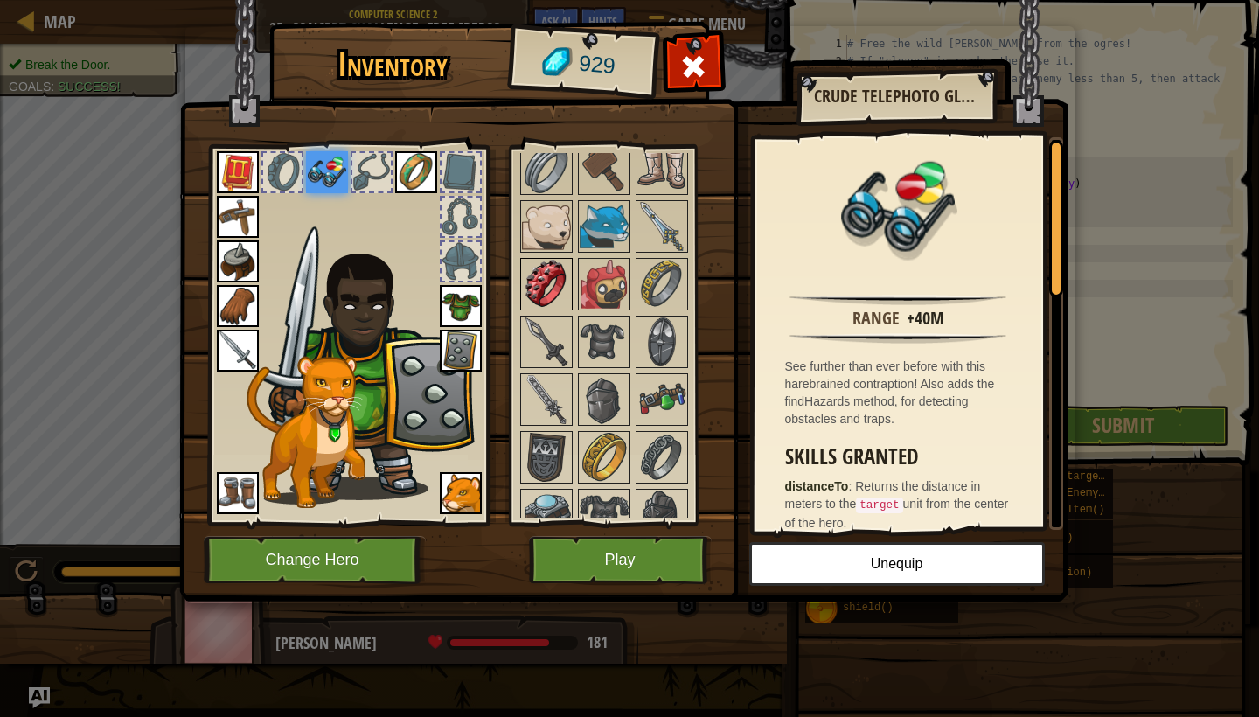
click at [547, 272] on img at bounding box center [546, 284] width 49 height 49
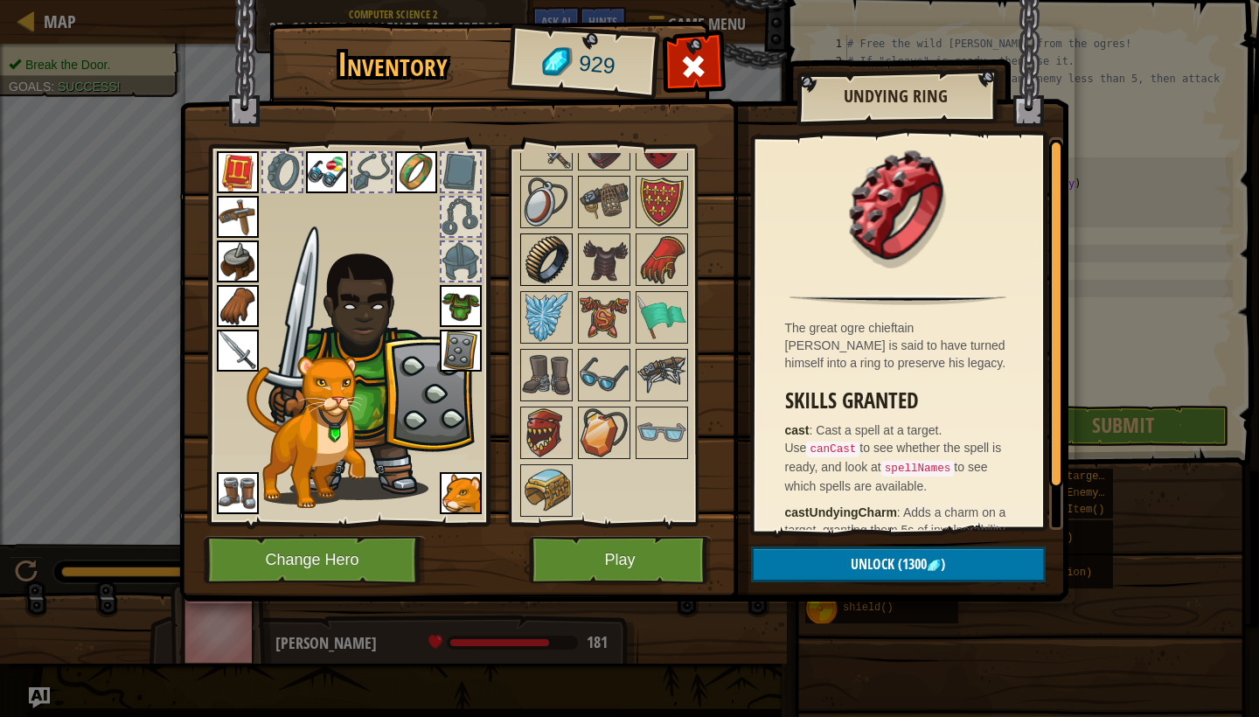
scroll to position [1845, 0]
click at [553, 271] on img at bounding box center [546, 260] width 49 height 49
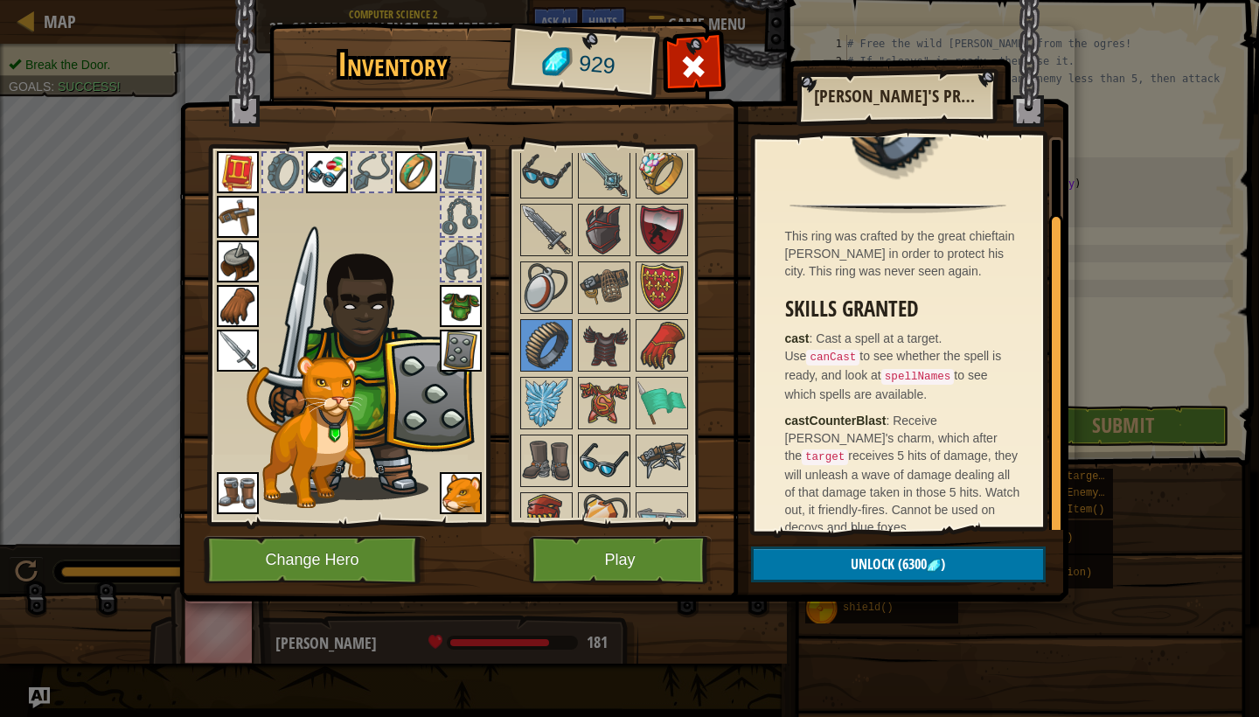
scroll to position [1766, 0]
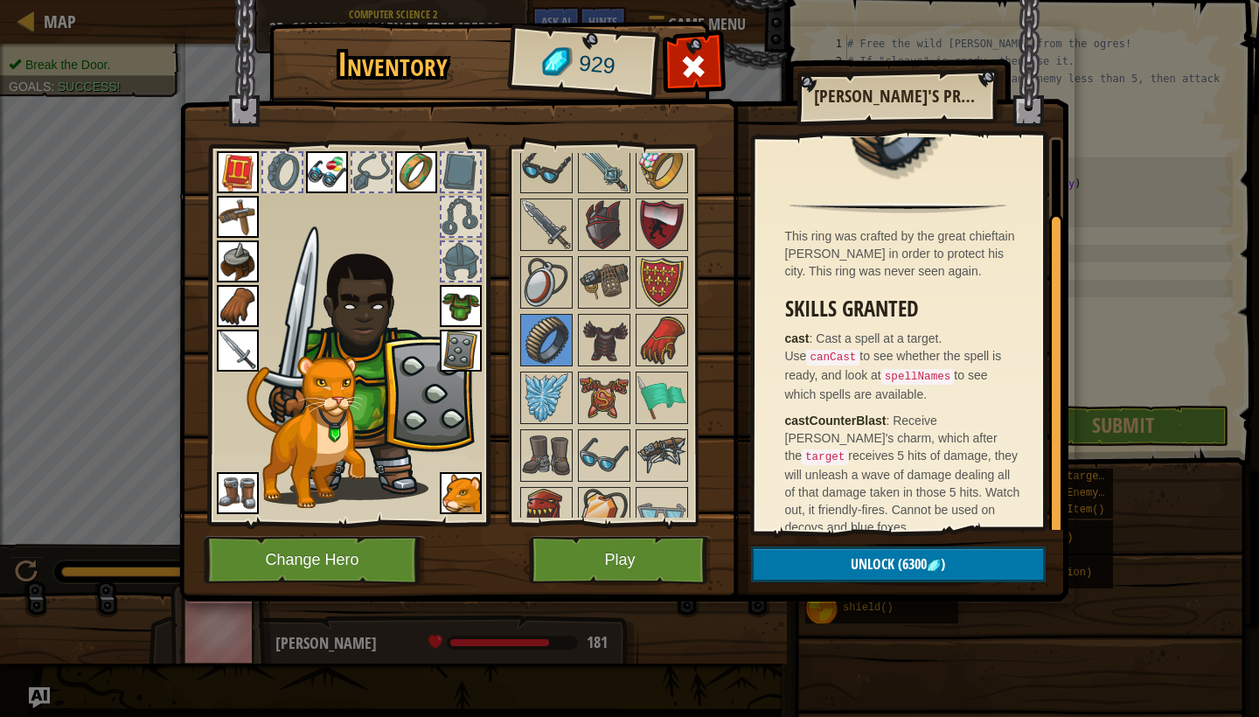
click at [663, 447] on img at bounding box center [661, 455] width 49 height 49
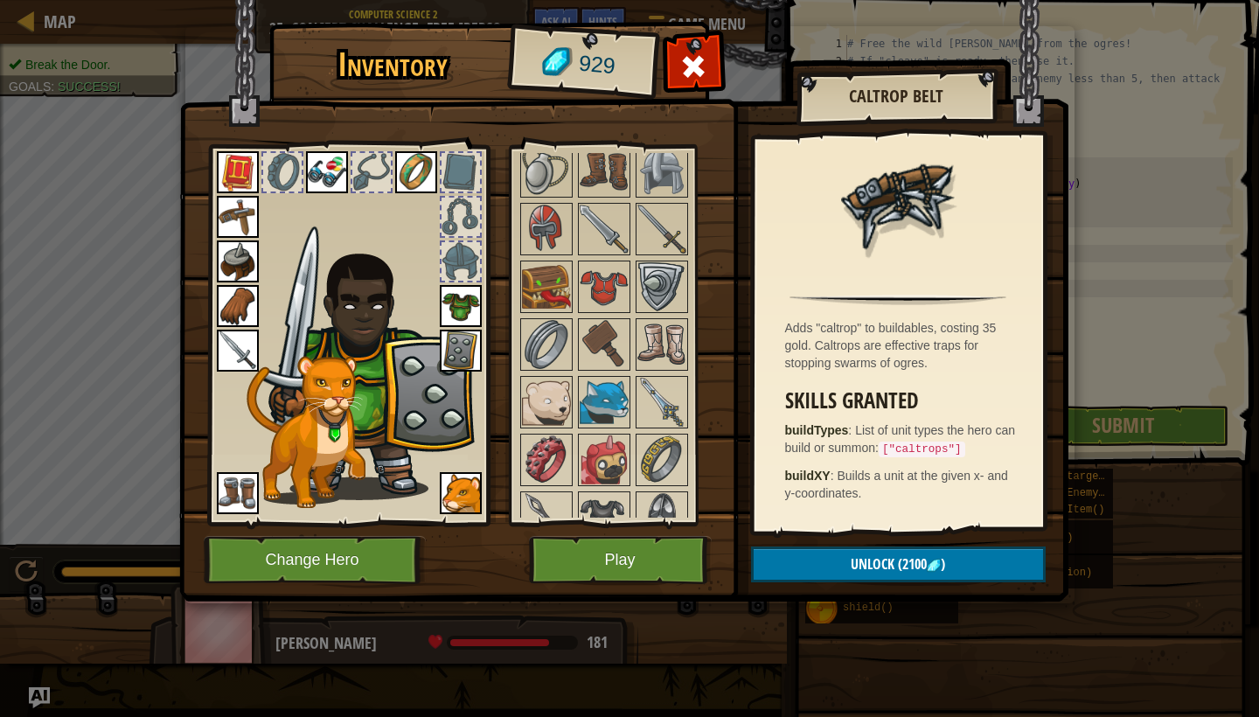
scroll to position [1080, 0]
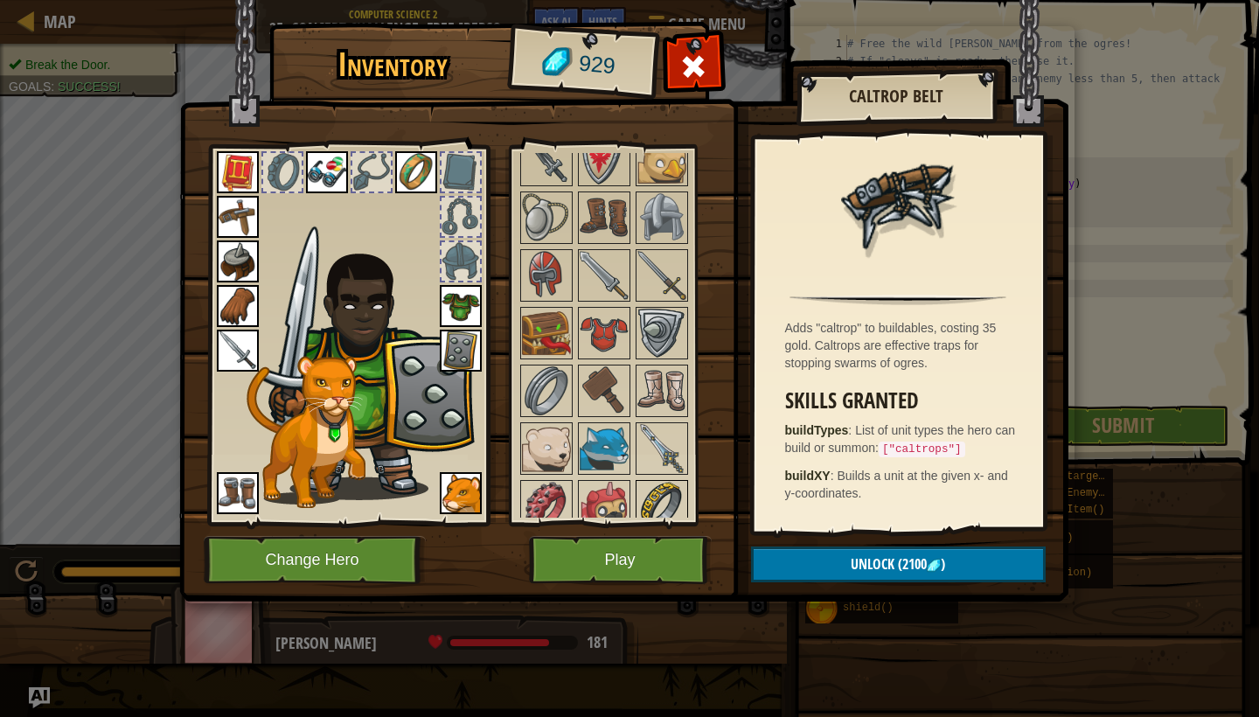
click at [658, 498] on img at bounding box center [661, 506] width 49 height 49
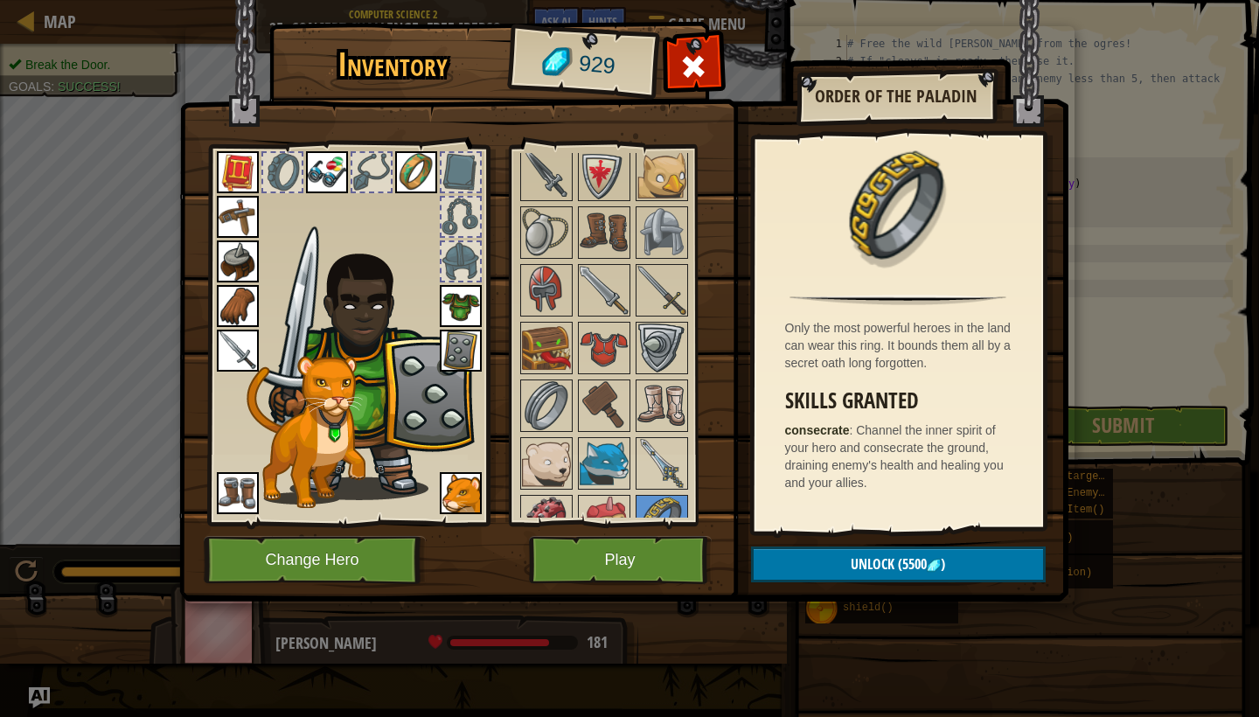
scroll to position [1062, 0]
click at [553, 394] on img at bounding box center [546, 408] width 49 height 49
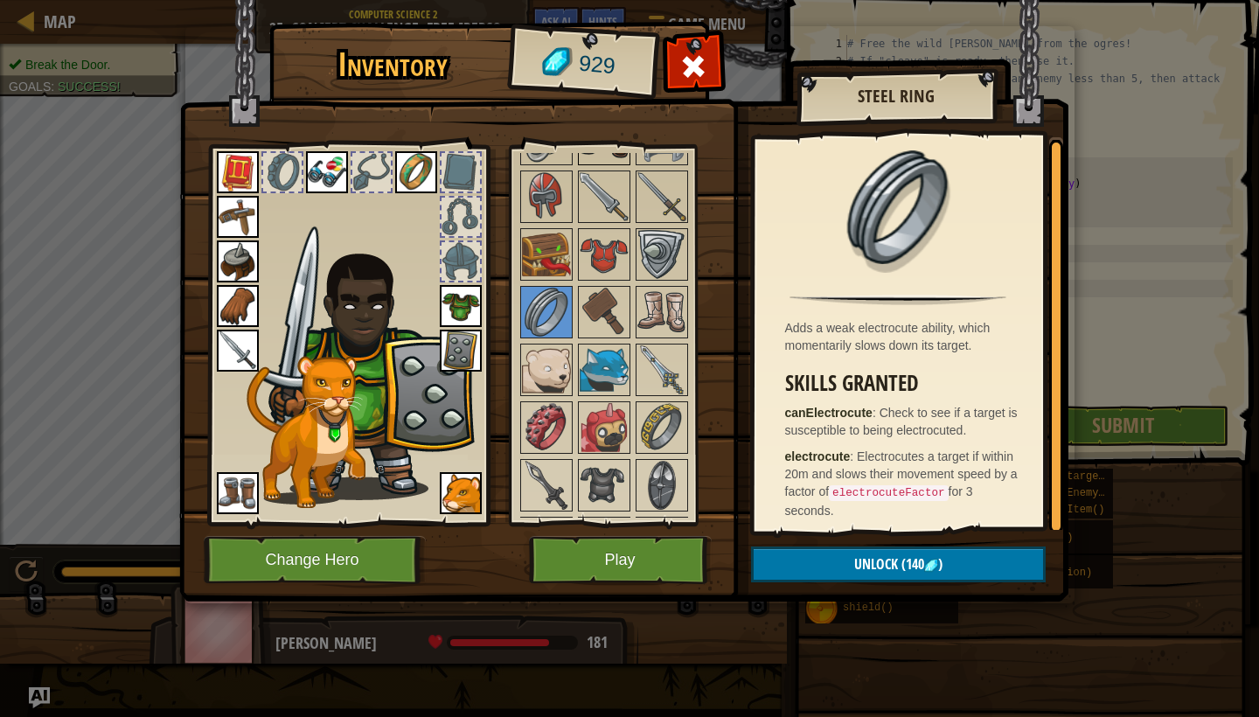
scroll to position [1158, 0]
click at [616, 309] on img at bounding box center [604, 313] width 49 height 49
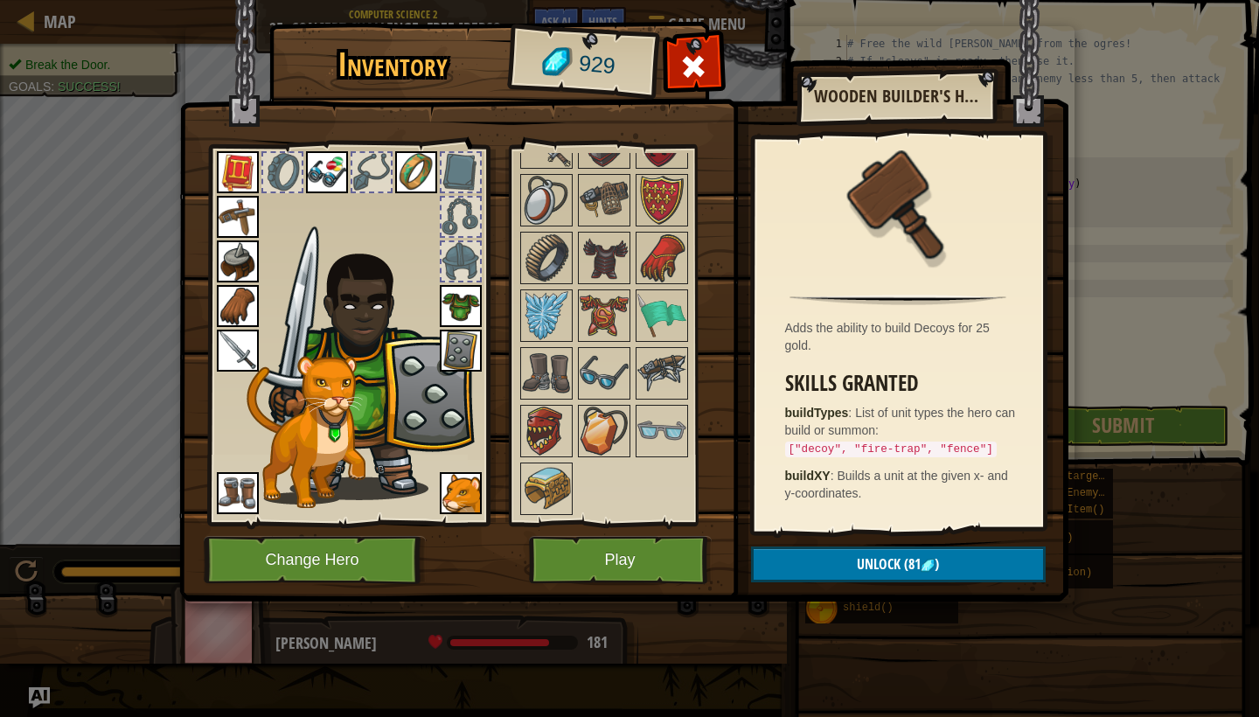
scroll to position [1845, 0]
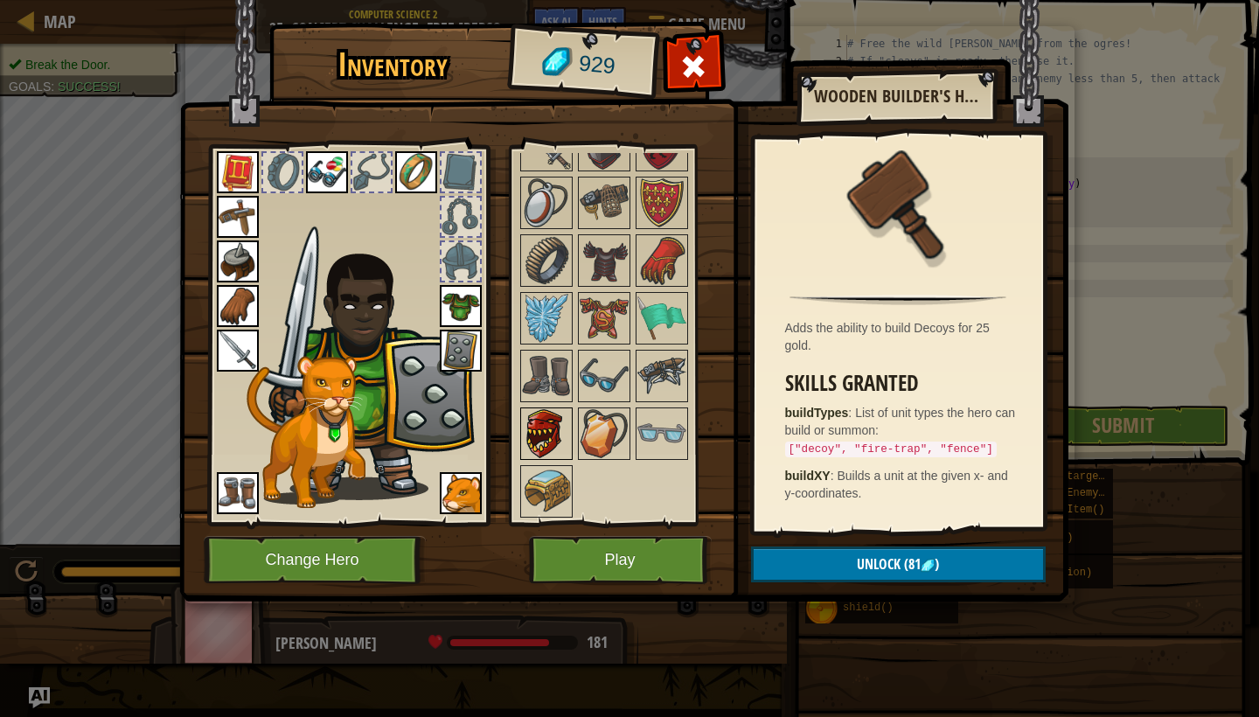
click at [534, 428] on img at bounding box center [546, 433] width 49 height 49
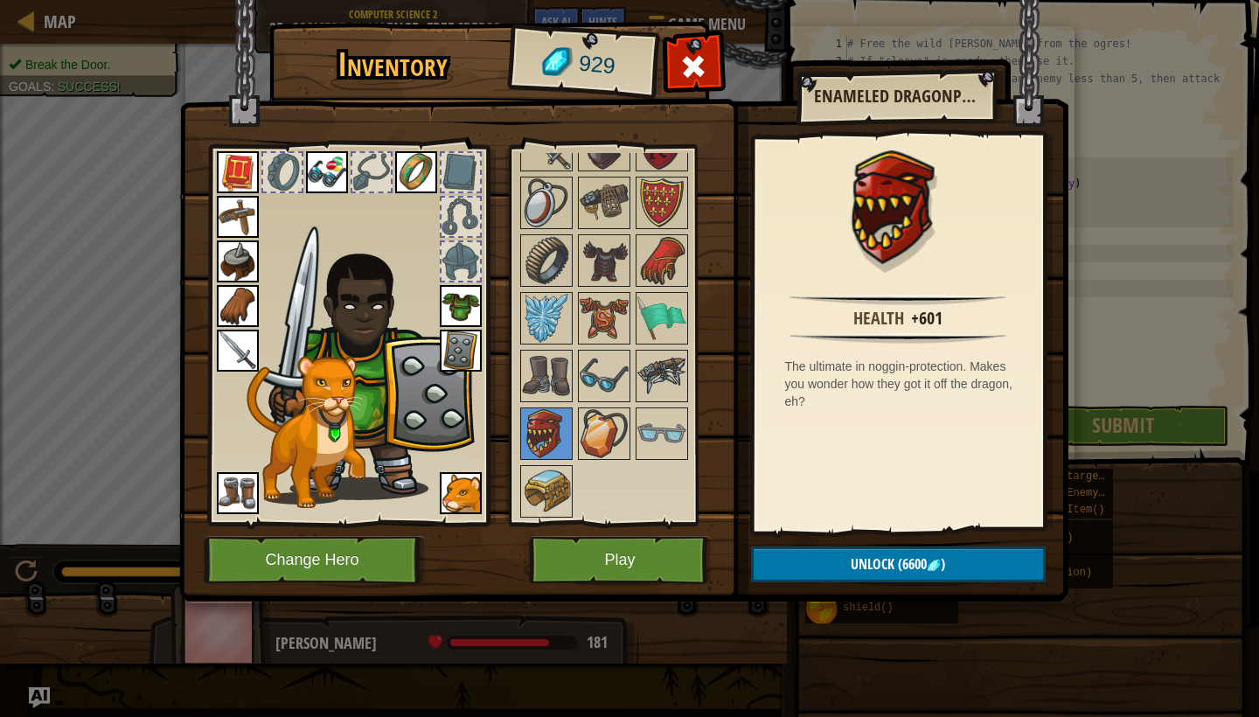
click at [657, 559] on button "Play" at bounding box center [620, 560] width 183 height 48
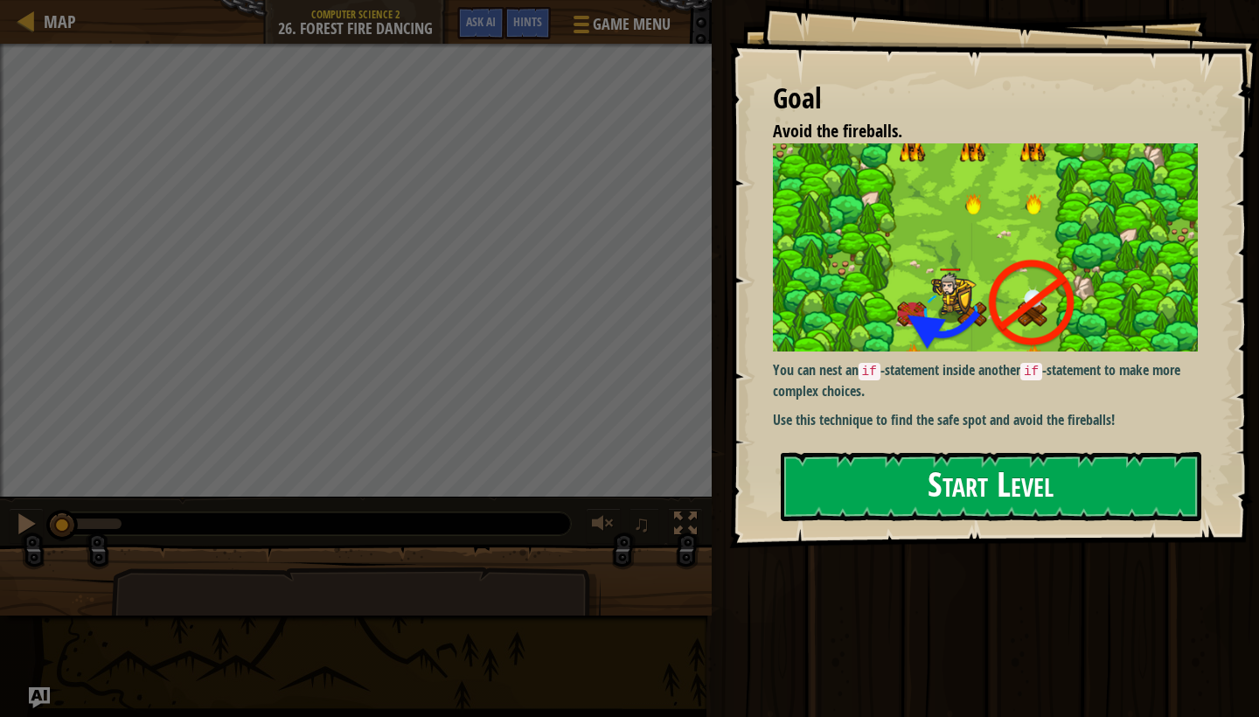
click at [871, 476] on button "Start Level" at bounding box center [991, 486] width 421 height 69
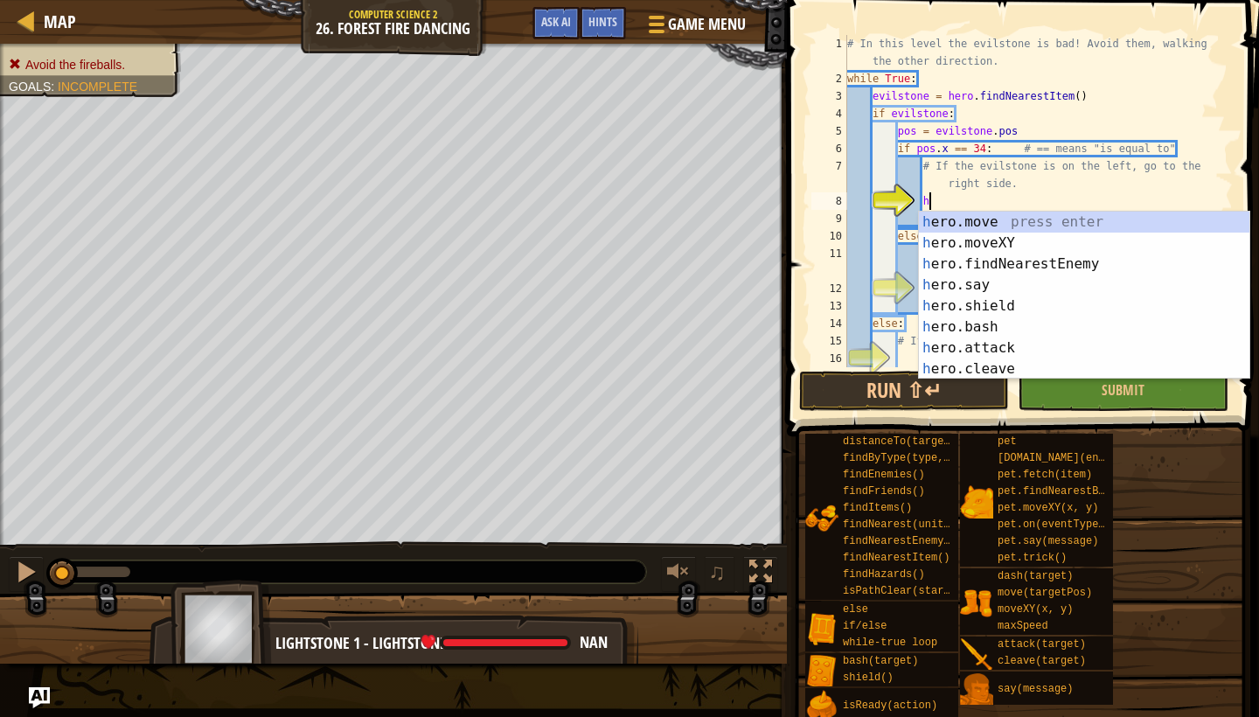
scroll to position [8, 6]
click at [974, 220] on div "h ero.move press enter h ero.moveXY press enter h ero.findNearestEnemy press en…" at bounding box center [1084, 317] width 331 height 210
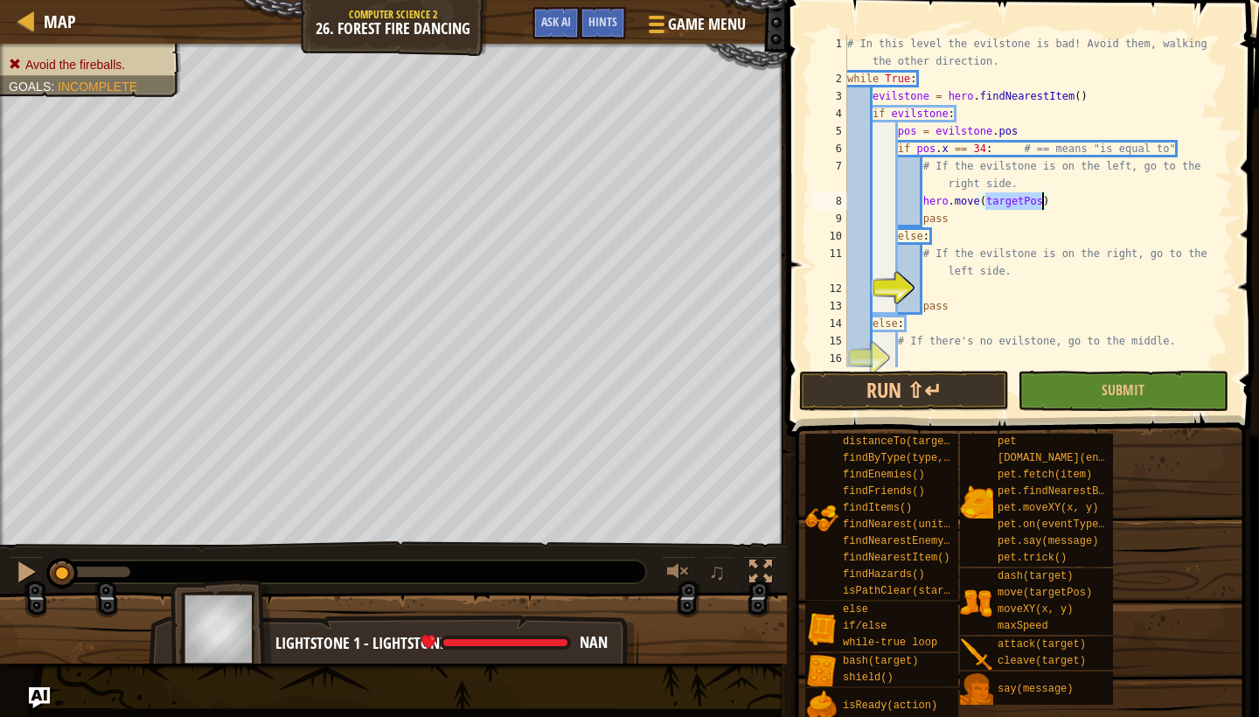
click at [974, 220] on div "# In this level the evilstone is bad! Avoid them, walking the other direction. …" at bounding box center [1038, 227] width 389 height 385
click at [1042, 199] on div "# In this level the evilstone is bad! Avoid them, walking the other direction. …" at bounding box center [1038, 227] width 389 height 385
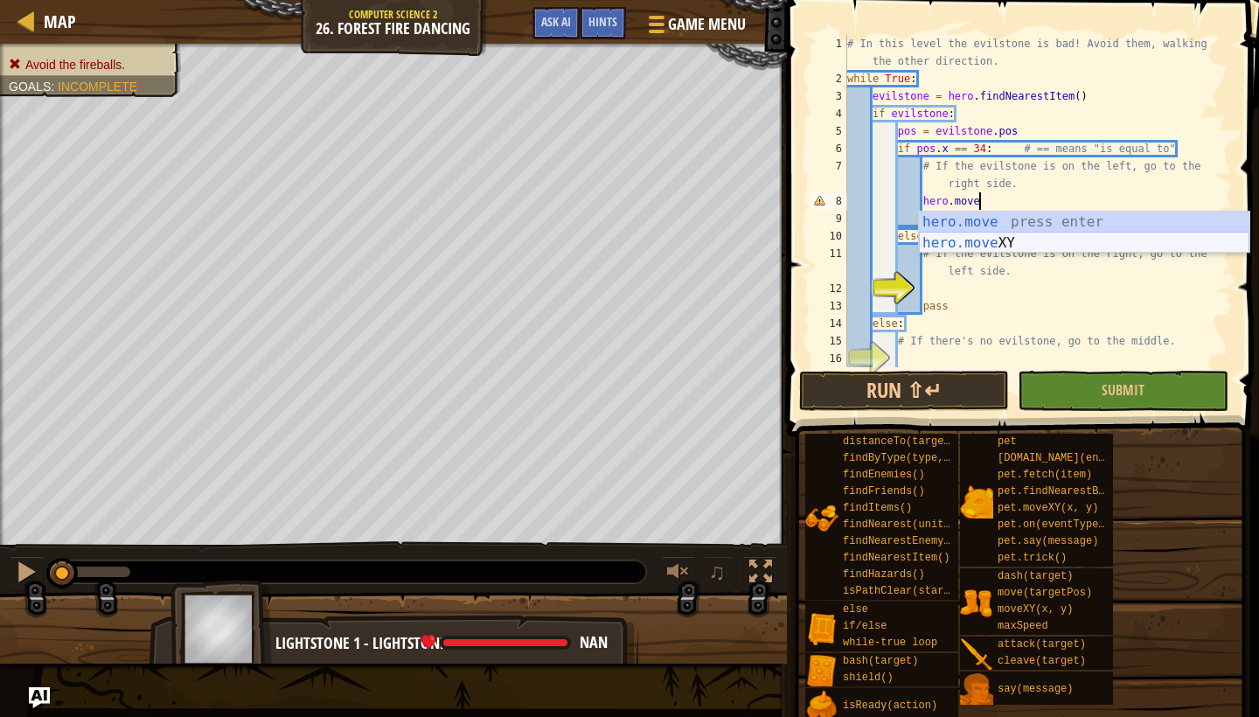
click at [1074, 247] on div "hero.move press enter hero.move XY press enter" at bounding box center [1084, 254] width 331 height 84
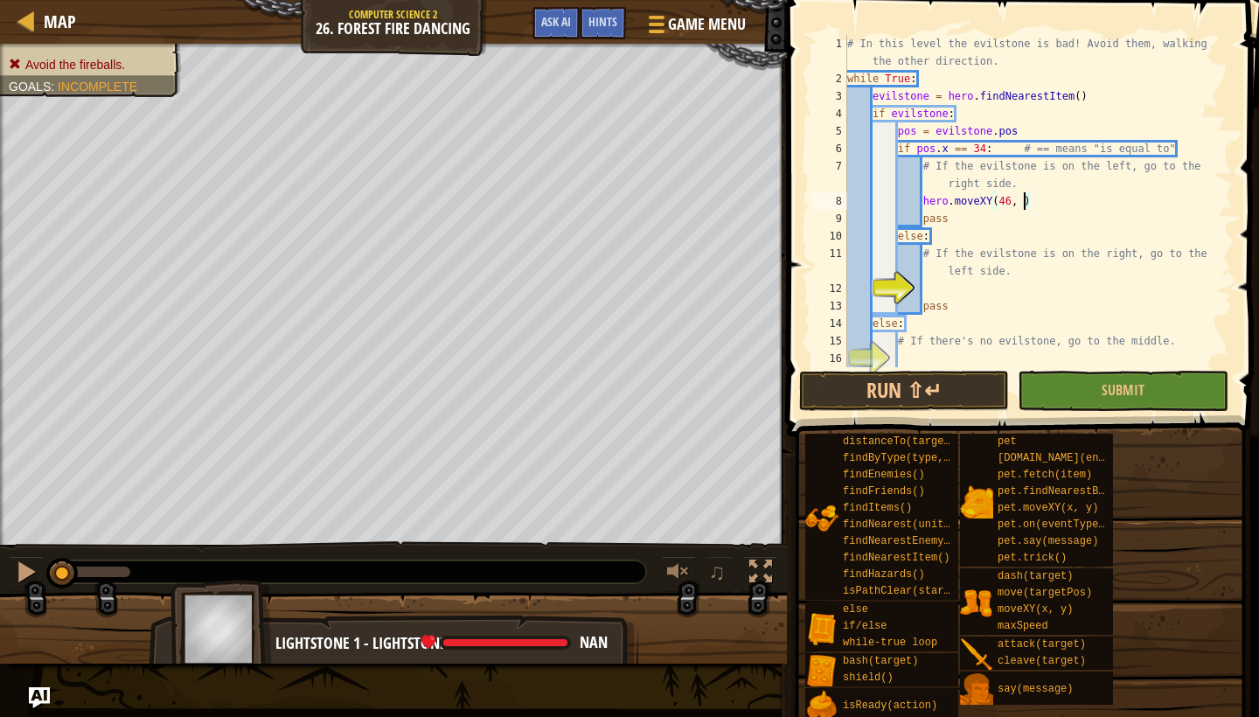
scroll to position [8, 15]
click at [941, 278] on div "# In this level the evilstone is bad! Avoid them, walking the other direction. …" at bounding box center [1038, 227] width 389 height 385
type textarea "# If the evilstone is on the right, go to the left side."
click at [932, 284] on div "# In this level the evilstone is bad! Avoid them, walking the other direction. …" at bounding box center [1038, 227] width 389 height 385
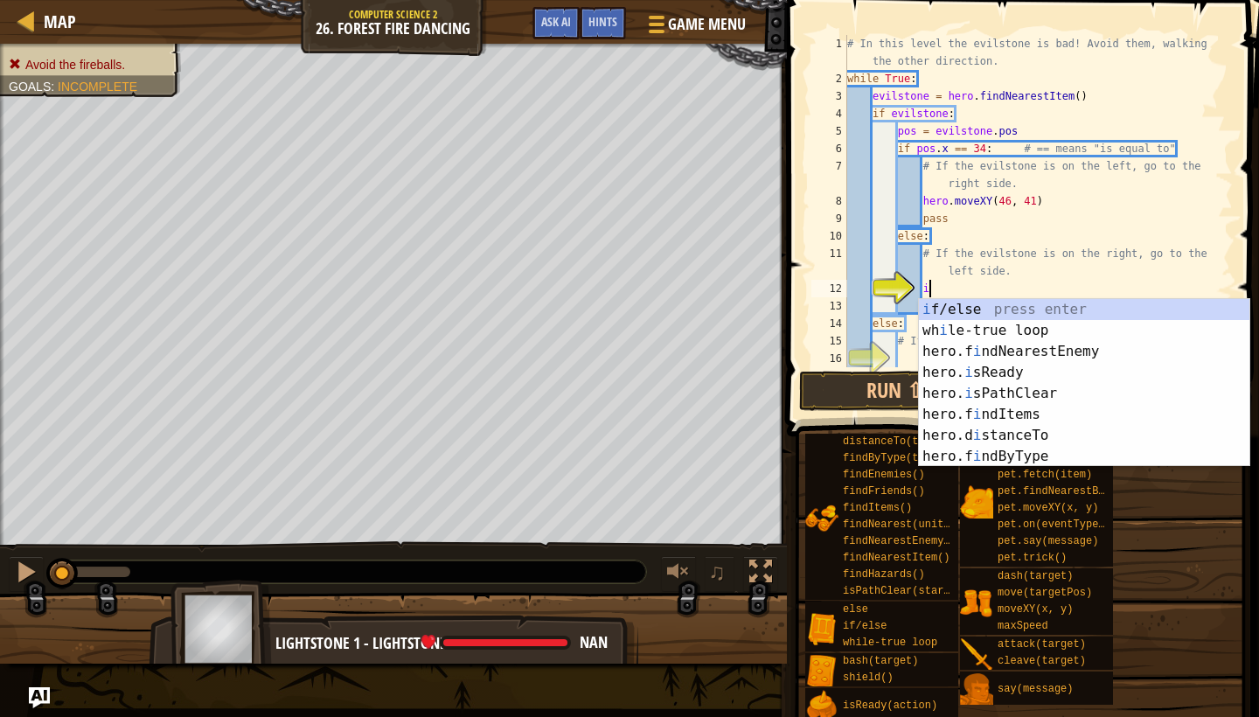
scroll to position [8, 6]
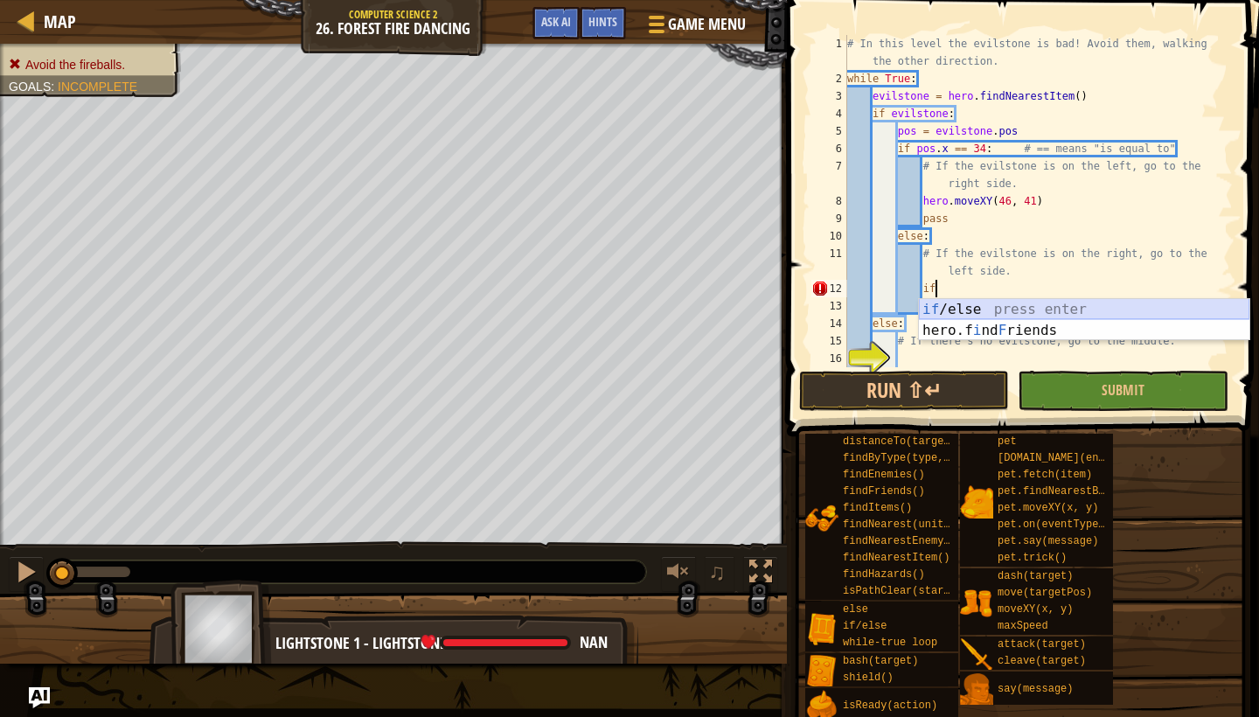
type textarea "i"
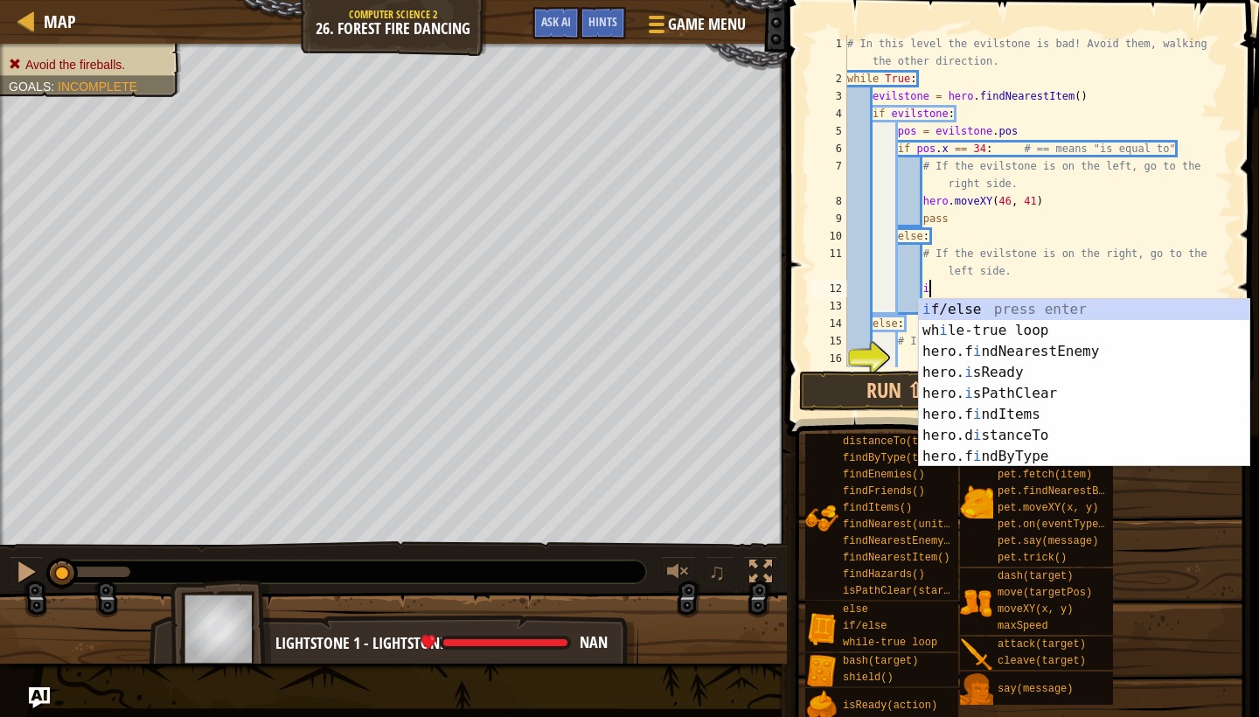
scroll to position [8, 5]
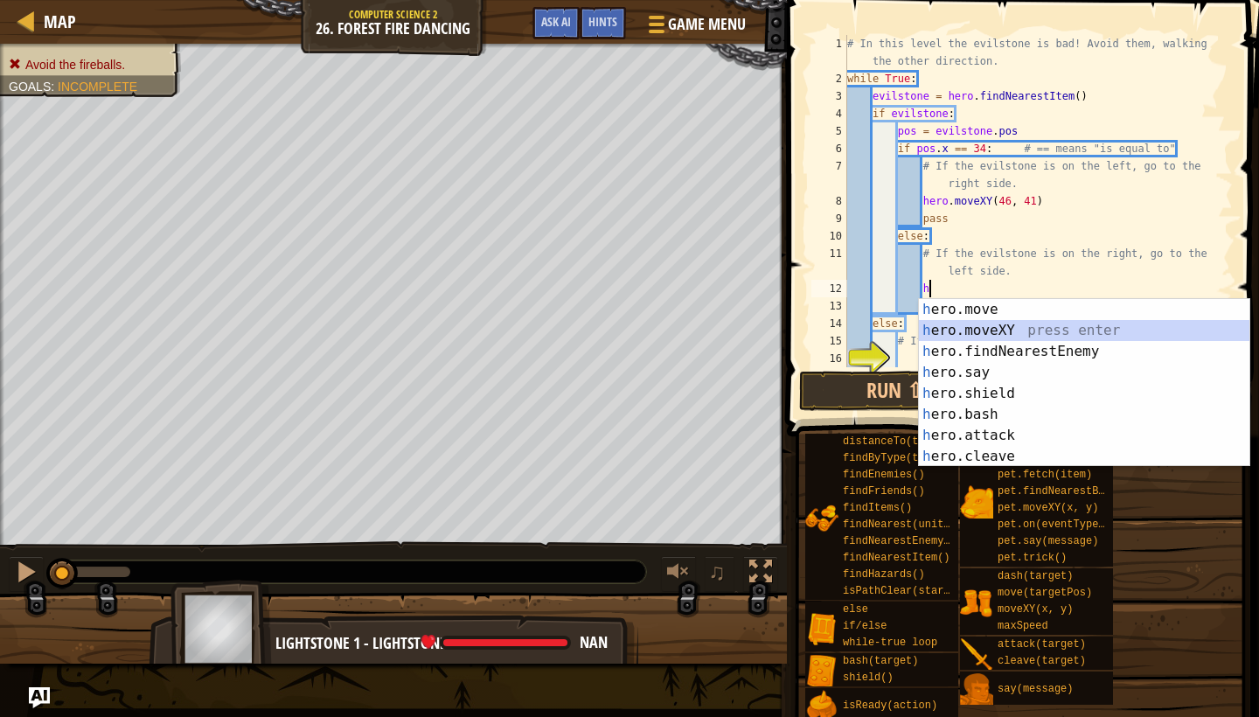
click at [997, 332] on div "h ero.move press enter h ero.moveXY press enter h ero.findNearestEnemy press en…" at bounding box center [1084, 404] width 331 height 210
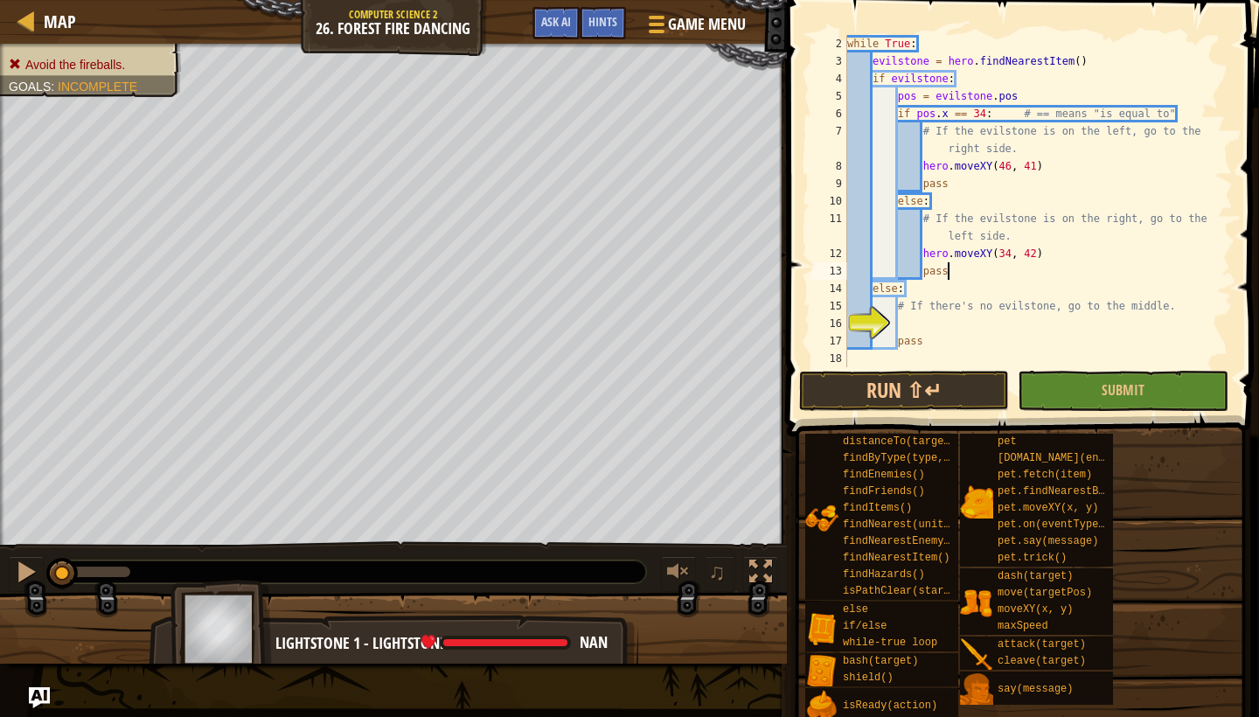
scroll to position [8, 3]
type textarea "# If there's no evilstone, go to the middle."
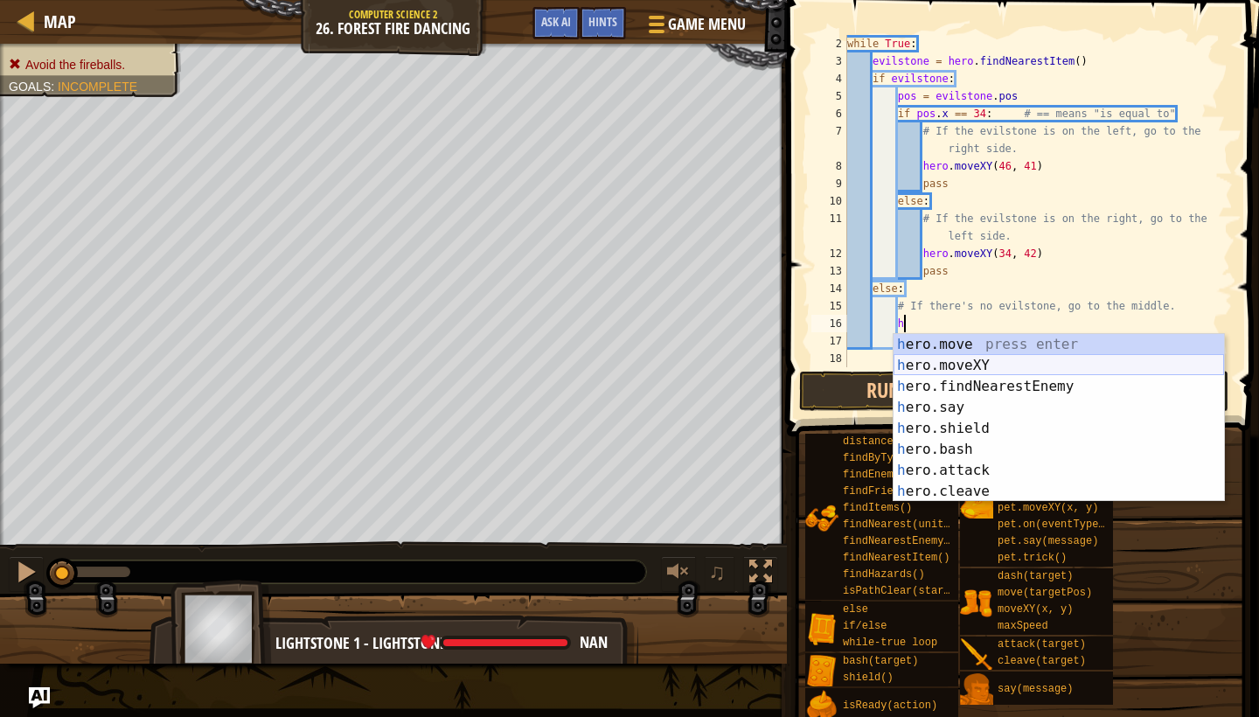
click at [954, 364] on div "h ero.move press enter h ero.moveXY press enter h ero.findNearestEnemy press en…" at bounding box center [1059, 439] width 331 height 210
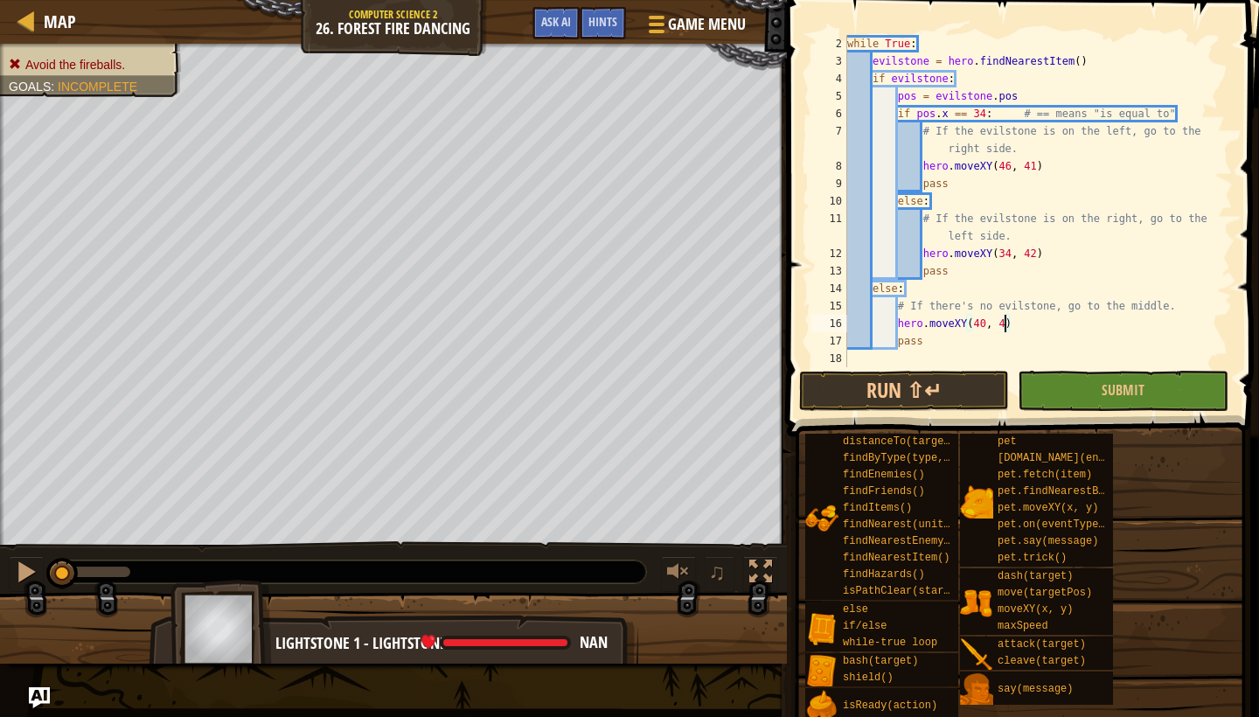
scroll to position [8, 13]
click at [1088, 395] on button "Submit" at bounding box center [1123, 391] width 210 height 40
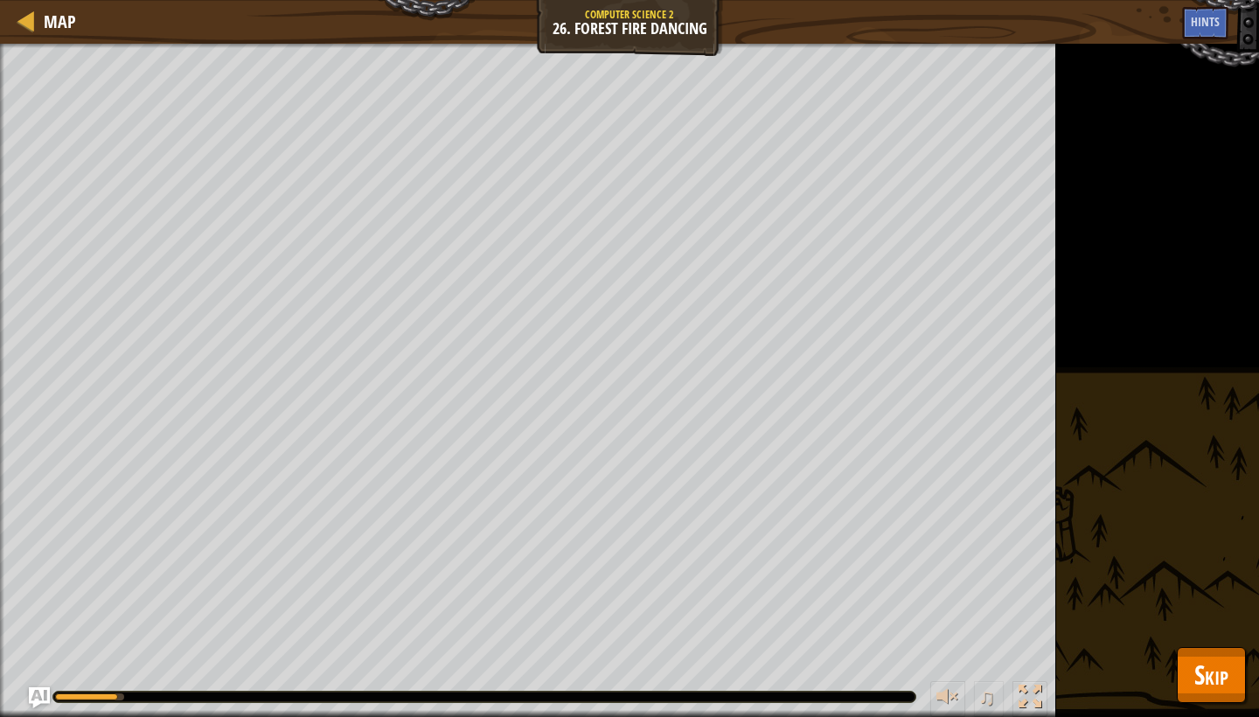
click at [1196, 672] on span "Skip" at bounding box center [1212, 675] width 34 height 36
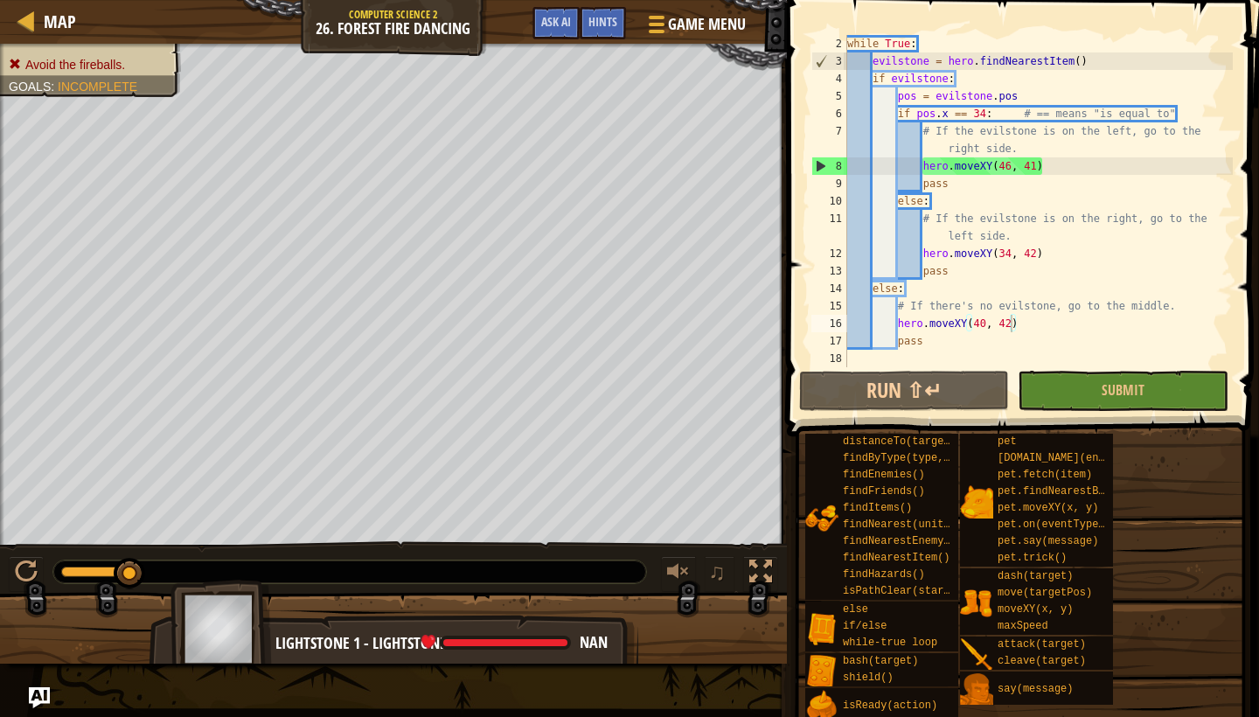
click at [1057, 165] on div "while True : evilstone = hero . findNearestItem ( ) if evilstone : pos = evilst…" at bounding box center [1038, 218] width 389 height 367
click at [1039, 169] on div "while True : evilstone = hero . findNearestItem ( ) if evilstone : pos = evilst…" at bounding box center [1038, 218] width 389 height 367
click at [1011, 168] on div "while True : evilstone = hero . findNearestItem ( ) if evilstone : pos = evilst…" at bounding box center [1038, 218] width 389 height 367
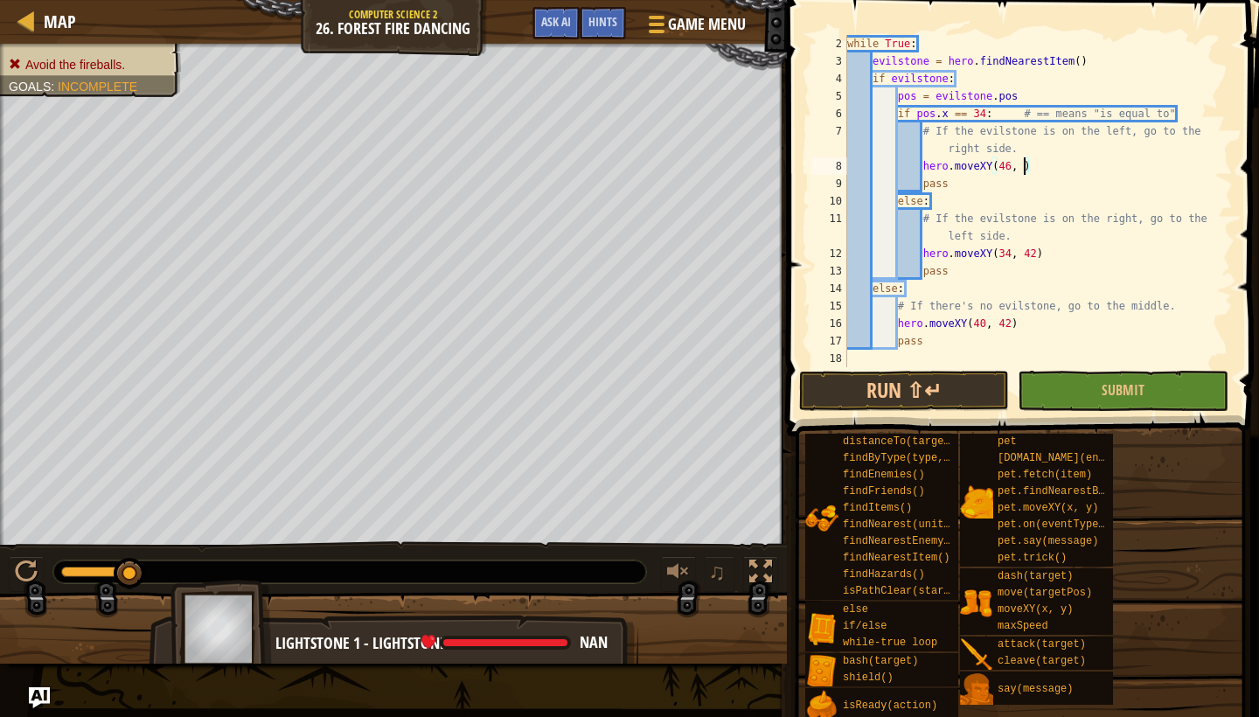
scroll to position [8, 15]
click at [1039, 256] on div "while True : evilstone = hero . findNearestItem ( ) if evilstone : pos = evilst…" at bounding box center [1038, 218] width 389 height 367
click at [1006, 330] on div "while True : evilstone = hero . findNearestItem ( ) if evilstone : pos = evilst…" at bounding box center [1038, 218] width 389 height 367
type textarea "hero.moveXY(40, 22)"
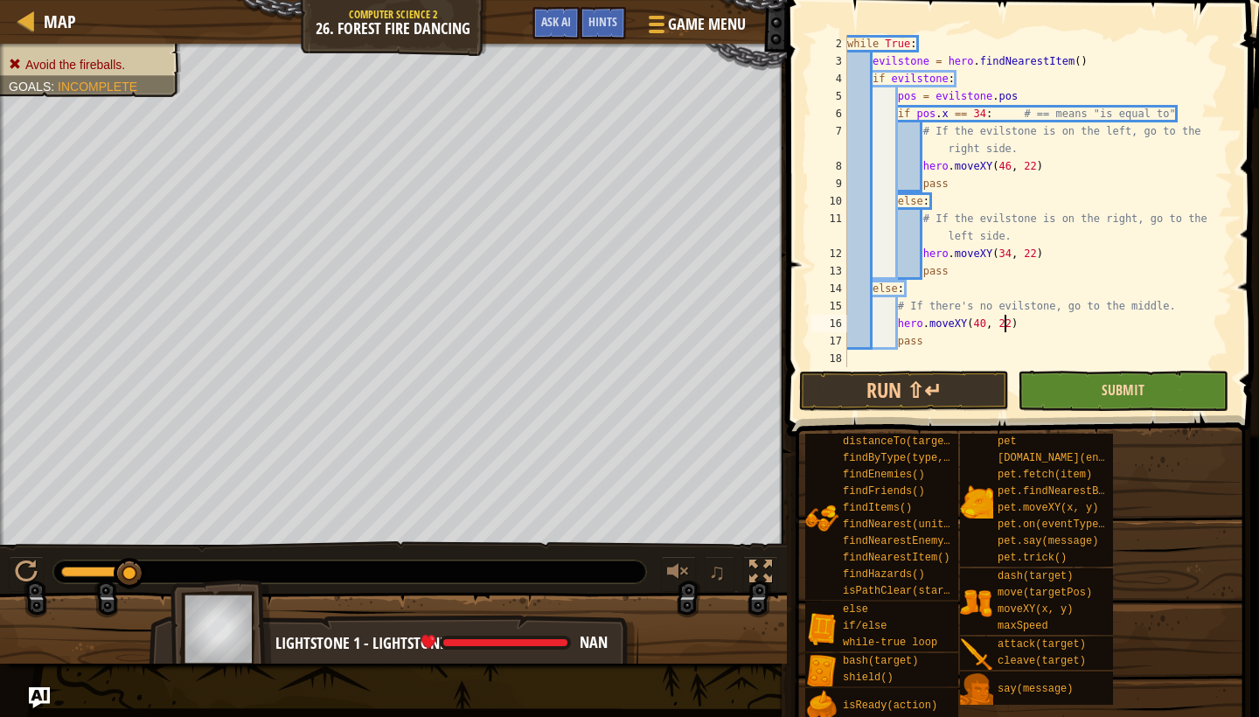
click at [1132, 387] on span "Submit" at bounding box center [1123, 389] width 43 height 19
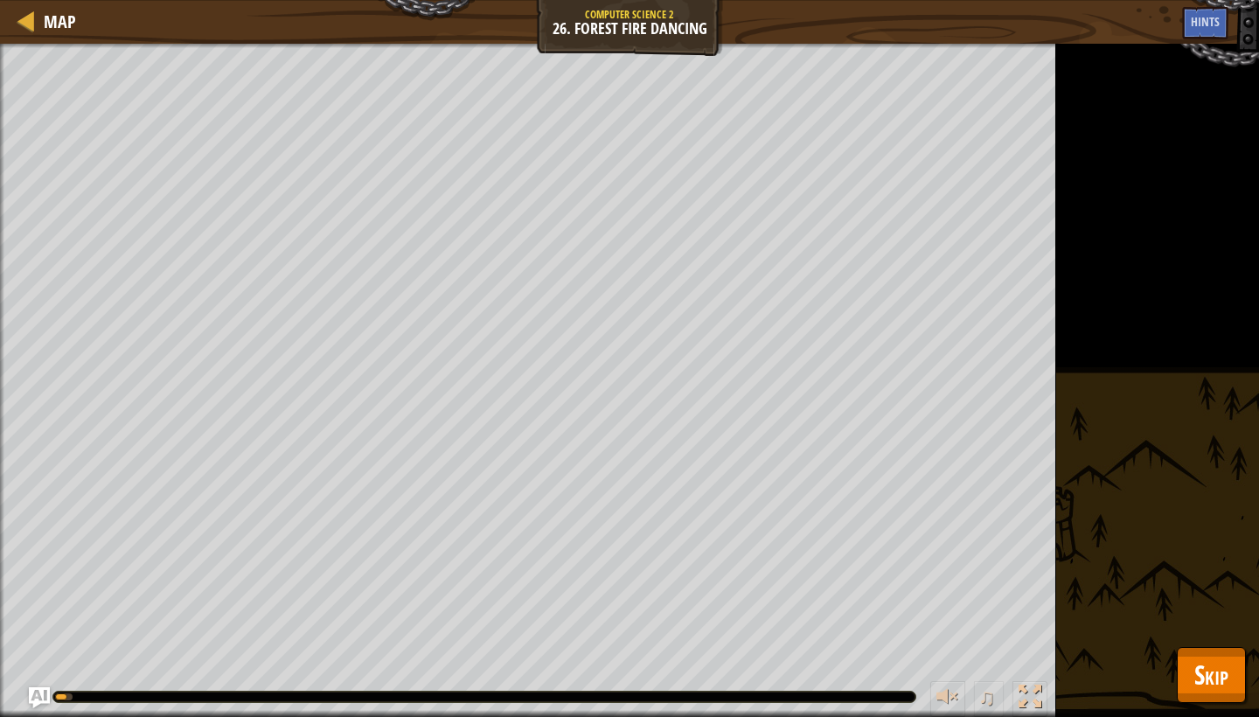
click at [1218, 672] on span "Skip" at bounding box center [1212, 675] width 34 height 36
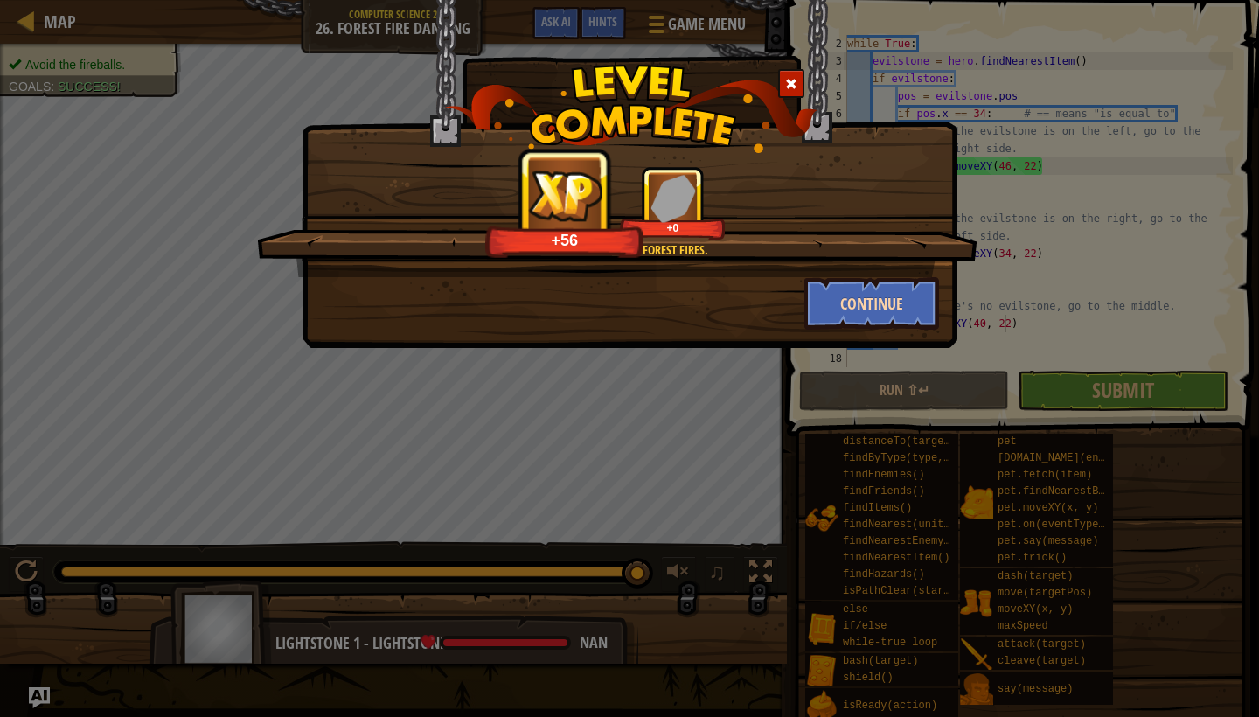
click at [885, 317] on button "Continue" at bounding box center [873, 303] width 136 height 52
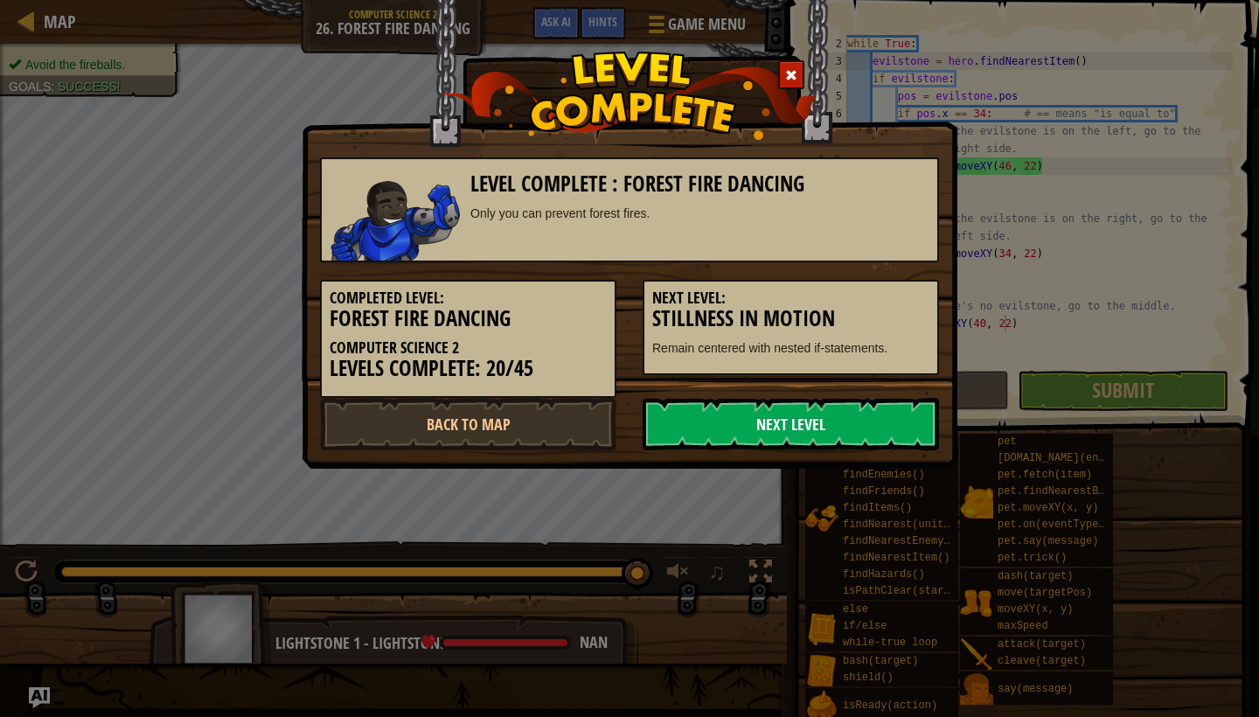
click at [868, 429] on link "Next Level" at bounding box center [791, 424] width 296 height 52
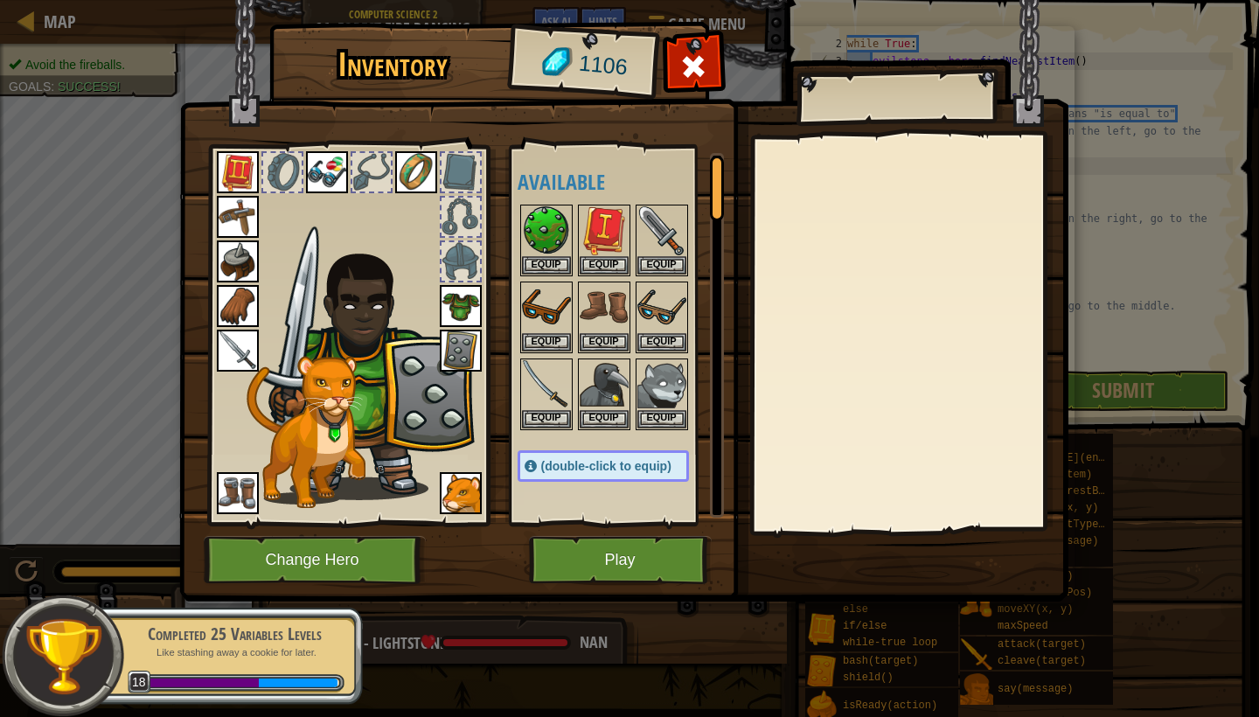
click at [673, 537] on button "Play" at bounding box center [620, 560] width 183 height 48
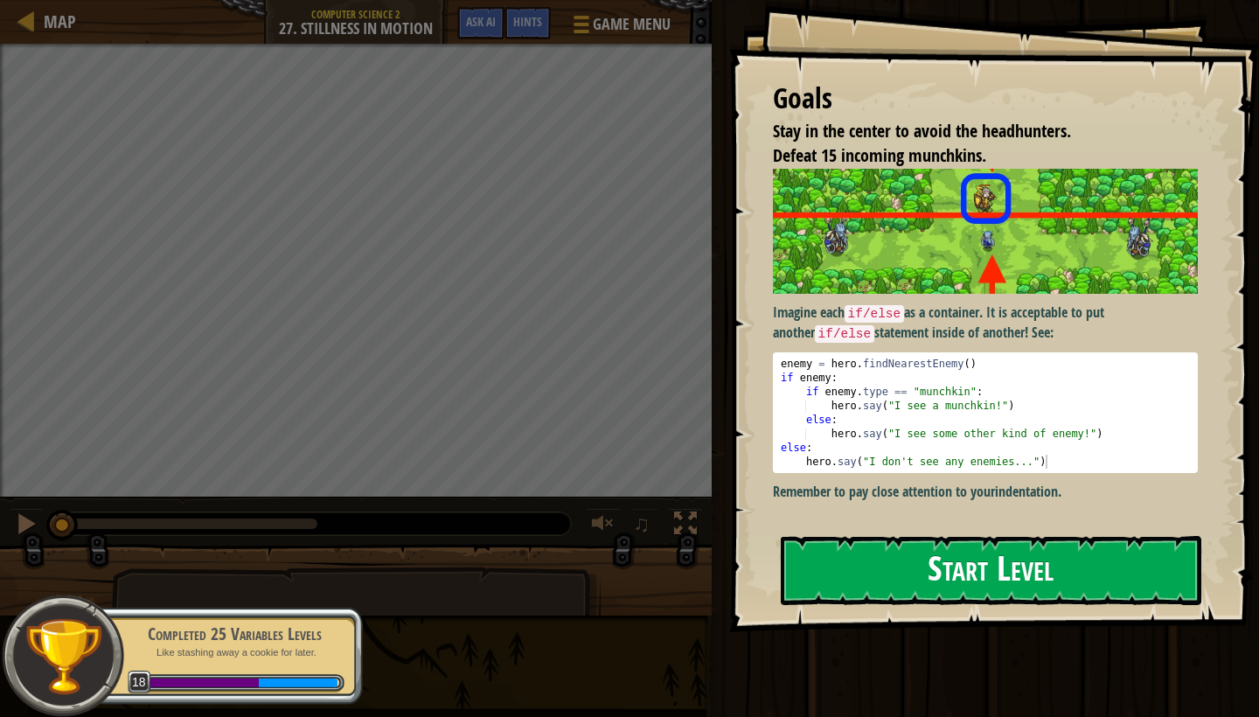
click at [943, 554] on button "Start Level" at bounding box center [991, 570] width 421 height 69
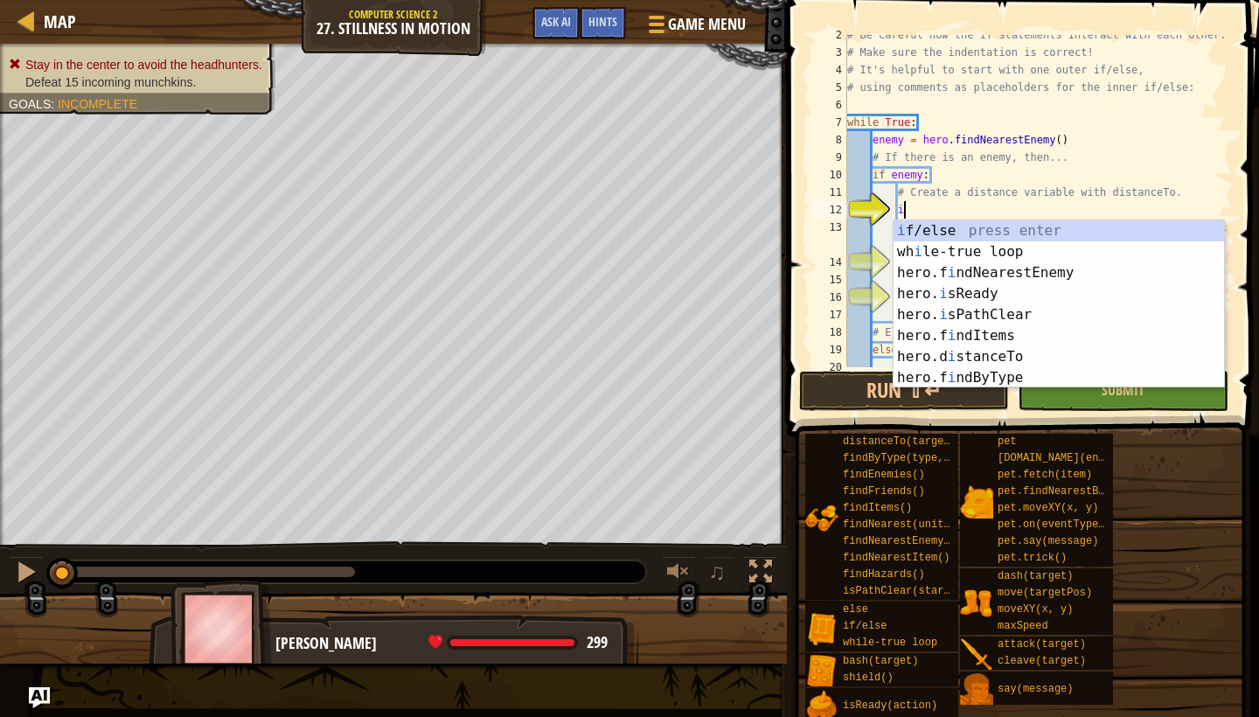
scroll to position [8, 4]
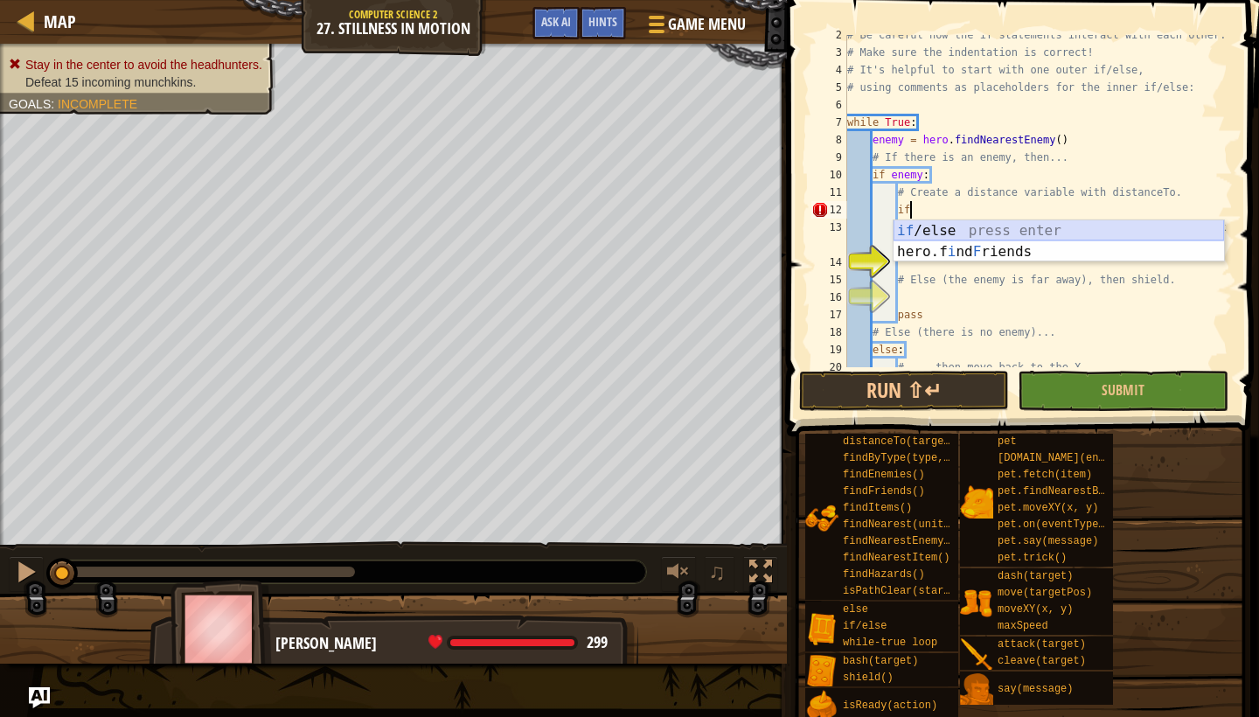
type textarea "i"
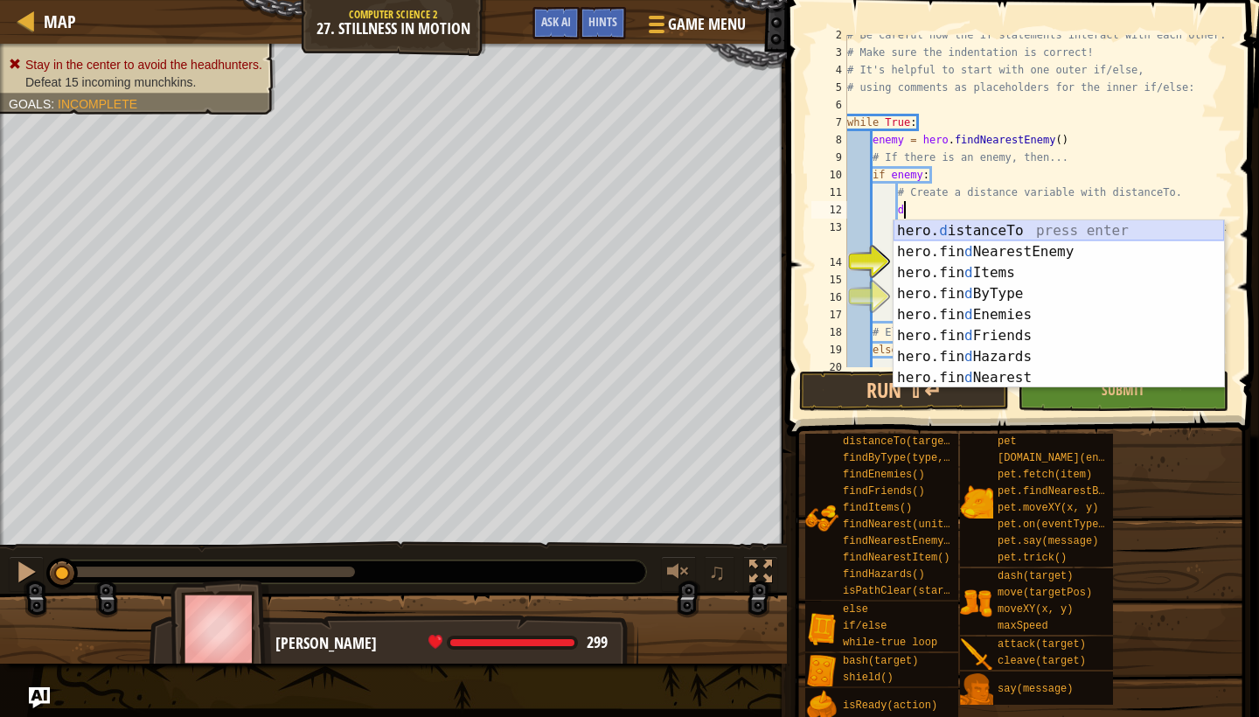
click at [1067, 232] on div "hero. d istanceTo press enter hero.fin d NearestEnemy press enter hero.fin d It…" at bounding box center [1059, 325] width 331 height 210
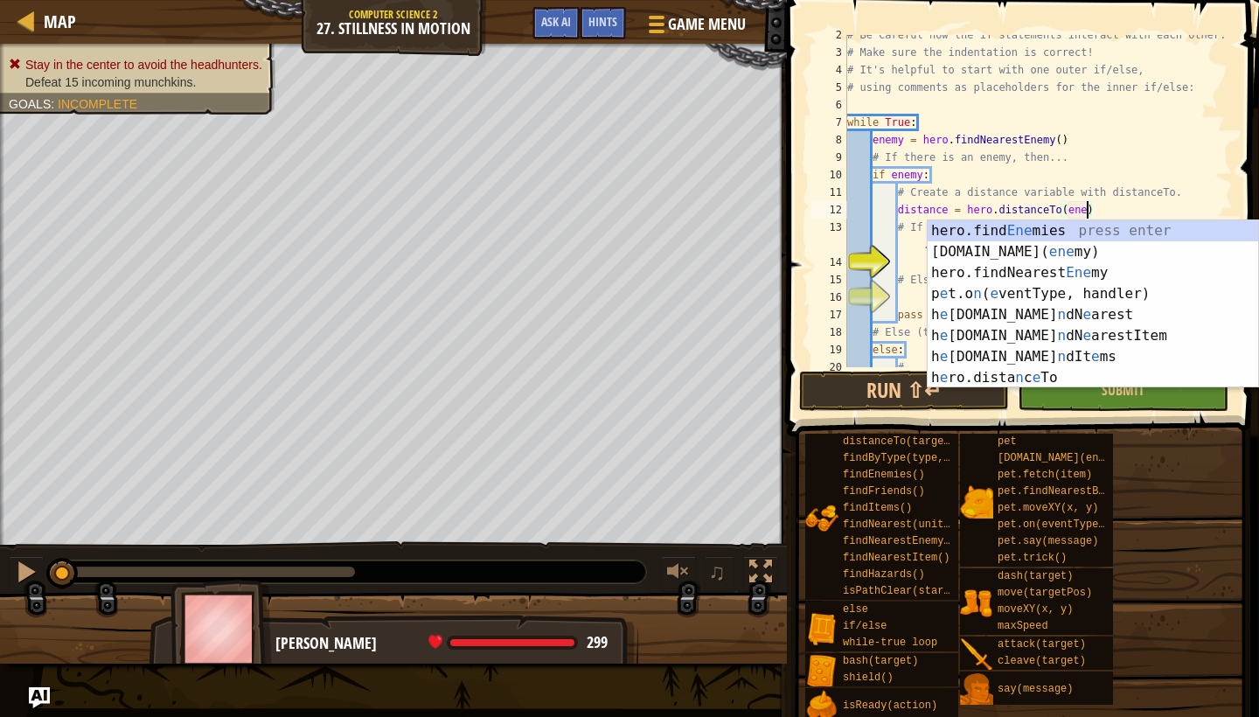
scroll to position [8, 20]
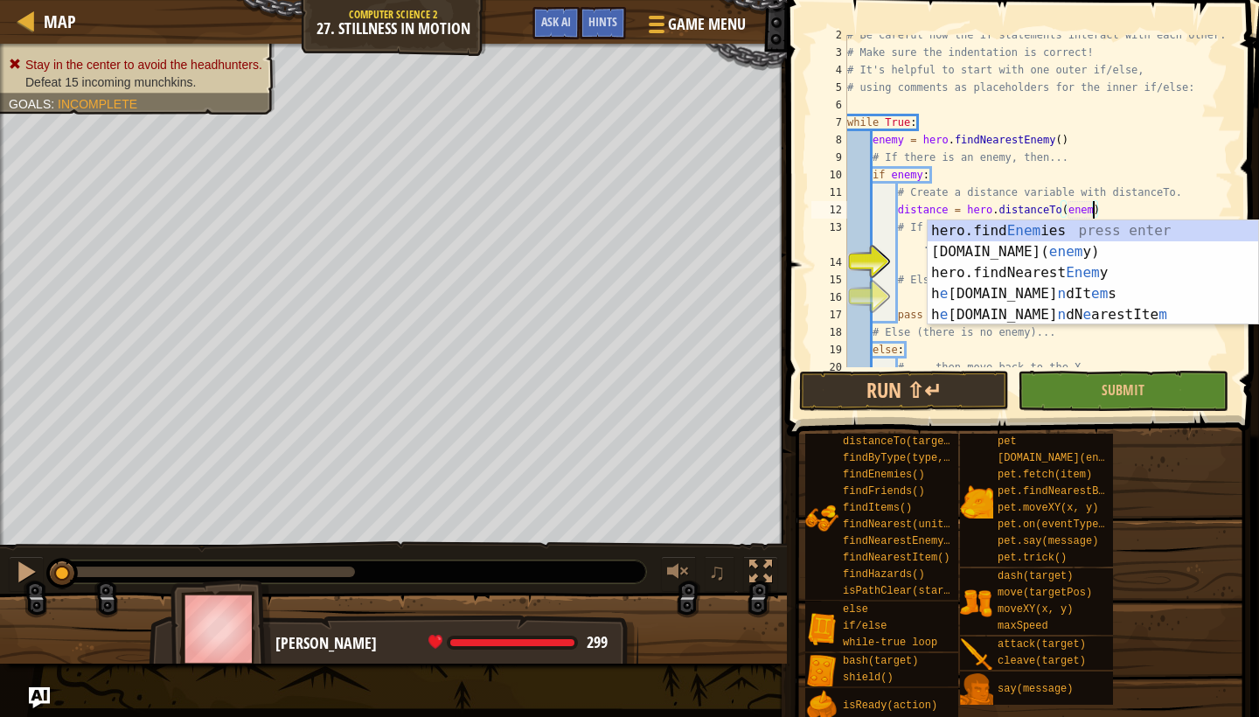
type textarea "distance = hero.distanceTo(enemy)"
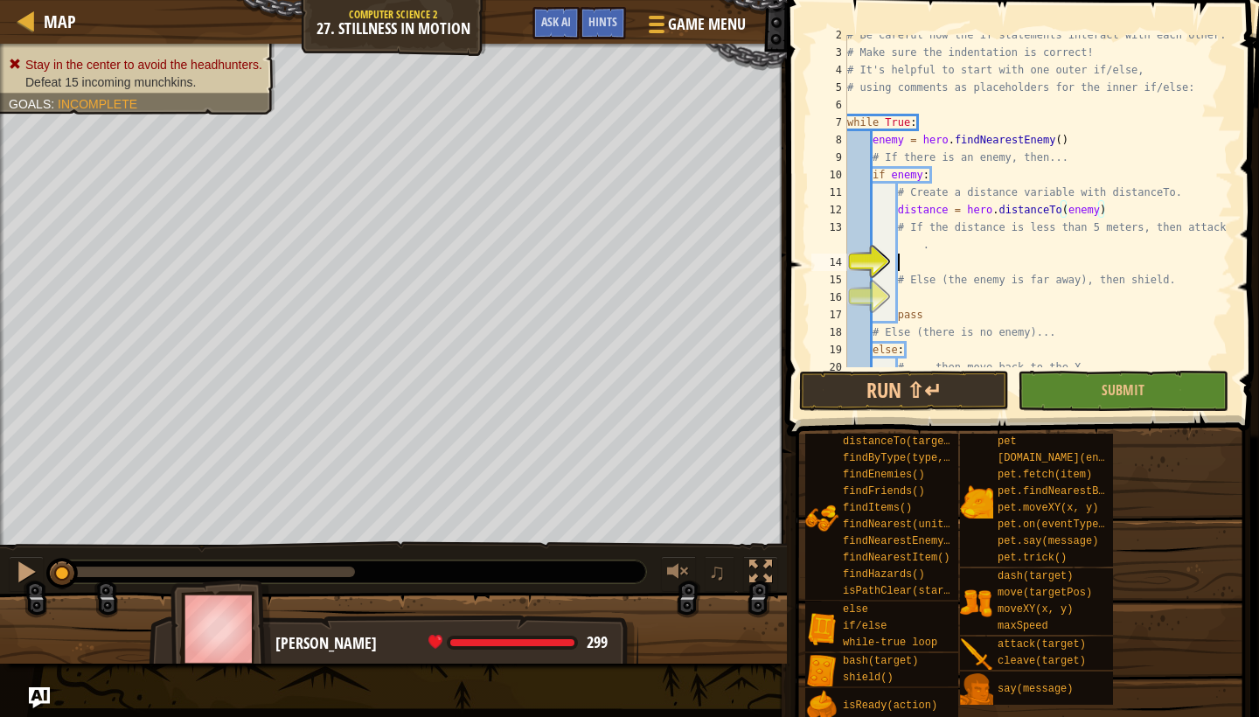
click at [918, 261] on div "# Be careful how the if statements interact with each other. # Make sure the in…" at bounding box center [1038, 209] width 389 height 367
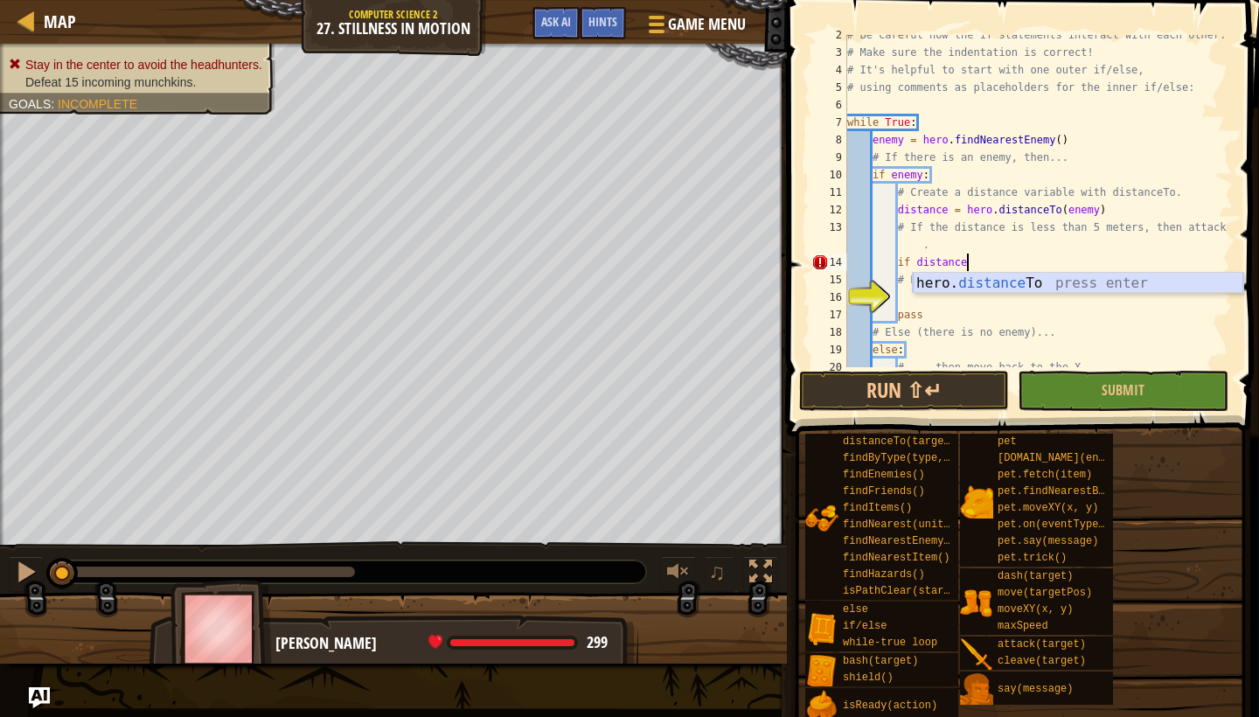
scroll to position [8, 10]
type textarea "if distance<5"
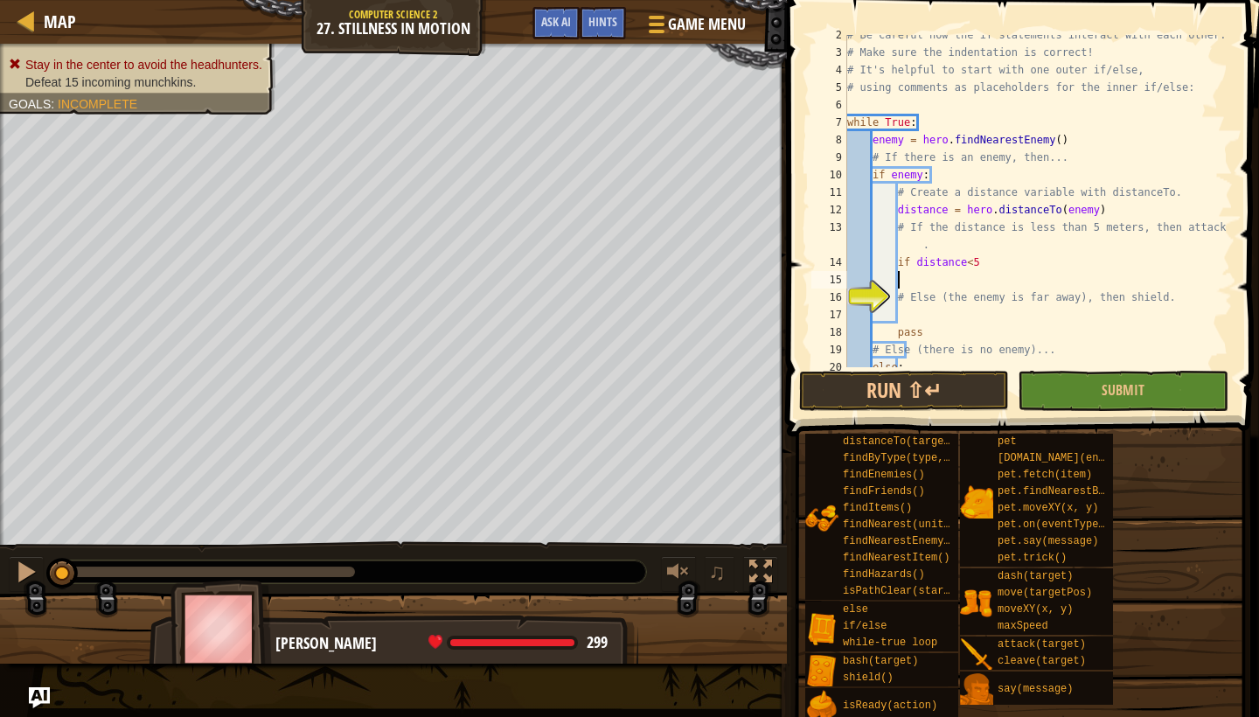
type textarea "h"
type textarea "if distance<5:"
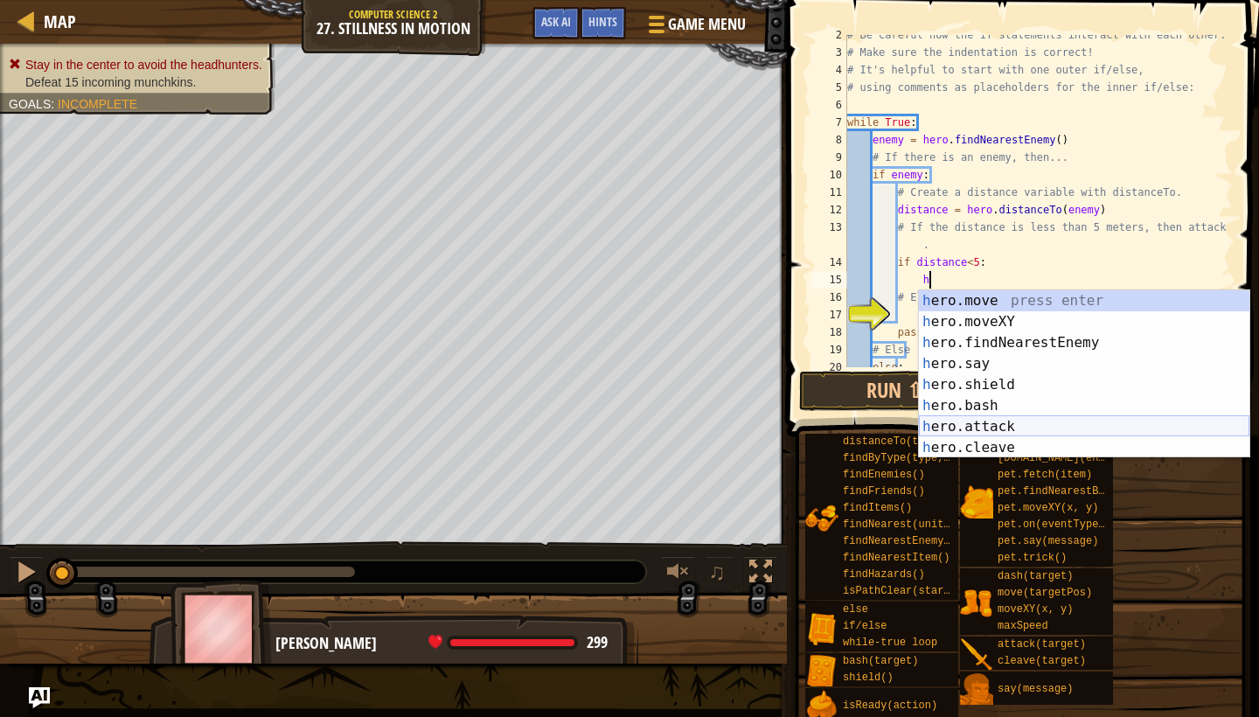
click at [1026, 428] on div "h ero.move press enter h ero.moveXY press enter h ero.findNearestEnemy press en…" at bounding box center [1084, 395] width 331 height 210
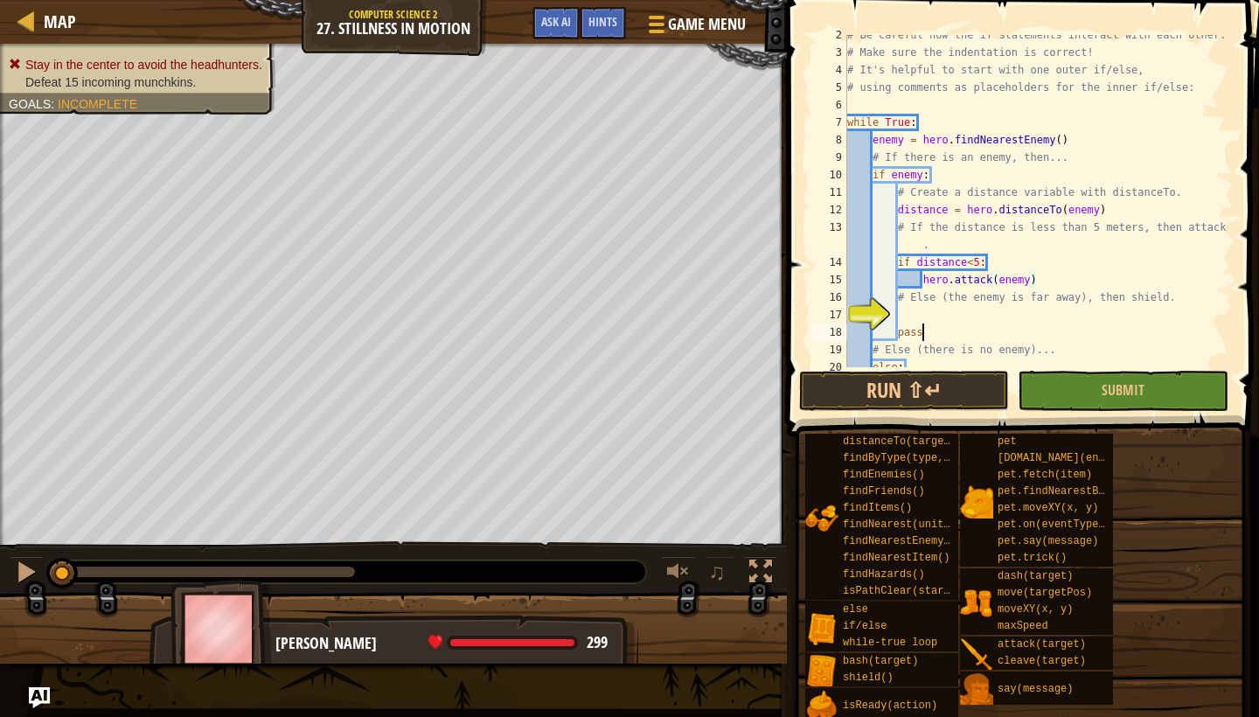
click at [1030, 324] on div "# Be careful how the if statements interact with each other. # Make sure the in…" at bounding box center [1038, 209] width 389 height 367
type textarea "pass"
click at [986, 315] on div "# Be careful how the if statements interact with each other. # Make sure the in…" at bounding box center [1038, 209] width 389 height 367
click at [945, 341] on div "# Be careful how the if statements interact with each other. # Make sure the in…" at bounding box center [1038, 209] width 389 height 367
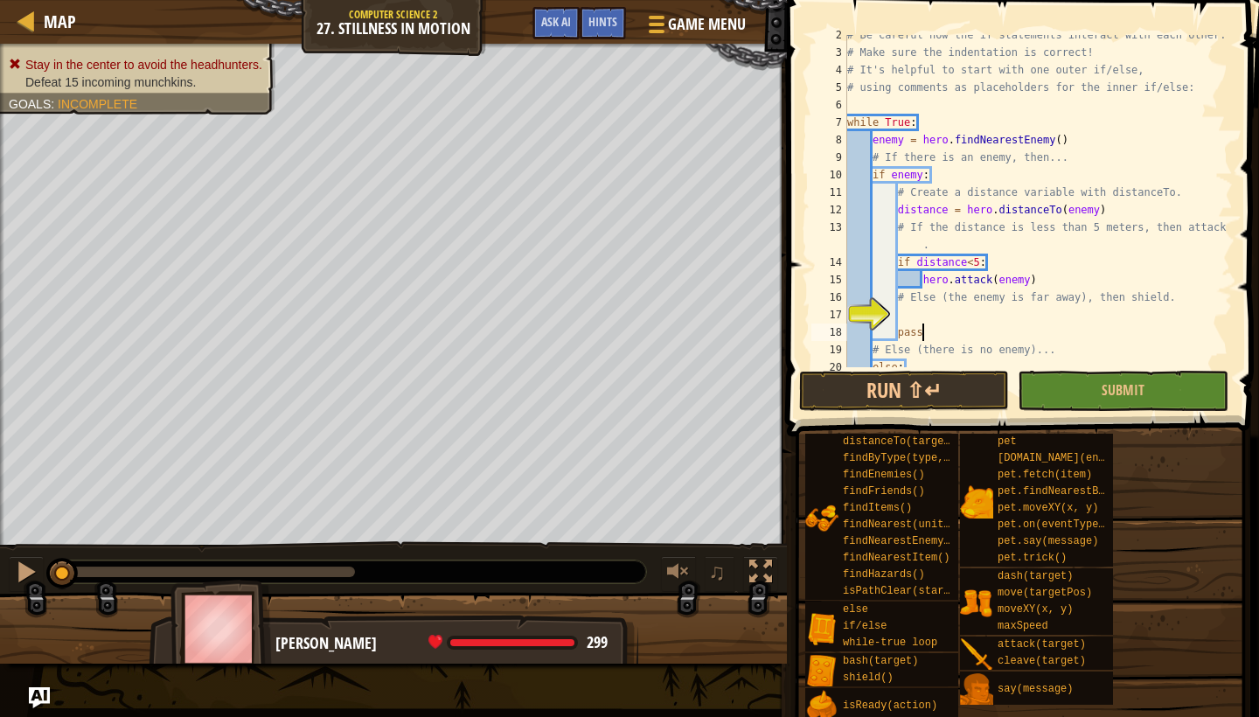
click at [938, 334] on div "# Be careful how the if statements interact with each other. # Make sure the in…" at bounding box center [1038, 209] width 389 height 367
type textarea "pass"
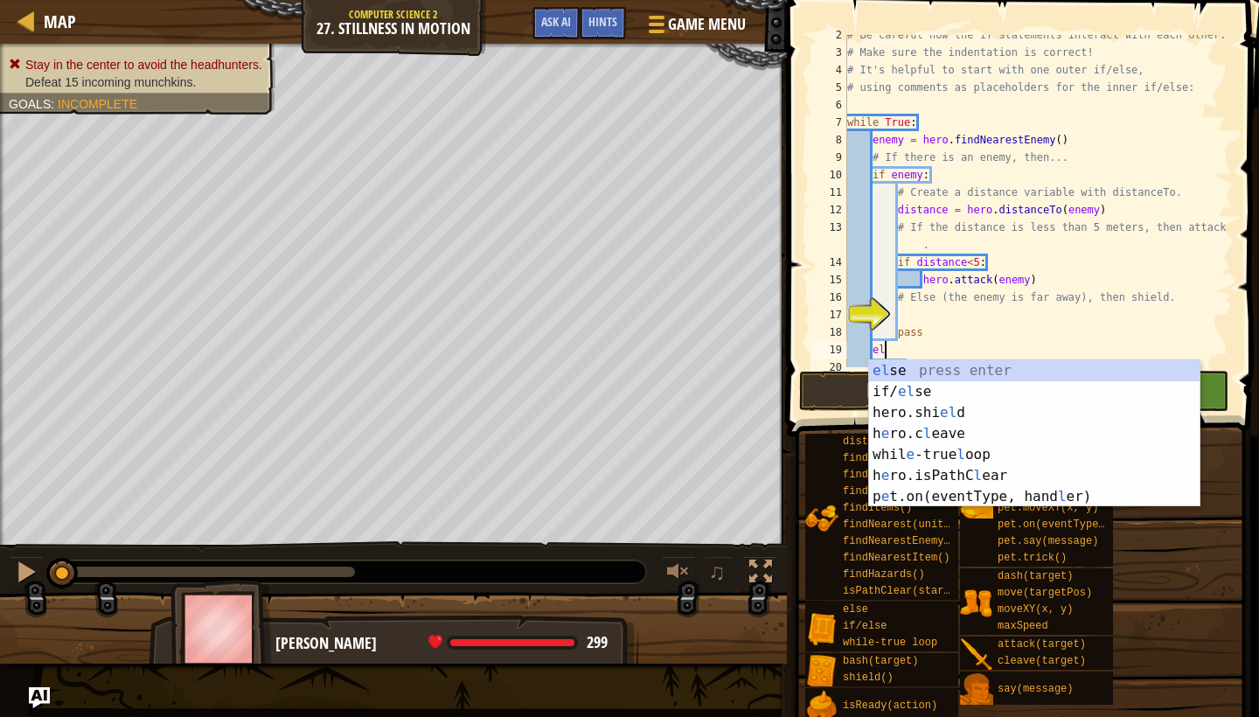
scroll to position [8, 3]
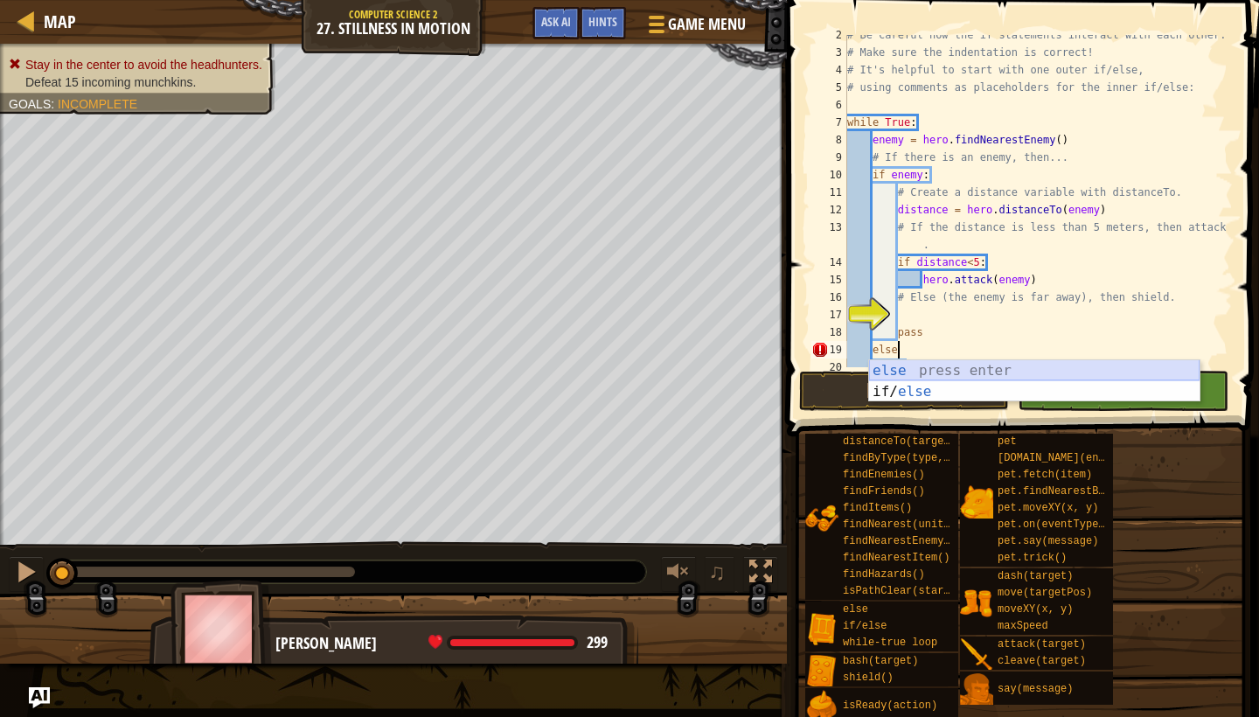
type textarea "else:"
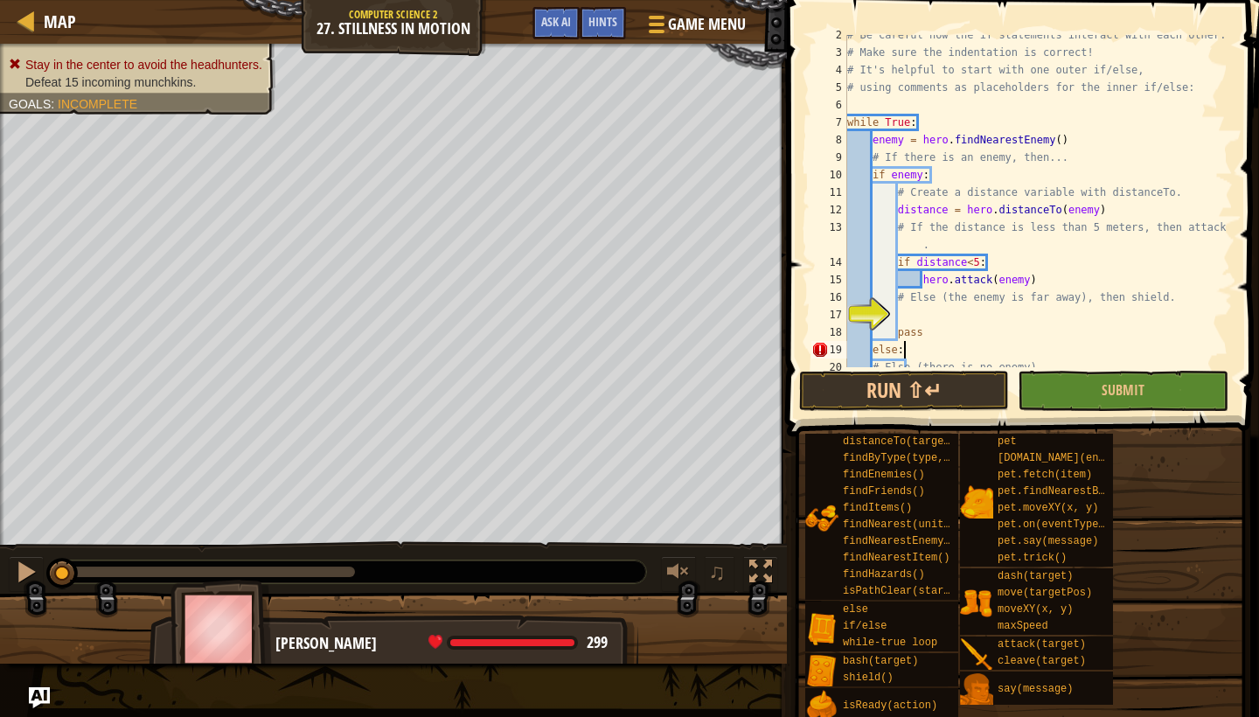
scroll to position [8, 3]
type textarea "h"
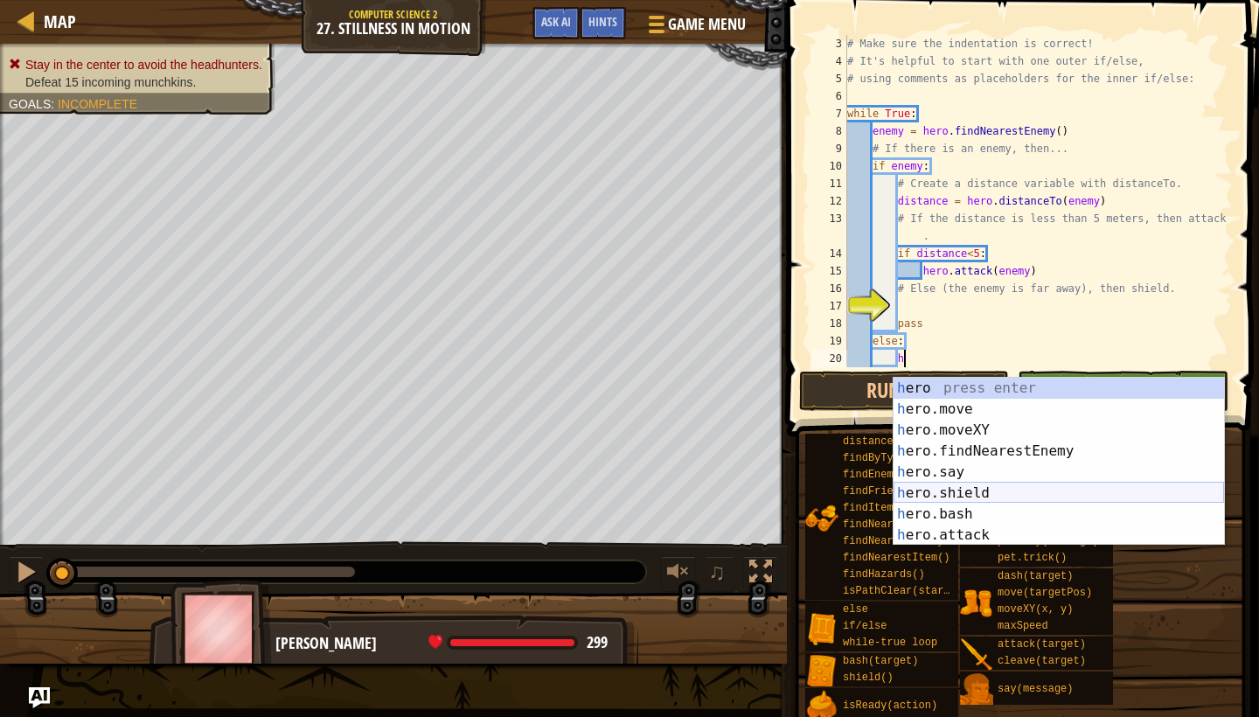
click at [985, 486] on div "h ero press enter h ero.move press enter h ero.moveXY press enter h ero.findNea…" at bounding box center [1059, 483] width 331 height 210
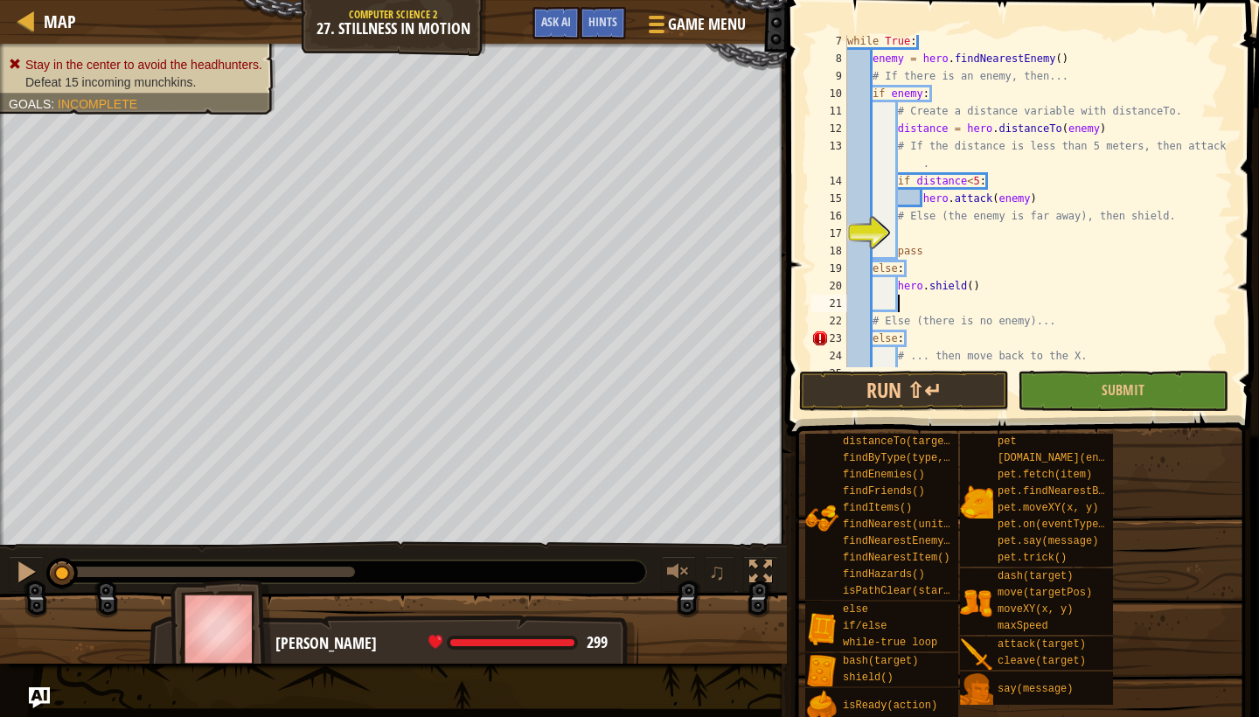
scroll to position [108, 0]
click at [875, 262] on div "while True : enemy = hero . findNearestEnemy ( ) # If there is an enemy, then..…" at bounding box center [1038, 215] width 389 height 367
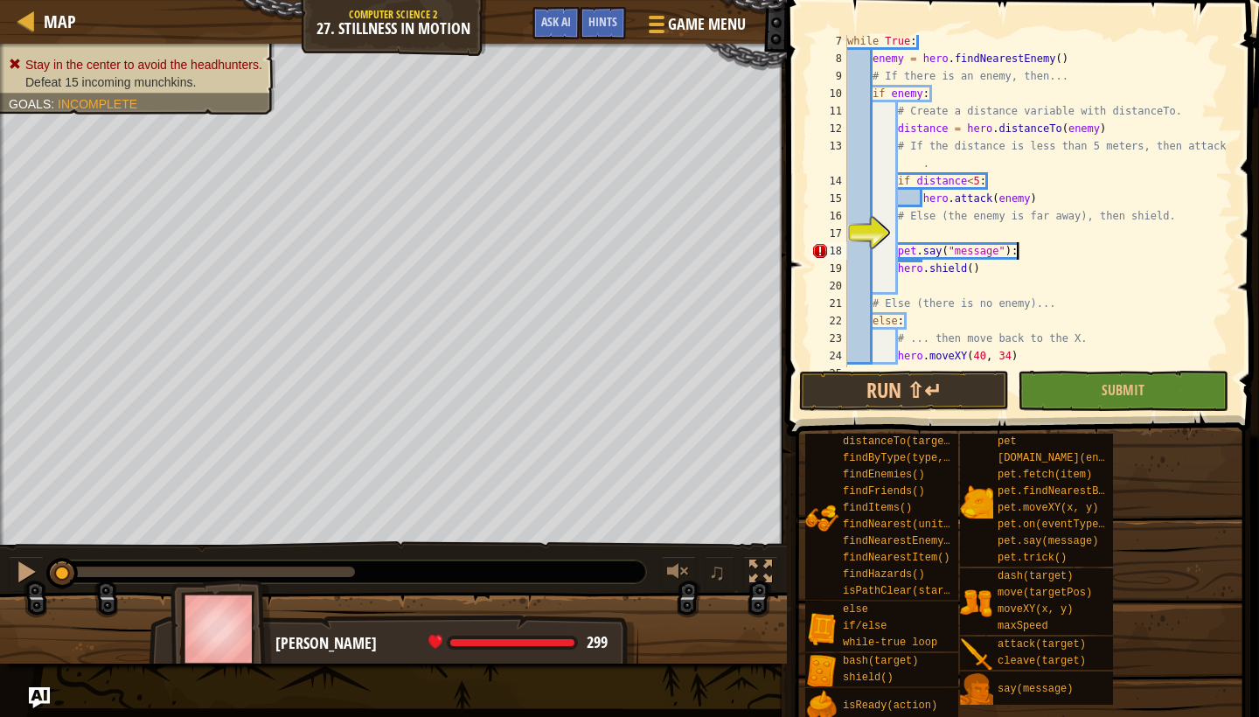
click at [1029, 251] on div "while True : enemy = hero . findNearestEnemy ( ) # If there is an enemy, then..…" at bounding box center [1038, 215] width 389 height 367
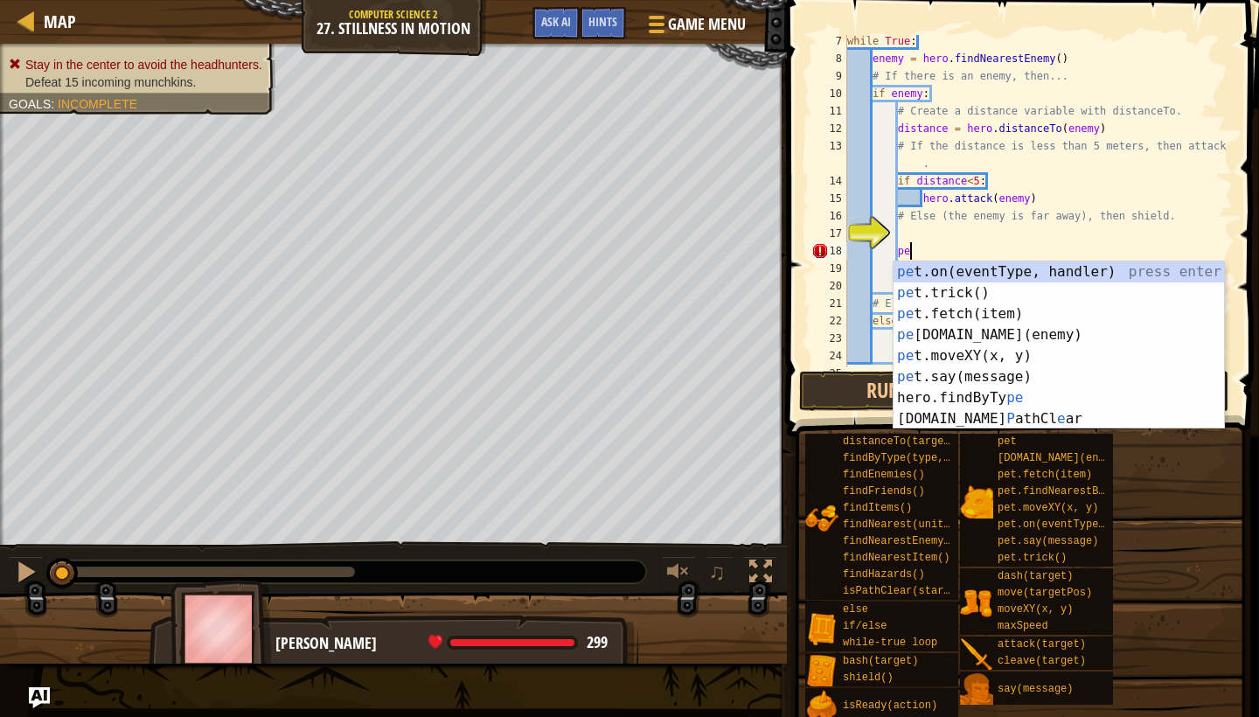
type textarea "p"
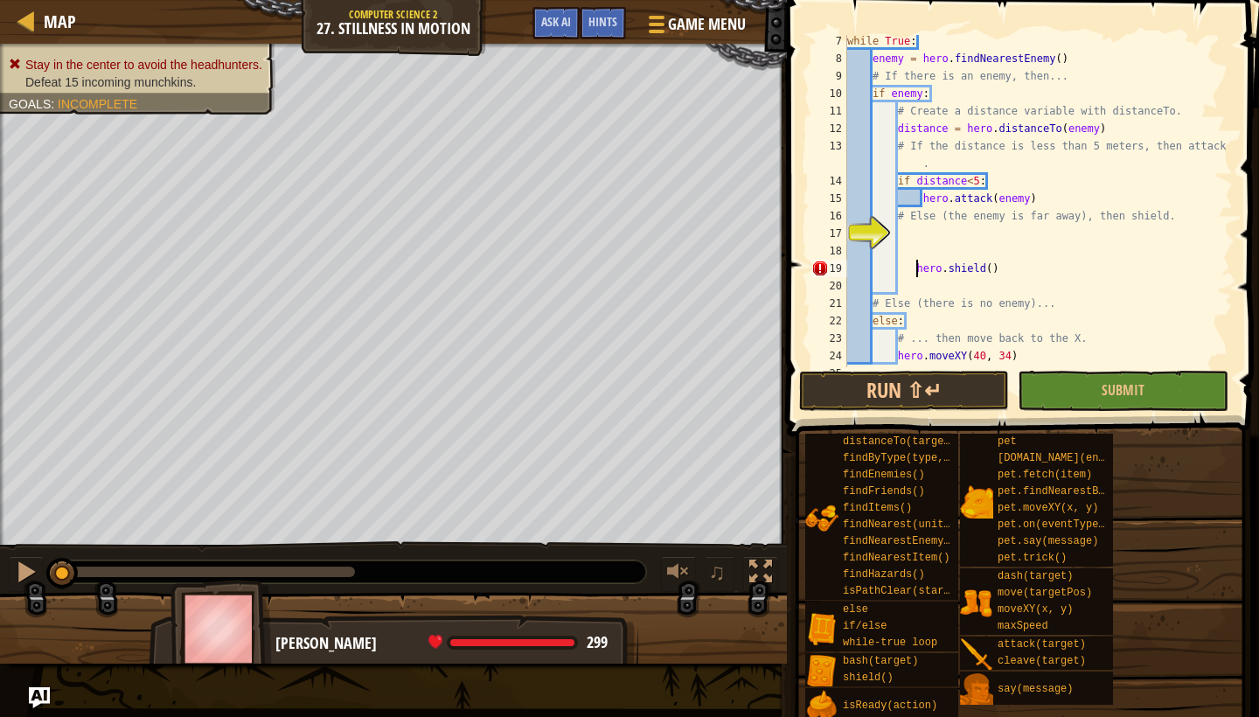
type textarea "hero.shield()"
click at [922, 253] on div "while True : enemy = hero . findNearestEnemy ( ) # If there is an enemy, then..…" at bounding box center [1038, 218] width 389 height 367
click at [910, 254] on div "while True : enemy = hero . findNearestEnemy ( ) # If there is an enemy, then..…" at bounding box center [1038, 218] width 389 height 367
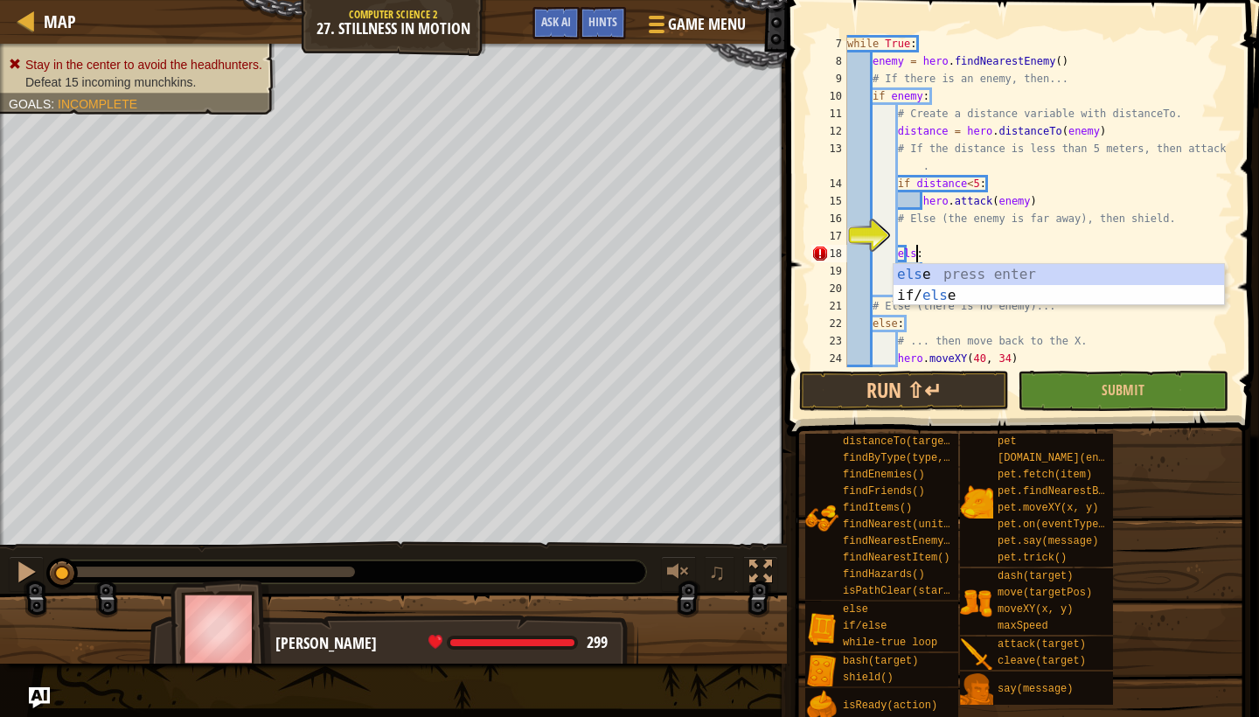
scroll to position [8, 5]
click at [969, 273] on div "else press enter if/ else press enter" at bounding box center [1059, 306] width 331 height 84
type textarea ":"
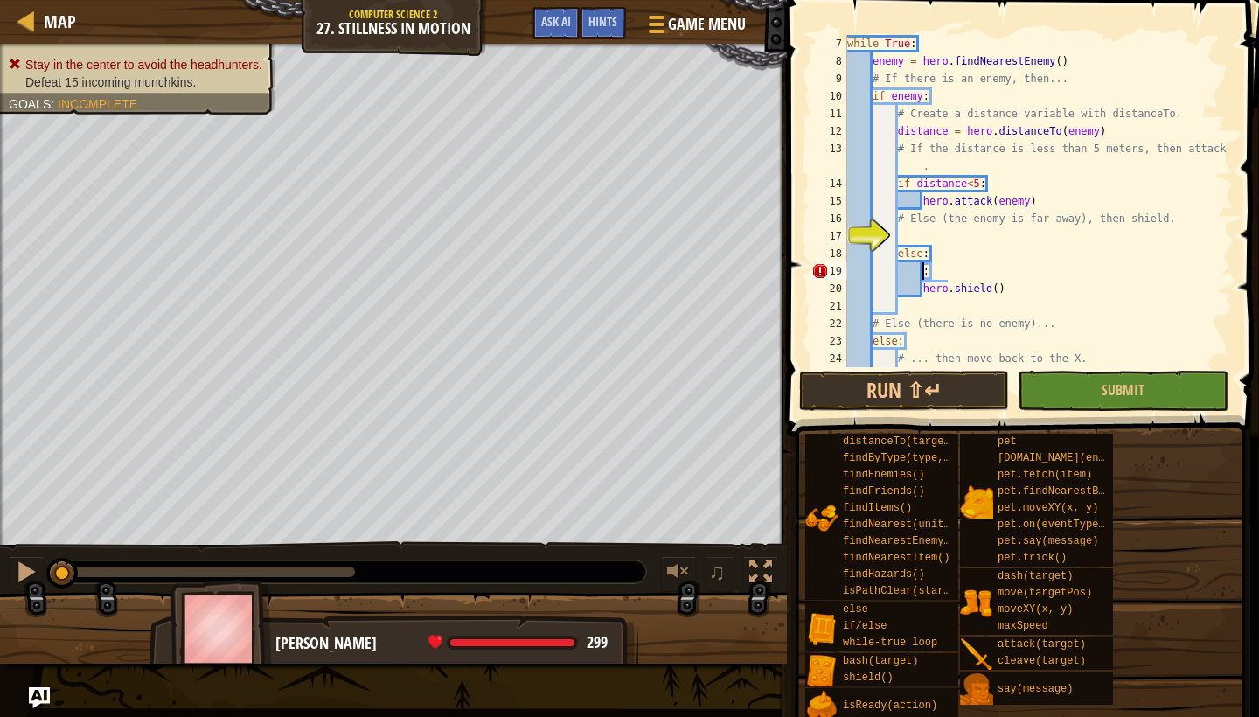
click at [938, 276] on div "while True : enemy = hero . findNearestEnemy ( ) # If there is an enemy, then..…" at bounding box center [1038, 218] width 389 height 367
click at [1061, 401] on button "Submit" at bounding box center [1123, 391] width 210 height 40
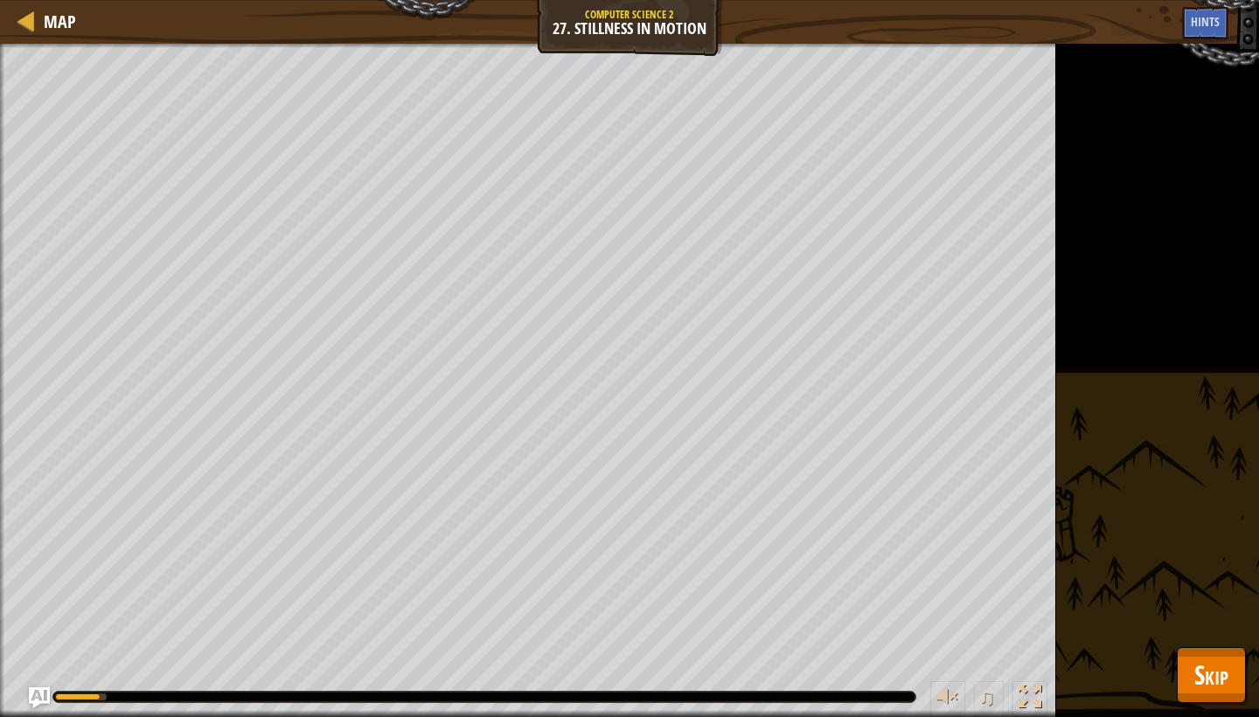
click at [1216, 681] on span "Skip" at bounding box center [1212, 675] width 34 height 36
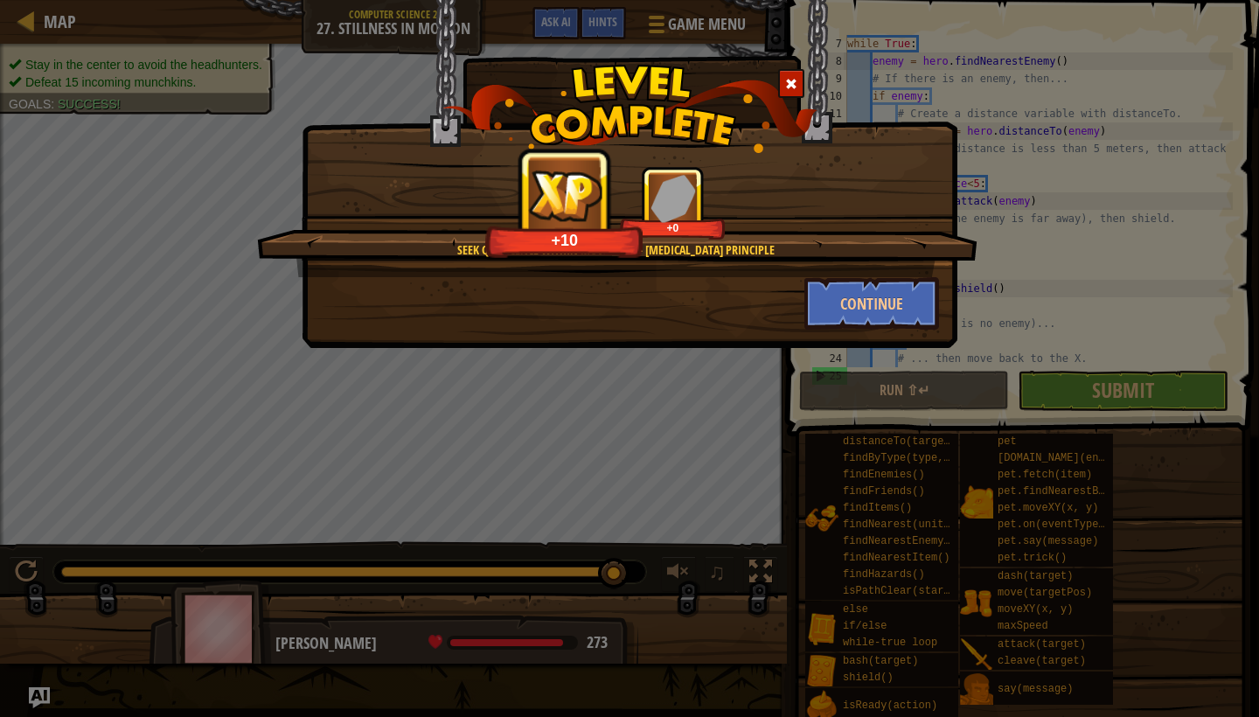
click at [876, 331] on div "Seek Quiescence within Movement - [MEDICAL_DATA] Principle +10 +0 Continue" at bounding box center [630, 174] width 656 height 348
click at [867, 303] on button "Continue" at bounding box center [873, 303] width 136 height 52
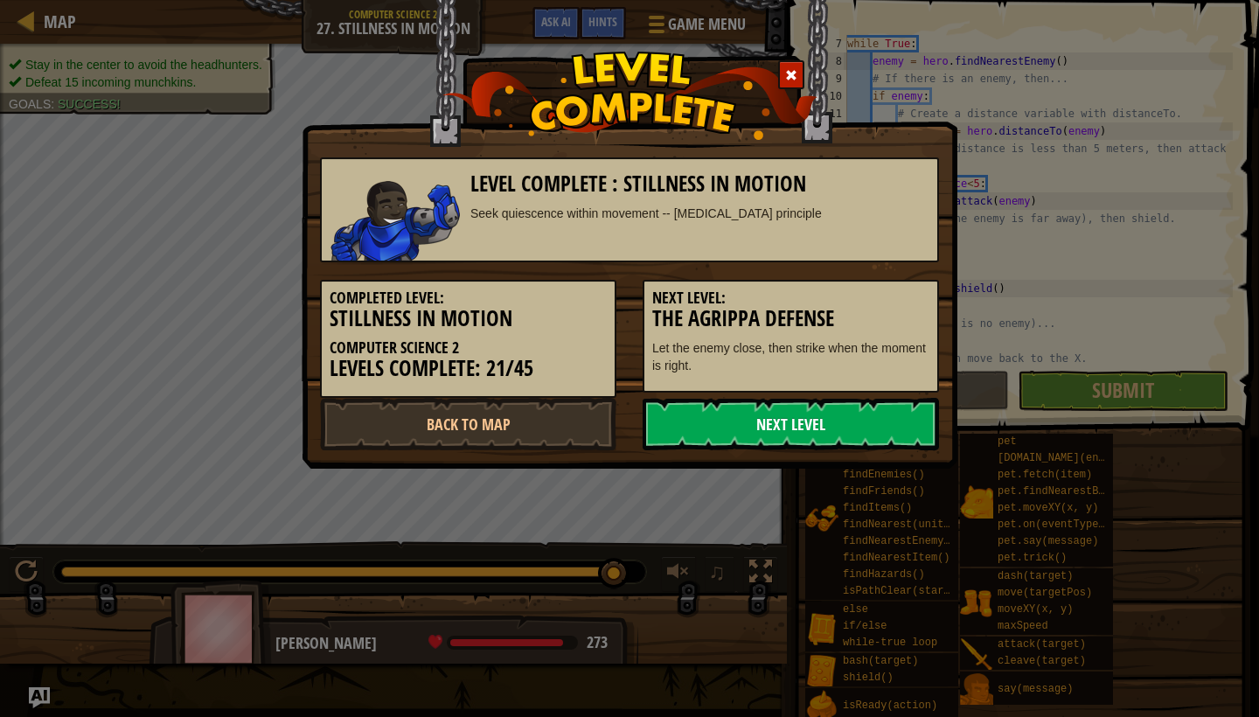
click at [834, 437] on link "Next Level" at bounding box center [791, 424] width 296 height 52
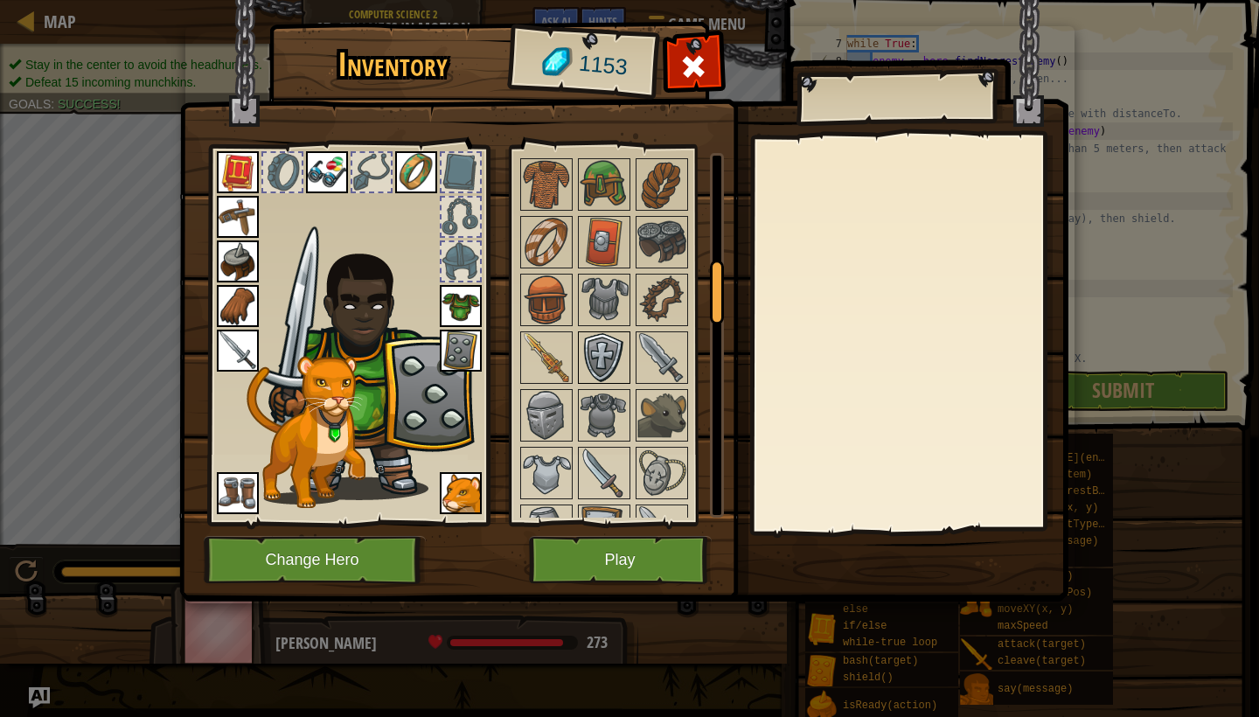
scroll to position [606, 0]
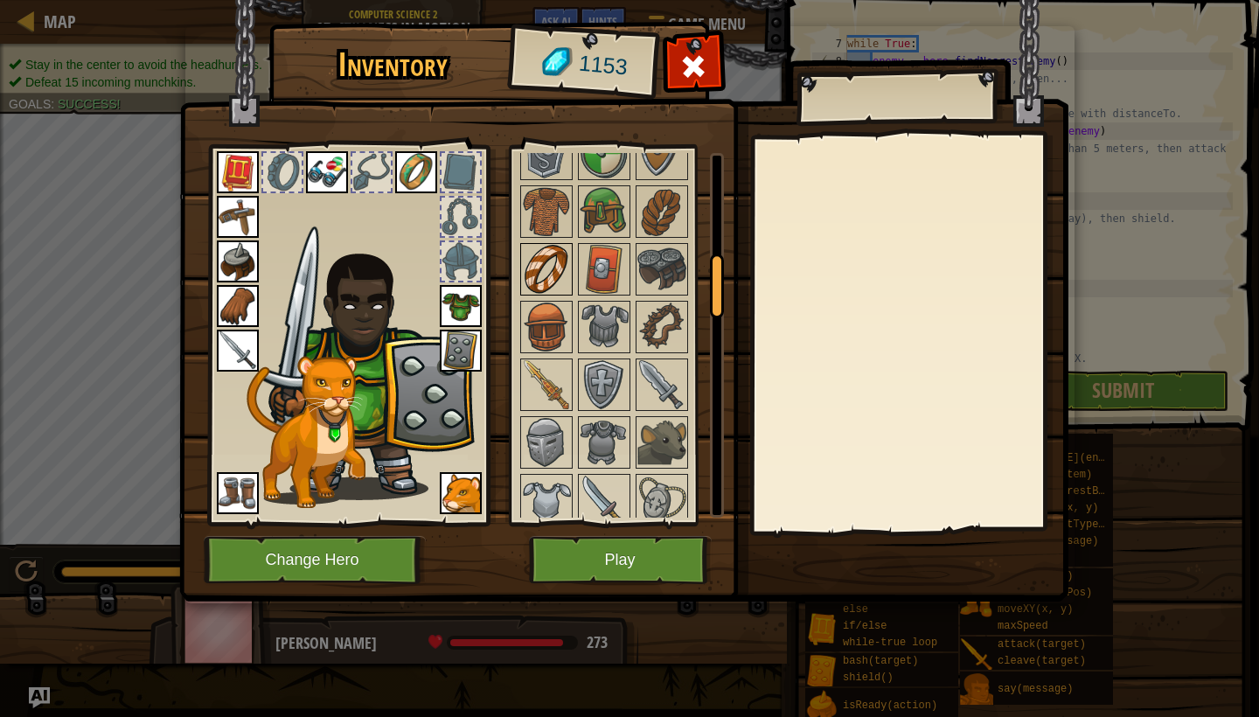
click at [550, 279] on img at bounding box center [546, 269] width 49 height 49
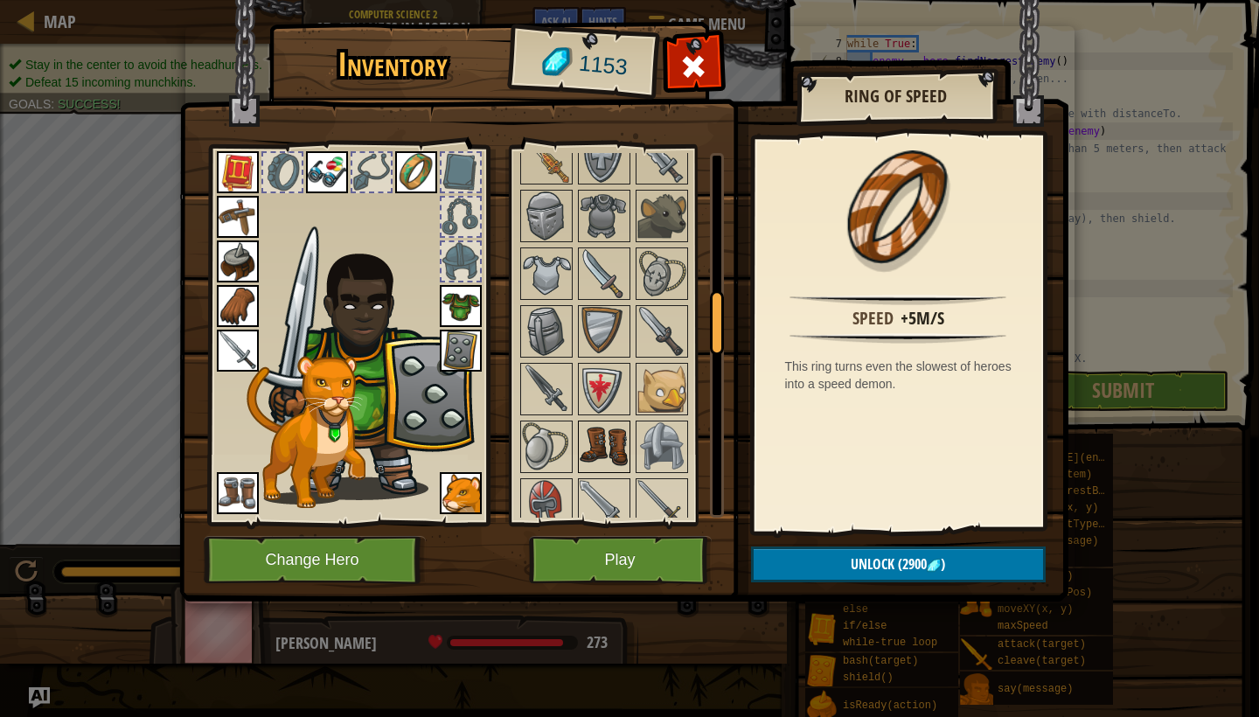
scroll to position [833, 0]
click at [554, 445] on img at bounding box center [546, 446] width 49 height 49
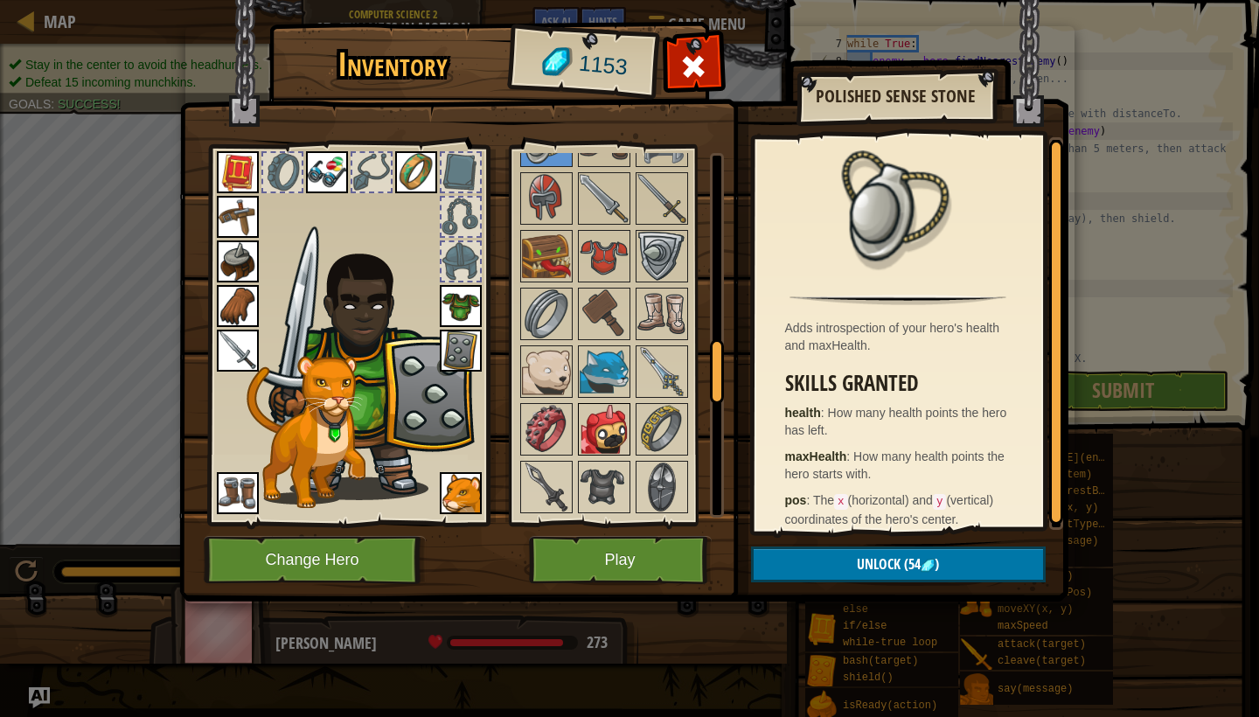
scroll to position [1139, 0]
click at [614, 481] on img at bounding box center [604, 487] width 49 height 49
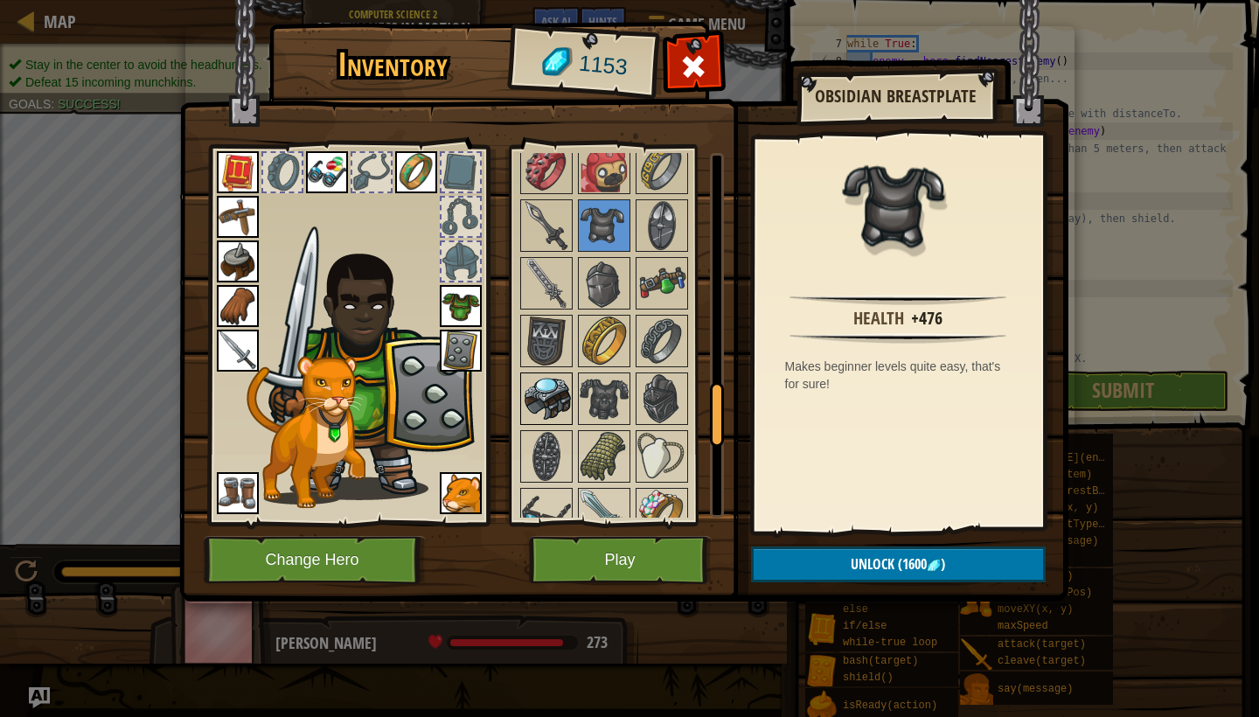
scroll to position [1425, 0]
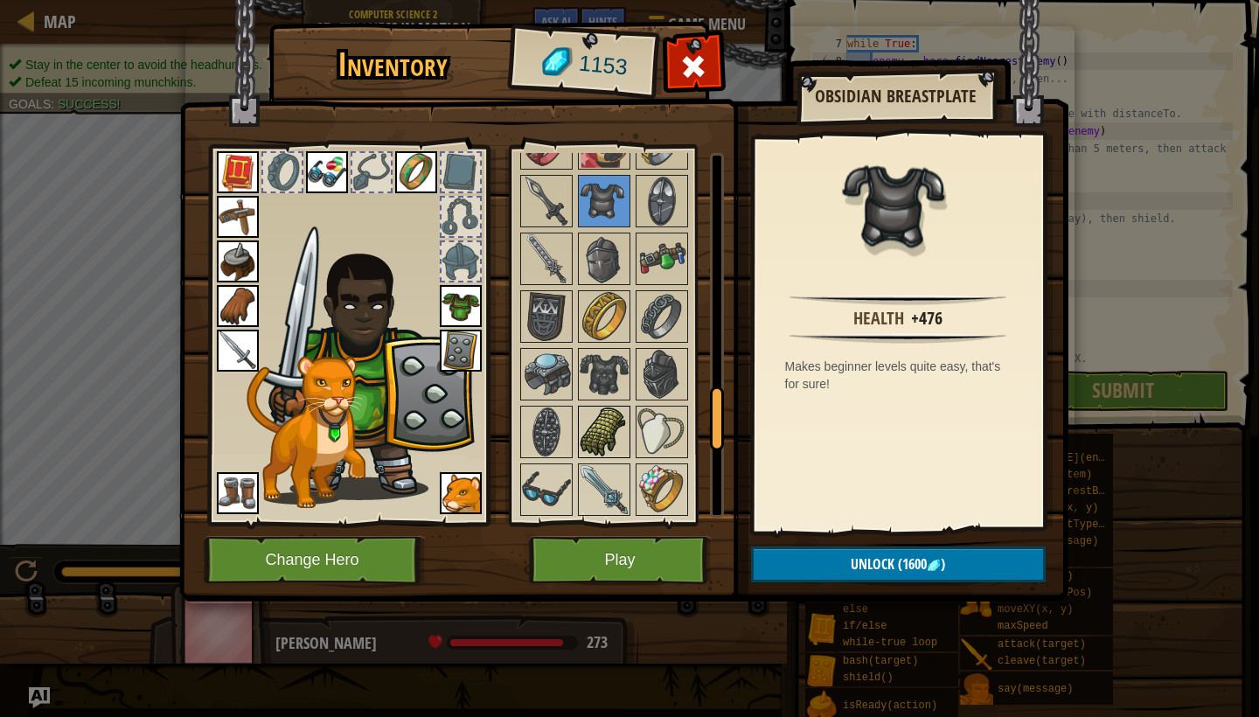
click at [603, 440] on img at bounding box center [604, 432] width 49 height 49
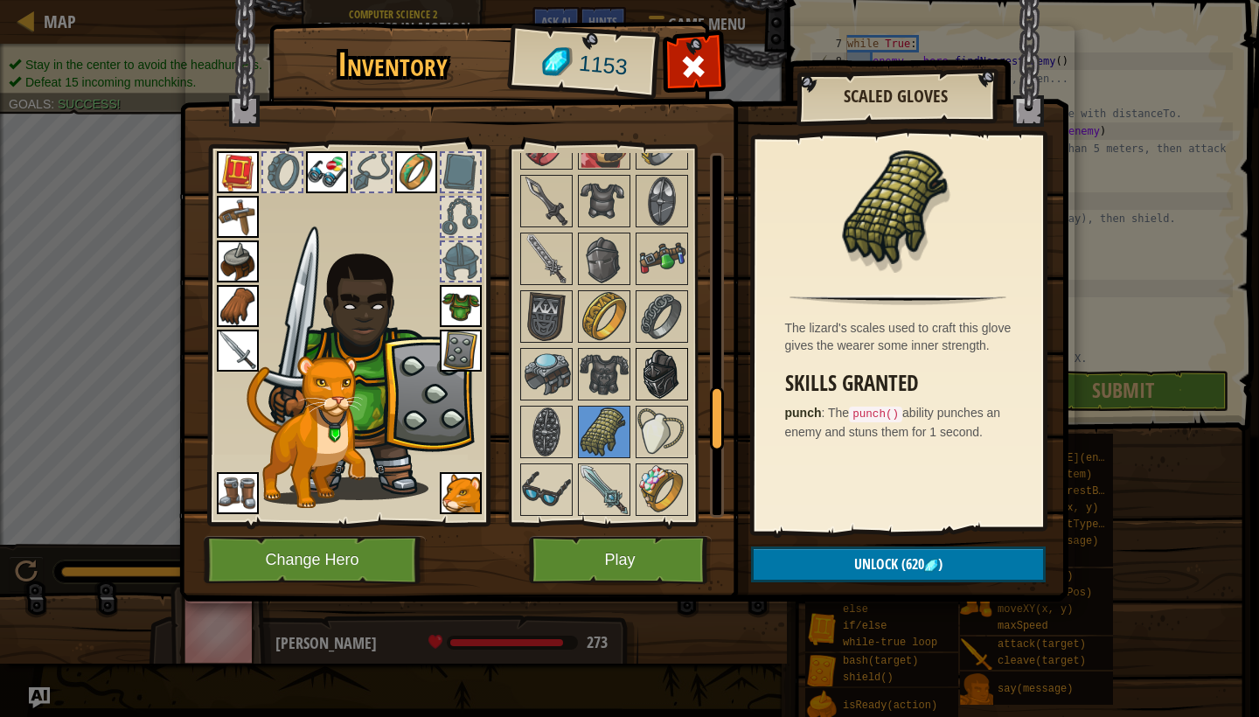
click at [667, 361] on img at bounding box center [661, 374] width 49 height 49
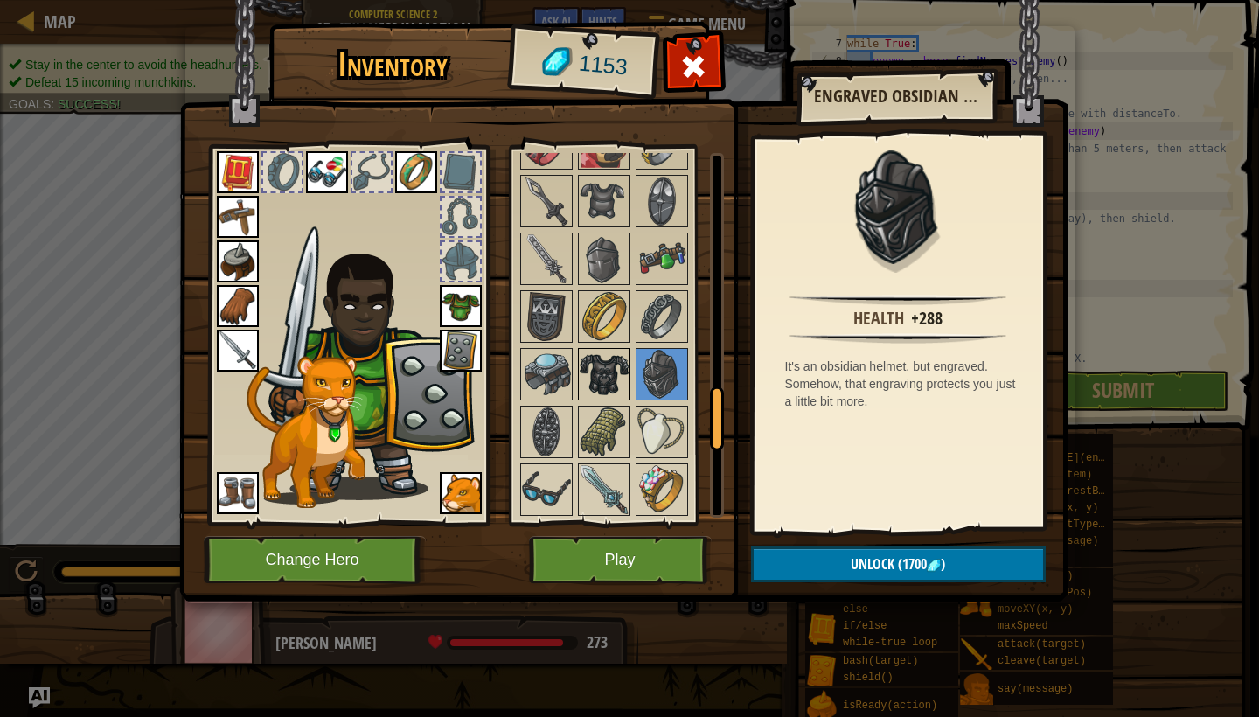
click at [617, 362] on img at bounding box center [604, 374] width 49 height 49
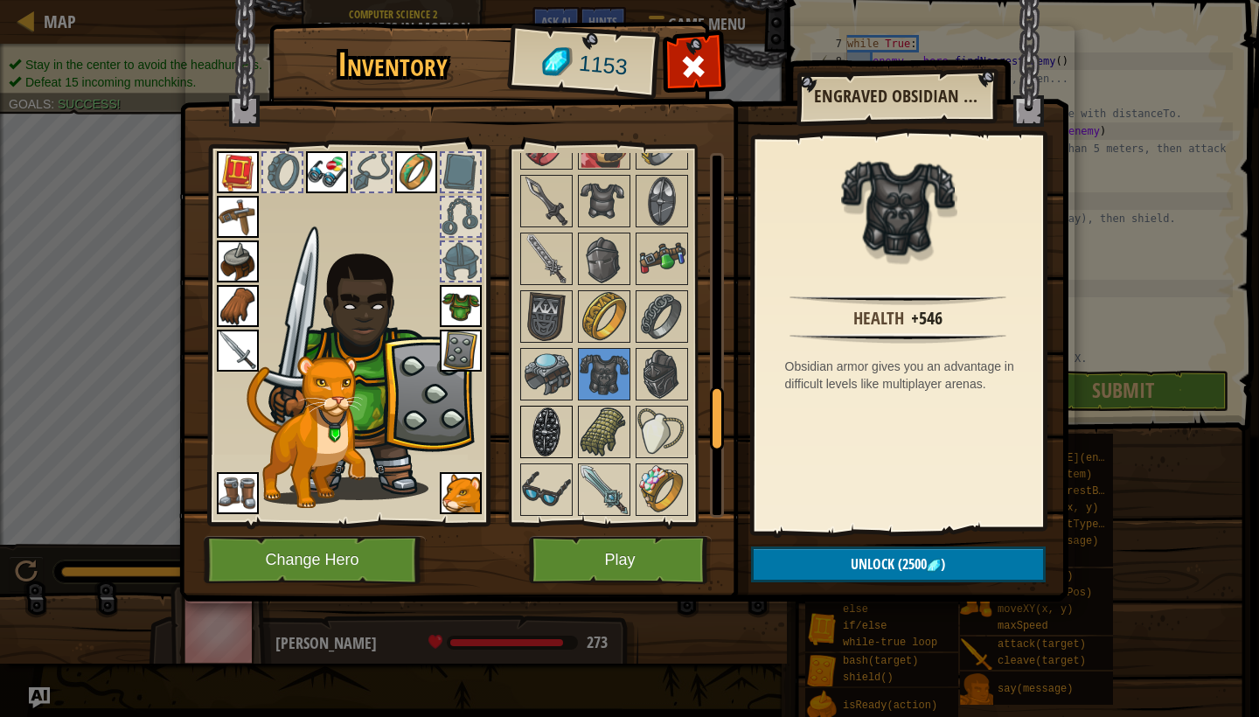
click at [542, 425] on img at bounding box center [546, 432] width 49 height 49
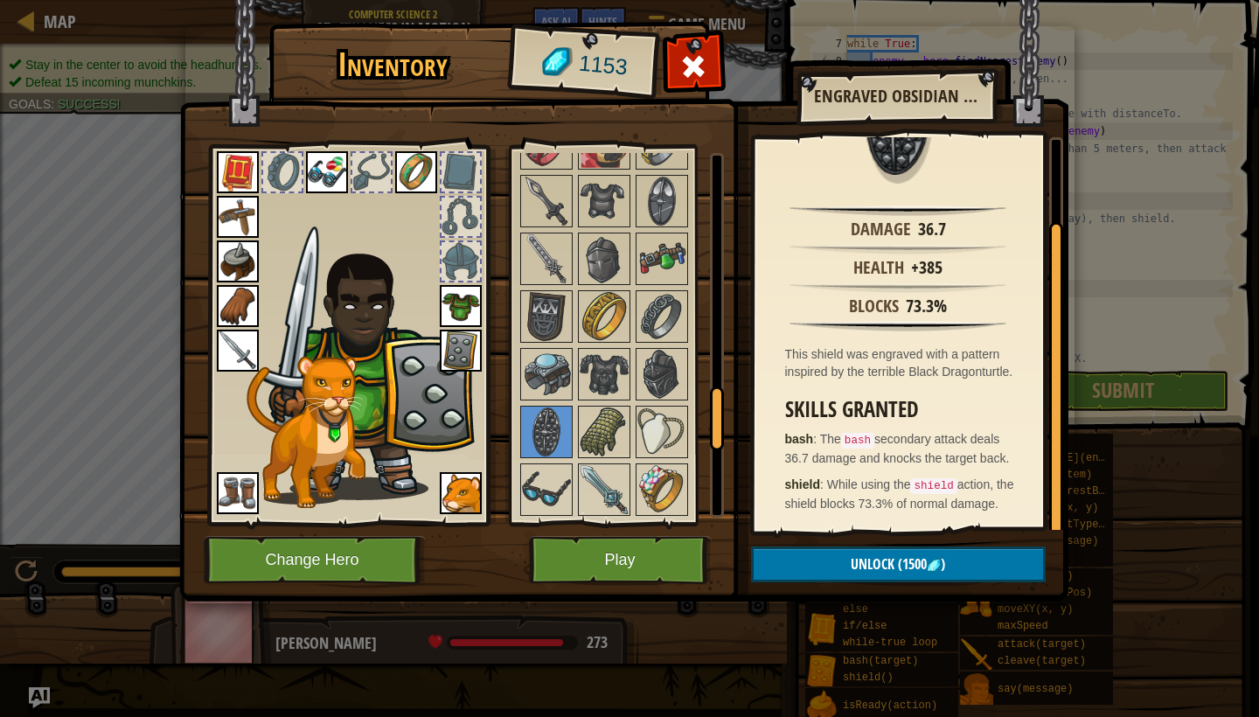
scroll to position [102, 0]
click at [555, 466] on img at bounding box center [546, 489] width 49 height 49
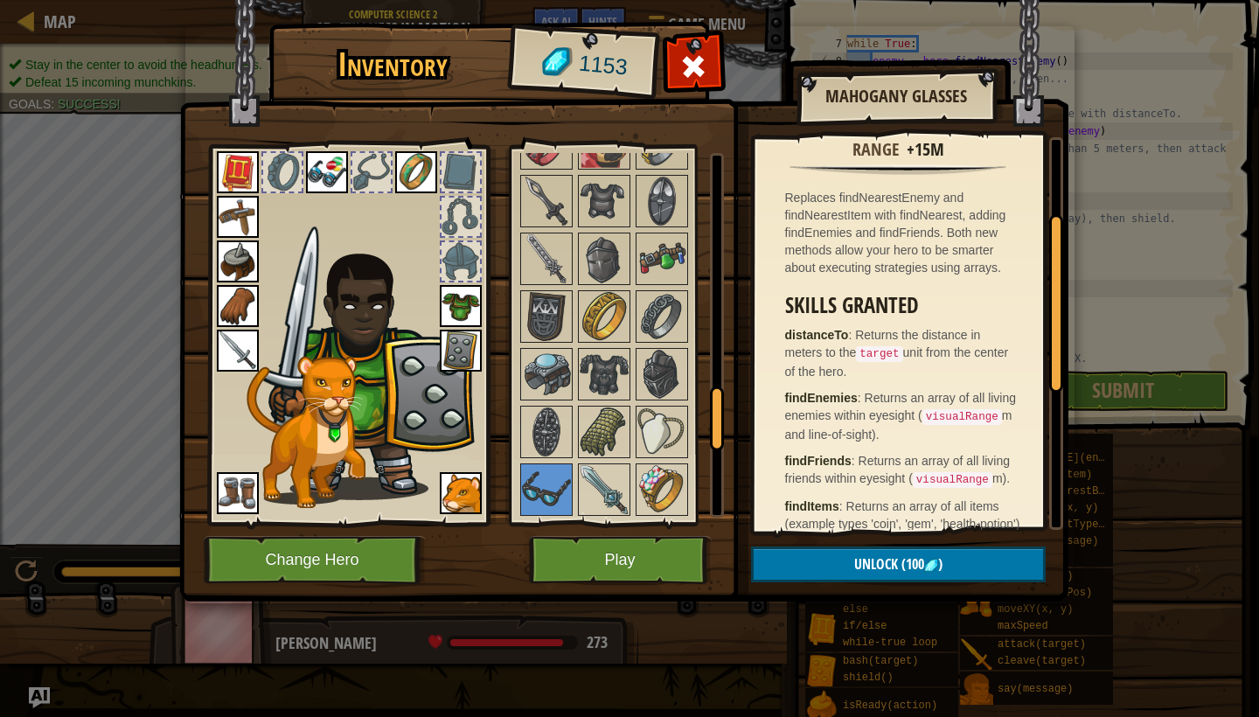
scroll to position [179, 0]
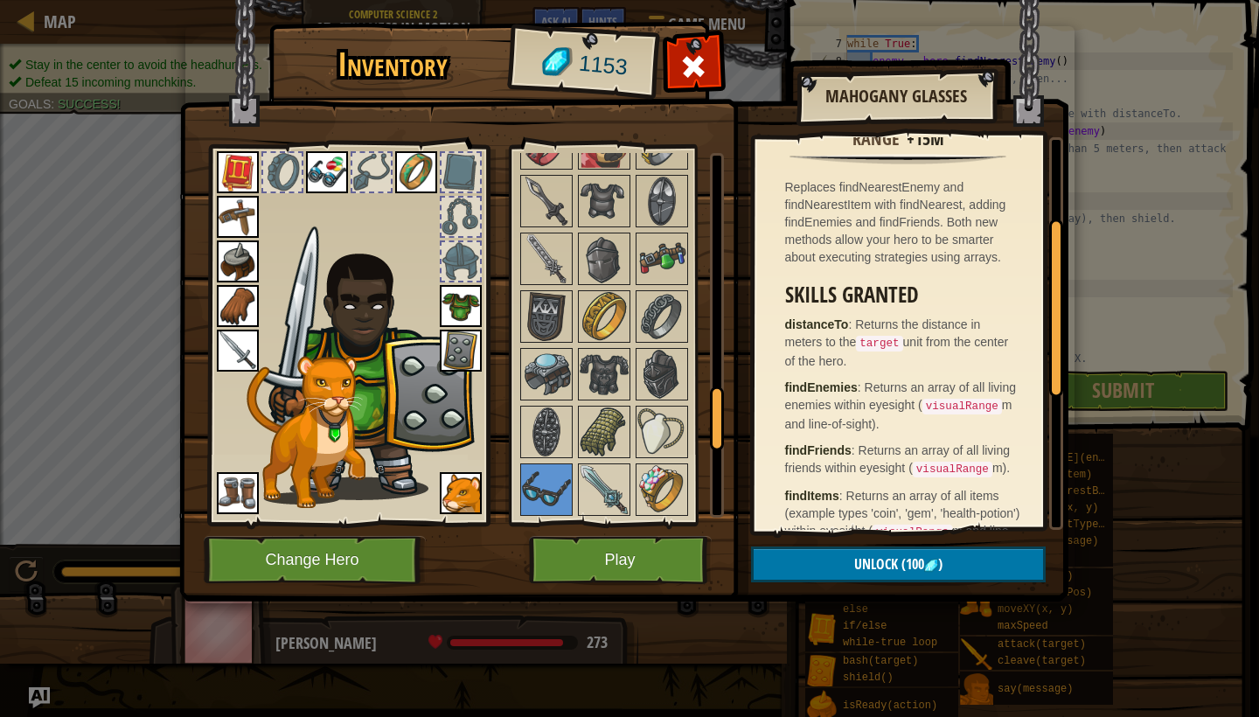
click at [684, 560] on button "Play" at bounding box center [620, 560] width 183 height 48
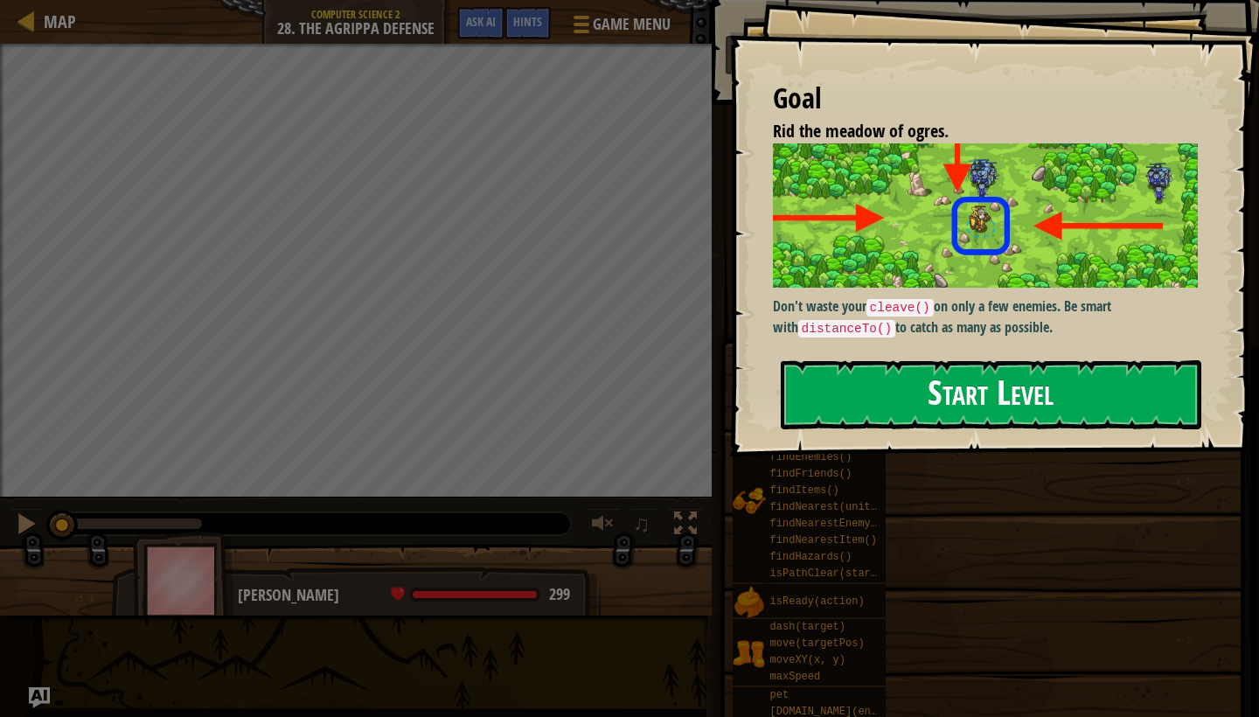
click at [842, 397] on button "Start Level" at bounding box center [991, 394] width 421 height 69
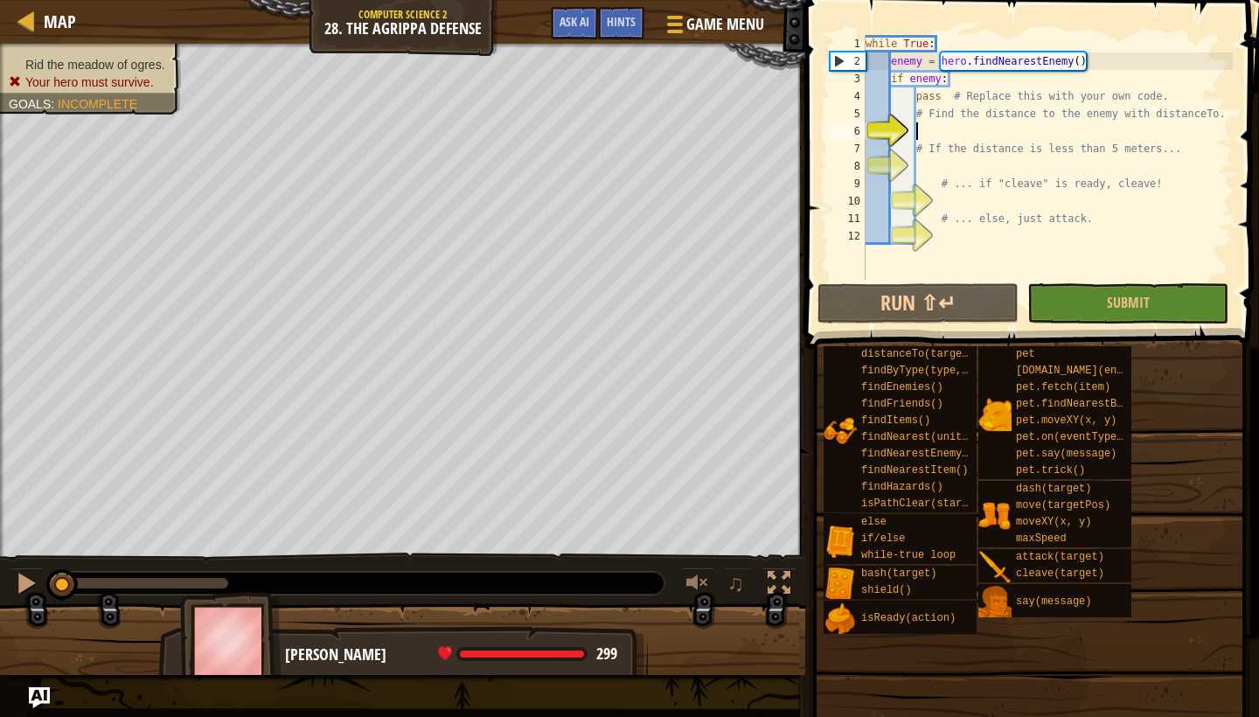
type textarea "h"
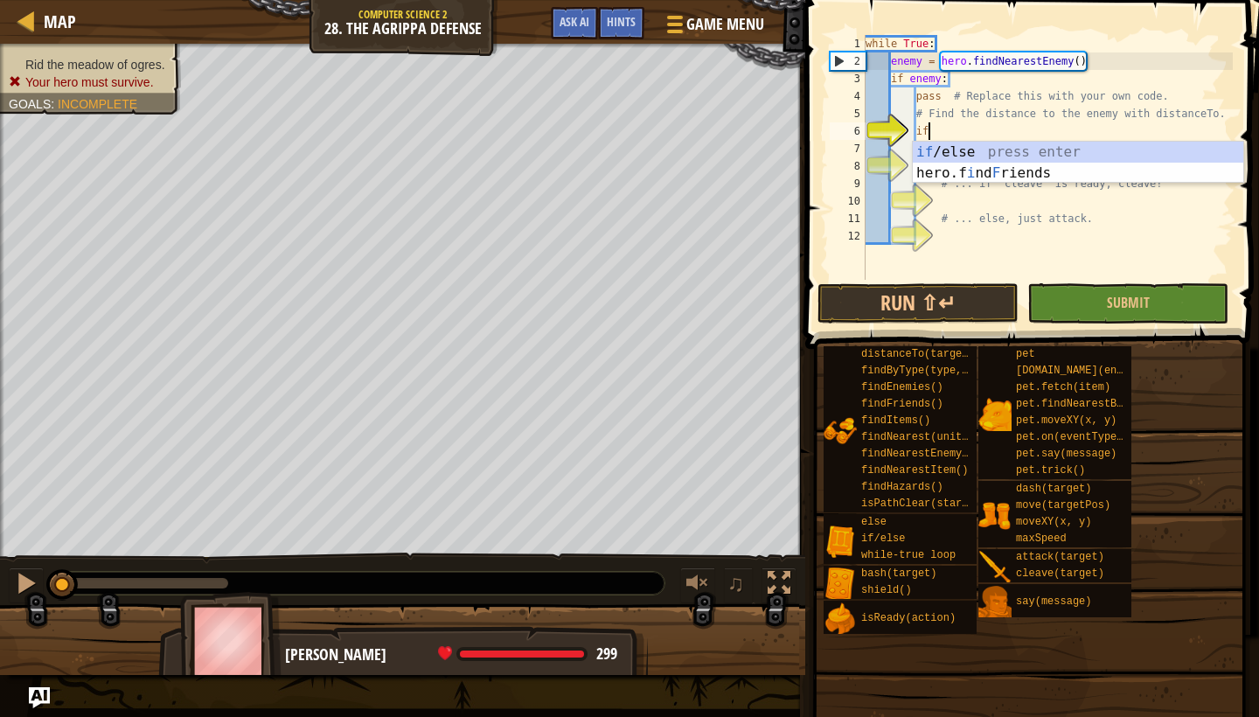
scroll to position [8, 4]
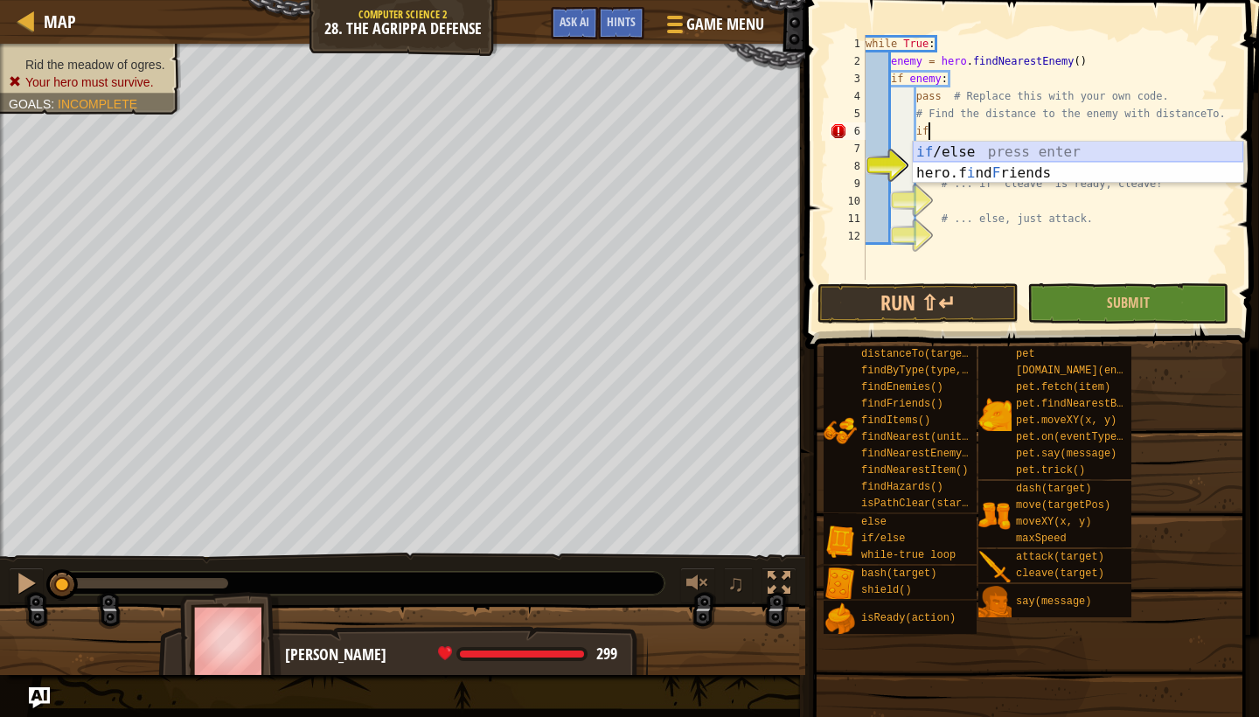
click at [924, 159] on div "if /else press enter hero.f i nd F riends press enter" at bounding box center [1078, 184] width 331 height 84
type textarea "if enemy:"
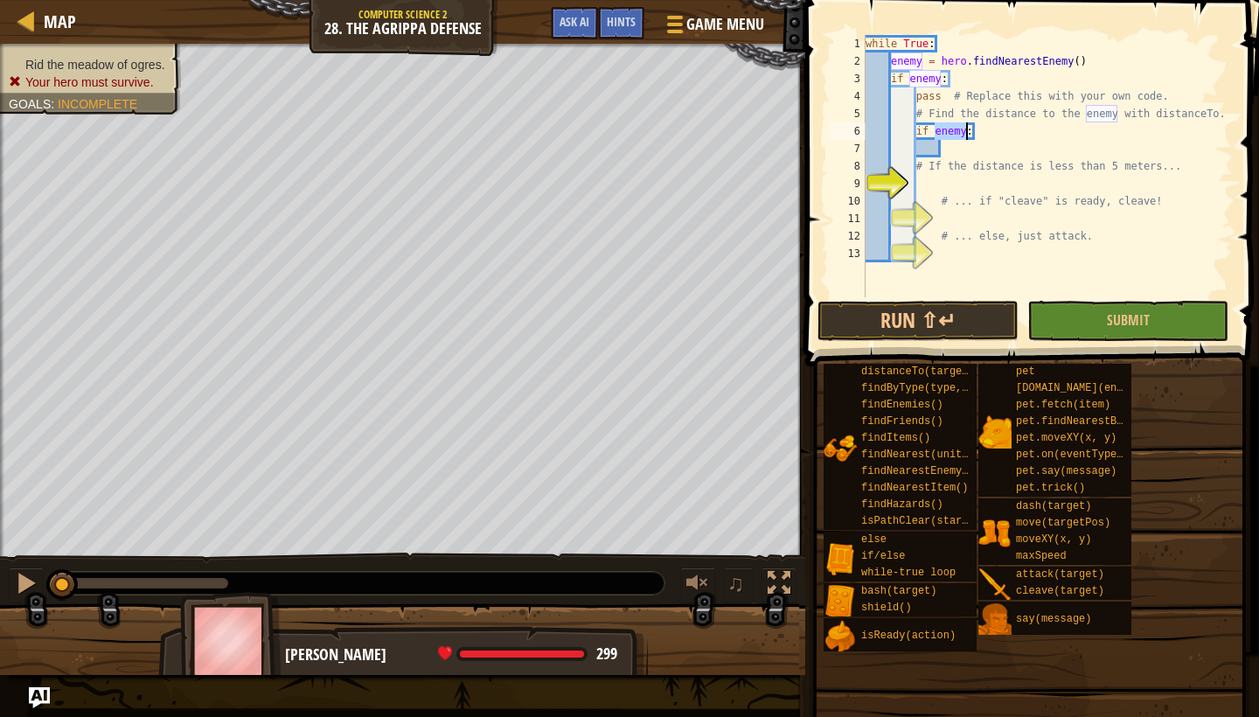
click at [980, 136] on div "while True : enemy = hero . findNearestEnemy ( ) if enemy : pass # Replace this…" at bounding box center [1047, 183] width 371 height 297
click at [962, 145] on div "while True : enemy = hero . findNearestEnemy ( ) if enemy : pass # Replace this…" at bounding box center [1047, 183] width 371 height 297
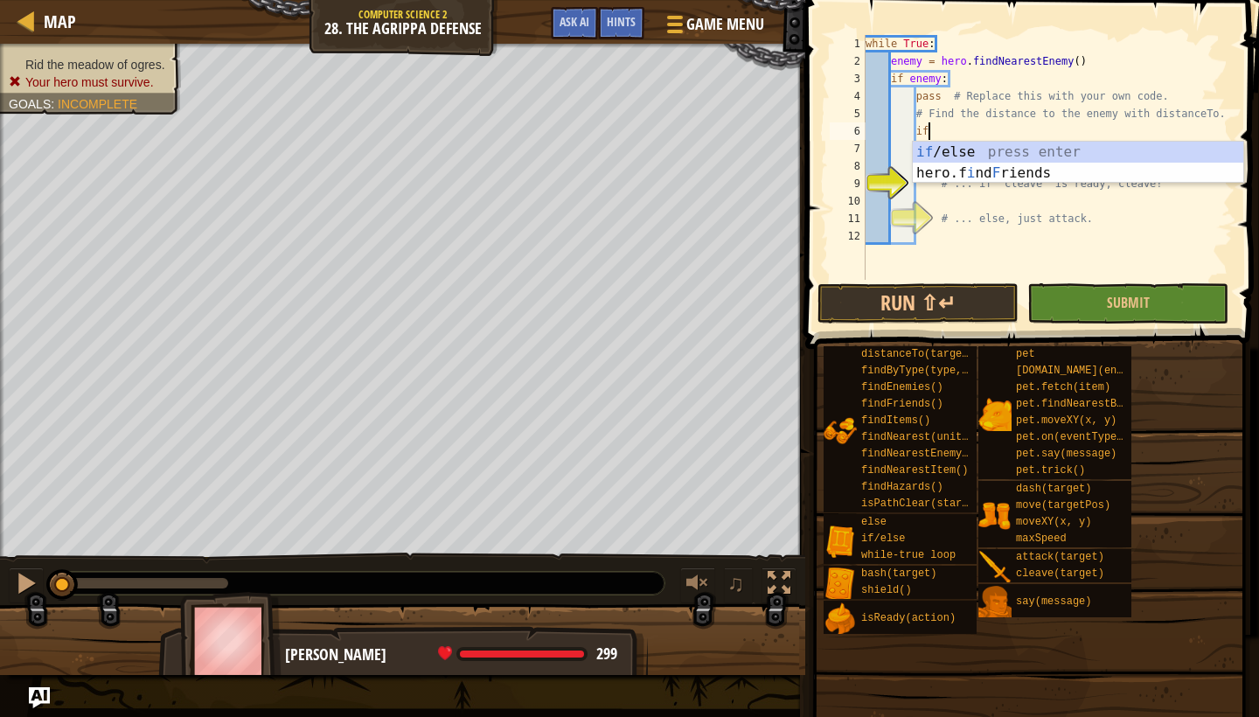
type textarea "i"
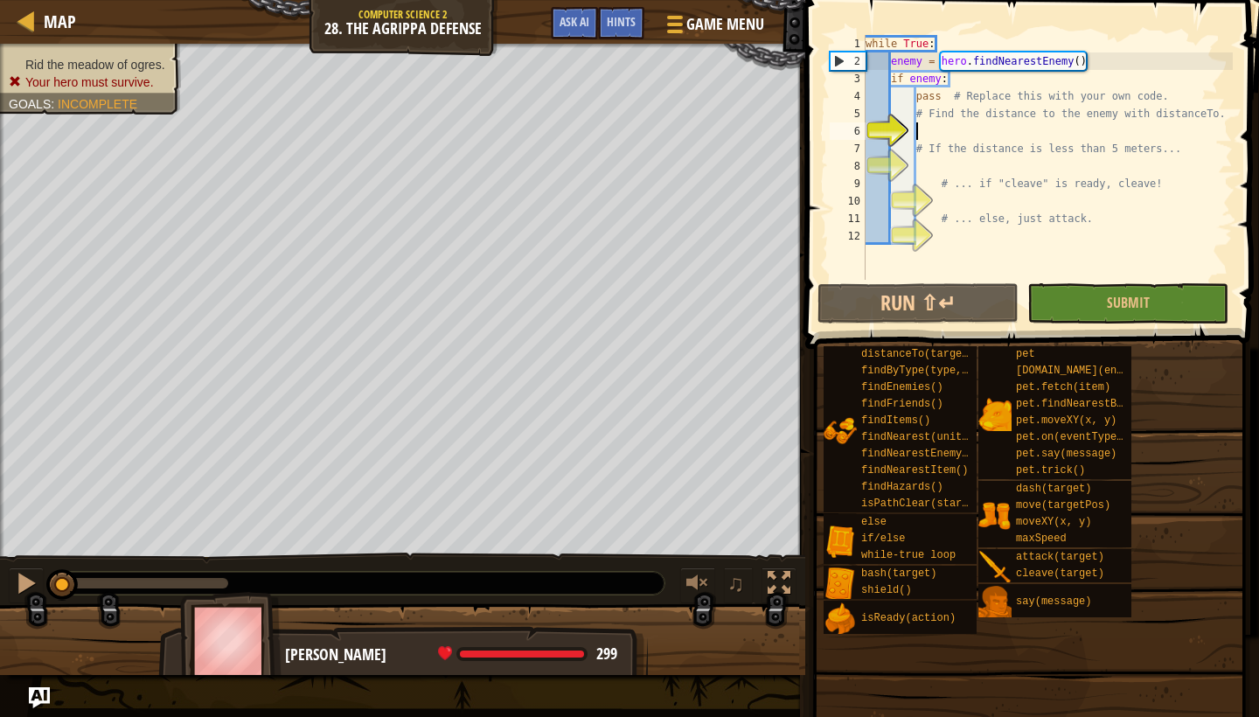
type textarea "e"
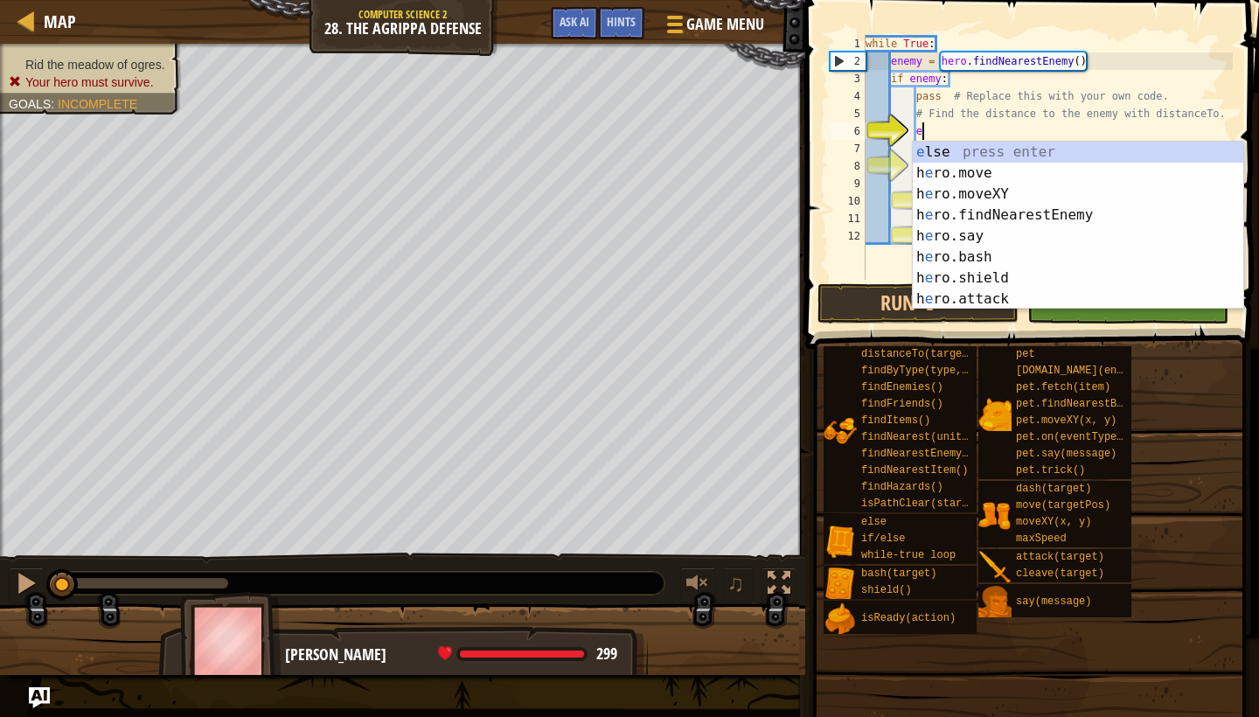
scroll to position [8, 3]
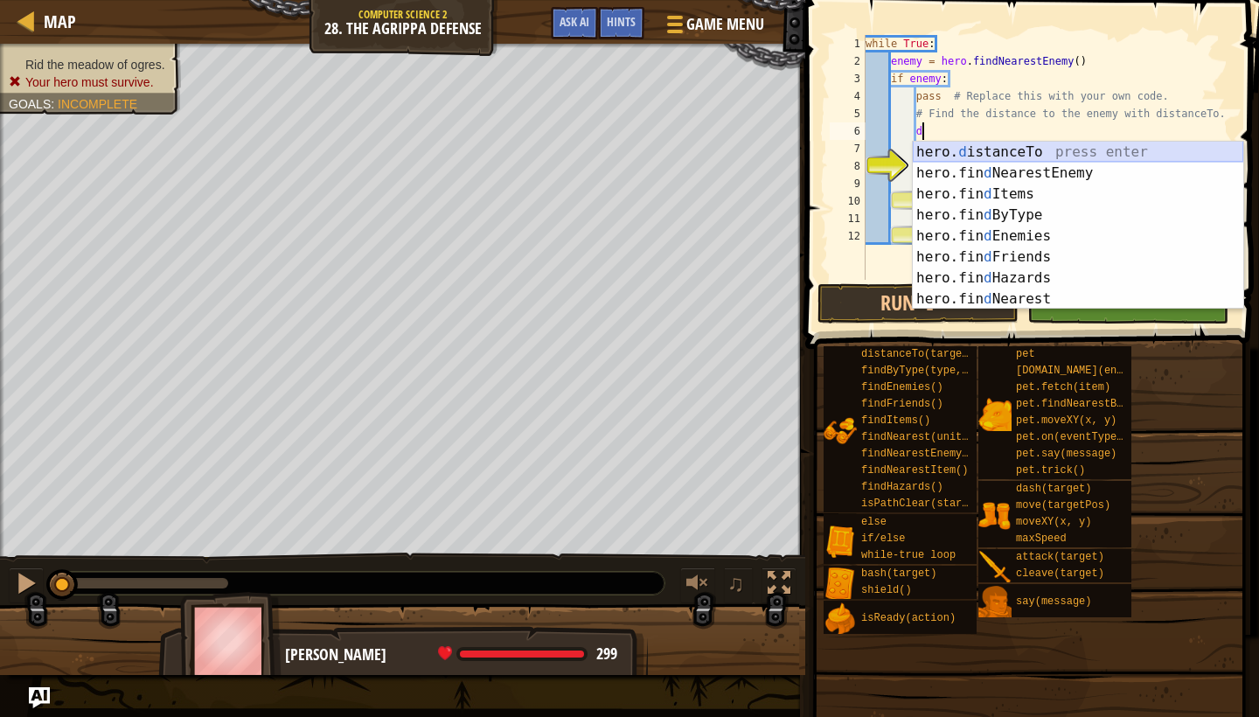
click at [1076, 152] on div "hero. d istanceTo press enter hero.fin d NearestEnemy press enter hero.fin d It…" at bounding box center [1078, 247] width 331 height 210
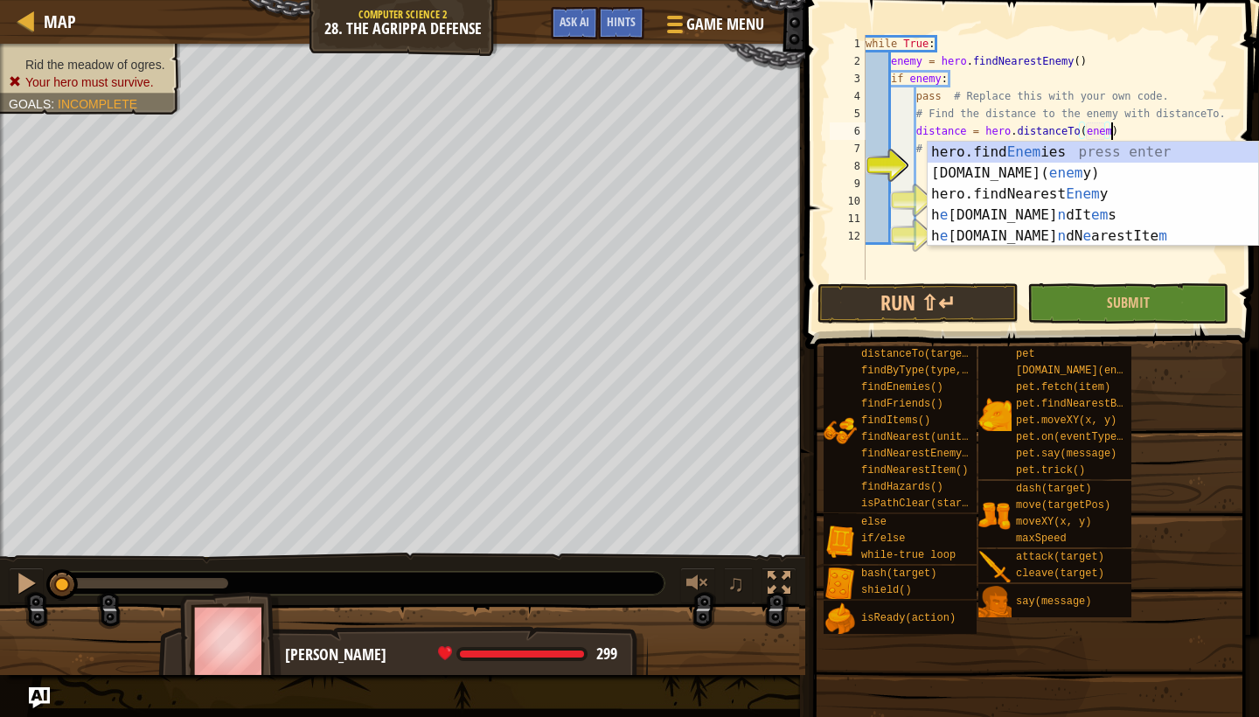
type textarea "distance = hero.distanceTo(enemy)"
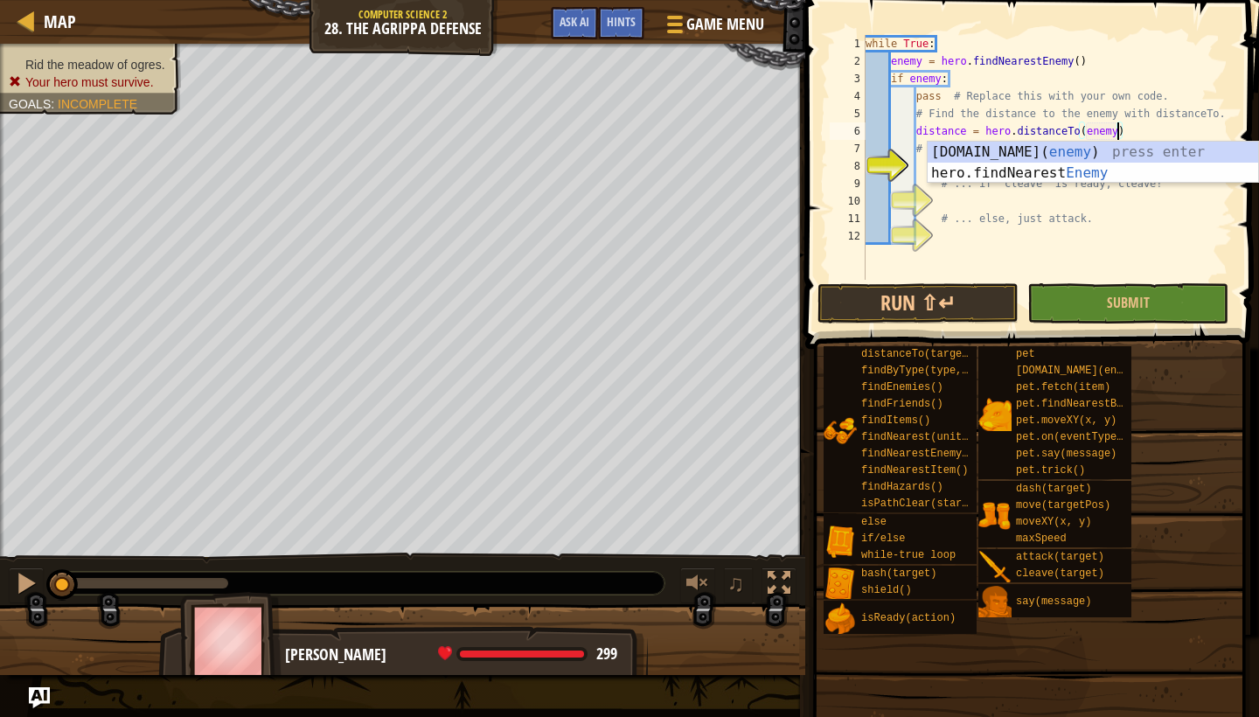
scroll to position [8, 21]
click at [1149, 123] on div "while True : enemy = hero . findNearestEnemy ( ) if enemy : pass # Replace this…" at bounding box center [1047, 175] width 371 height 280
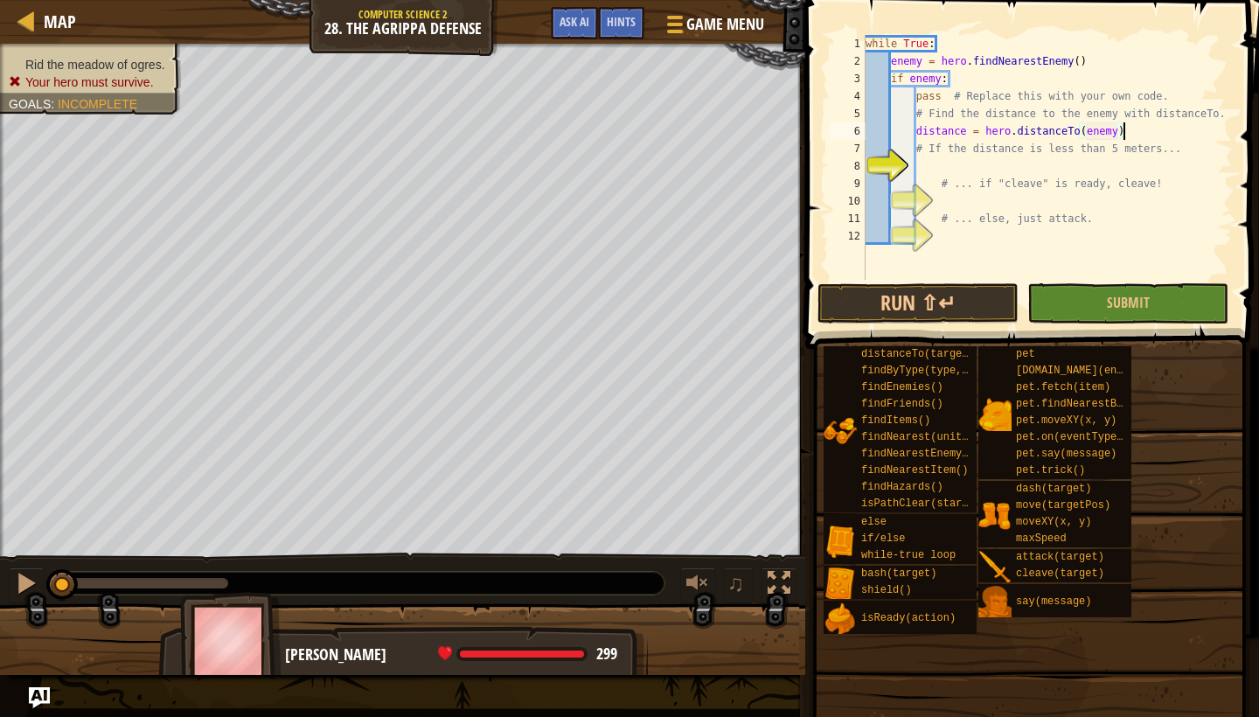
click at [925, 173] on div "while True : enemy = hero . findNearestEnemy ( ) if enemy : pass # Replace this…" at bounding box center [1047, 175] width 371 height 280
type textarea "if distance<5:"
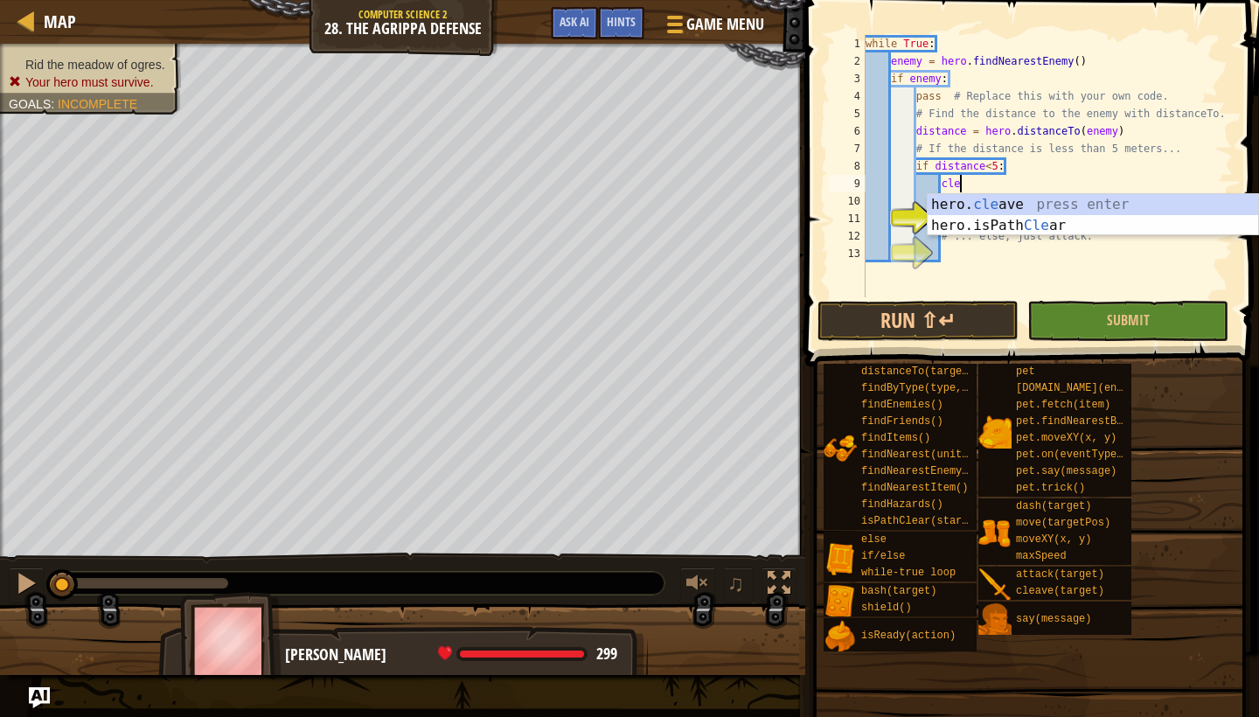
scroll to position [8, 7]
click at [1066, 202] on div "hero. cle ave press enter hero.isPath Cle ar press enter" at bounding box center [1093, 236] width 331 height 84
type textarea "hero.cleave(enemy)"
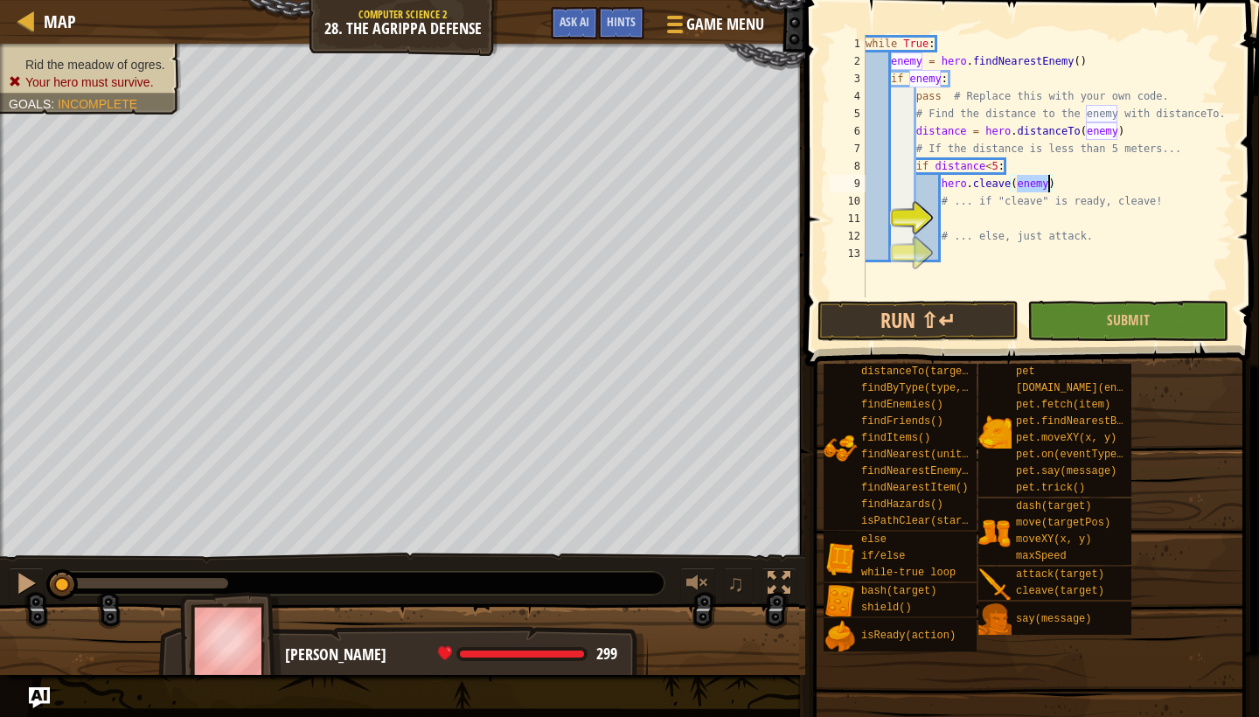
click at [1008, 225] on div "while True : enemy = hero . findNearestEnemy ( ) if enemy : pass # Replace this…" at bounding box center [1047, 183] width 371 height 297
click at [944, 184] on div "while True : enemy = hero . findNearestEnemy ( ) if enemy : pass # Replace this…" at bounding box center [1047, 183] width 371 height 297
type textarea "hero.cleave(enemy)"
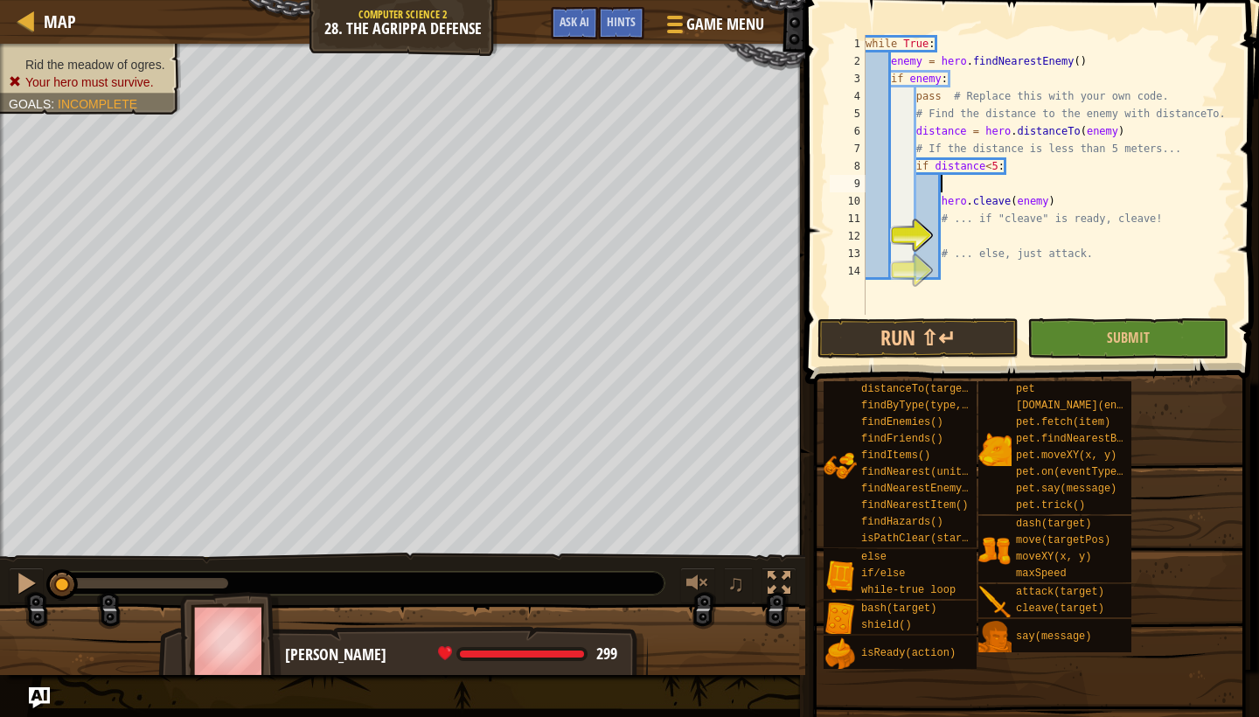
click at [980, 184] on div "while True : enemy = hero . findNearestEnemy ( ) if enemy : pass # Replace this…" at bounding box center [1047, 192] width 371 height 315
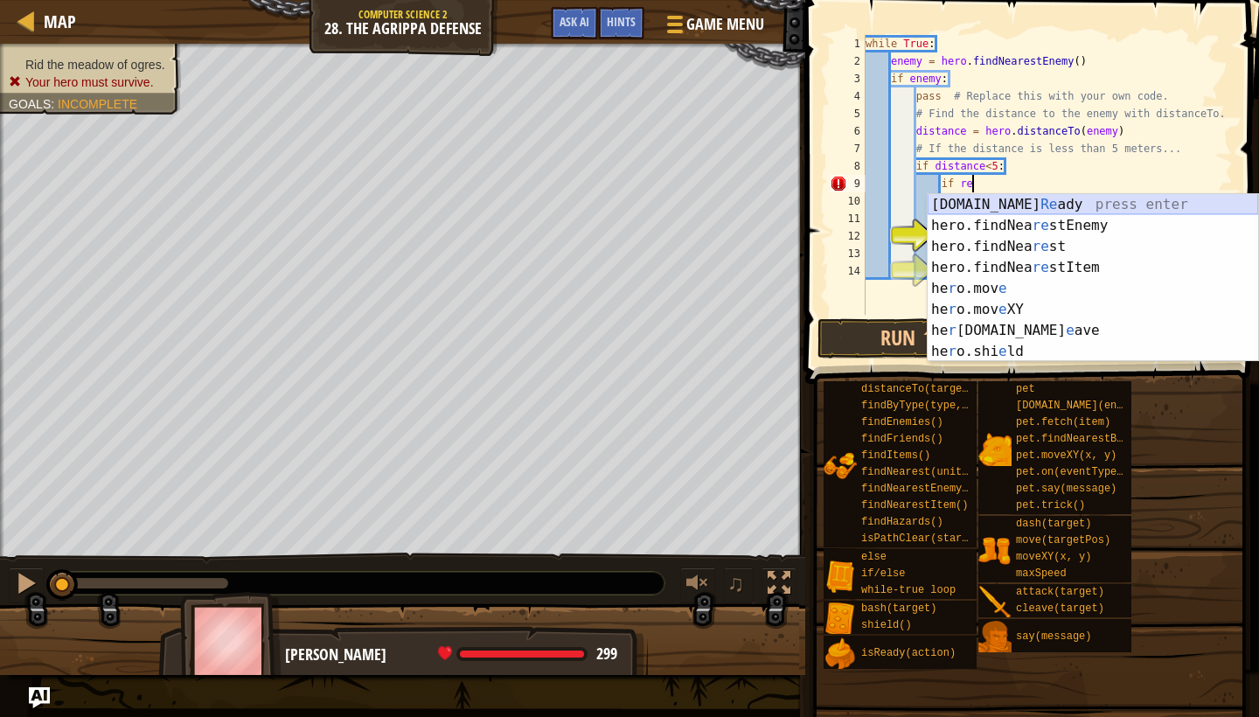
click at [1045, 205] on div "[DOMAIN_NAME] Re ady press enter hero.findNea re stEnemy press enter hero.findN…" at bounding box center [1093, 299] width 331 height 210
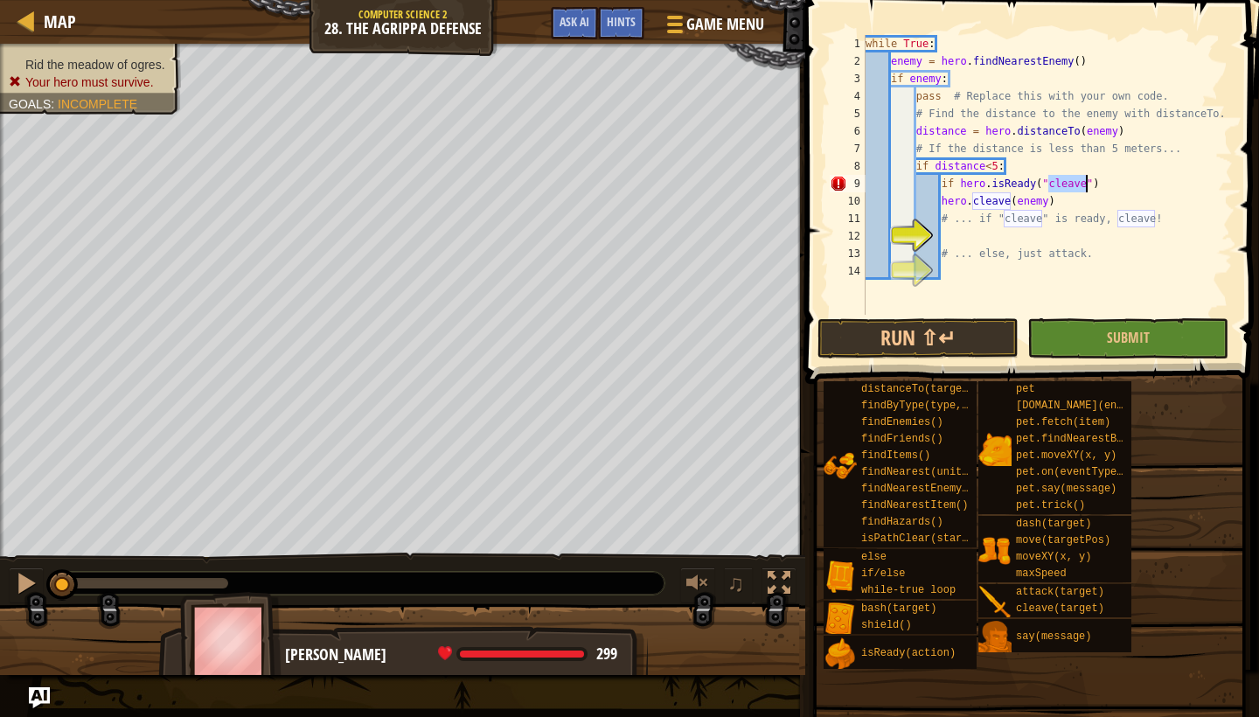
click at [1120, 182] on div "while True : enemy = hero . findNearestEnemy ( ) if enemy : pass # Replace this…" at bounding box center [1047, 192] width 371 height 315
click at [944, 199] on div "while True : enemy = hero . findNearestEnemy ( ) if enemy : pass # Replace this…" at bounding box center [1047, 192] width 371 height 315
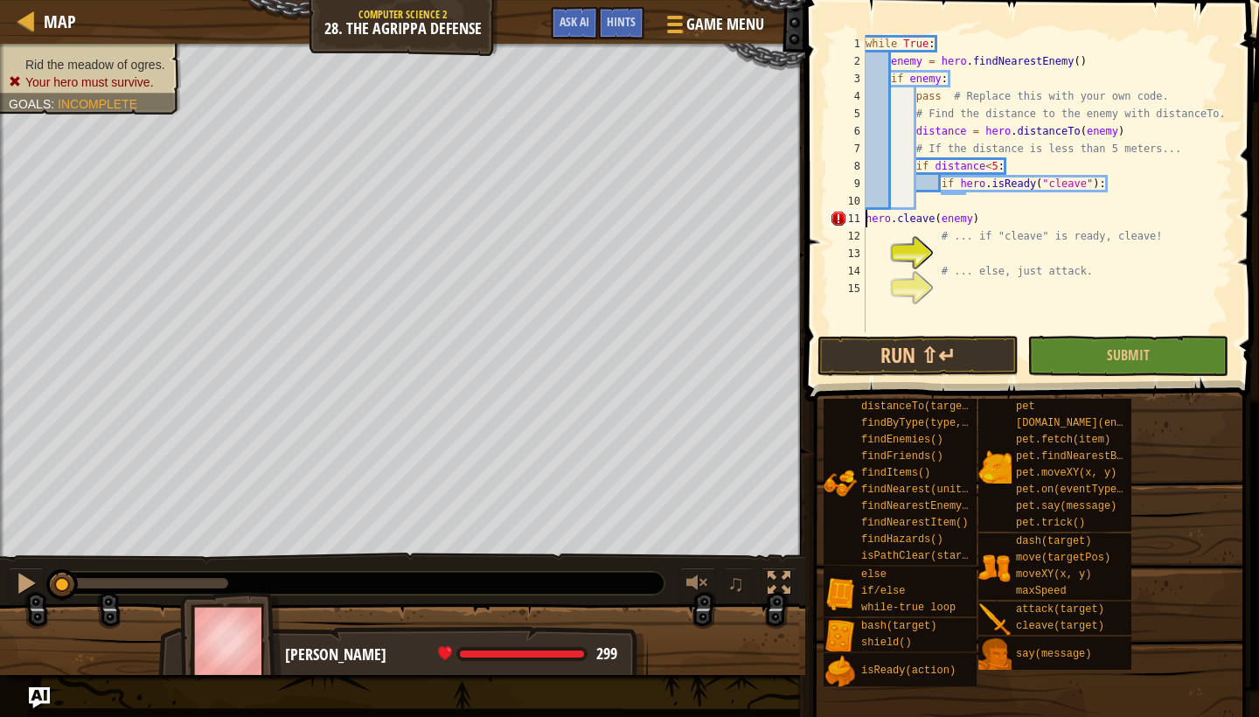
scroll to position [8, 9]
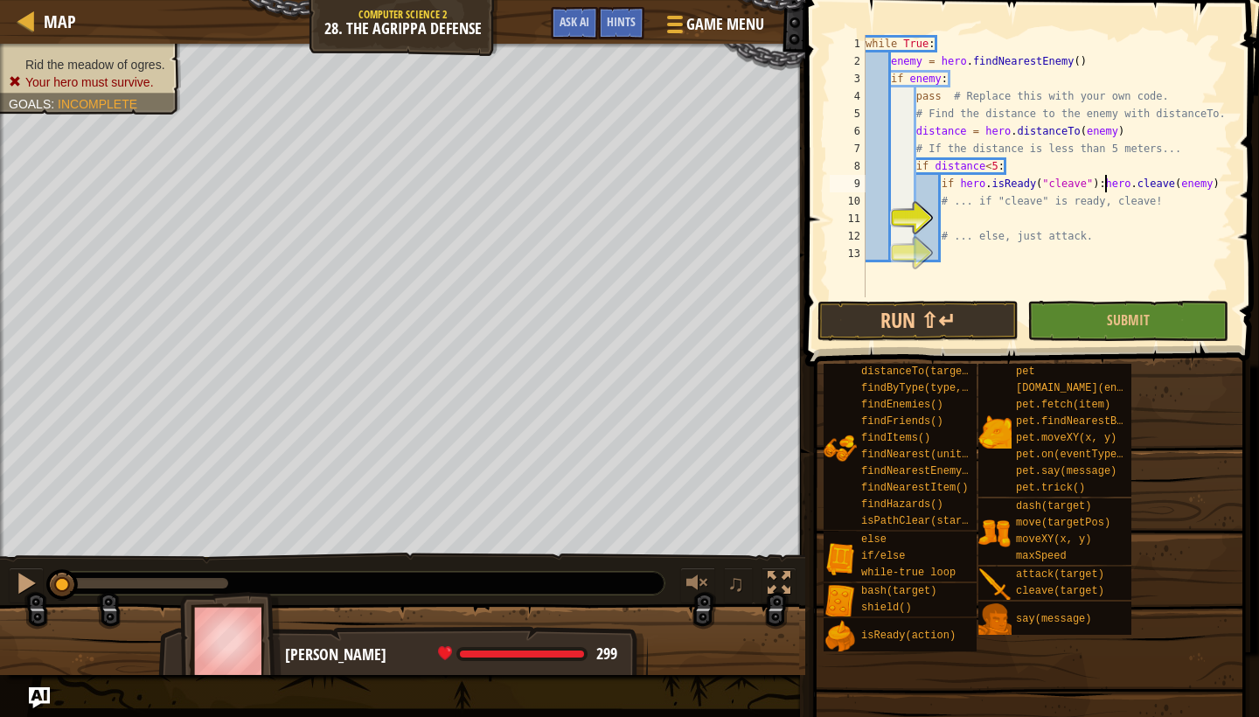
type textarea "hero.cleave(enemy)"
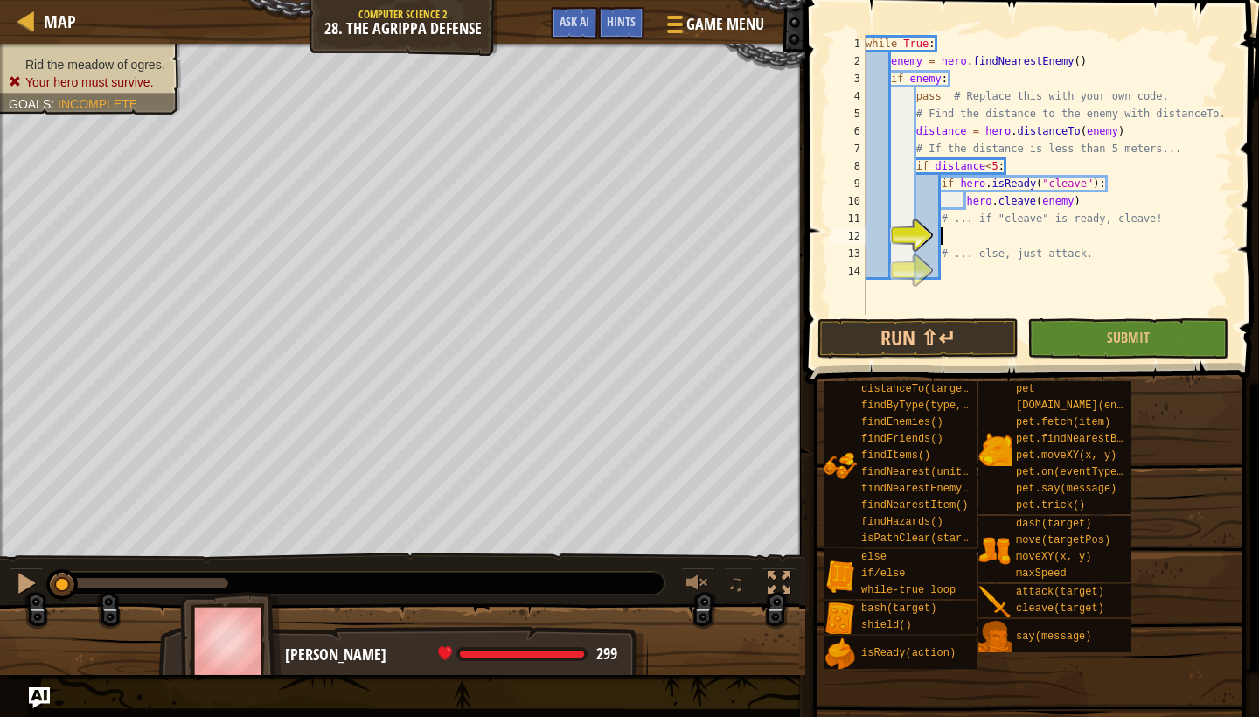
click at [960, 236] on div "while True : enemy = hero . findNearestEnemy ( ) if enemy : pass # Replace this…" at bounding box center [1047, 192] width 371 height 315
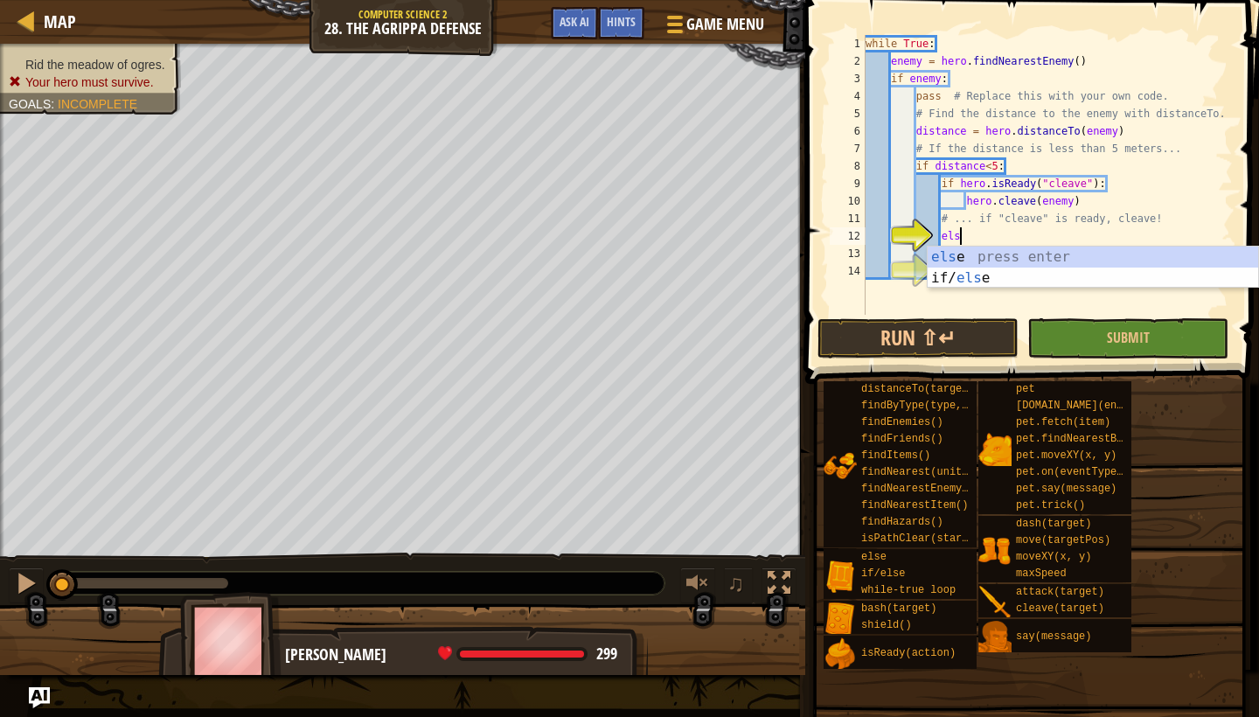
type textarea "else"
click at [972, 254] on div "else press enter if/ else press enter" at bounding box center [1093, 289] width 331 height 84
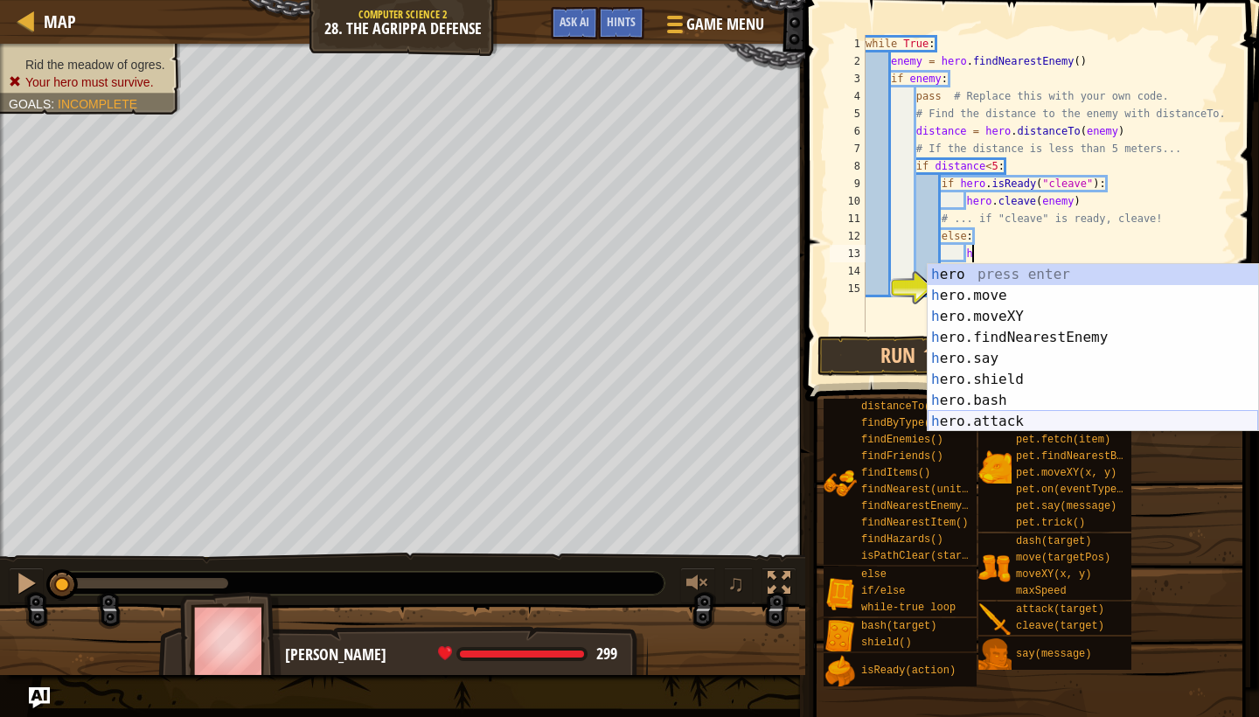
click at [1005, 418] on div "h ero press enter h ero.move press enter h ero.moveXY press enter h ero.findNea…" at bounding box center [1093, 369] width 331 height 210
type textarea "hero.attack(enemy)"
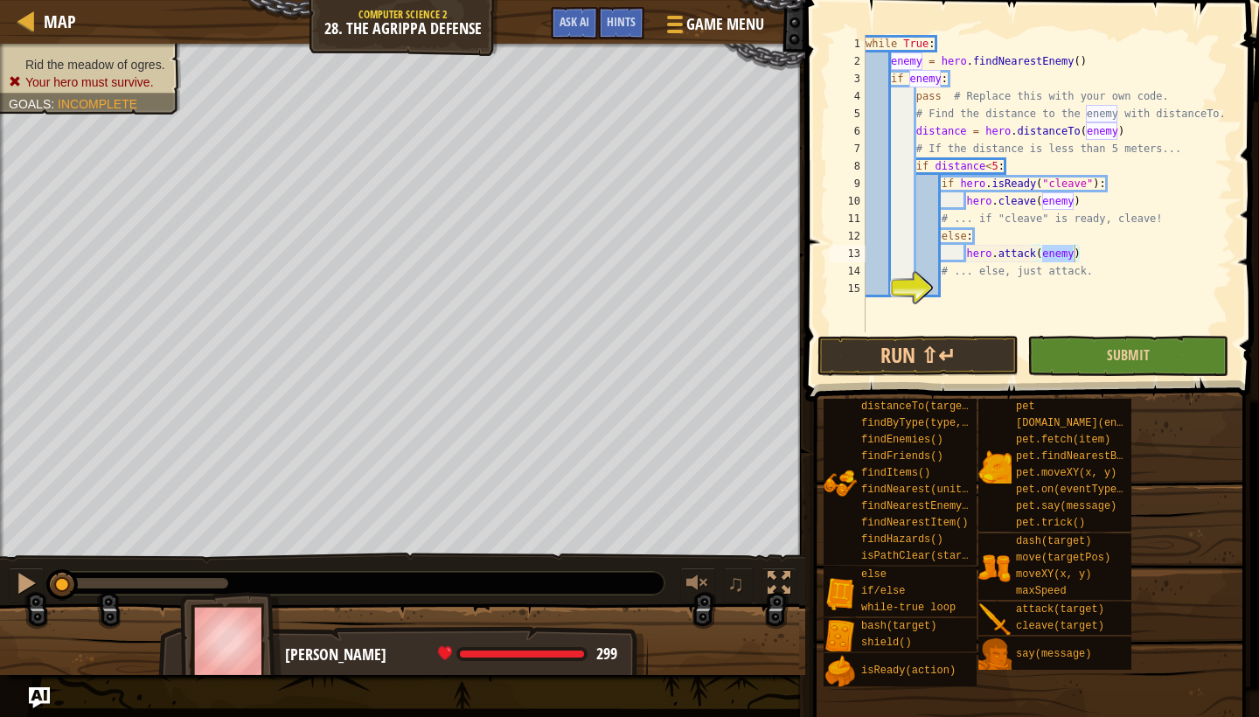
click at [1063, 347] on button "Submit" at bounding box center [1128, 356] width 201 height 40
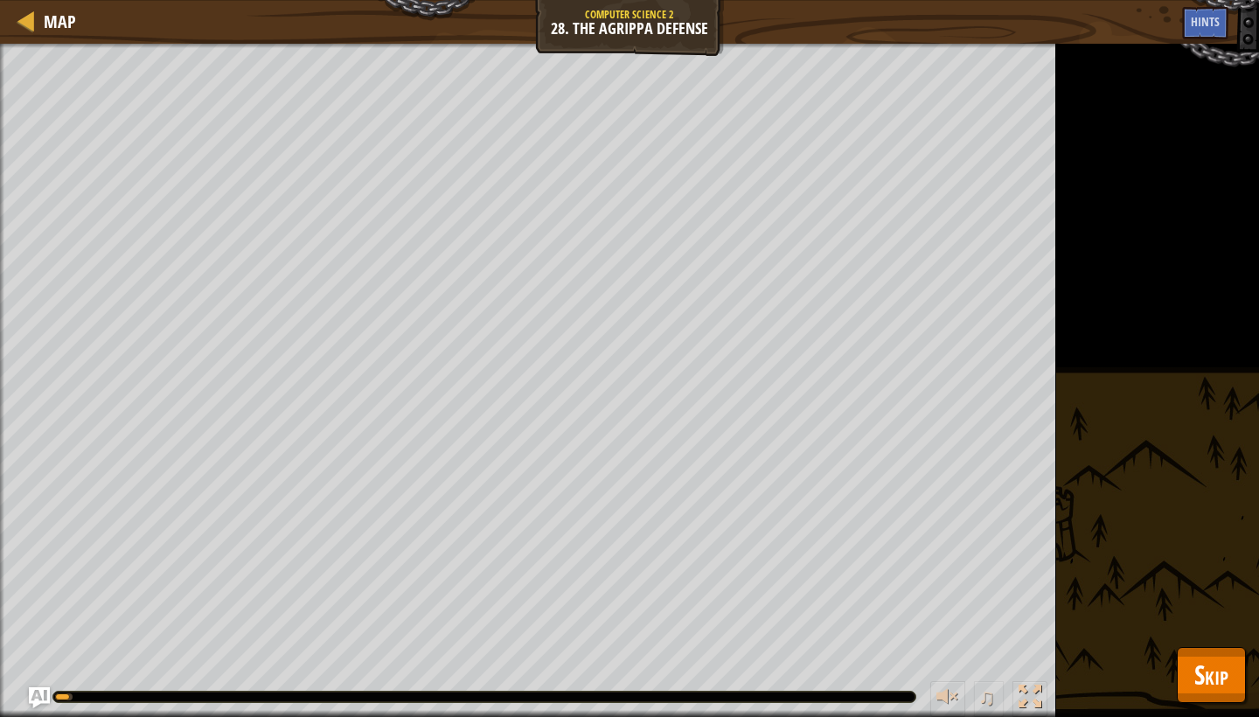
click at [1214, 669] on span "Skip" at bounding box center [1212, 675] width 34 height 36
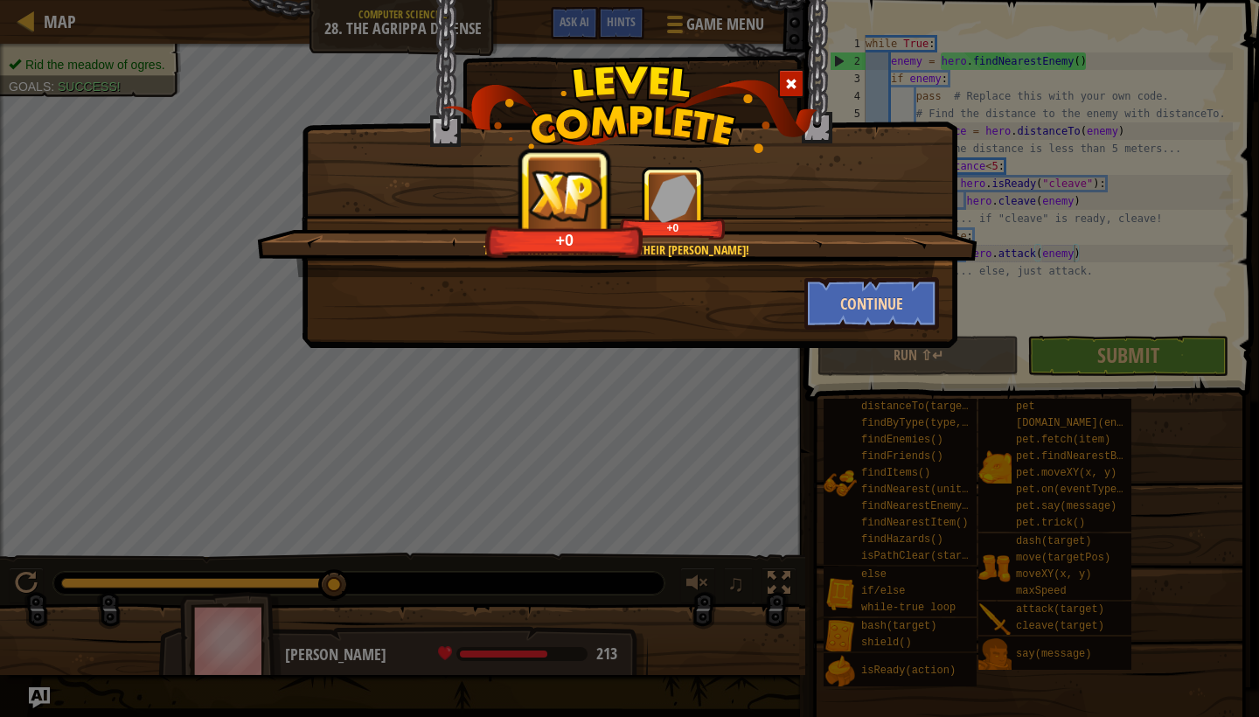
click at [866, 308] on button "Continue" at bounding box center [873, 303] width 136 height 52
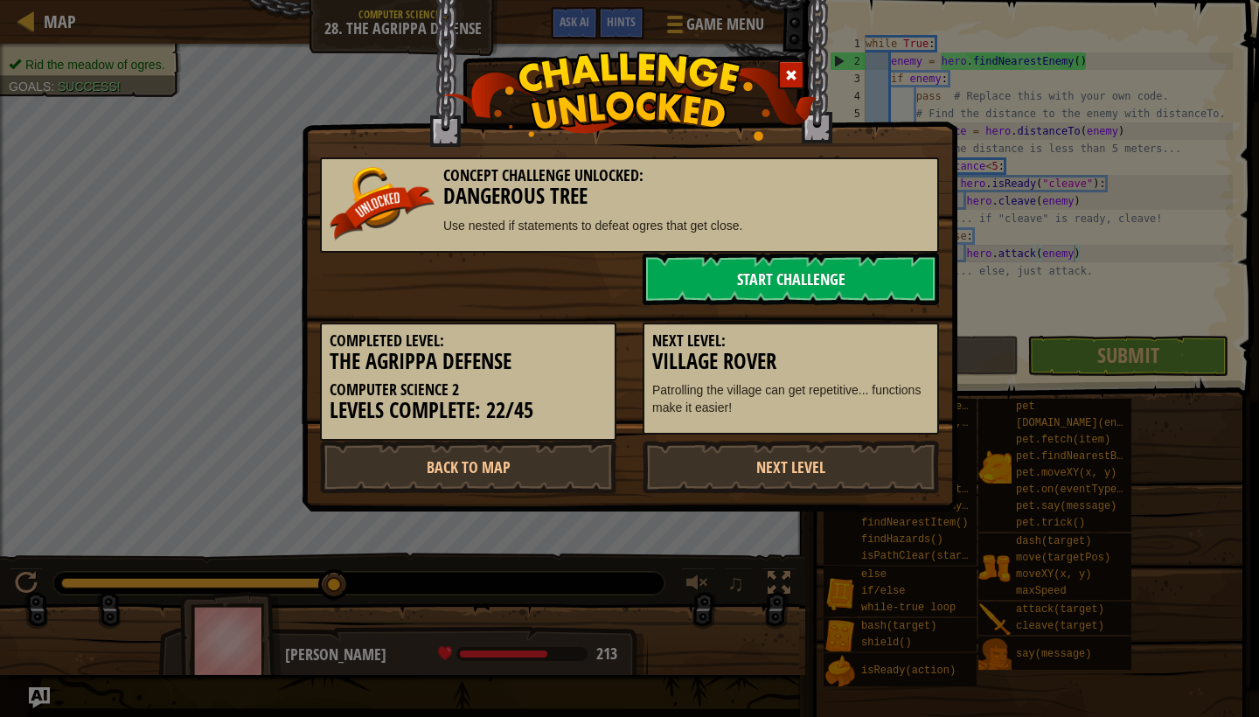
click at [829, 276] on link "Start Challenge" at bounding box center [791, 279] width 296 height 52
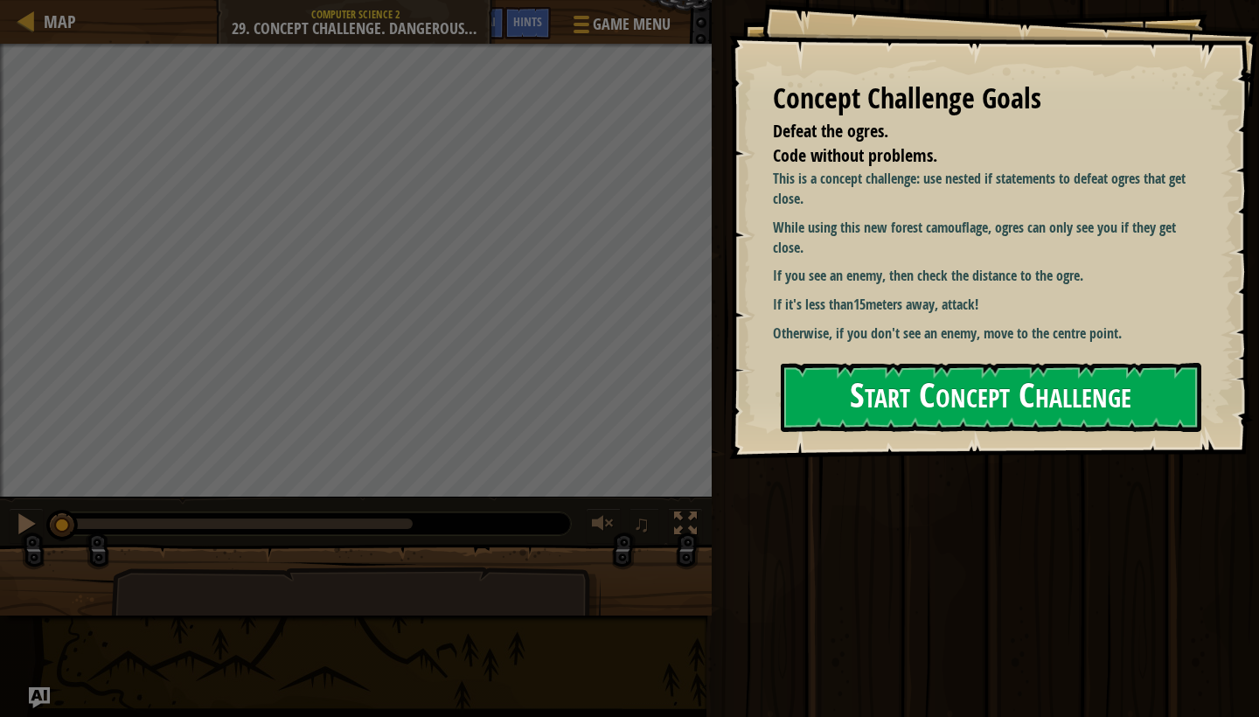
click at [915, 428] on button "Start Concept Challenge" at bounding box center [991, 397] width 421 height 69
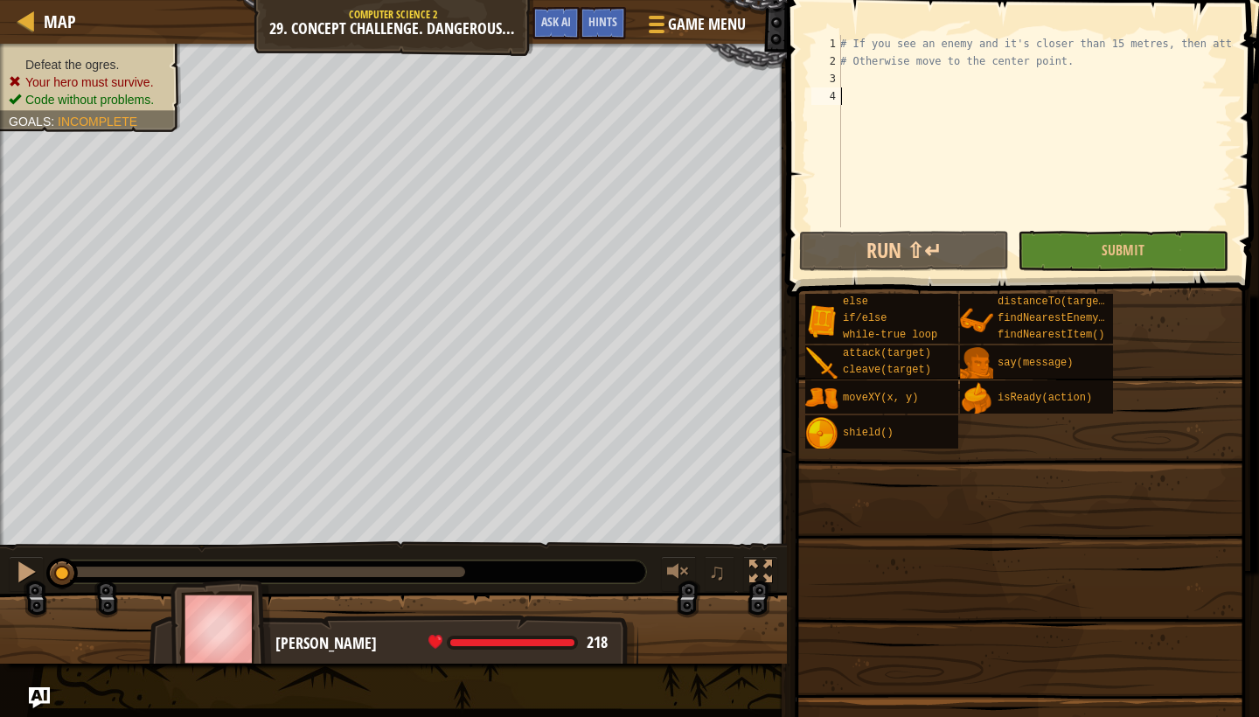
click at [888, 97] on div "# If you see an enemy and it's closer than 15 metres, then attack it. # Otherwi…" at bounding box center [1072, 148] width 471 height 227
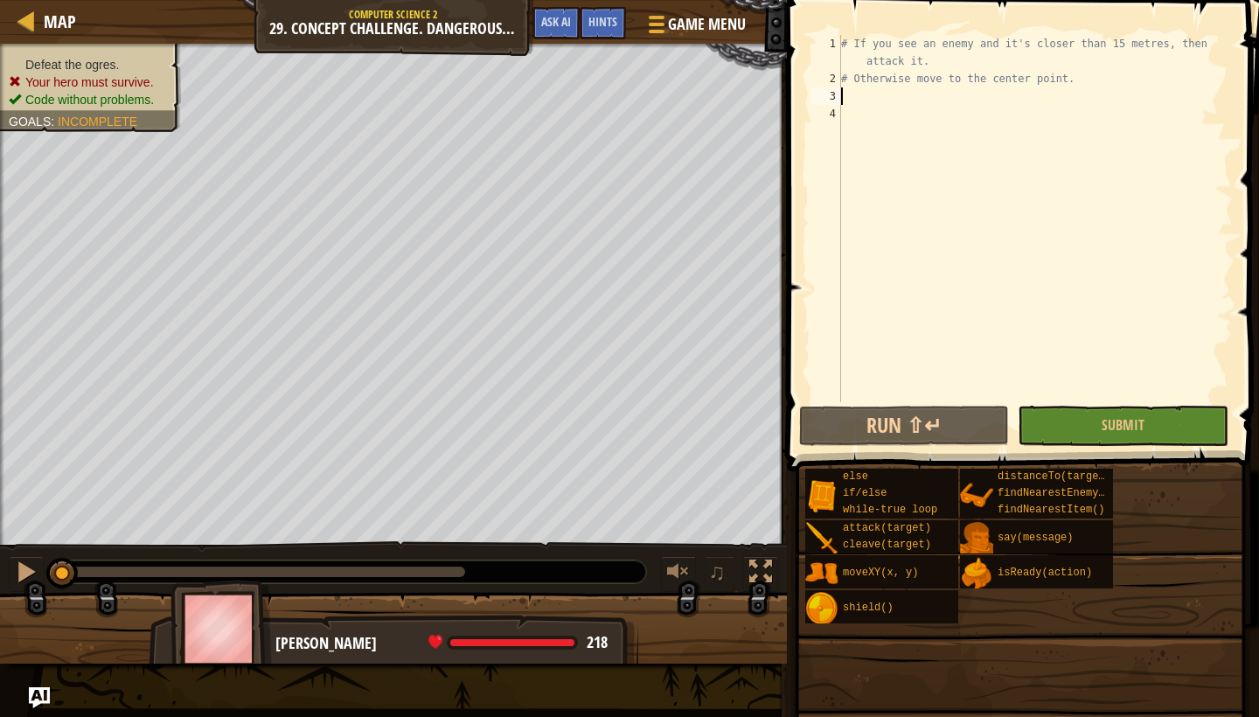
click at [890, 89] on div "# If you see an enemy and it's closer than 15 metres, then attack it. # Otherwi…" at bounding box center [1035, 245] width 395 height 420
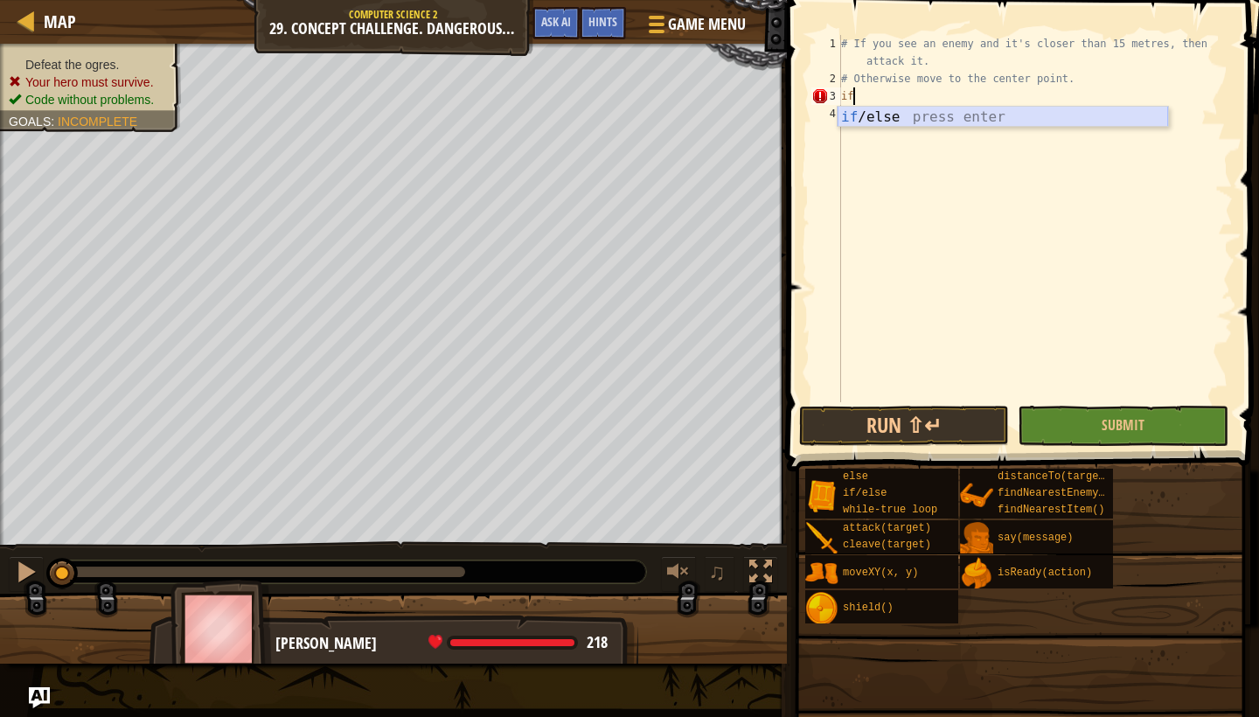
type textarea "i"
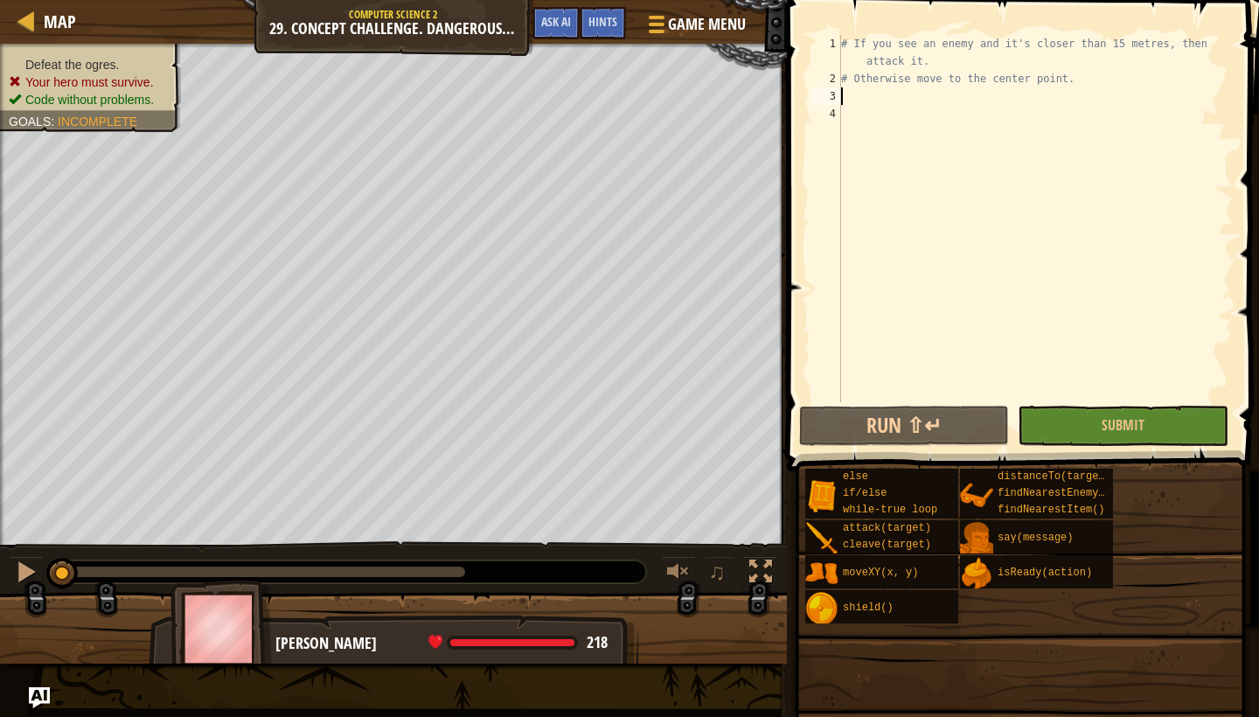
type textarea "e"
type textarea "w"
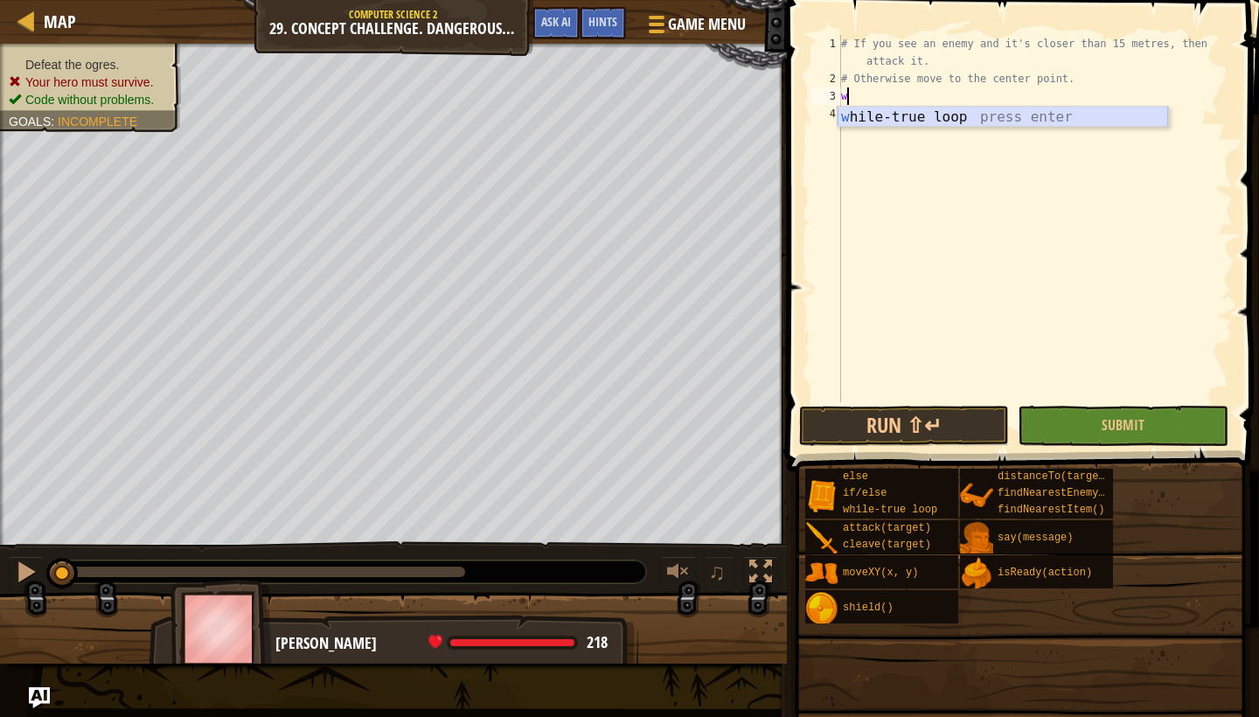
click at [890, 115] on div "w [PERSON_NAME]-true loop press enter" at bounding box center [1003, 138] width 331 height 63
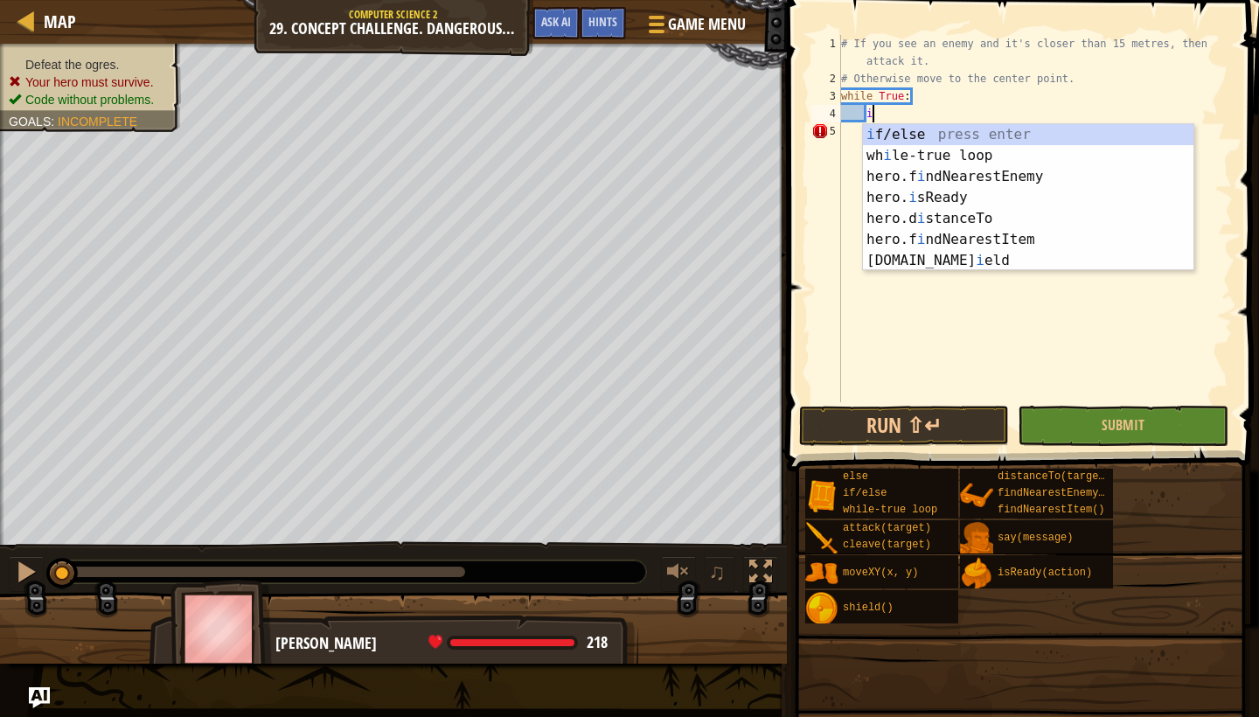
scroll to position [8, 2]
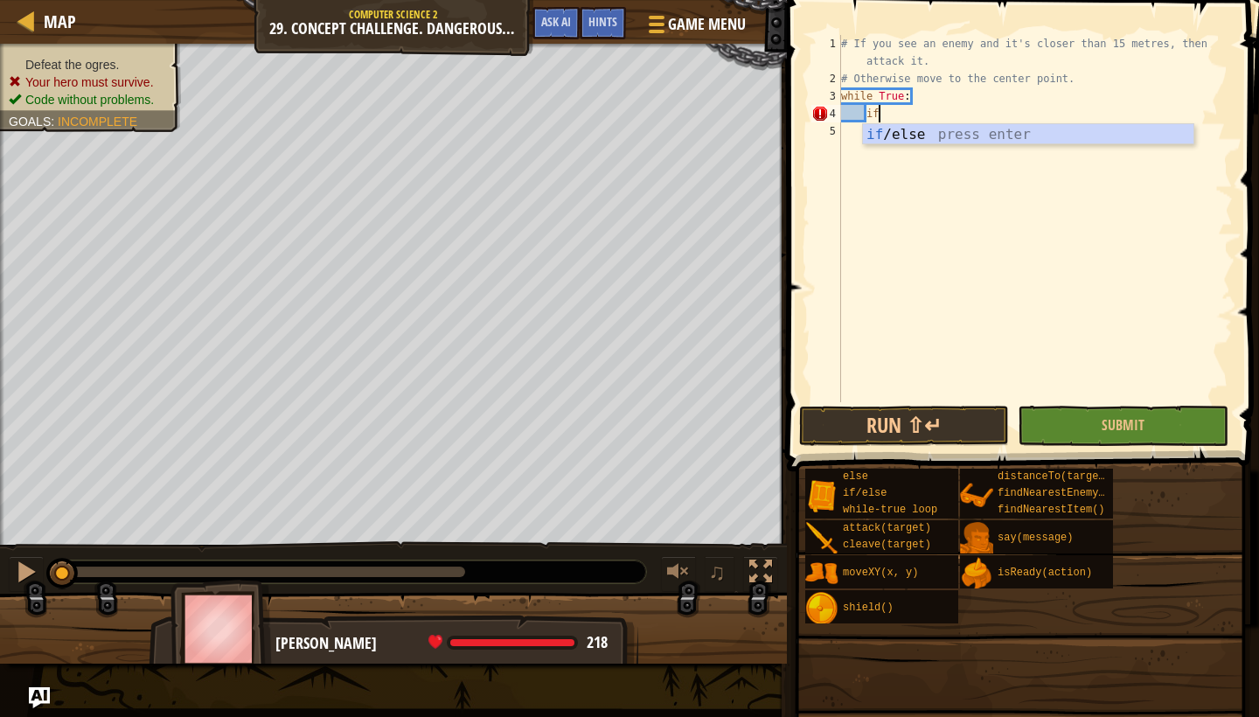
type textarea "i"
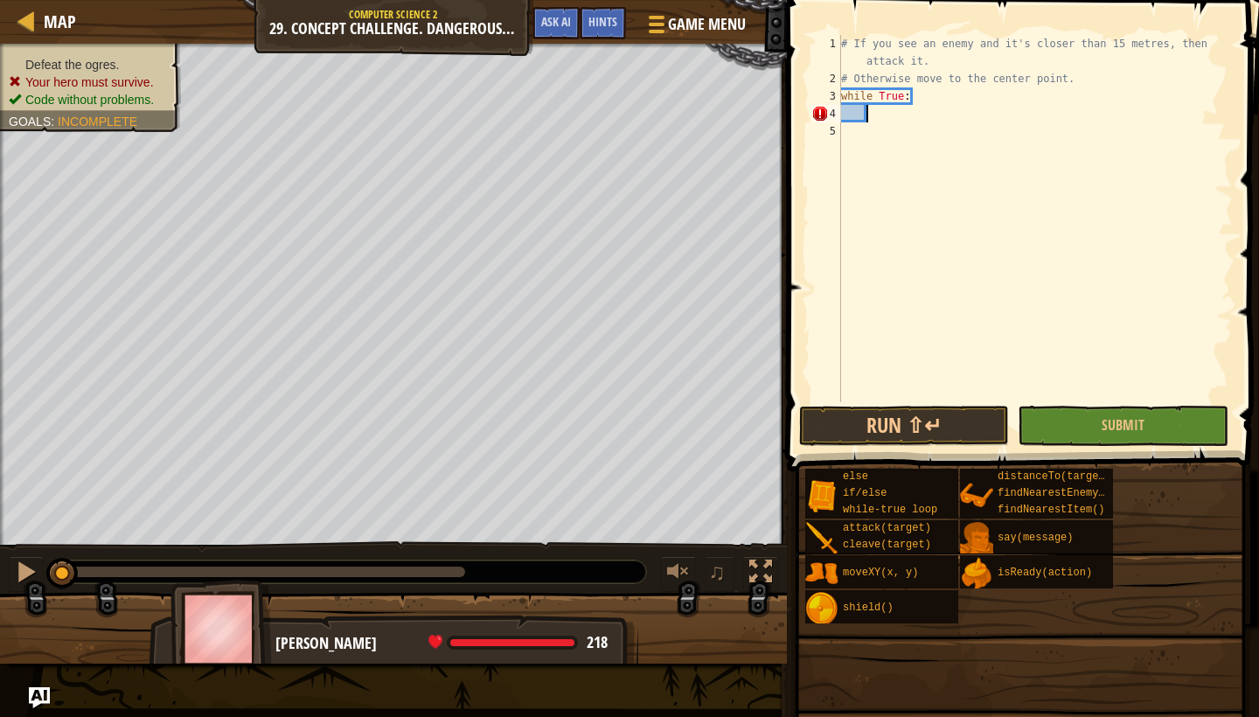
type textarea "h"
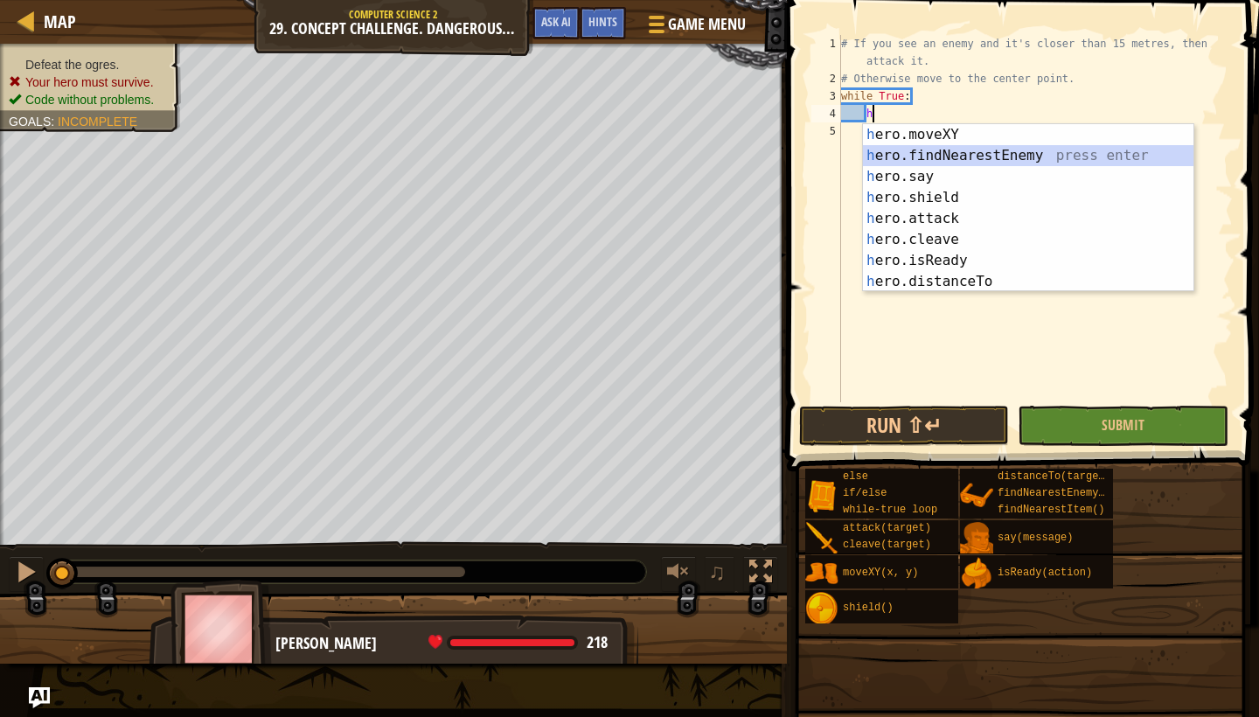
click at [927, 154] on div "h ero.moveXY press enter h ero.findNearestEnemy press enter h ero.say press ent…" at bounding box center [1028, 229] width 331 height 210
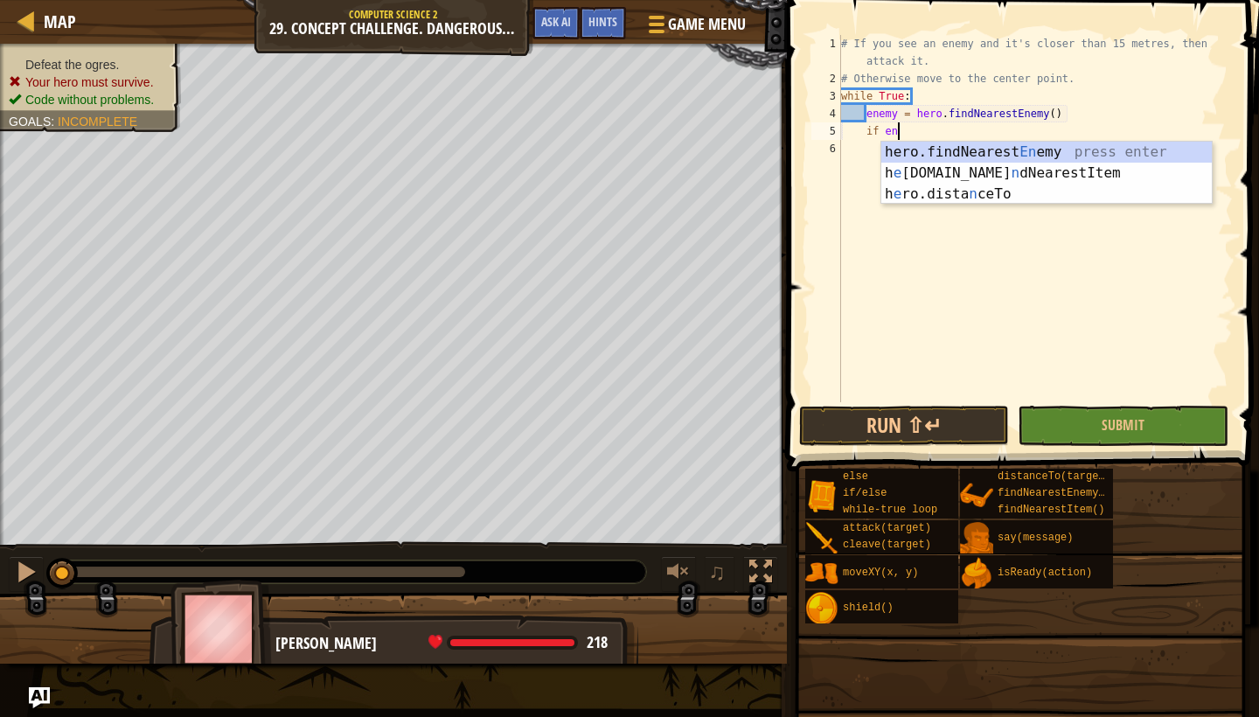
scroll to position [8, 3]
click at [865, 135] on div "# If you see an enemy and it's closer than 15 metres, then attack it. # Otherwi…" at bounding box center [1035, 245] width 395 height 420
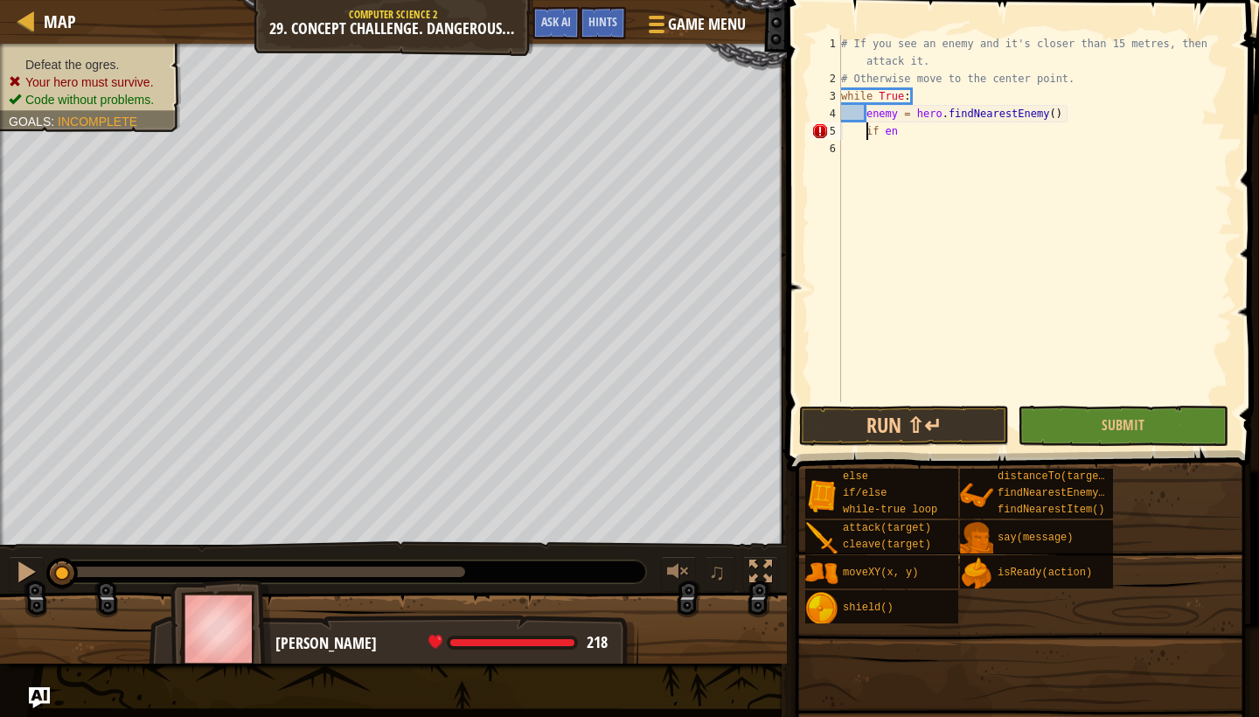
click at [901, 134] on div "# If you see an enemy and it's closer than 15 metres, then attack it. # Otherwi…" at bounding box center [1035, 245] width 395 height 420
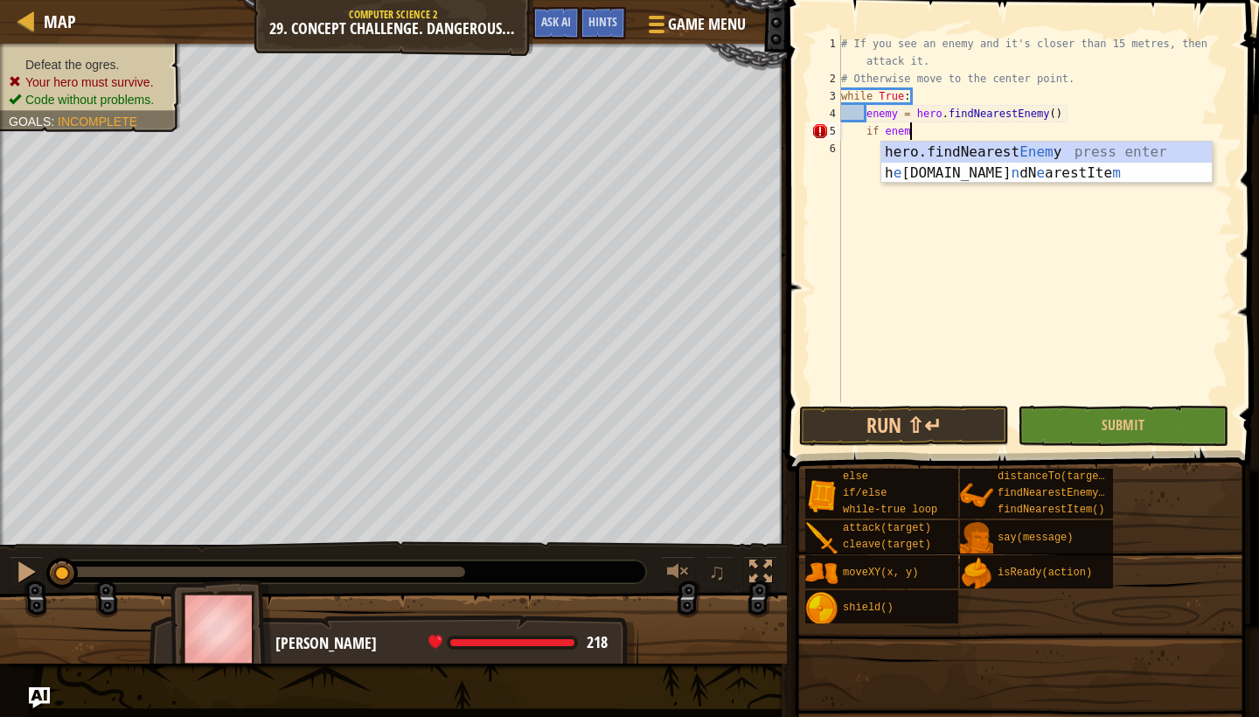
scroll to position [8, 5]
click at [867, 138] on div "# If you see an enemy and it's closer than 15 metres, then attack it. # Otherwi…" at bounding box center [1035, 245] width 395 height 420
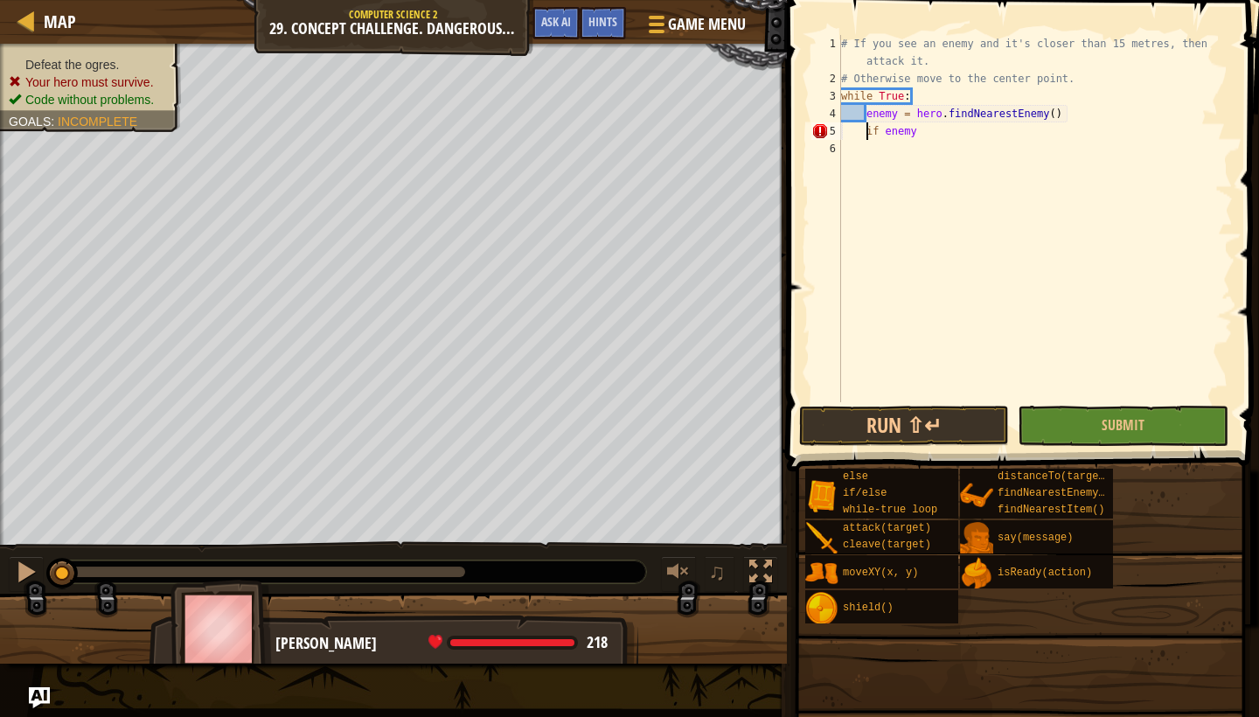
click at [916, 130] on div "# If you see an enemy and it's closer than 15 metres, then attack it. # Otherwi…" at bounding box center [1035, 245] width 395 height 420
type textarea "if enemy:"
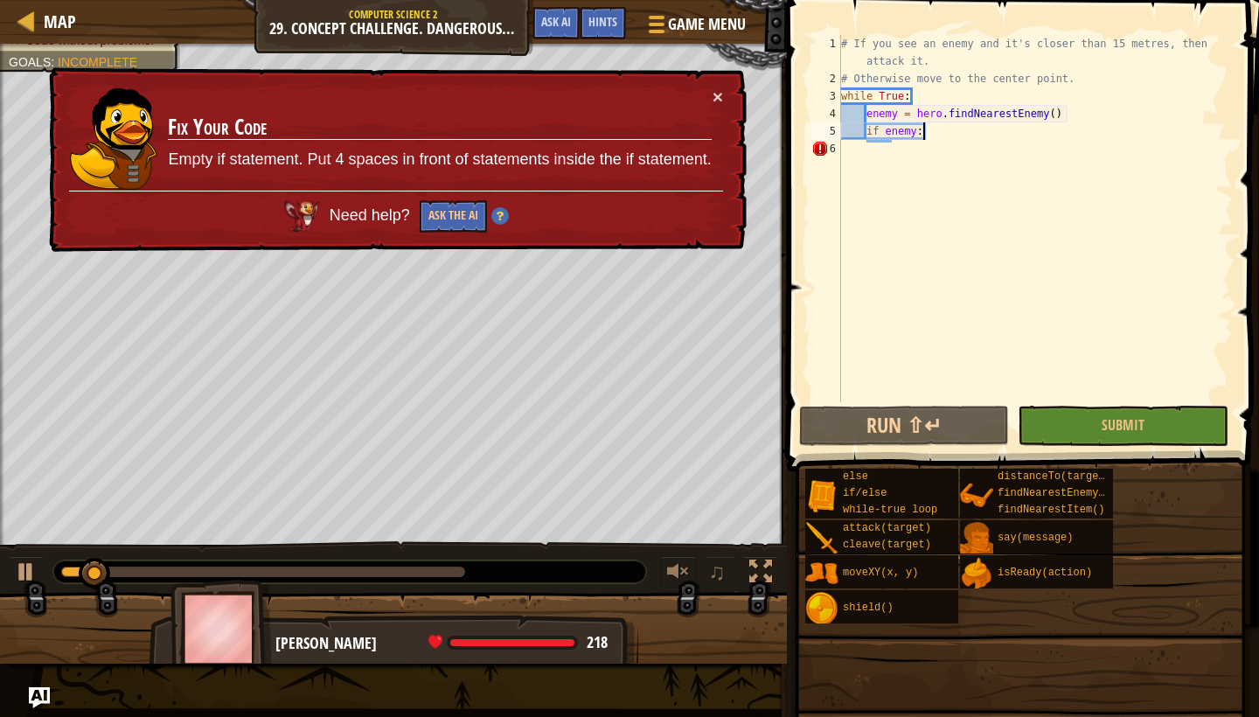
click at [930, 131] on div "# If you see an enemy and it's closer than 15 metres, then attack it. # Otherwi…" at bounding box center [1035, 245] width 395 height 420
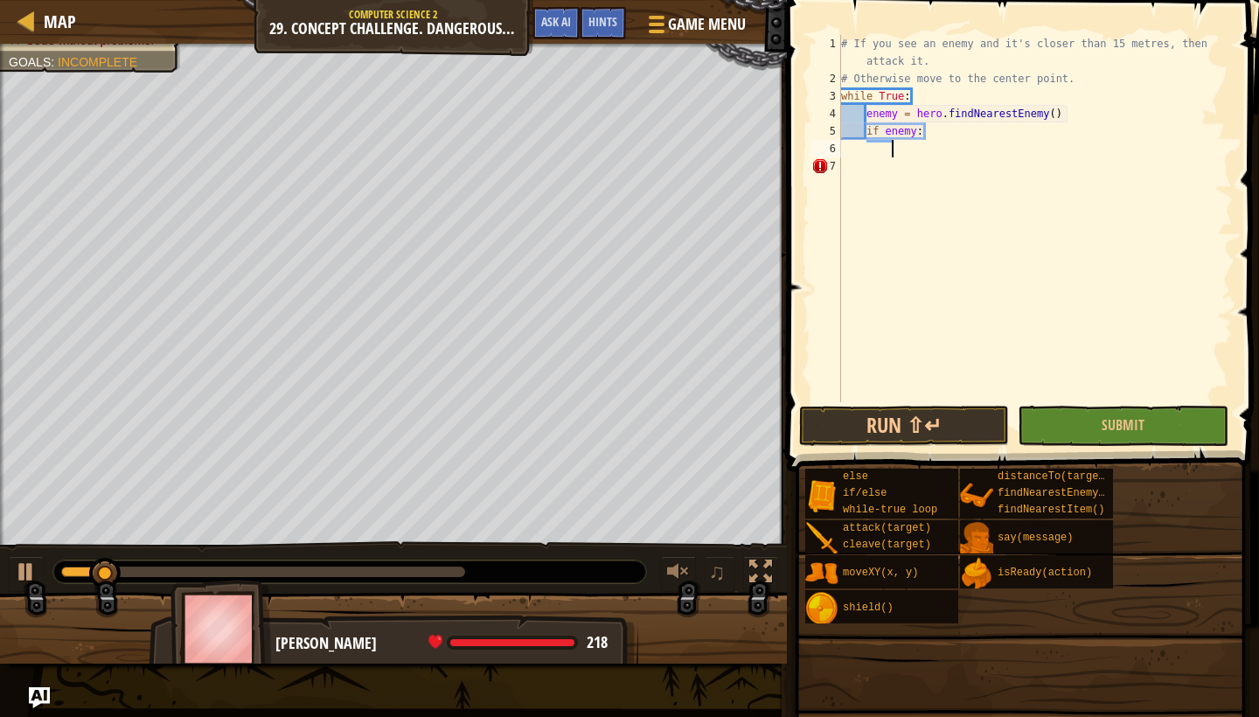
scroll to position [8, 3]
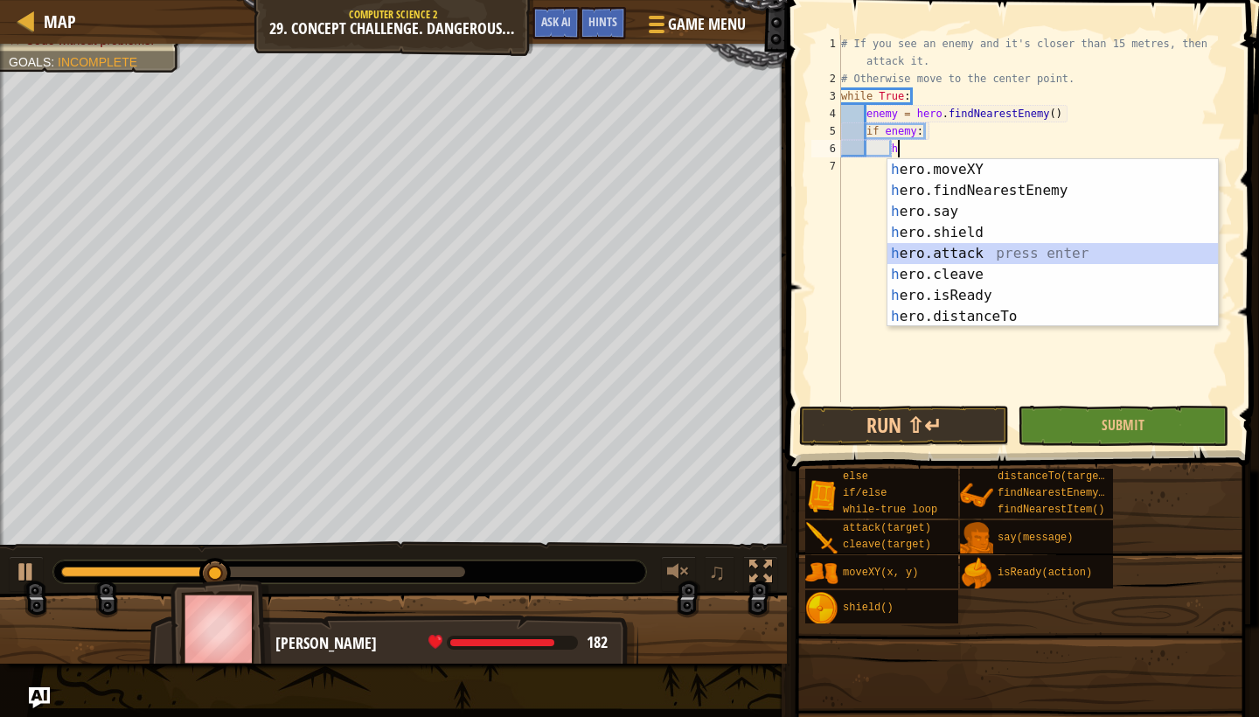
click at [978, 251] on div "h ero.moveXY press enter h ero.findNearestEnemy press enter h ero.say press ent…" at bounding box center [1053, 264] width 331 height 210
type textarea "hero.attack(enemy)"
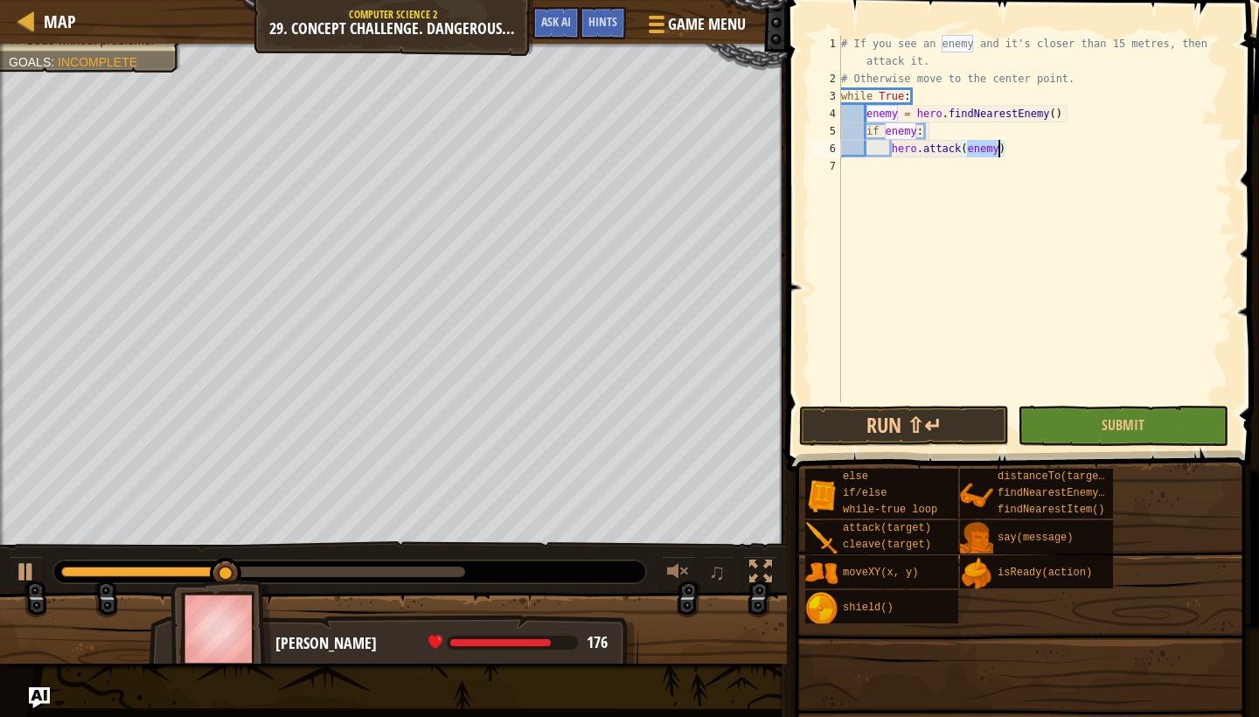
click at [1014, 160] on div "# If you see an enemy and it's closer than 15 metres, then attack it. # Otherwi…" at bounding box center [1035, 245] width 395 height 420
click at [1021, 154] on div "# If you see an enemy and it's closer than 15 metres, then attack it. # Otherwi…" at bounding box center [1035, 245] width 395 height 420
type textarea "hero.attack(enemy)"
type textarea "e"
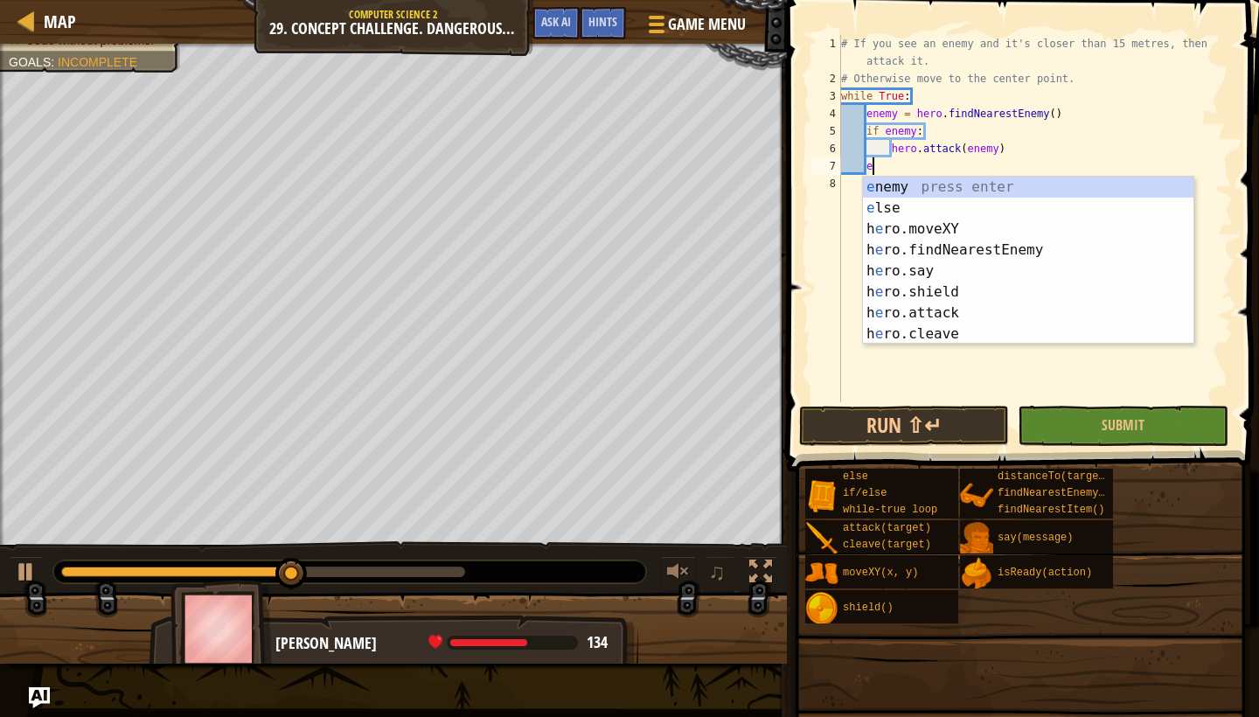
scroll to position [8, 2]
click at [972, 209] on div "e nemy press enter e lse press enter h e ro.moveXY press enter h e ro.findNeare…" at bounding box center [1028, 282] width 331 height 210
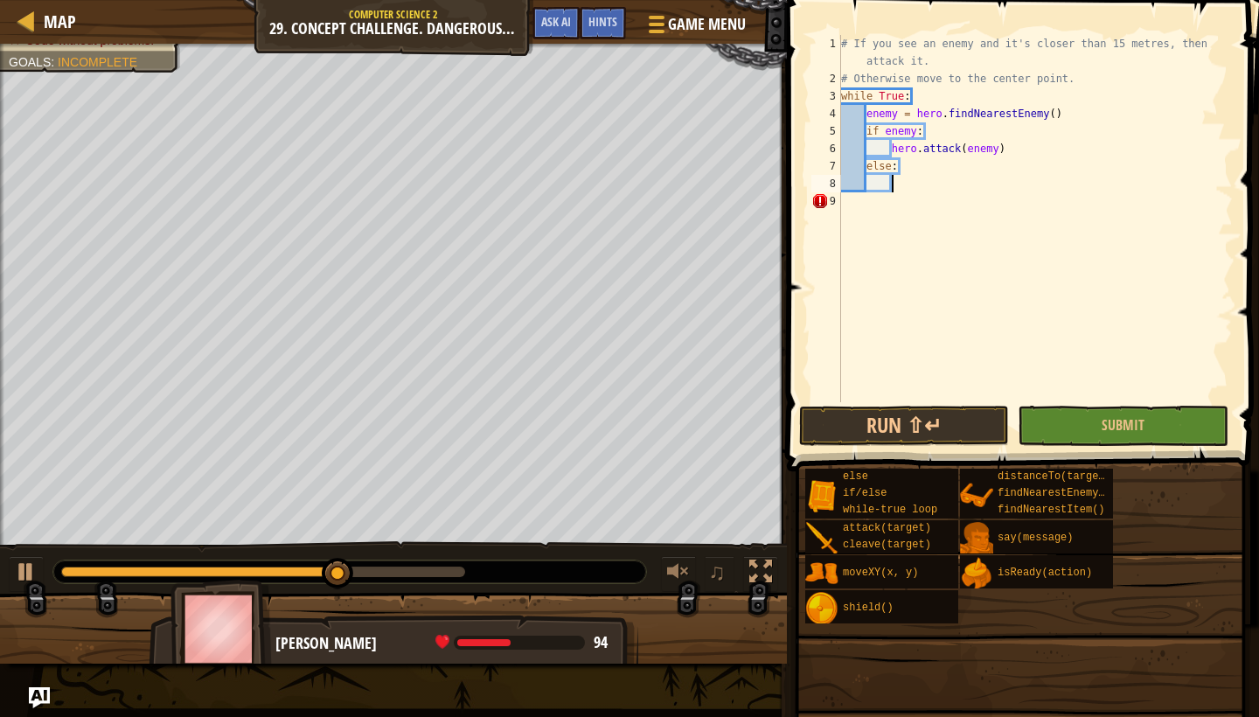
scroll to position [8, 3]
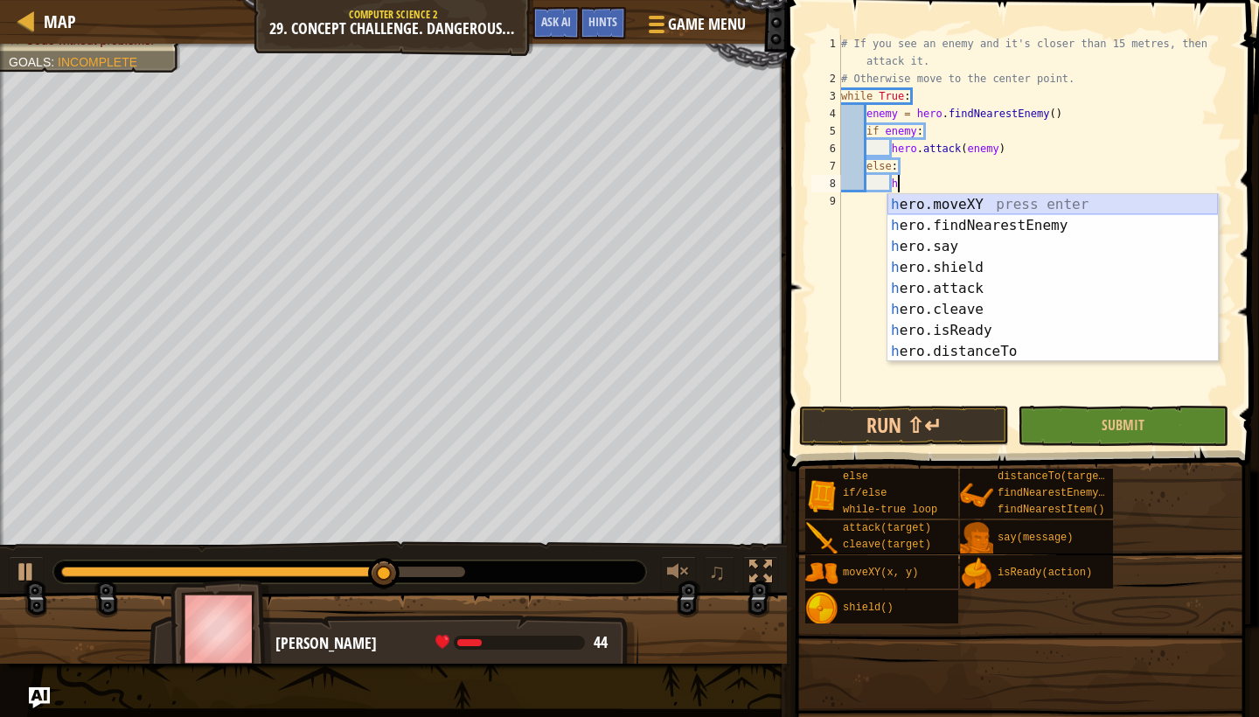
click at [995, 207] on div "h ero.moveXY press enter h ero.findNearestEnemy press enter h ero.say press ent…" at bounding box center [1053, 299] width 331 height 210
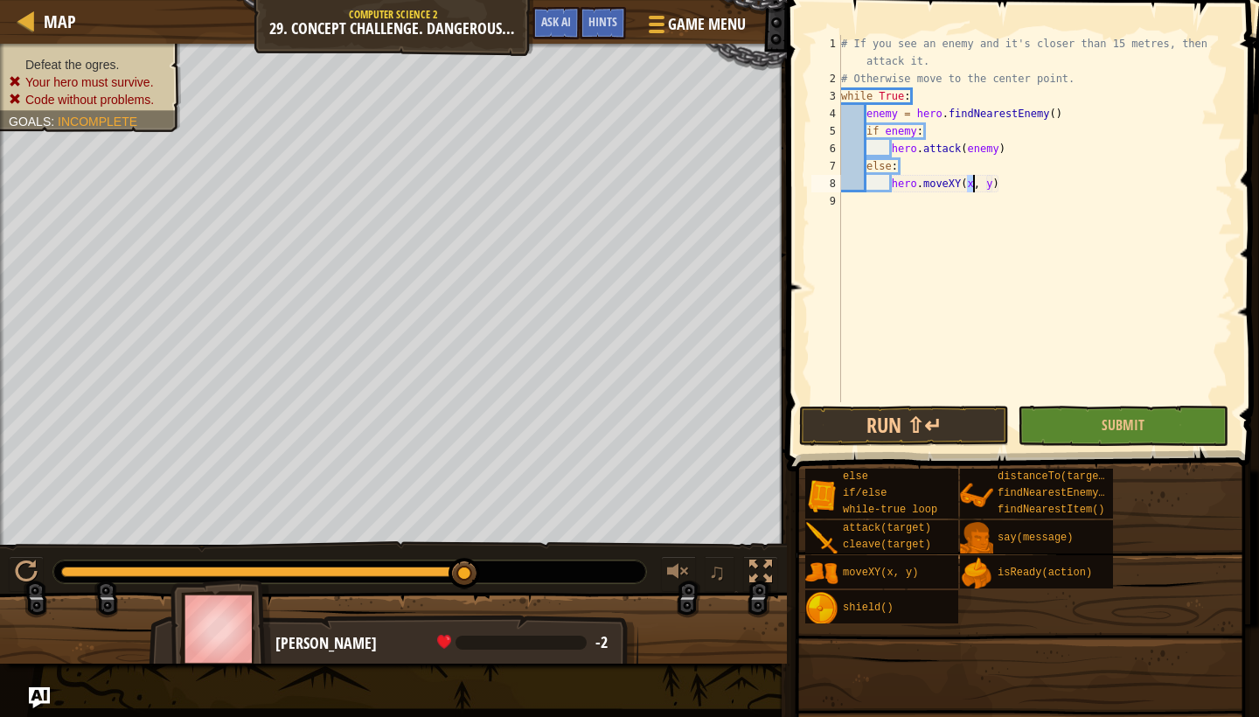
click at [895, 150] on div "# If you see an enemy and it's closer than 15 metres, then attack it. # Otherwi…" at bounding box center [1035, 245] width 395 height 420
click at [893, 150] on div "# If you see an enemy and it's closer than 15 metres, then attack it. # Otherwi…" at bounding box center [1035, 245] width 395 height 420
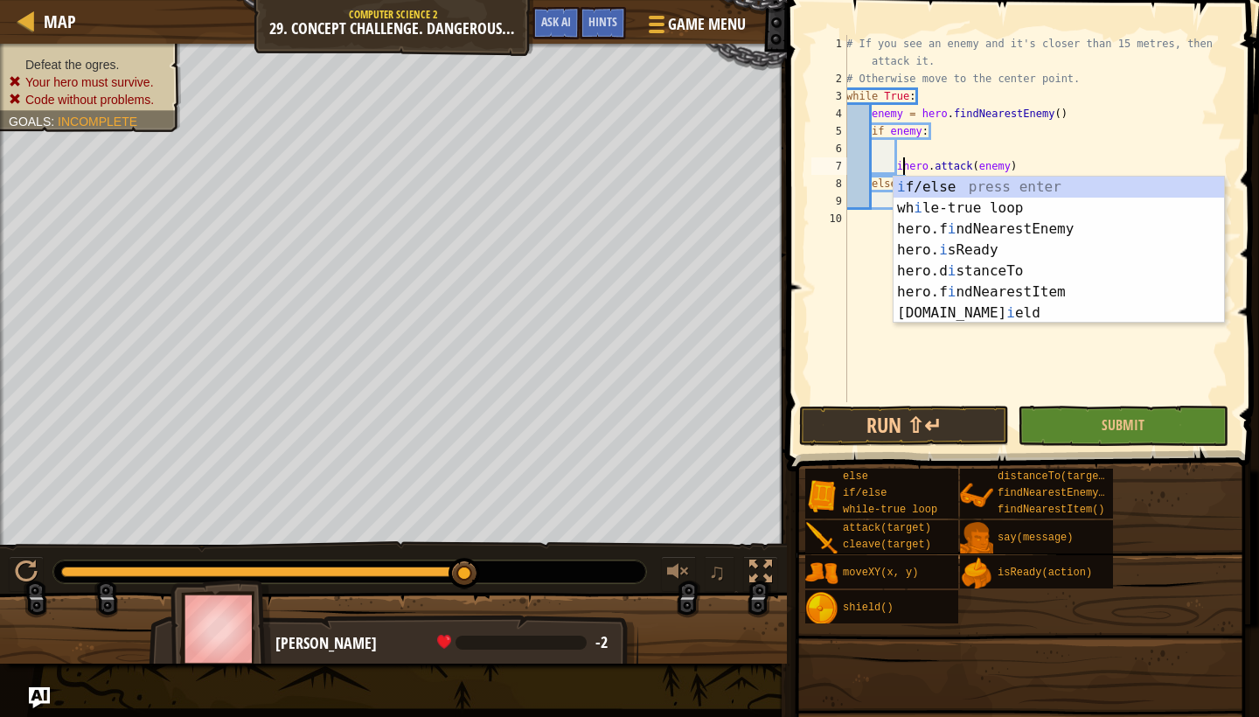
scroll to position [8, 4]
click at [920, 189] on div "i f/else press enter wh i le-true loop press enter hero.f i ndNearestEnemy pres…" at bounding box center [1059, 271] width 331 height 189
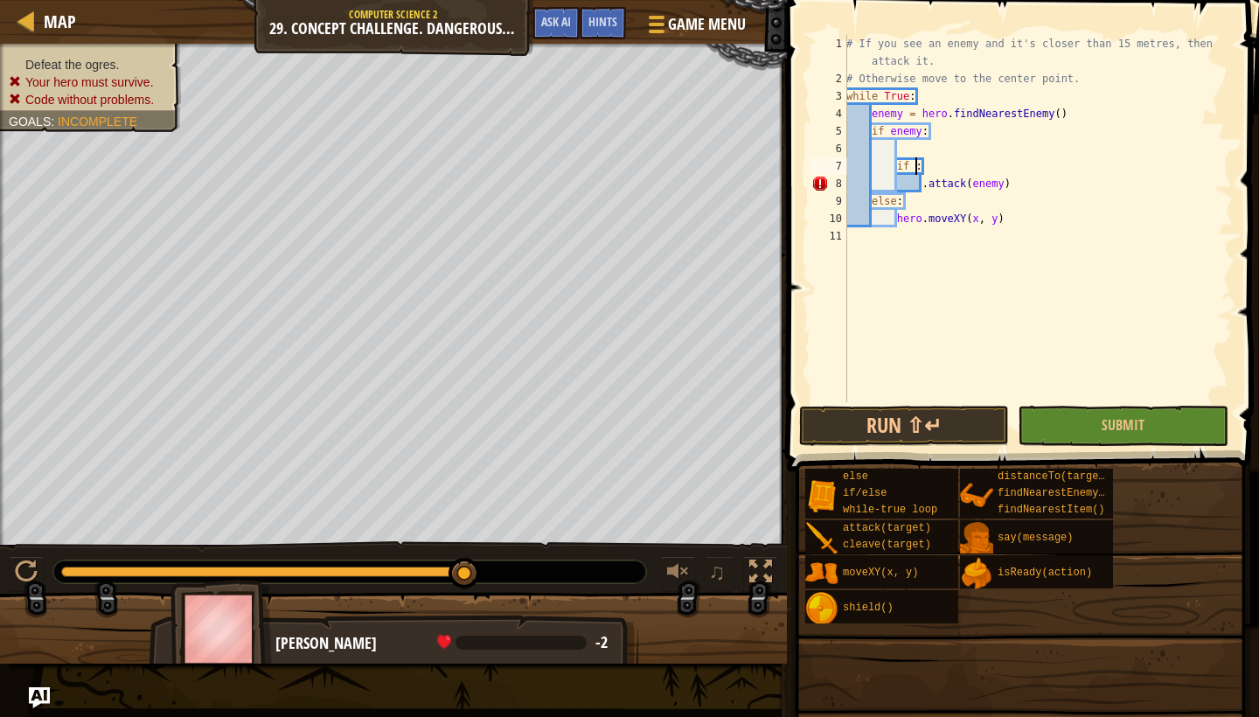
type textarea "if:"
click at [926, 148] on div "# If you see an enemy and it's closer than 15 metres, then attack it. # Otherwi…" at bounding box center [1038, 245] width 390 height 420
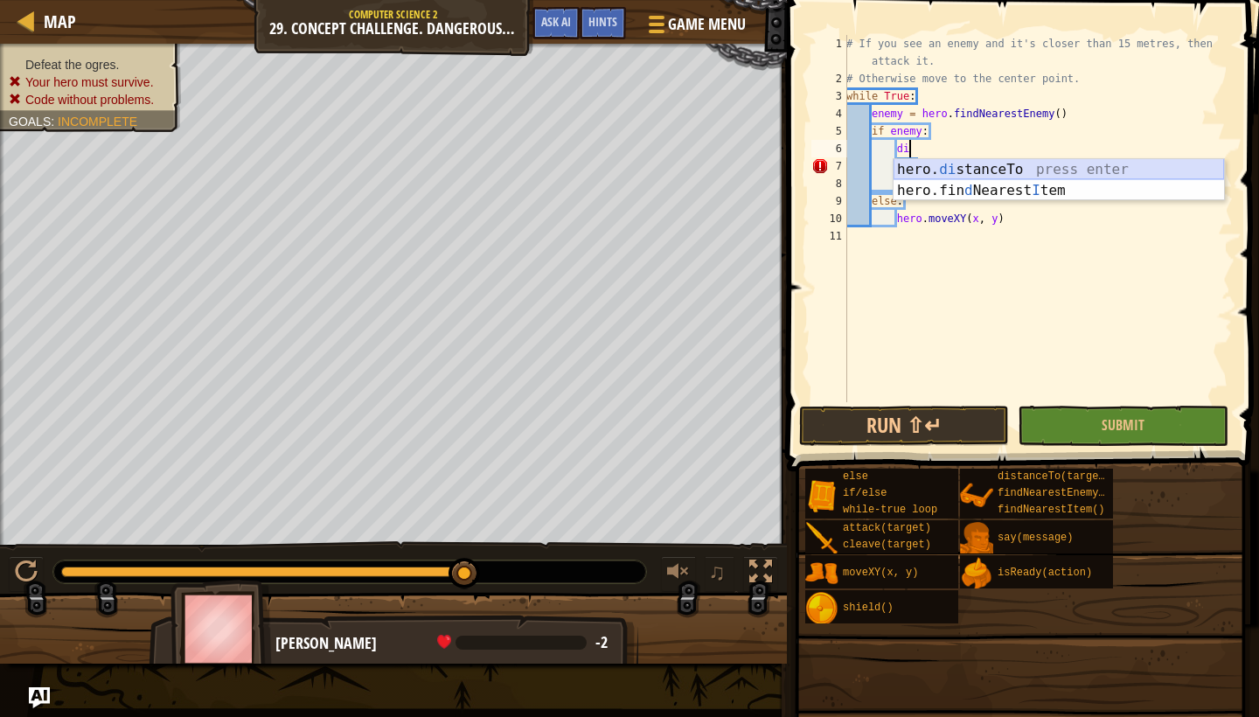
click at [969, 171] on div "hero. di stanceTo press enter hero.fin d Nearest I tem press enter" at bounding box center [1059, 201] width 331 height 84
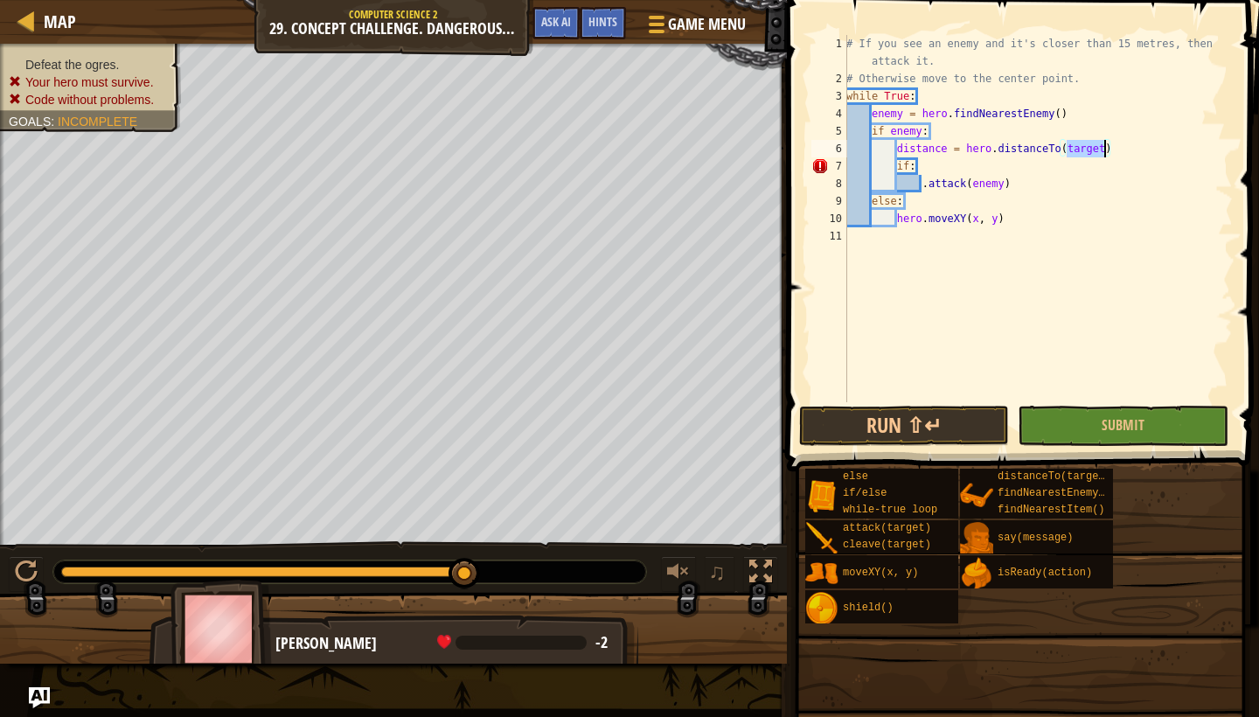
click at [910, 168] on div "# If you see an enemy and it's closer than 15 metres, then attack it. # Otherwi…" at bounding box center [1038, 245] width 390 height 420
click at [924, 187] on div "# If you see an enemy and it's closer than 15 metres, then attack it. # Otherwi…" at bounding box center [1038, 245] width 390 height 420
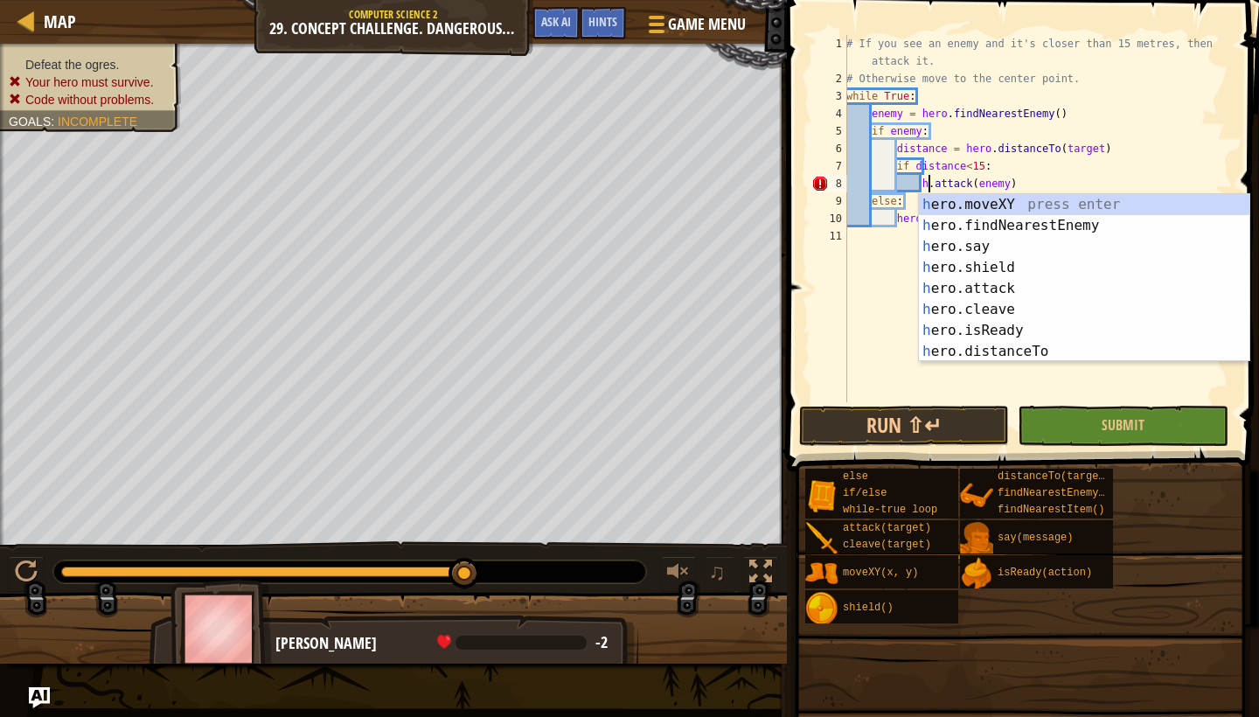
scroll to position [8, 7]
click at [1000, 288] on div "her o.moveXY press enter her o.findNearestEnemy press enter her o.say press ent…" at bounding box center [1084, 299] width 331 height 210
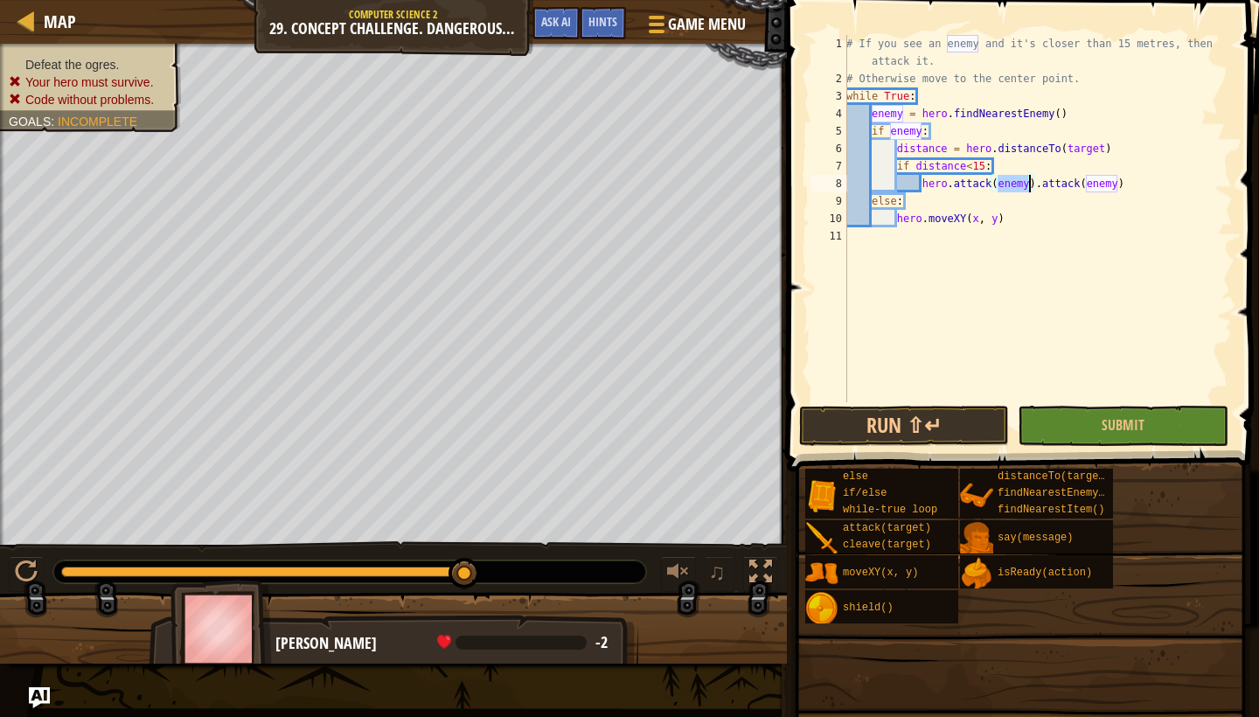
click at [1121, 187] on div "# If you see an enemy and it's closer than 15 metres, then attack it. # Otherwi…" at bounding box center [1038, 245] width 390 height 420
type textarea "hero.attack(enemy)"
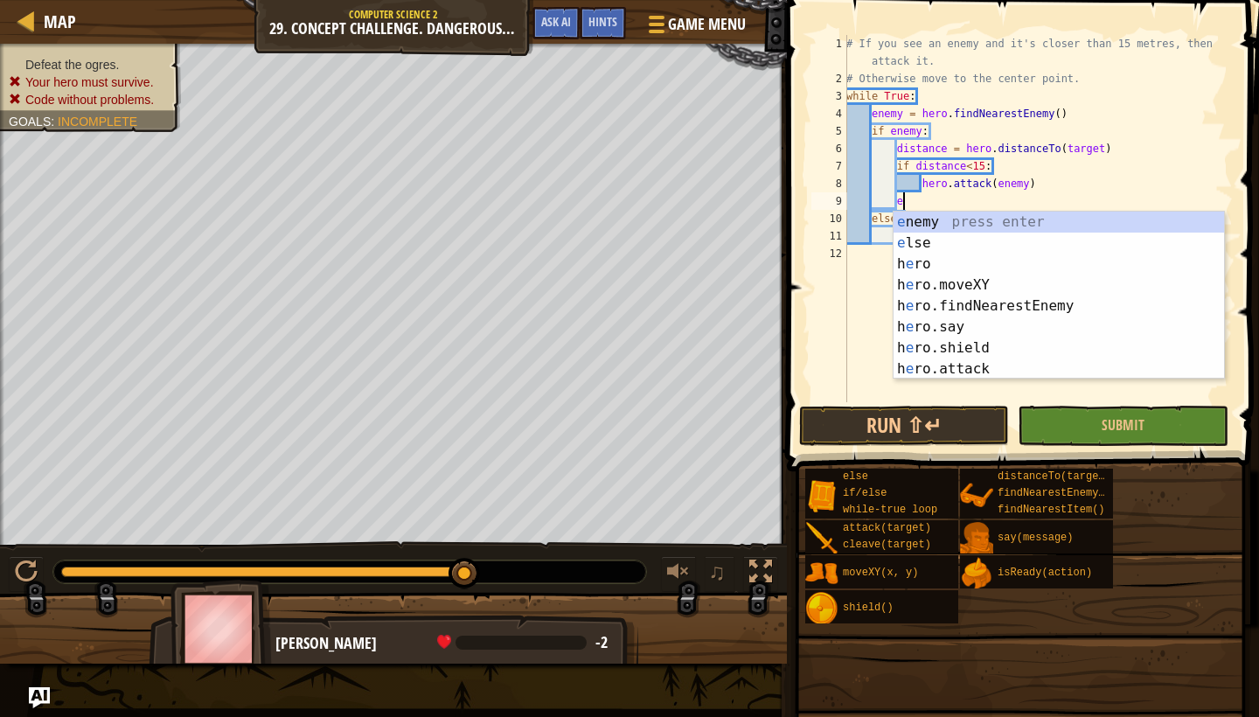
scroll to position [8, 4]
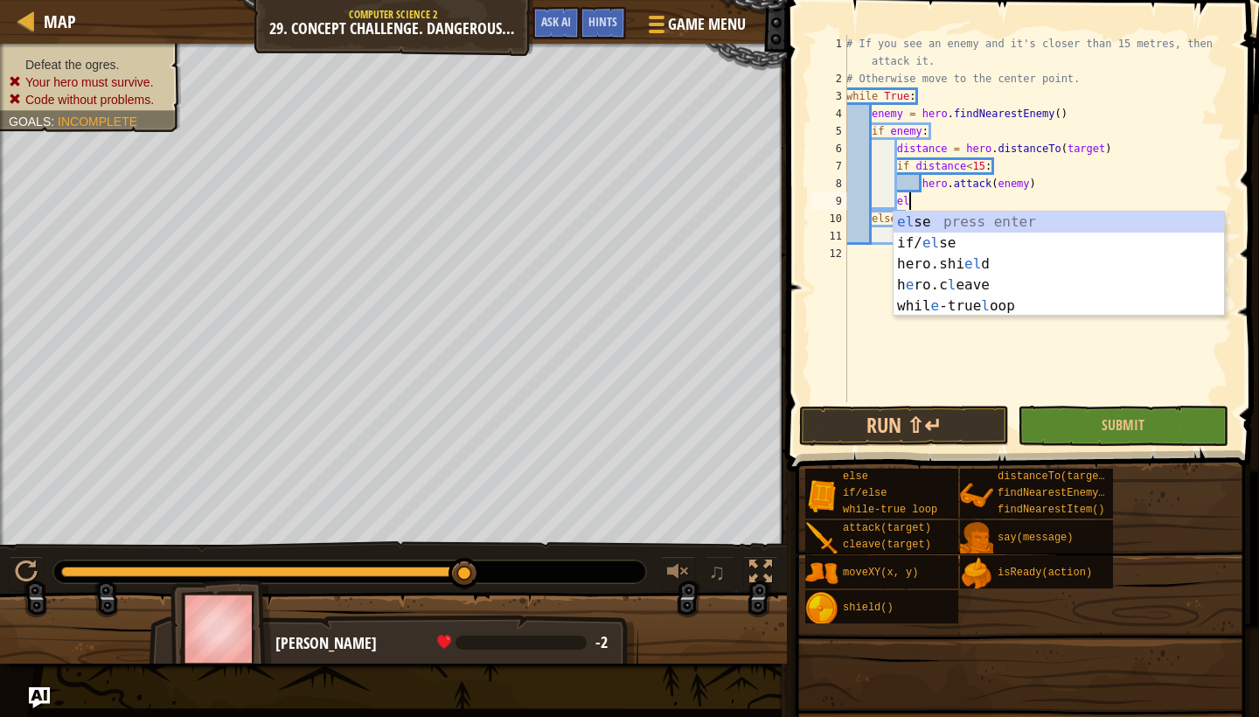
type textarea "els"
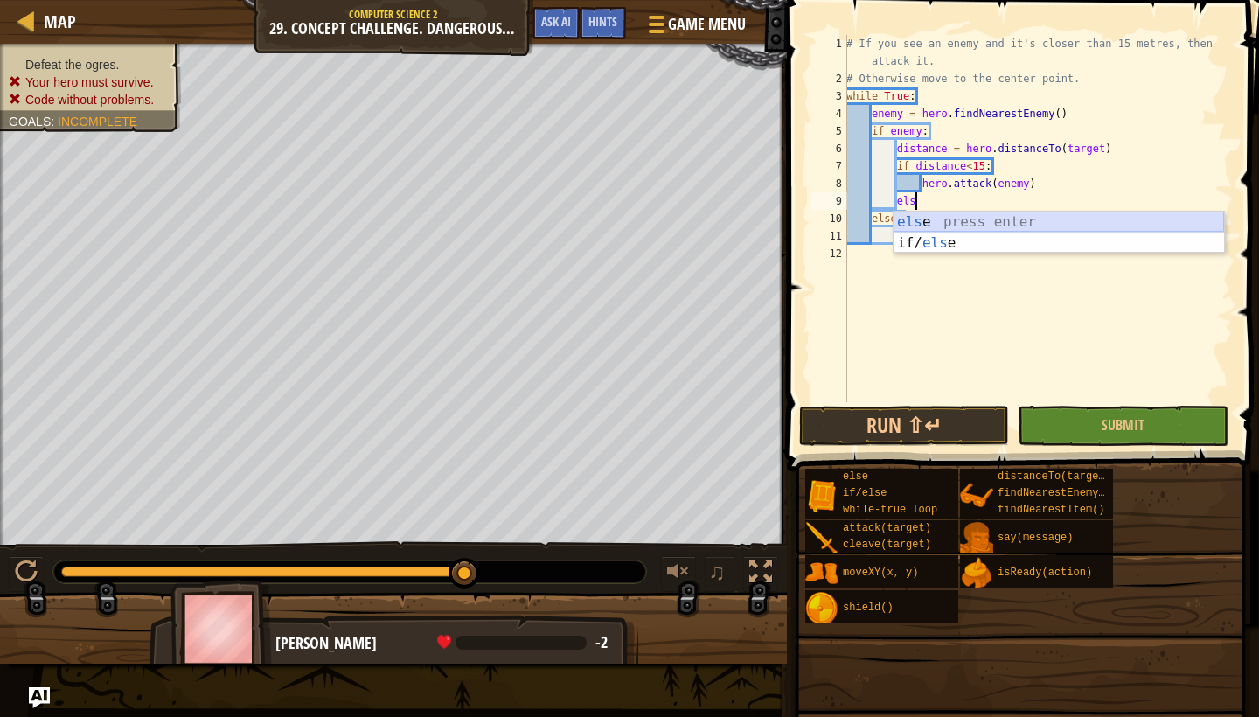
click at [1041, 221] on div "els e press enter if/ els e press enter" at bounding box center [1059, 254] width 331 height 84
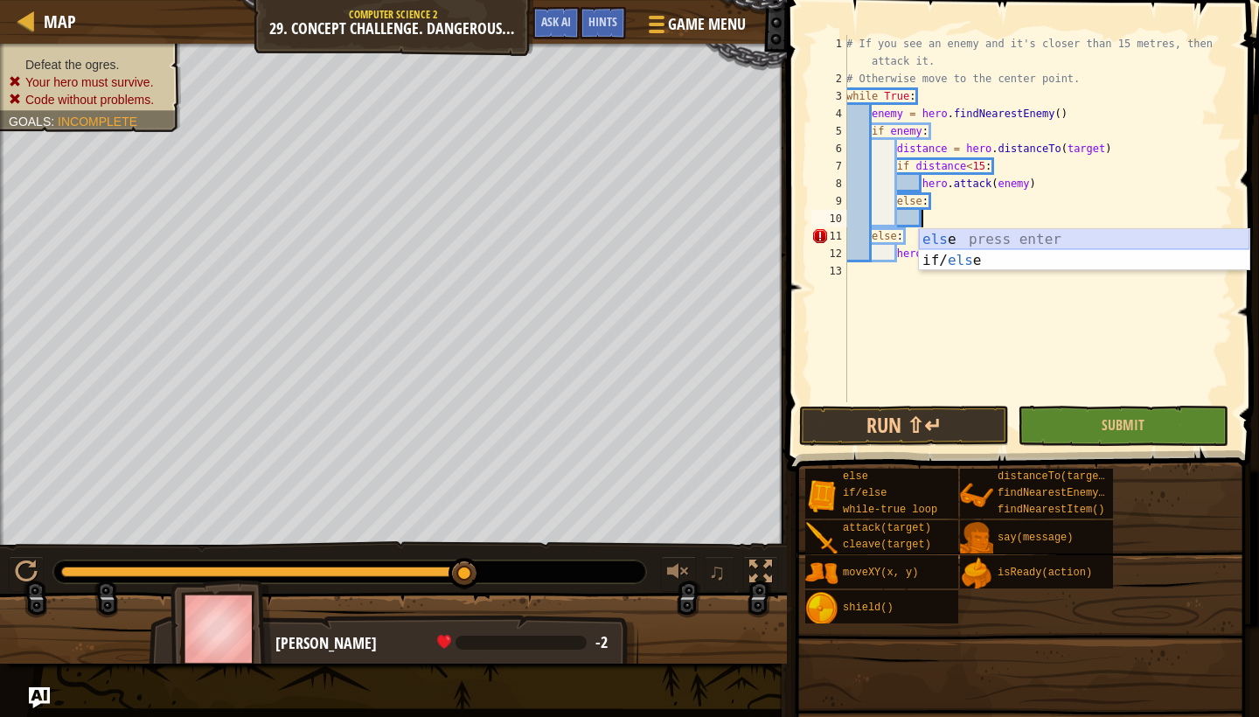
scroll to position [8, 5]
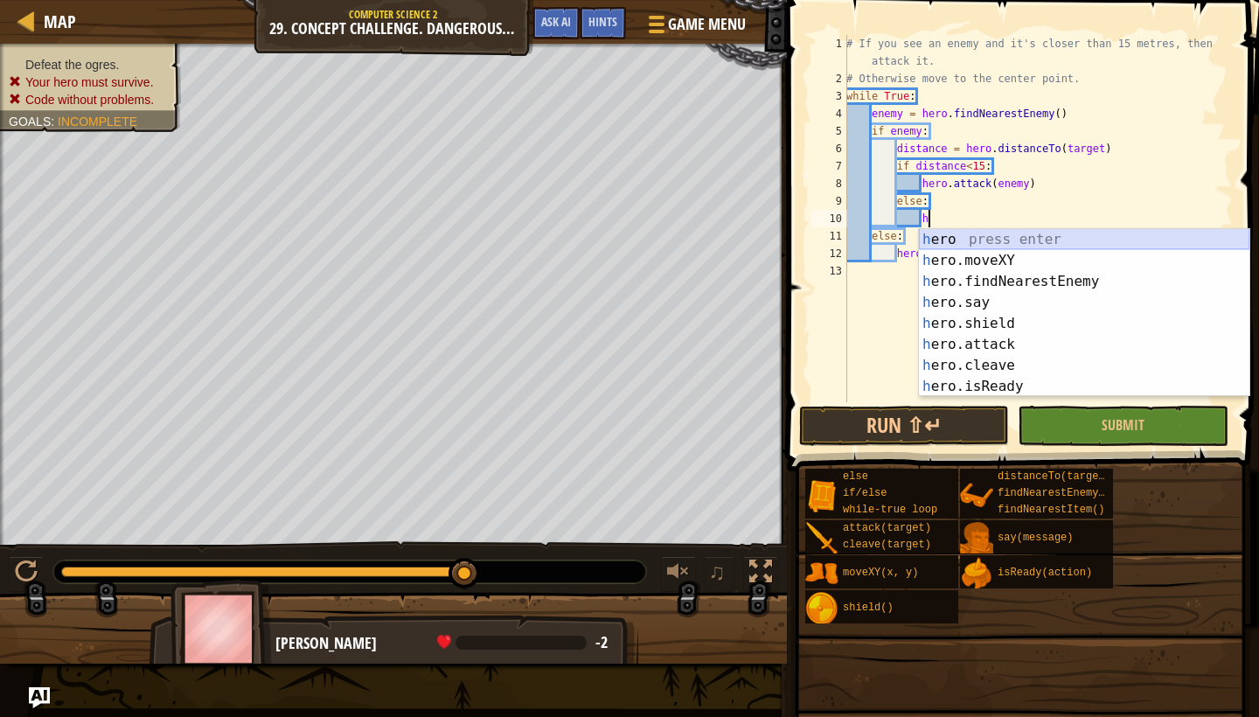
click at [1009, 248] on div "h ero press enter h ero.moveXY press enter h ero.findNearestEnemy press enter h…" at bounding box center [1084, 334] width 331 height 210
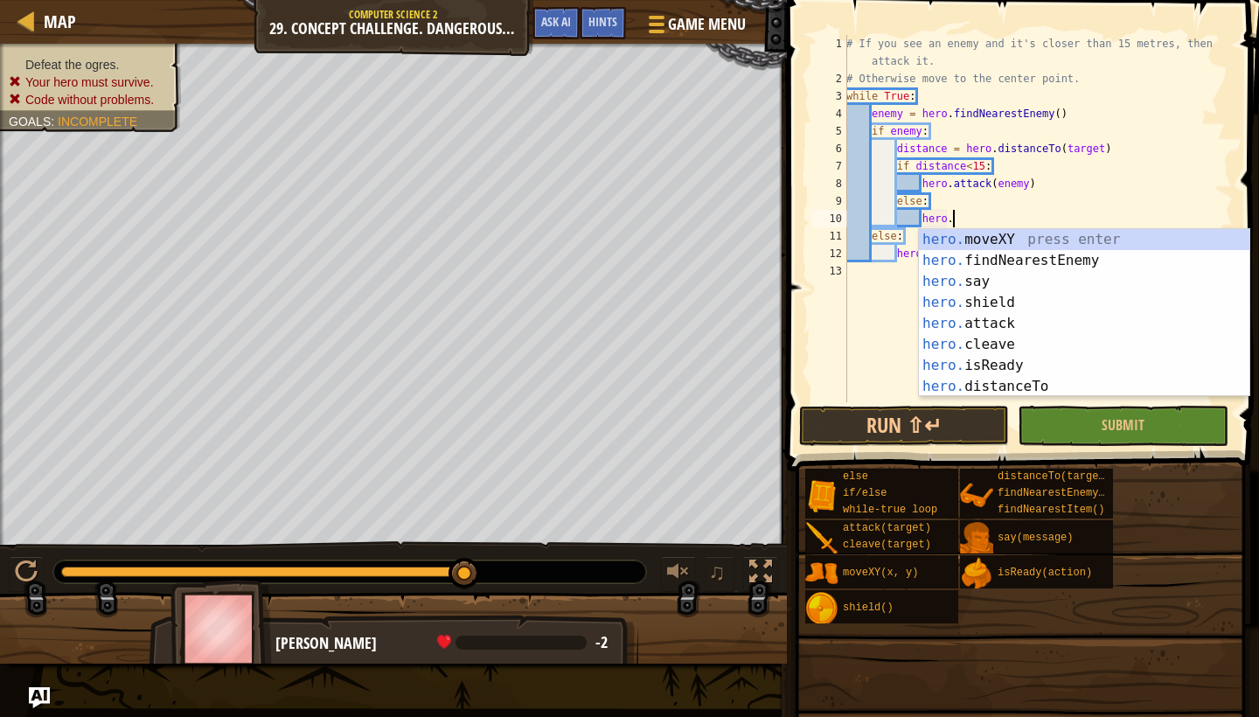
scroll to position [8, 8]
click at [977, 241] on div "hero. moveXY press enter hero. findNearestEnemy press enter hero. say press ent…" at bounding box center [1084, 334] width 331 height 210
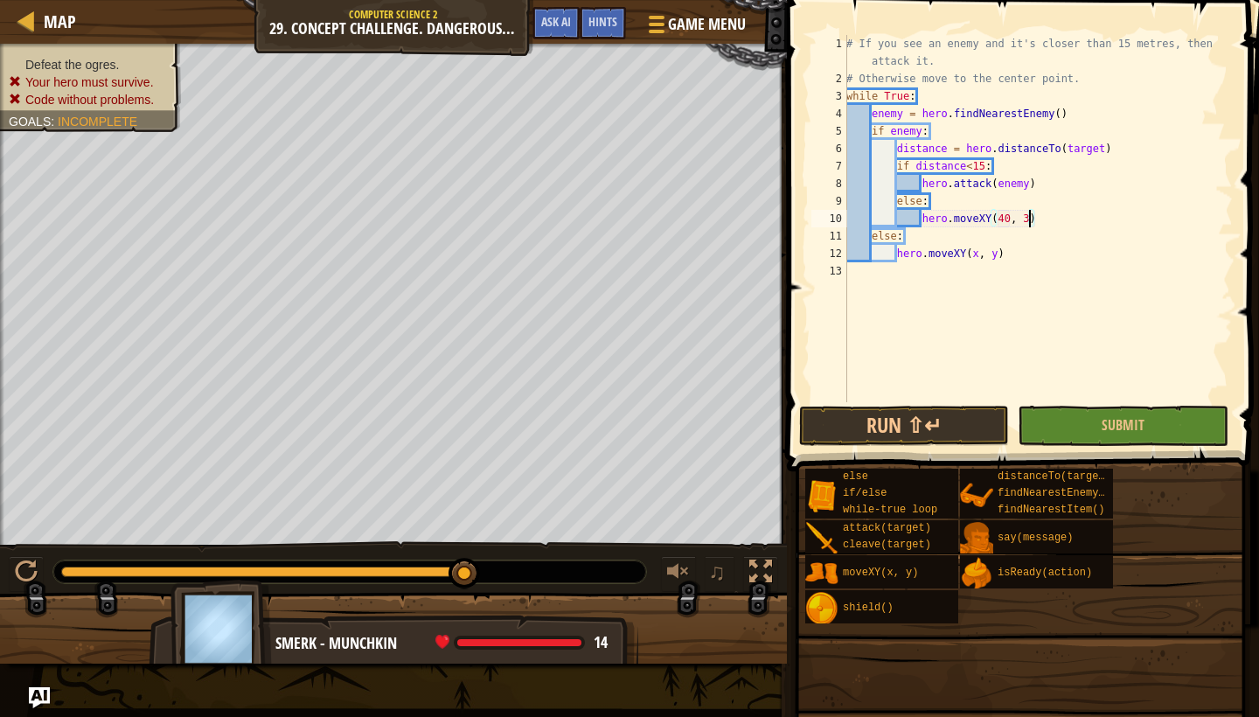
scroll to position [8, 15]
click at [979, 254] on div "# If you see an enemy and it's closer than 15 metres, then attack it. # Otherwi…" at bounding box center [1038, 245] width 390 height 420
click at [1089, 406] on button "Submit" at bounding box center [1123, 426] width 210 height 40
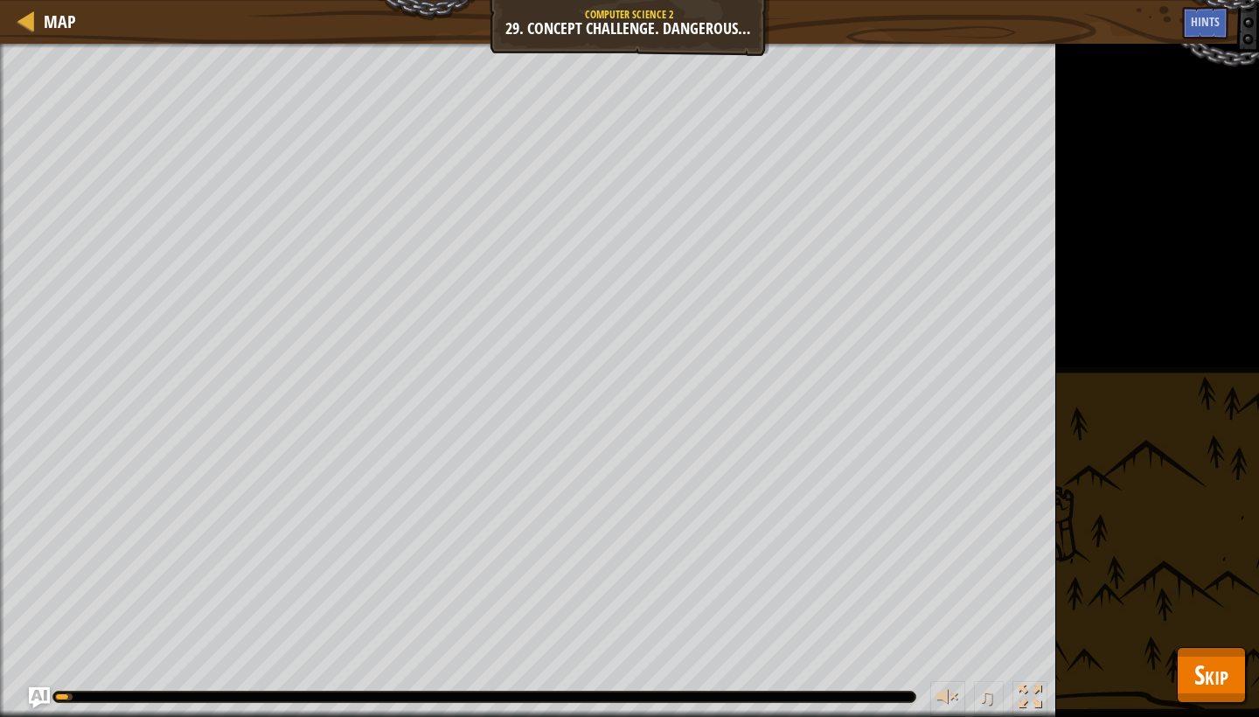
click at [1204, 692] on span "Skip" at bounding box center [1212, 675] width 34 height 36
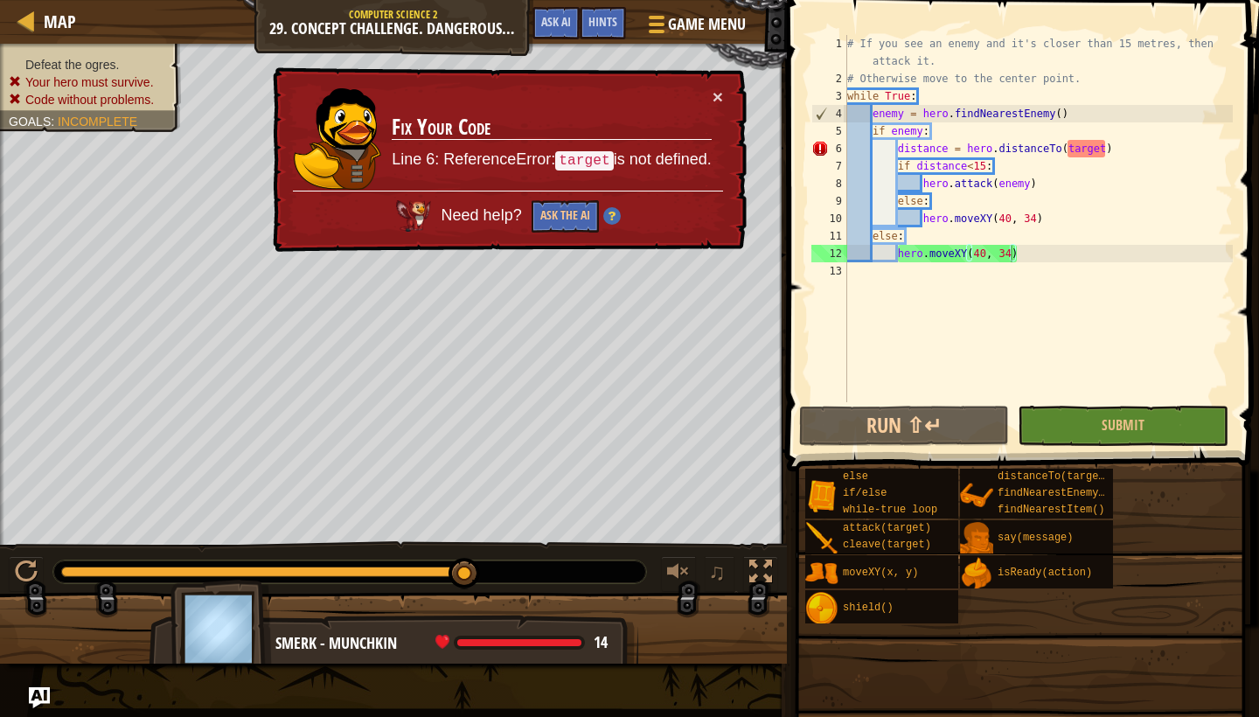
scroll to position [8, 11]
click at [1100, 157] on div "# If you see an enemy and it's closer than 15 metres, then attack it. # Otherwi…" at bounding box center [1038, 245] width 389 height 420
click at [1104, 154] on div "# If you see an enemy and it's closer than 15 metres, then attack it. # Otherwi…" at bounding box center [1038, 245] width 389 height 420
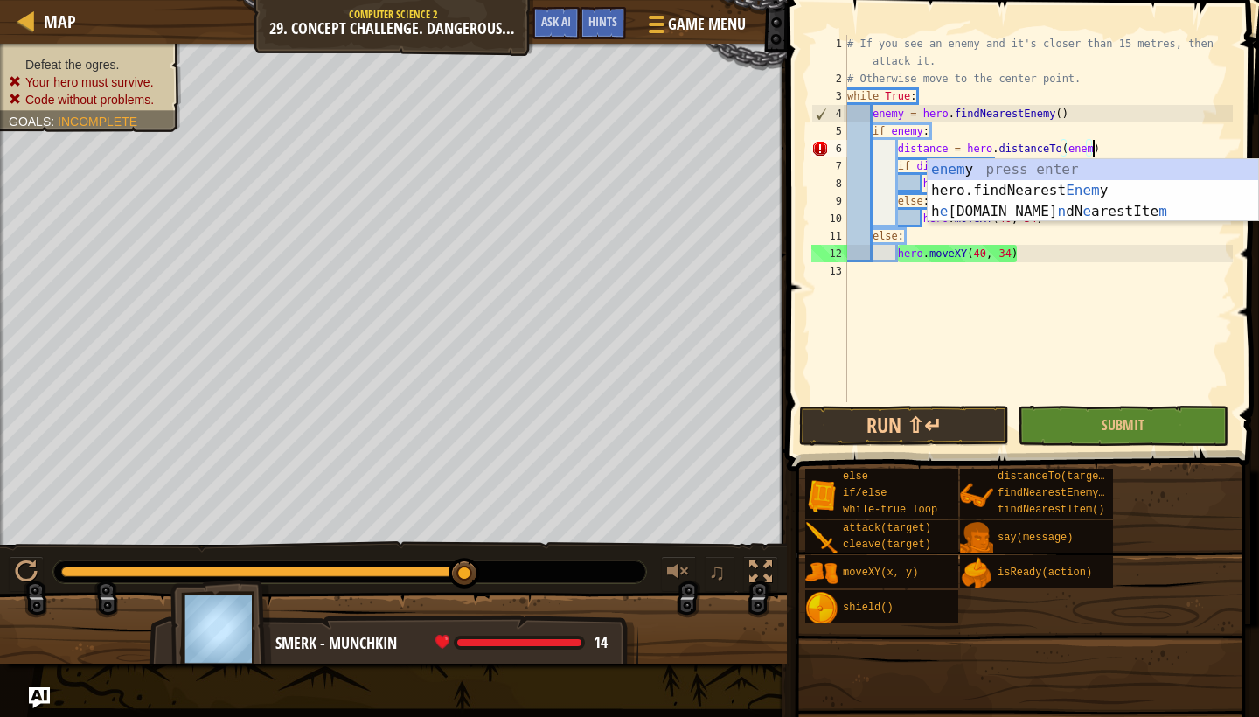
scroll to position [8, 20]
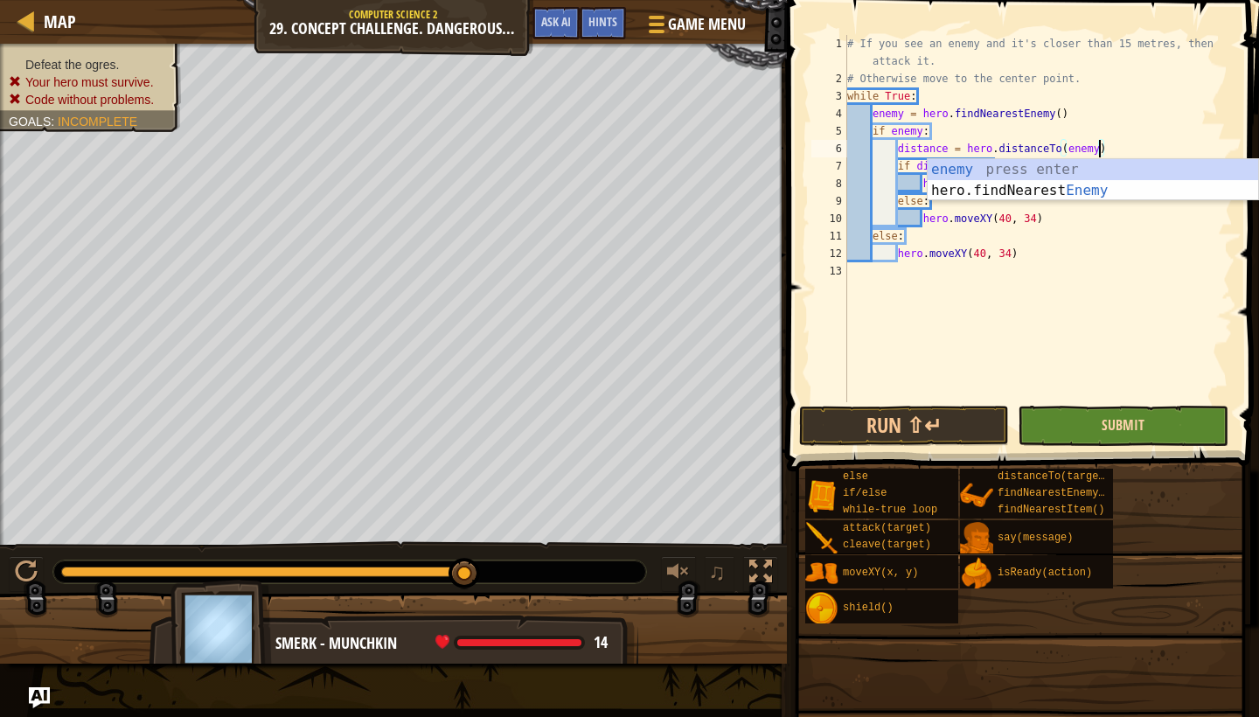
type textarea "distance = hero.distanceTo(enemy)"
click at [1142, 428] on span "Submit" at bounding box center [1123, 424] width 43 height 19
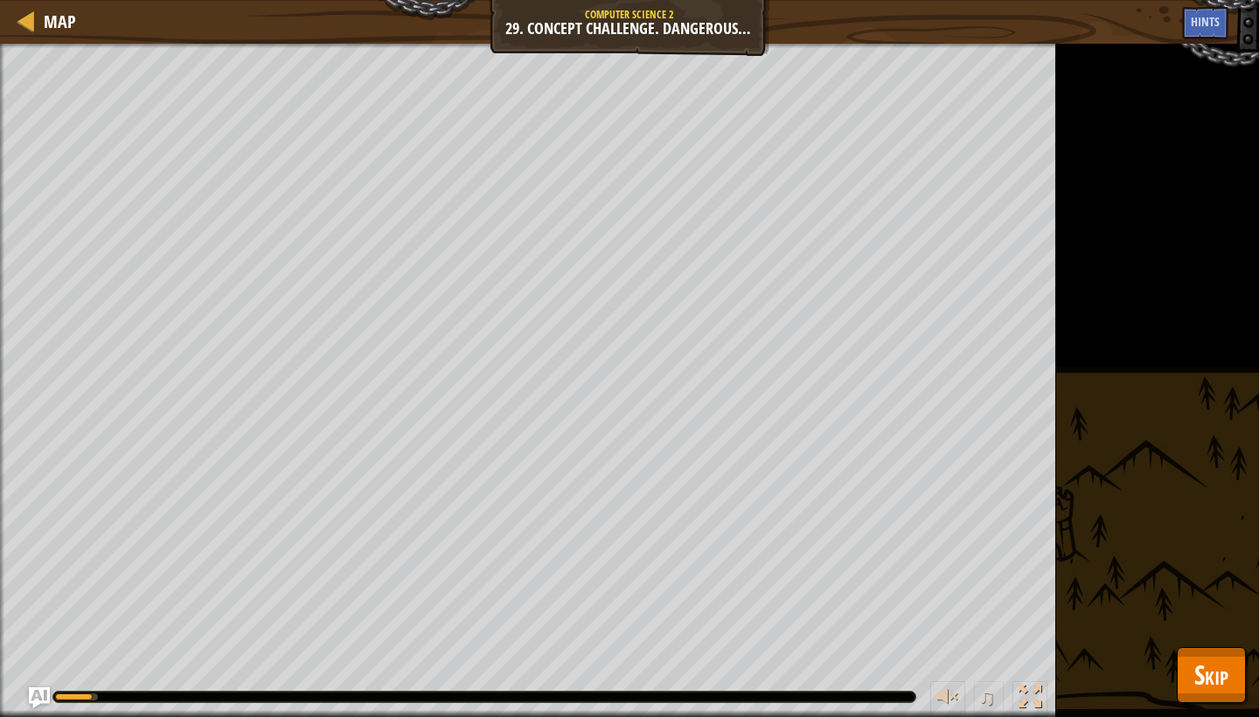
click at [1216, 679] on span "Skip" at bounding box center [1212, 675] width 34 height 36
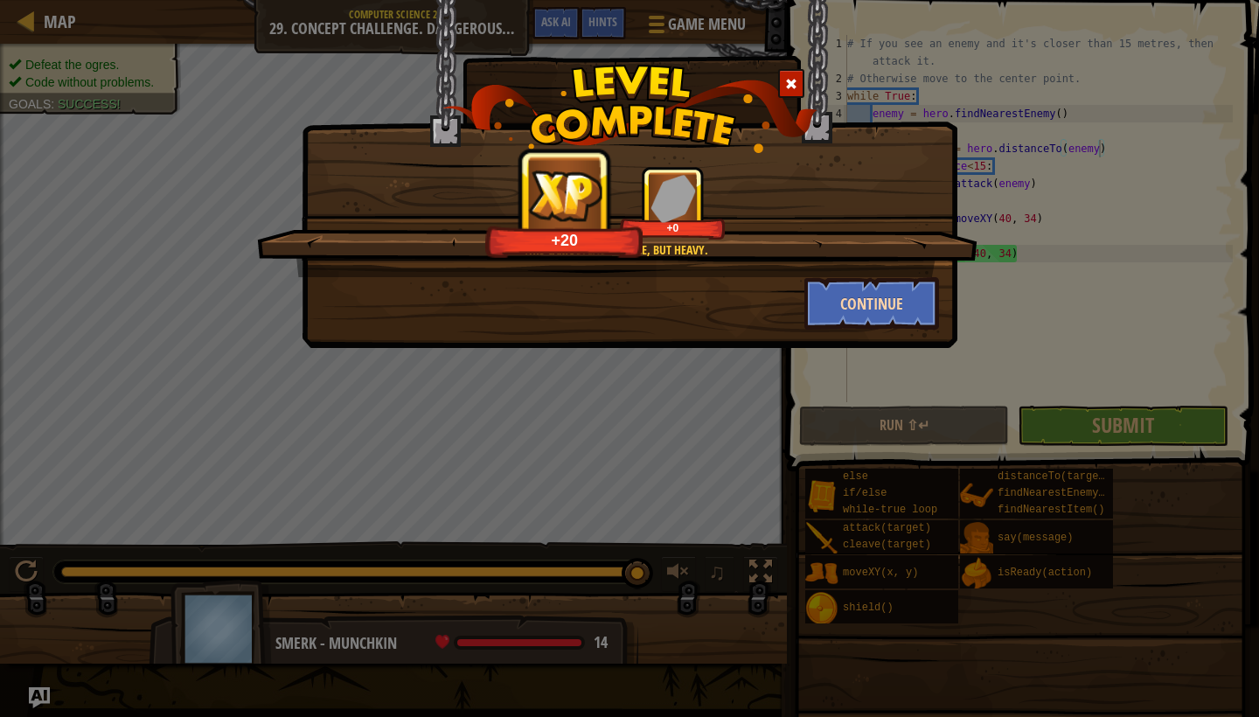
click at [841, 310] on button "Continue" at bounding box center [873, 303] width 136 height 52
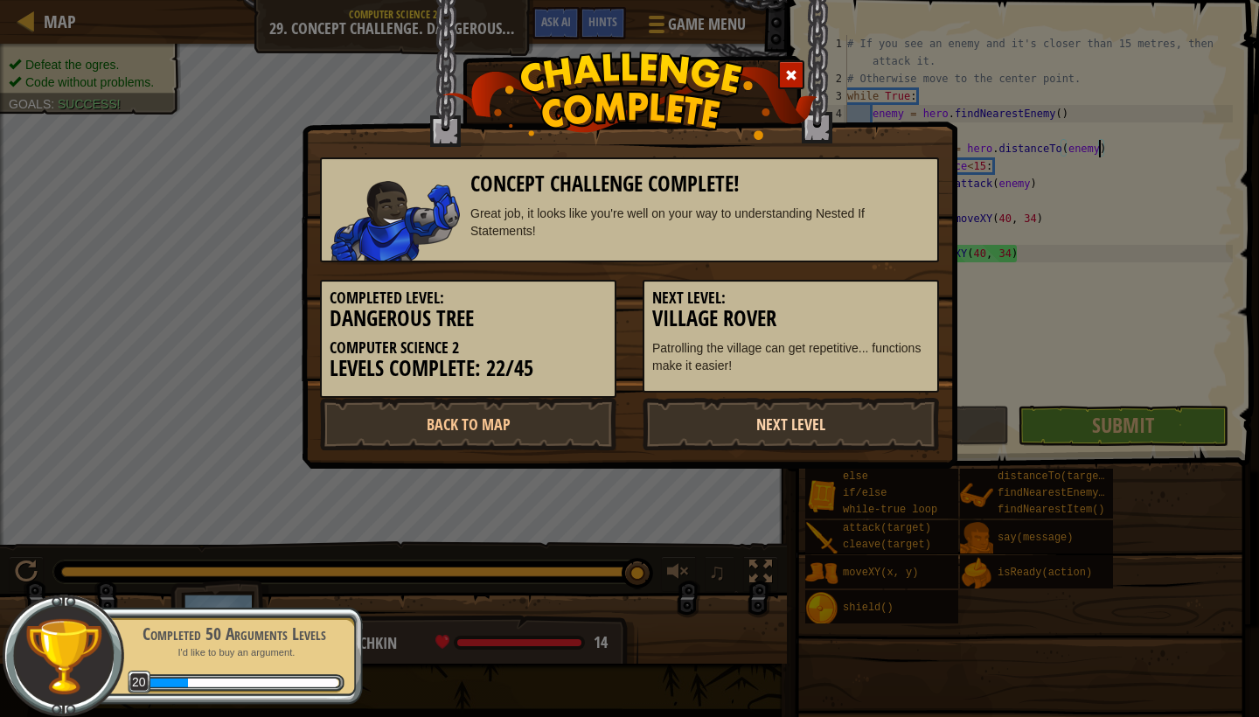
click at [838, 431] on link "Next Level" at bounding box center [791, 424] width 296 height 52
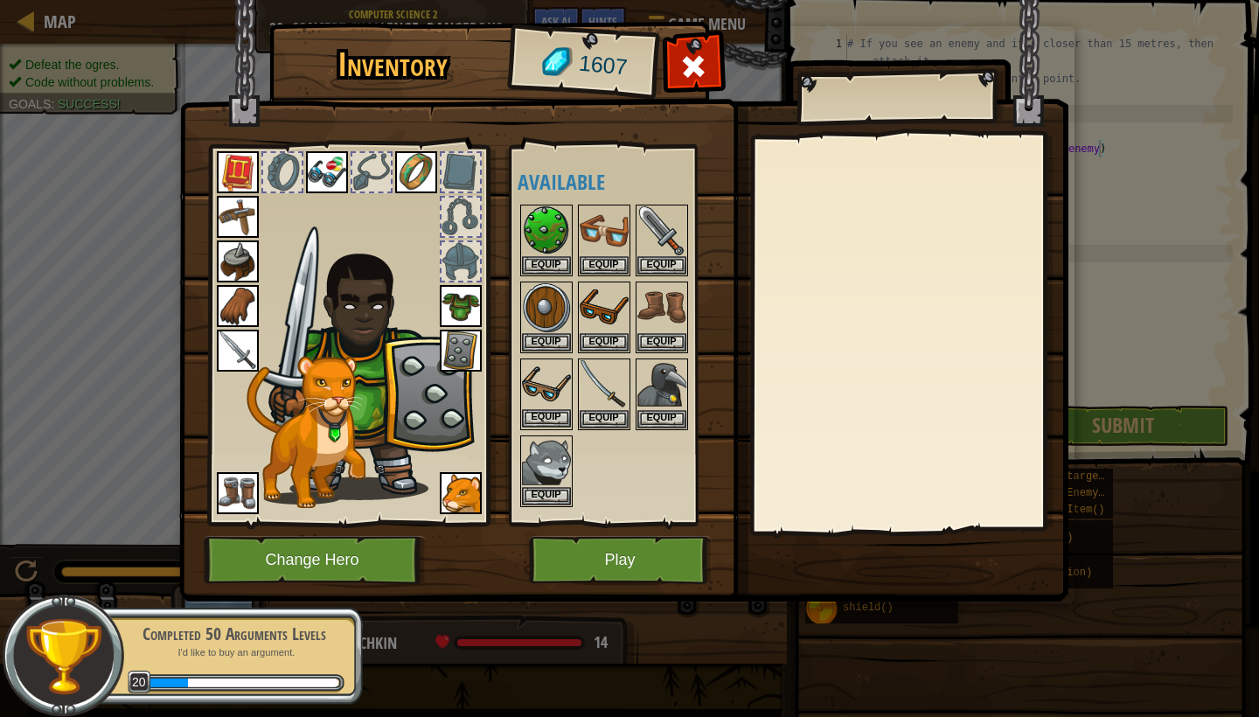
click at [537, 387] on img at bounding box center [546, 384] width 49 height 49
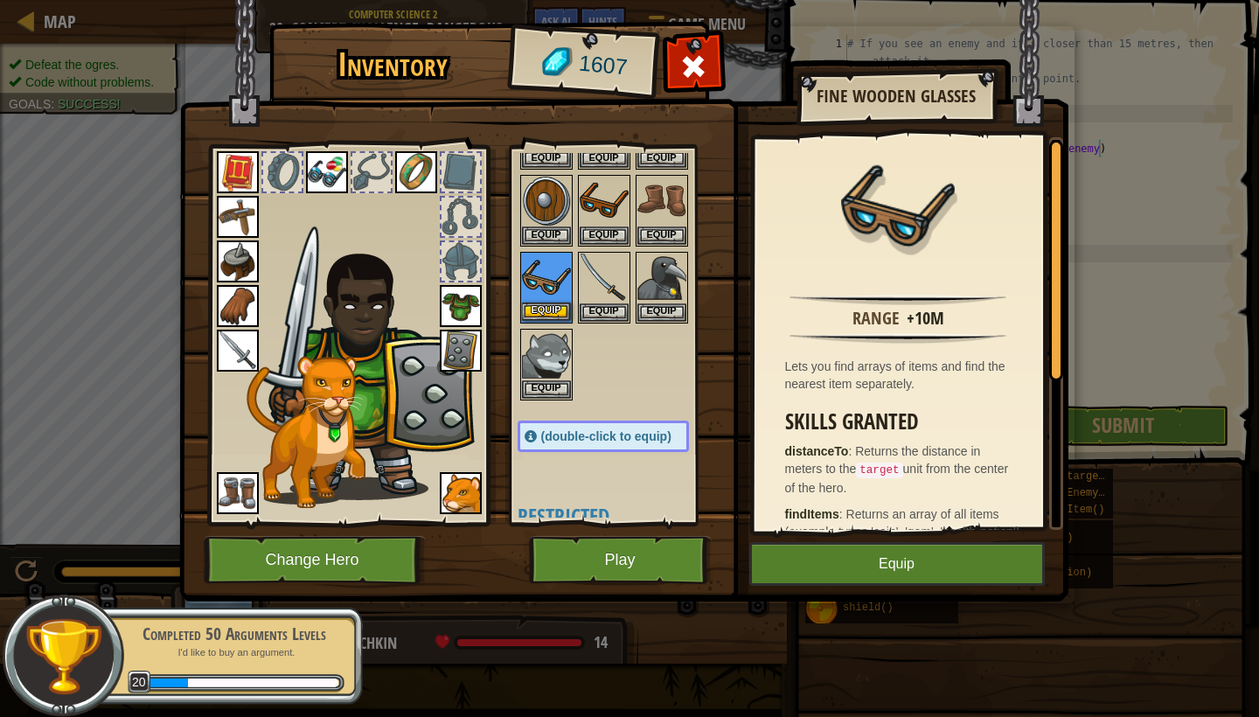
scroll to position [111, 0]
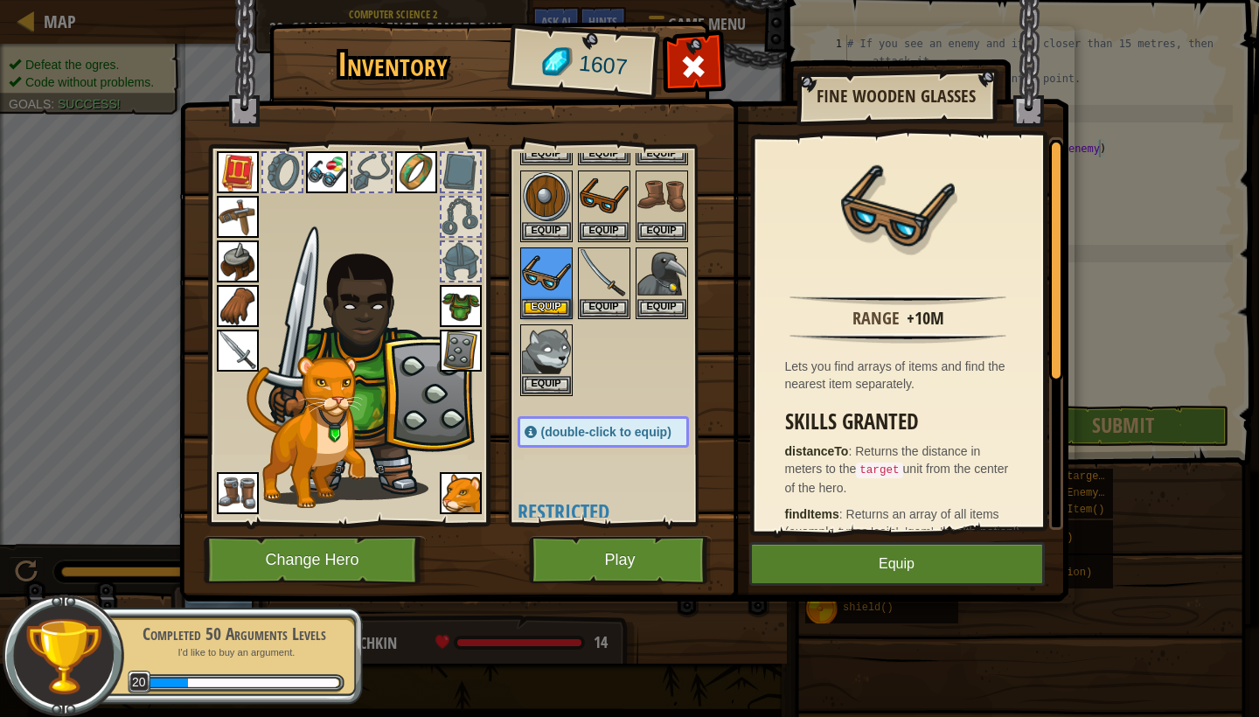
click at [327, 159] on img at bounding box center [327, 172] width 42 height 42
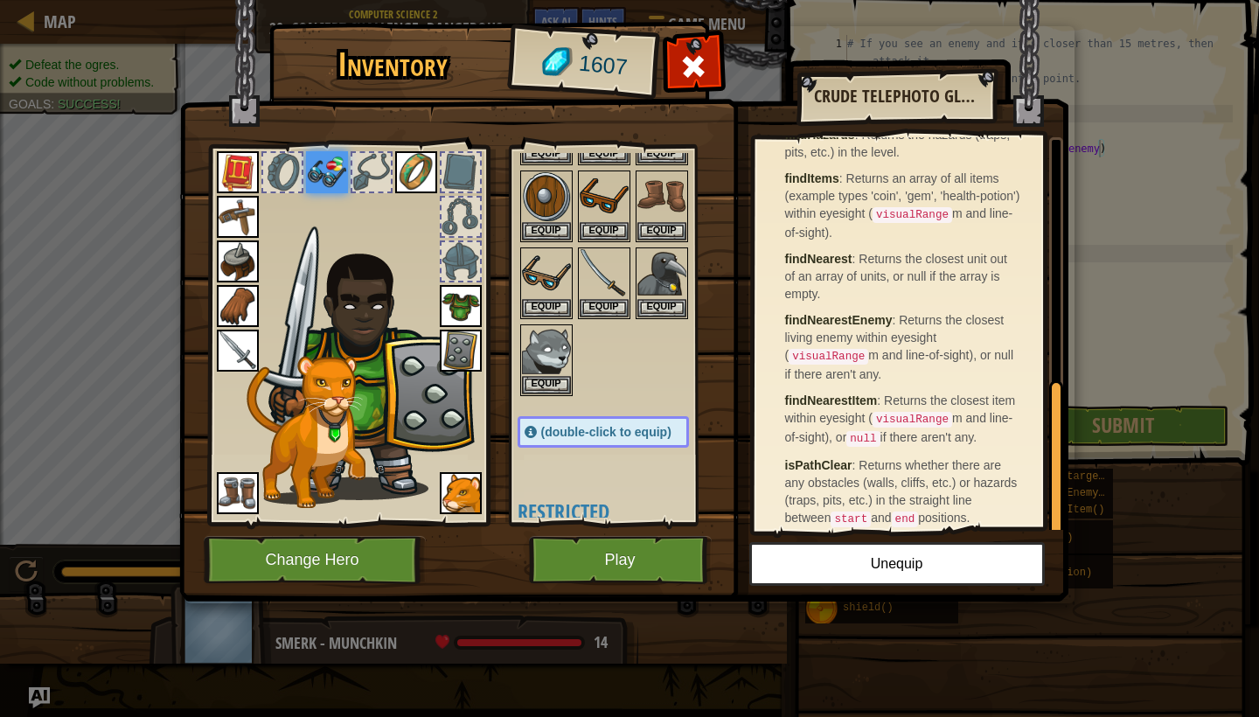
scroll to position [620, 0]
click at [672, 568] on button "Play" at bounding box center [620, 560] width 183 height 48
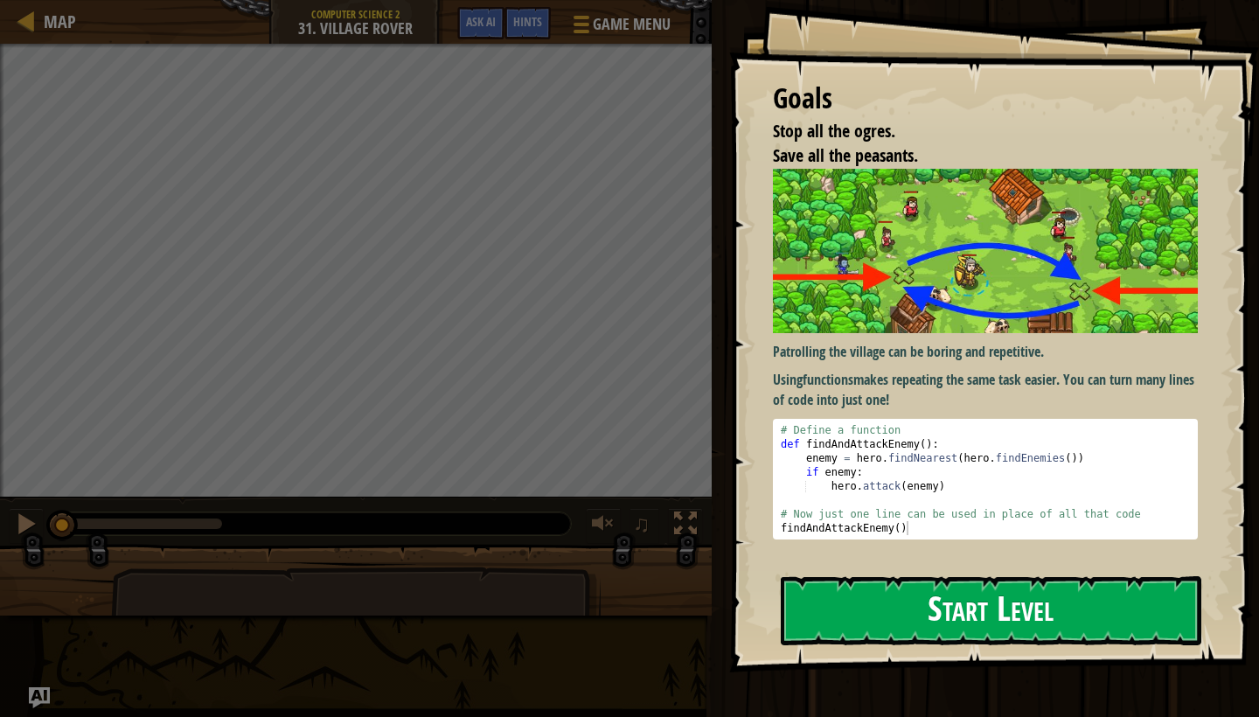
click at [994, 603] on button "Start Level" at bounding box center [991, 610] width 421 height 69
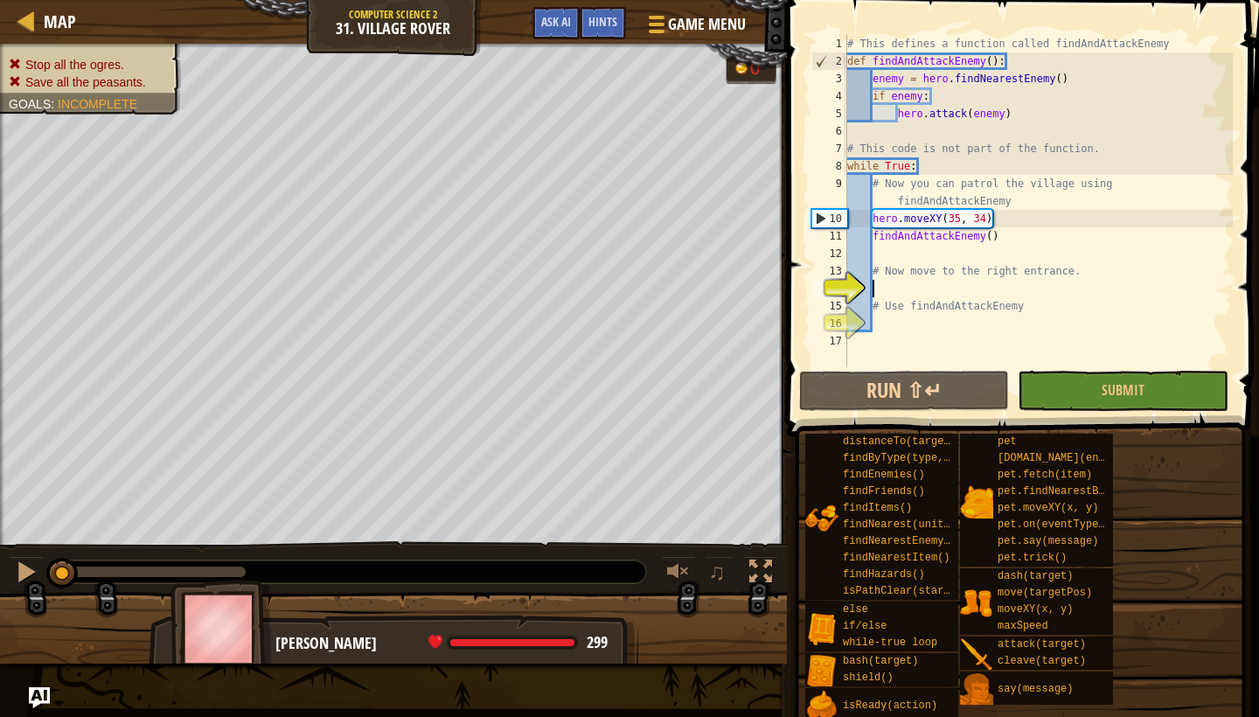
scroll to position [8, 2]
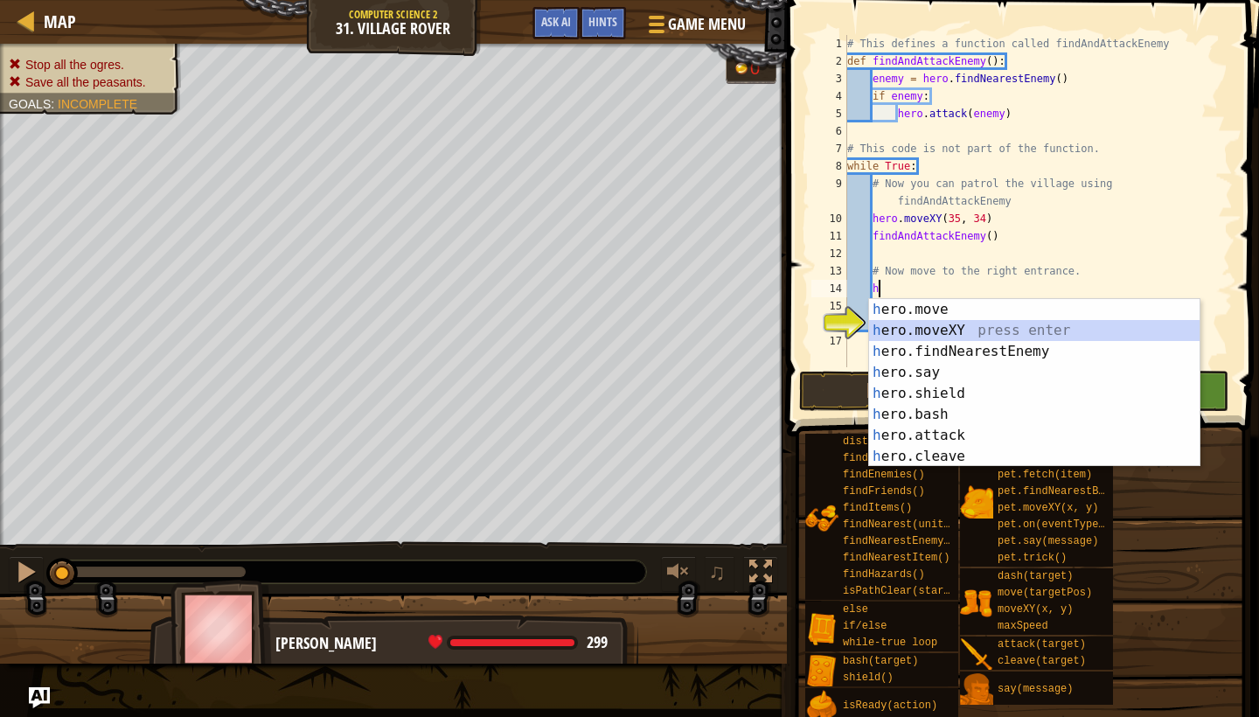
click at [945, 328] on div "h ero.move press enter h ero.moveXY press enter h ero.findNearestEnemy press en…" at bounding box center [1034, 404] width 331 height 210
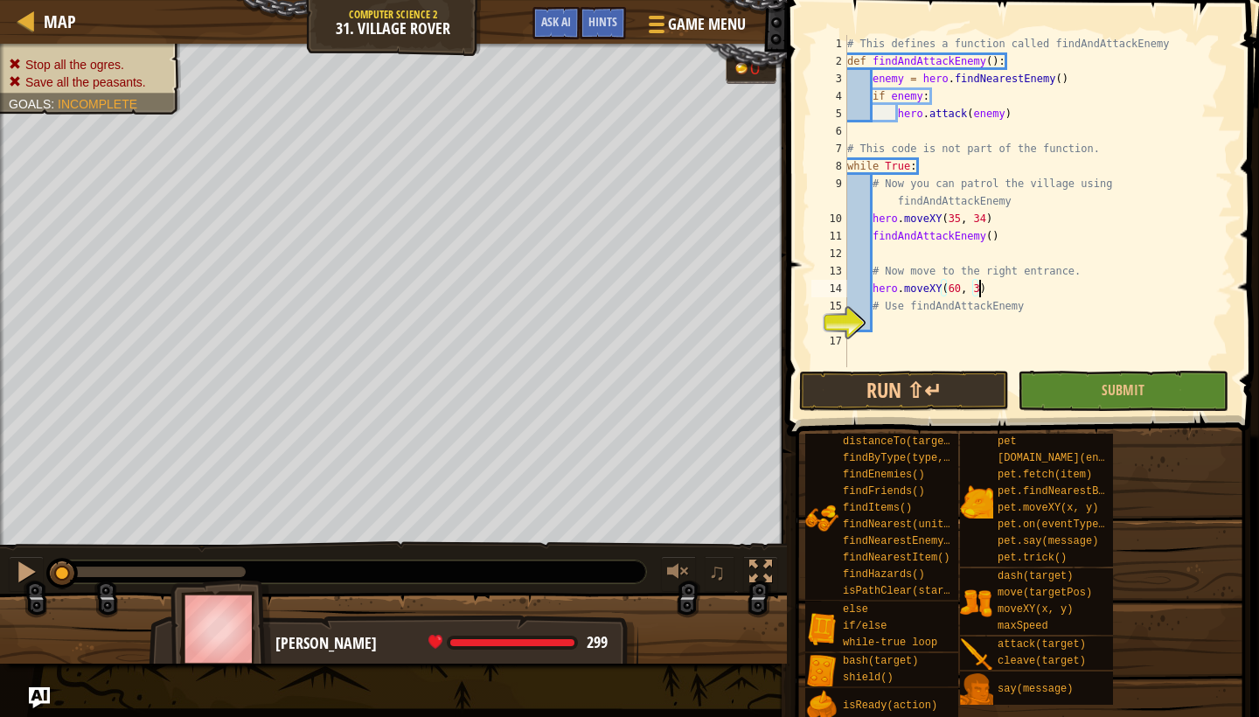
scroll to position [8, 10]
type textarea "hero.moveXY(60, 31)"
click at [1007, 292] on div "# This defines a function called findAndAttackEnemy def findAndAttackEnemy ( ) …" at bounding box center [1038, 218] width 389 height 367
type textarea "h"
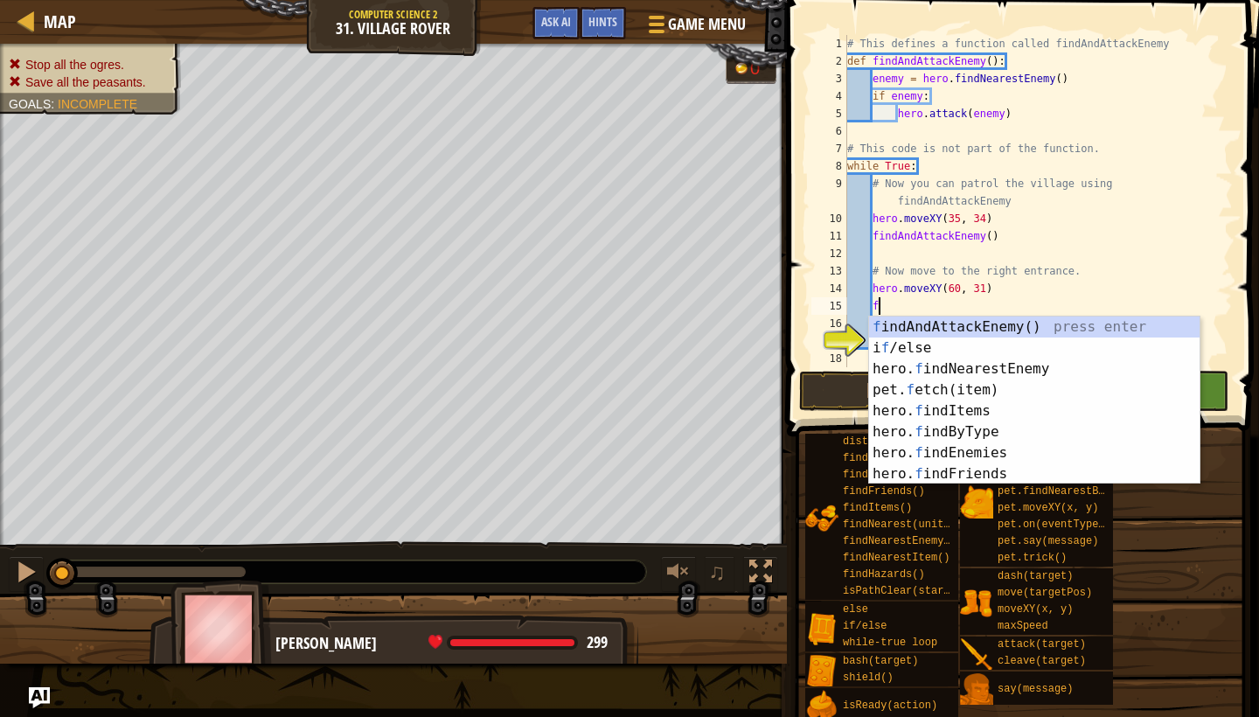
type textarea "fi"
click at [955, 329] on div "fi ndAndAttackEnemy() press enter hero. fi ndNearestEnemy press enter hero. fi …" at bounding box center [1034, 422] width 331 height 210
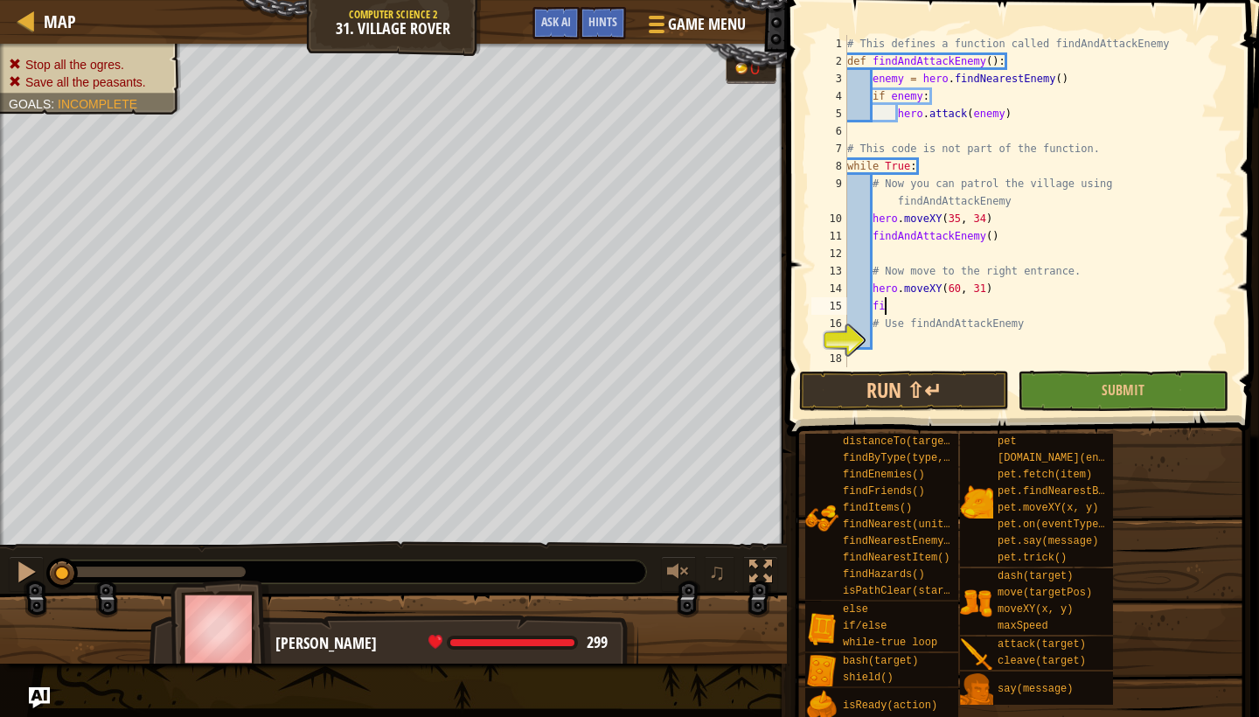
scroll to position [8, 1]
click at [1062, 386] on button "Submit" at bounding box center [1123, 391] width 210 height 40
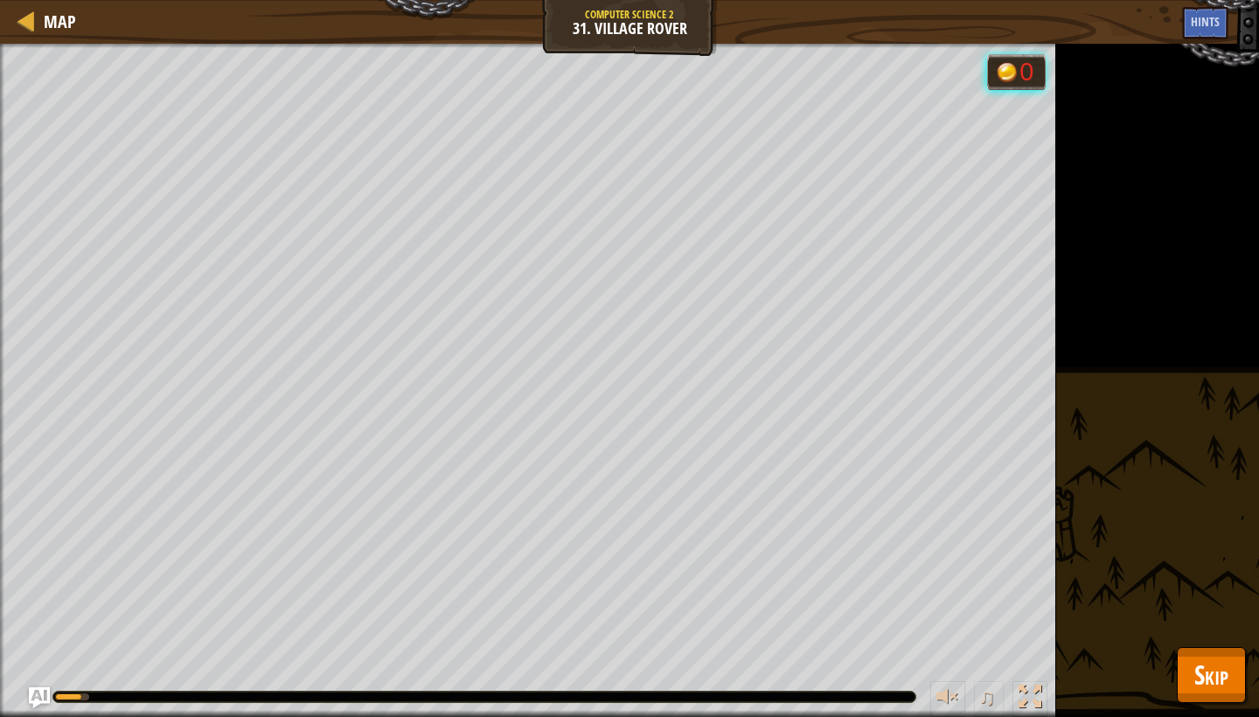
click at [1202, 683] on span "Skip" at bounding box center [1212, 675] width 34 height 36
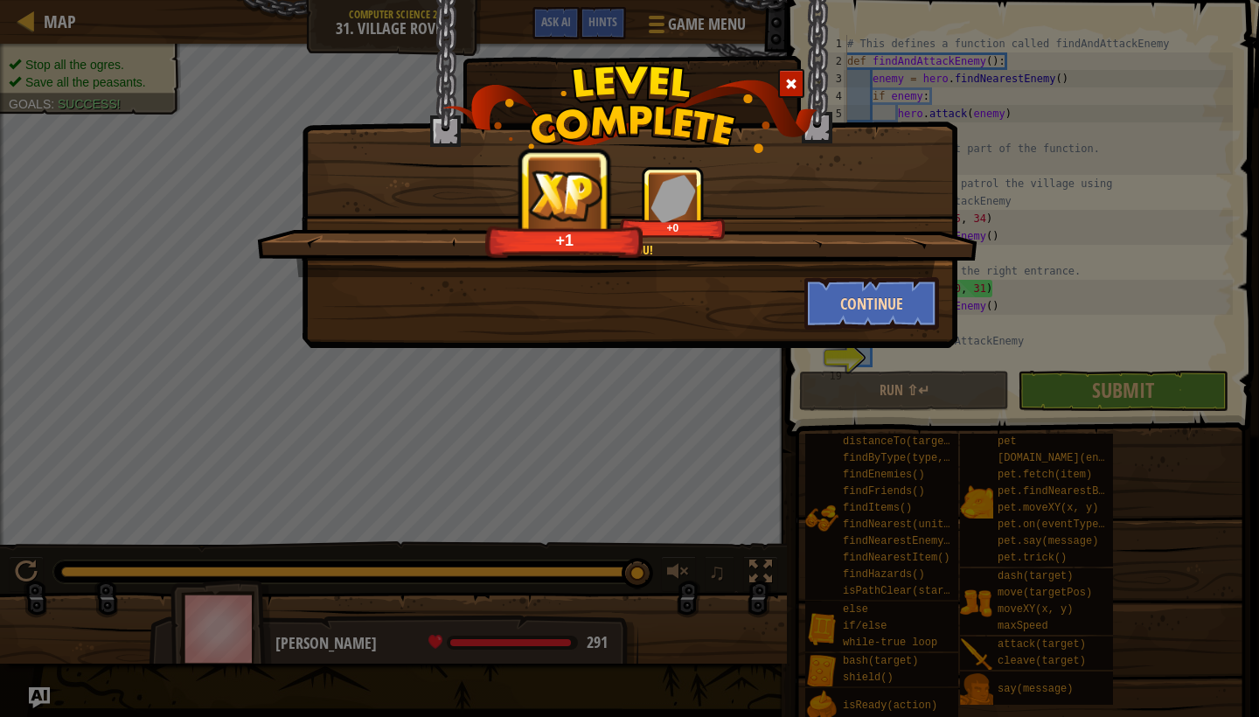
click at [895, 317] on button "Continue" at bounding box center [873, 303] width 136 height 52
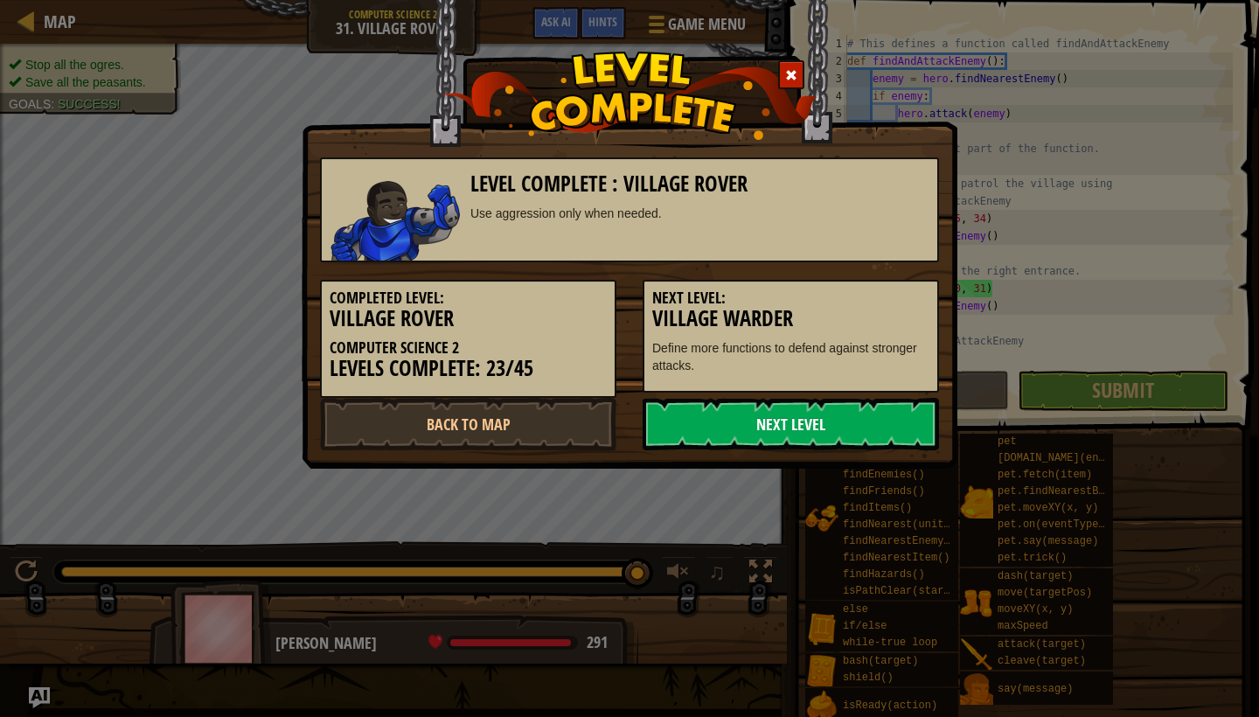
click at [846, 422] on link "Next Level" at bounding box center [791, 424] width 296 height 52
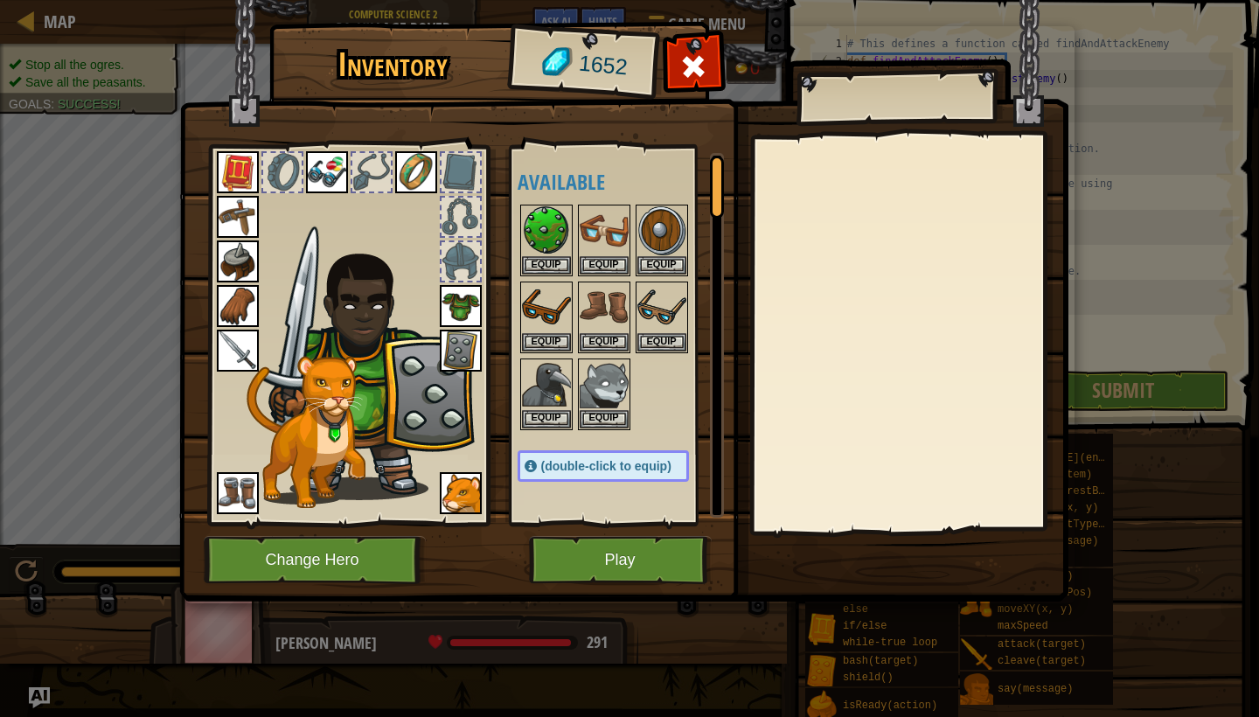
click at [611, 563] on button "Play" at bounding box center [620, 560] width 183 height 48
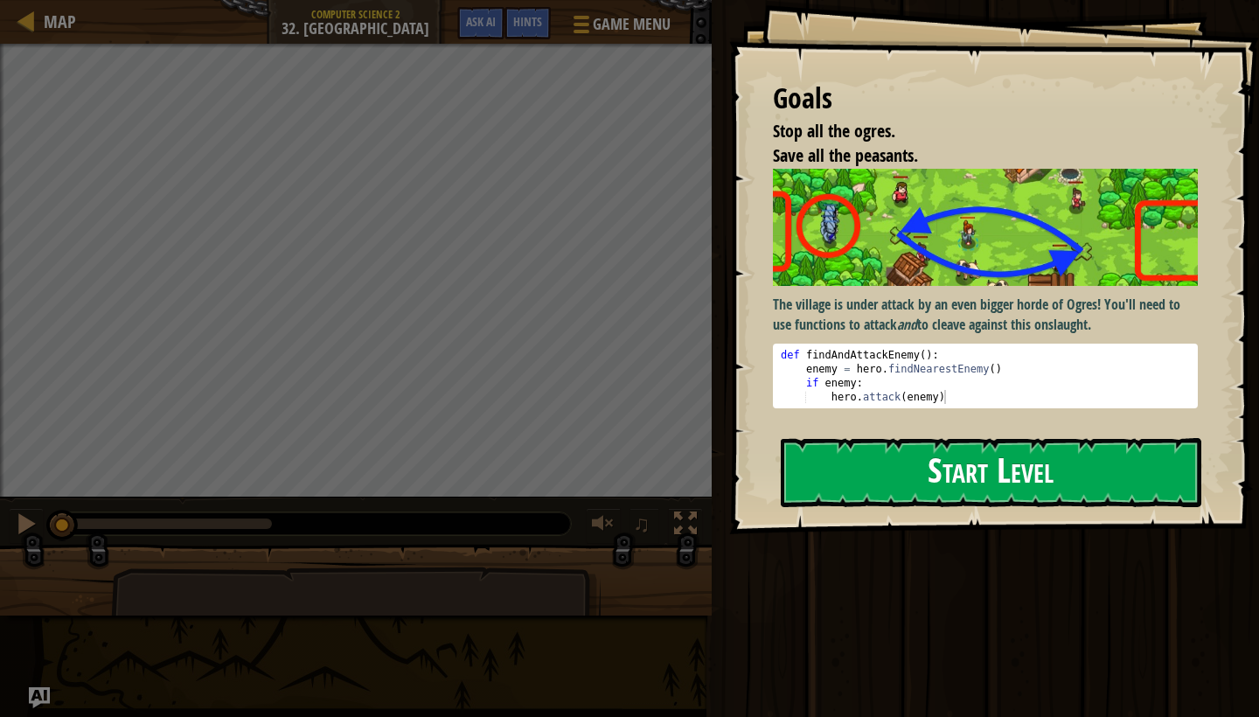
click at [870, 484] on button "Start Level" at bounding box center [991, 472] width 421 height 69
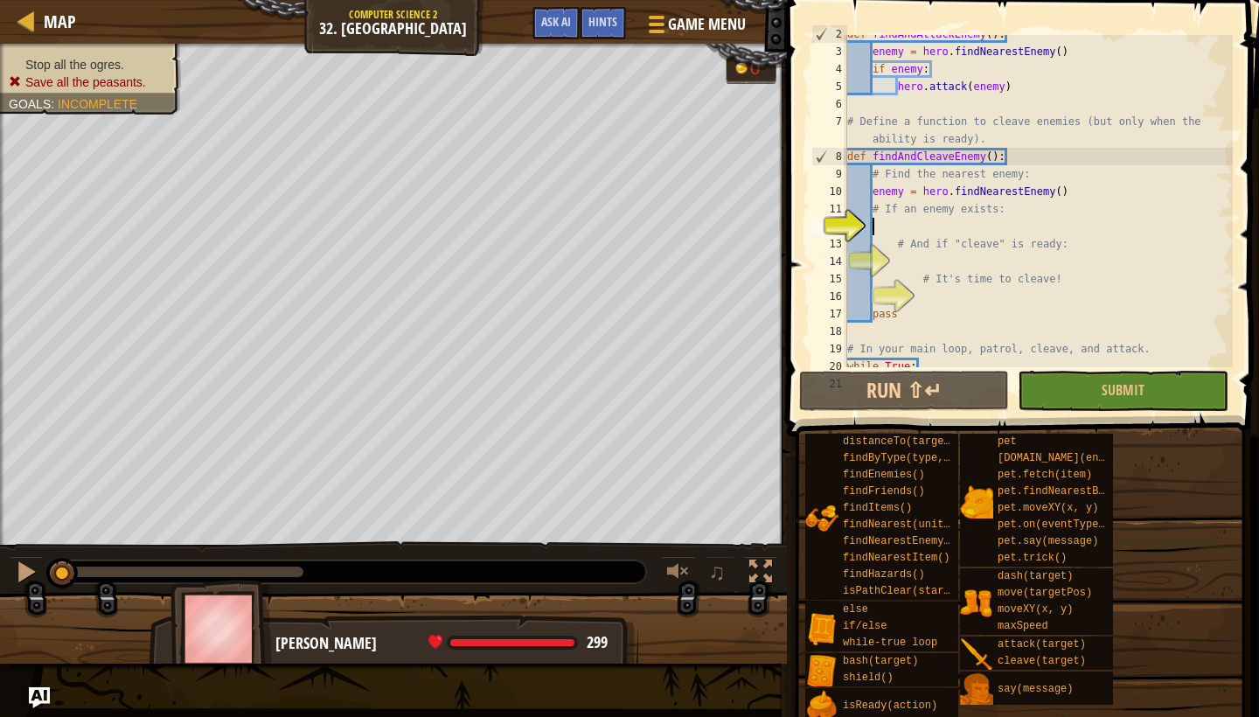
scroll to position [36, 0]
